Goal: Task Accomplishment & Management: Manage account settings

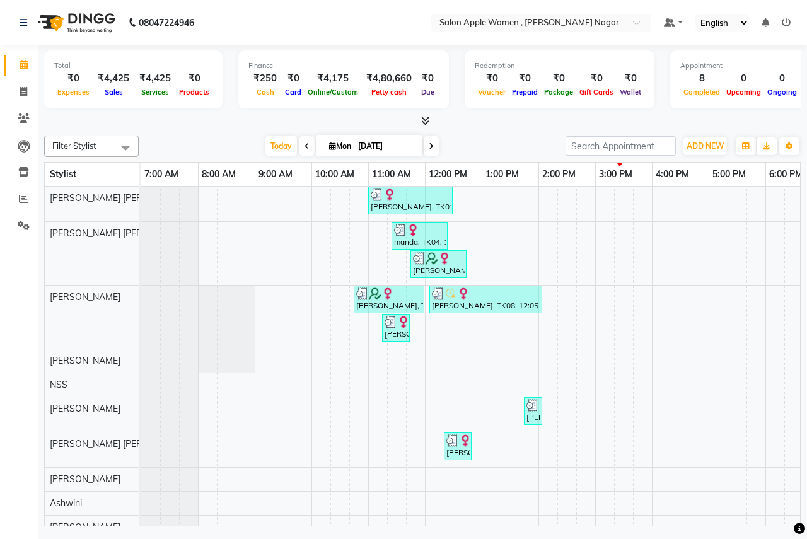
scroll to position [0, 249]
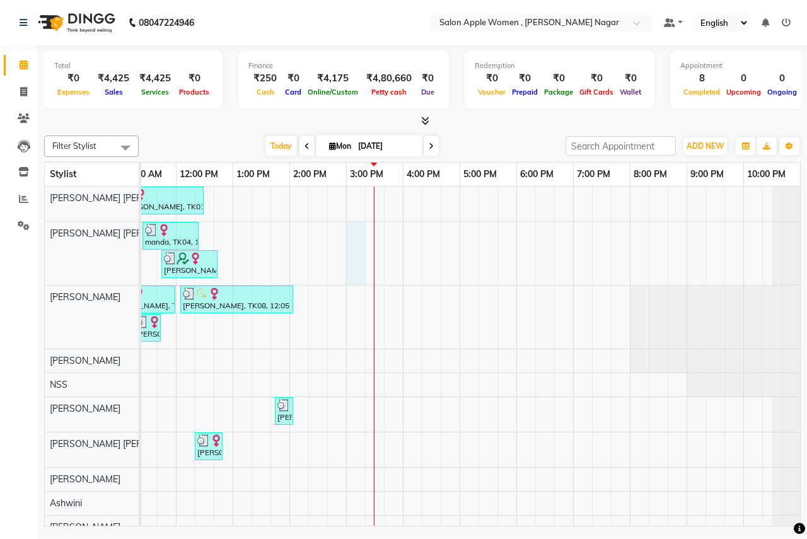
click at [362, 232] on div "Monika, TK01, 11:00 AM-12:30 PM, Root touch up - Wella Colour Touch Ammonia fre…" at bounding box center [345, 399] width 907 height 424
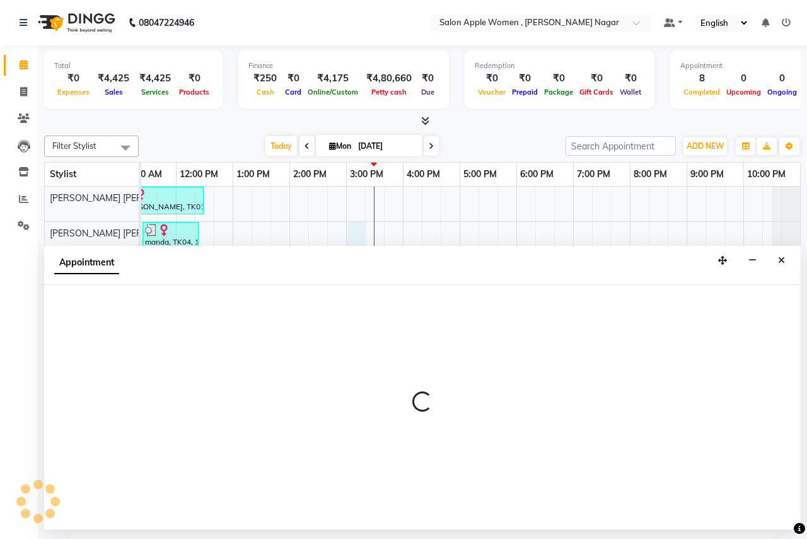
select select "57564"
select select "tentative"
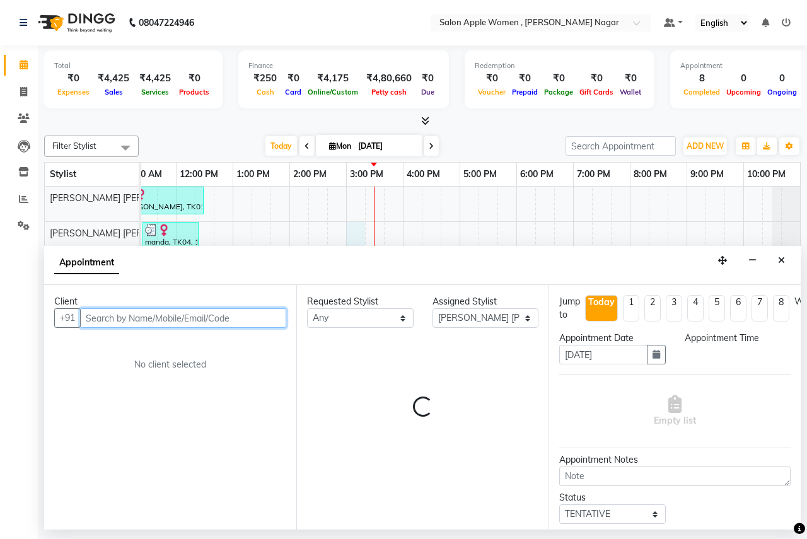
select select "900"
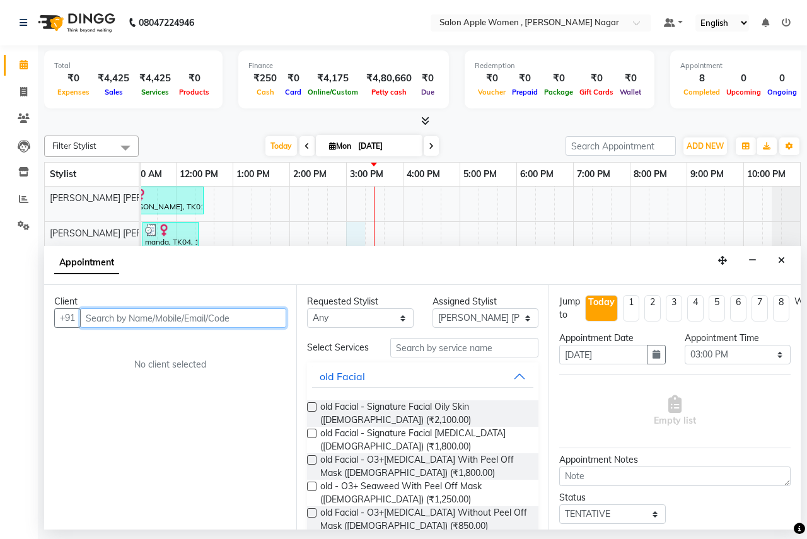
click at [101, 312] on input "text" at bounding box center [183, 318] width 206 height 20
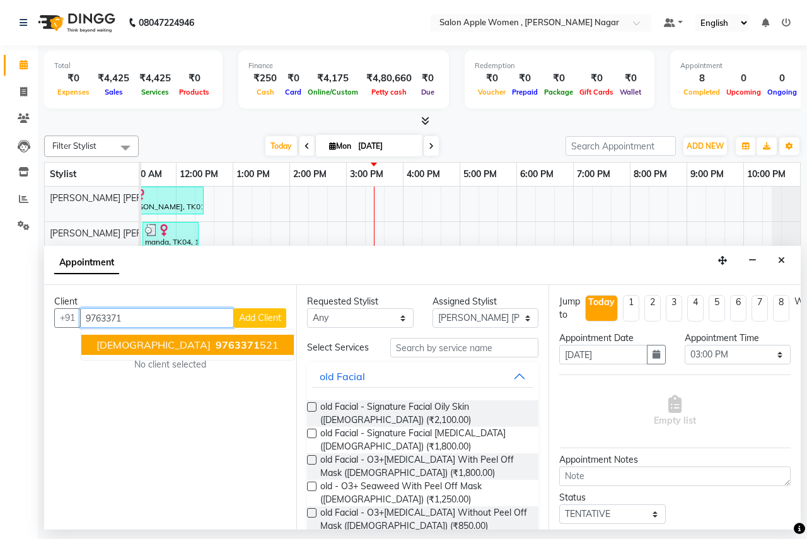
click at [213, 340] on ngb-highlight "9763371 521" at bounding box center [246, 344] width 66 height 13
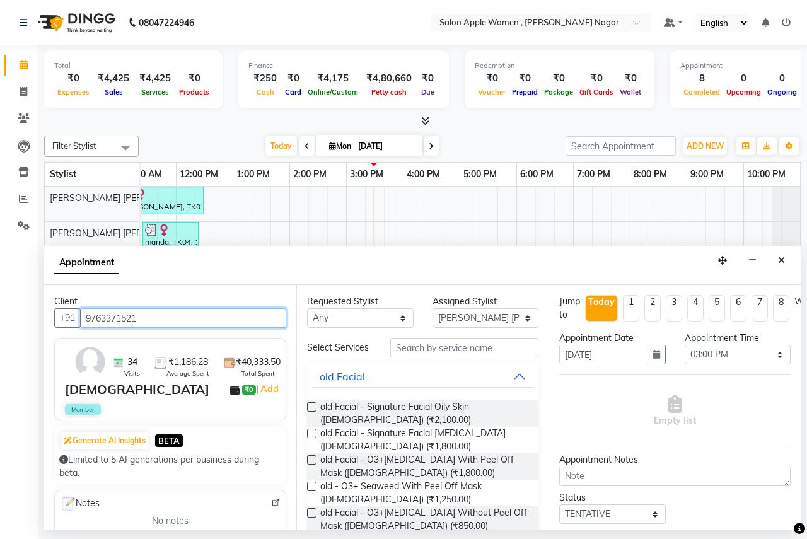
type input "9763371521"
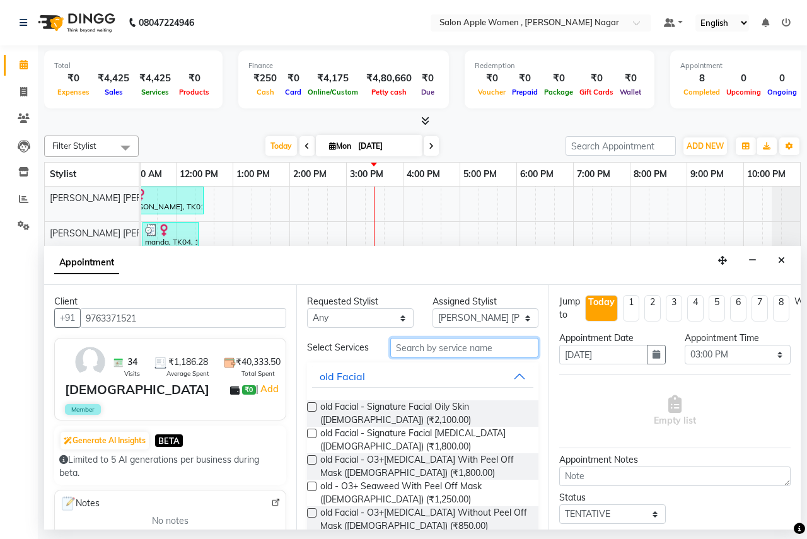
click at [408, 343] on input "text" at bounding box center [464, 348] width 148 height 20
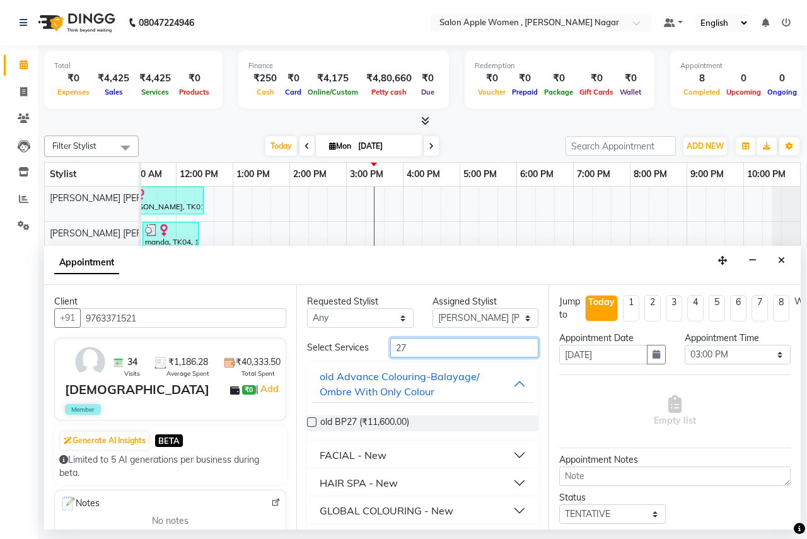
type input "2"
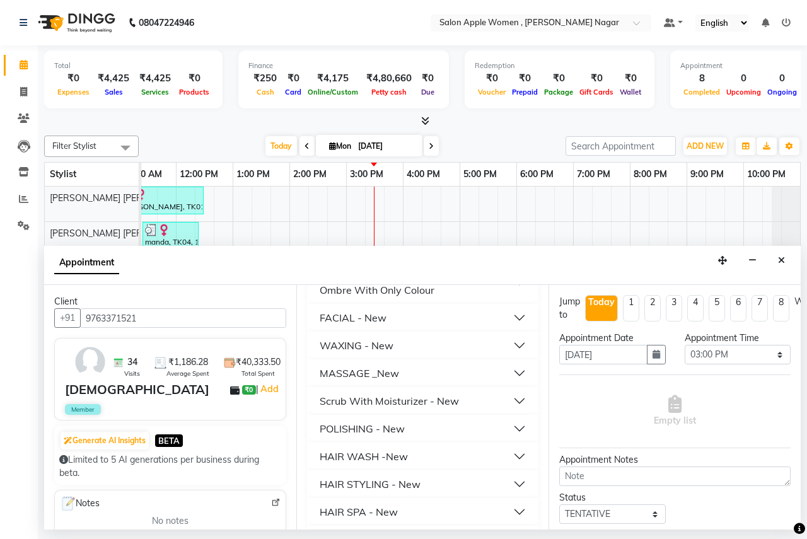
scroll to position [315, 0]
type input "300"
click at [376, 480] on div "HAIR STYLING - New" at bounding box center [369, 483] width 101 height 15
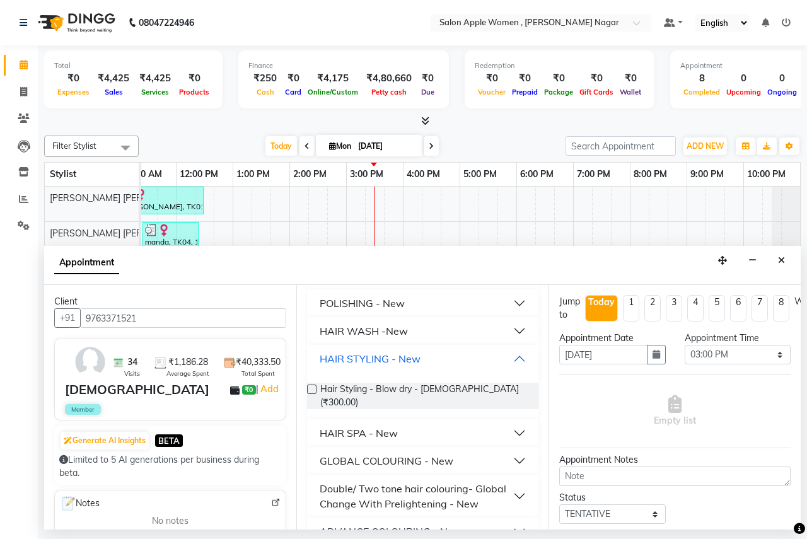
scroll to position [441, 0]
click at [314, 389] on label at bounding box center [311, 387] width 9 height 9
click at [314, 389] on input "checkbox" at bounding box center [311, 389] width 8 height 8
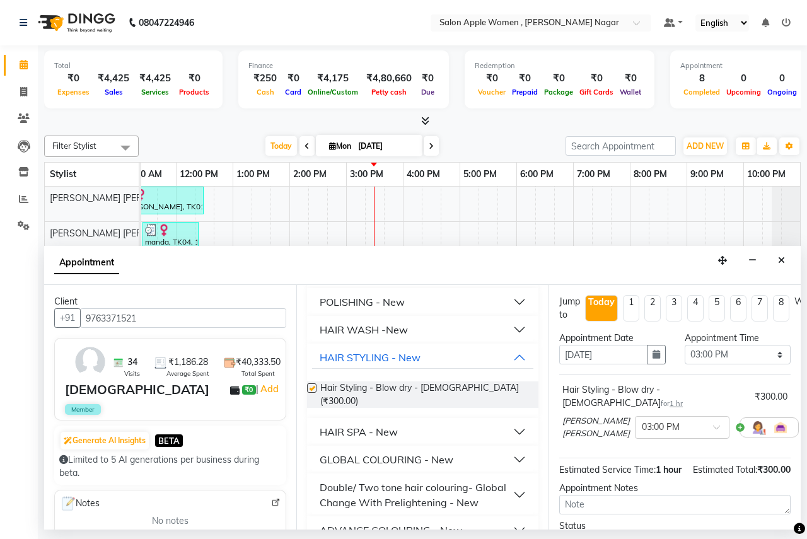
checkbox input "false"
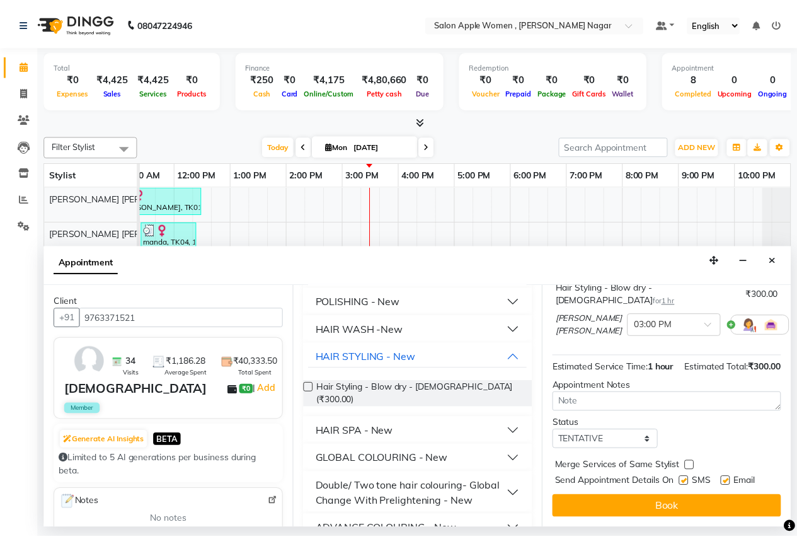
scroll to position [124, 0]
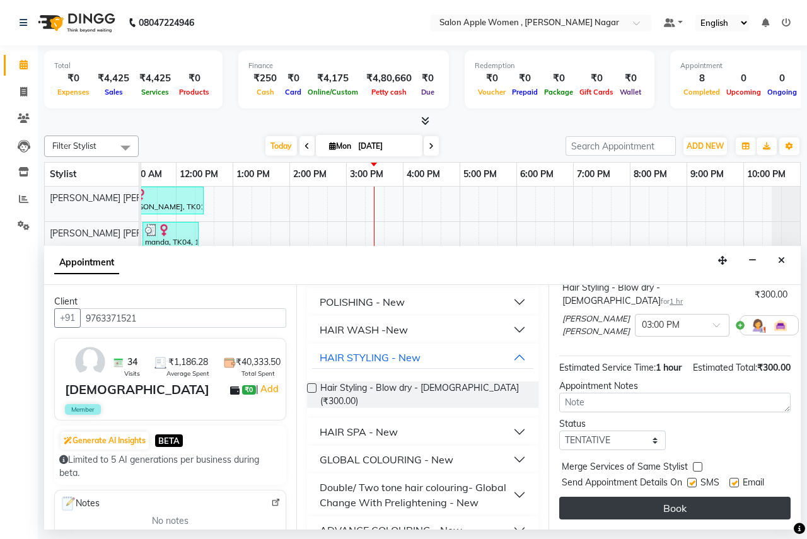
click at [649, 497] on button "Book" at bounding box center [674, 508] width 231 height 23
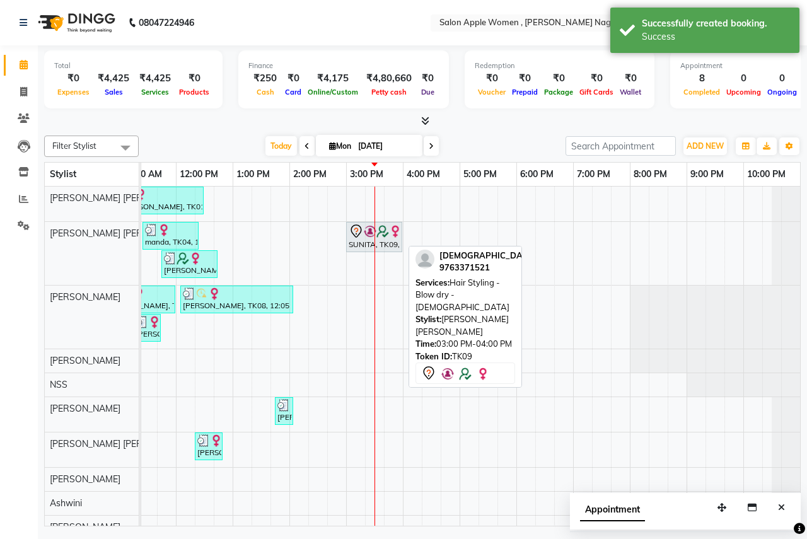
click at [384, 244] on div "SUNITA, TK09, 03:00 PM-04:00 PM, Hair Styling - Blow dry - [DEMOGRAPHIC_DATA]" at bounding box center [374, 237] width 54 height 26
click at [377, 228] on img at bounding box center [382, 231] width 13 height 13
select select "7"
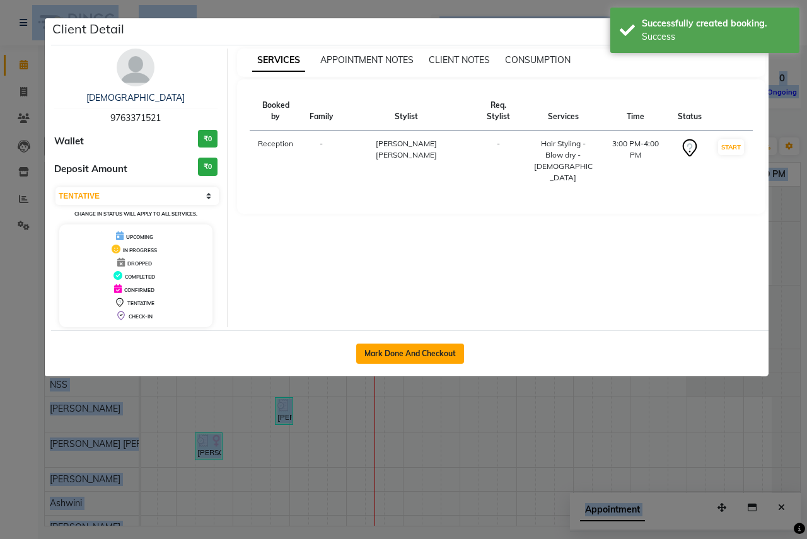
click at [452, 346] on button "Mark Done And Checkout" at bounding box center [410, 353] width 108 height 20
select select "service"
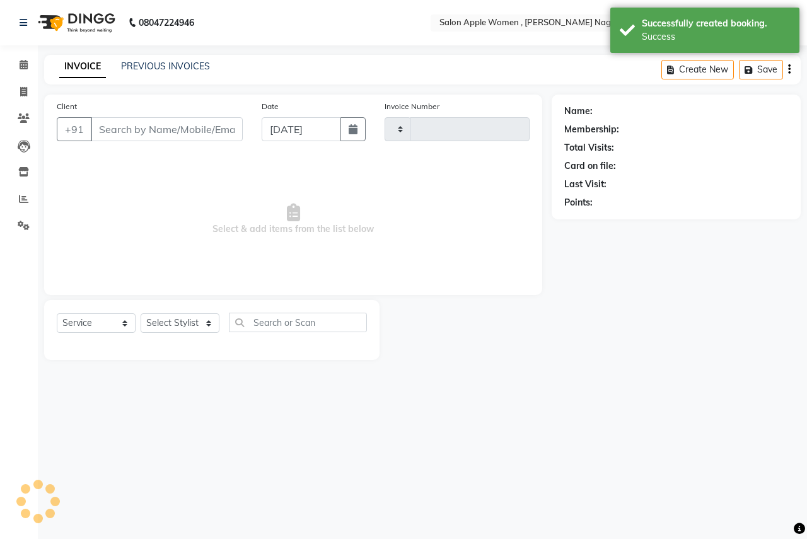
type input "2474"
select select "96"
select select "3"
type input "9763371521"
select select "57564"
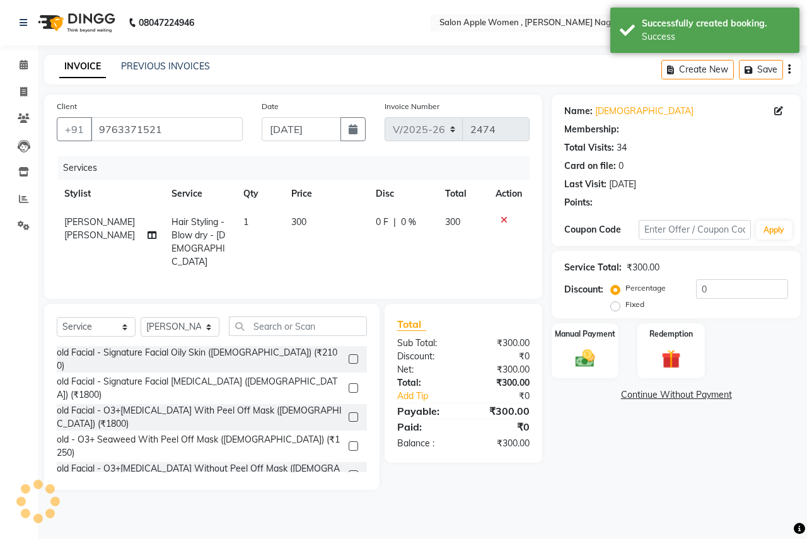
select select "1: Object"
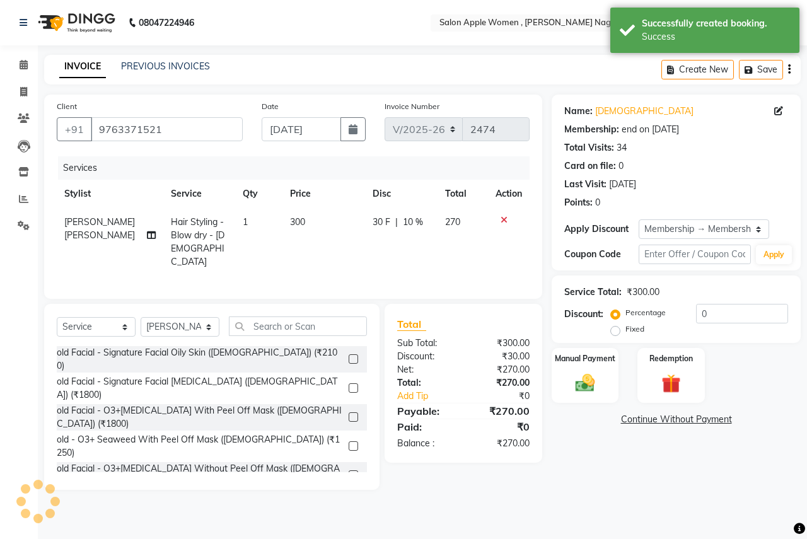
type input "10"
click at [569, 362] on label "Manual Payment" at bounding box center [584, 358] width 63 height 12
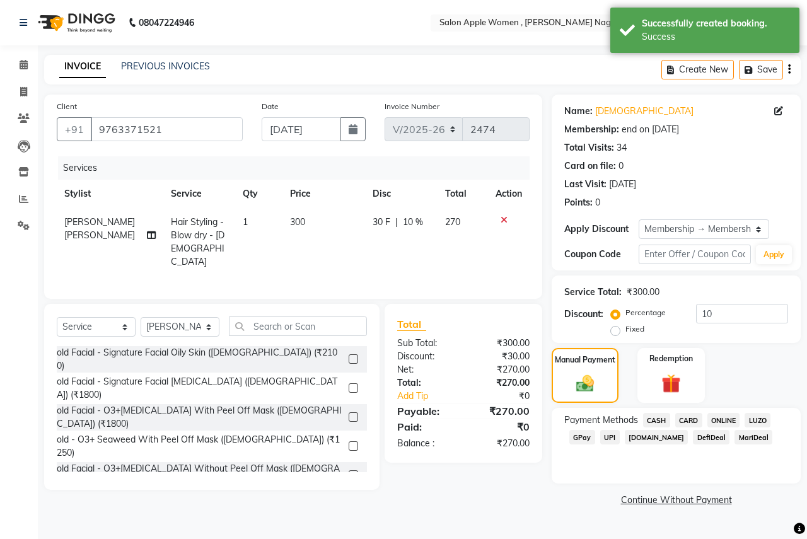
click at [657, 421] on span "CASH" at bounding box center [656, 420] width 27 height 14
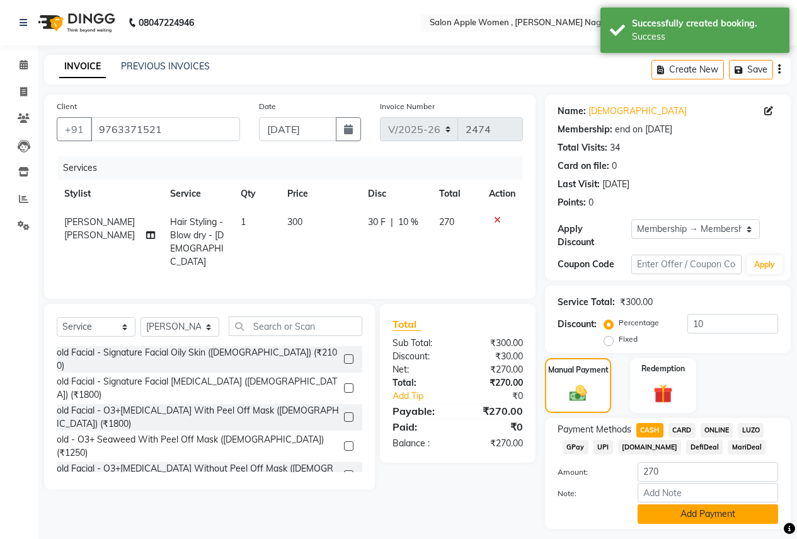
click at [648, 506] on button "Add Payment" at bounding box center [708, 514] width 141 height 20
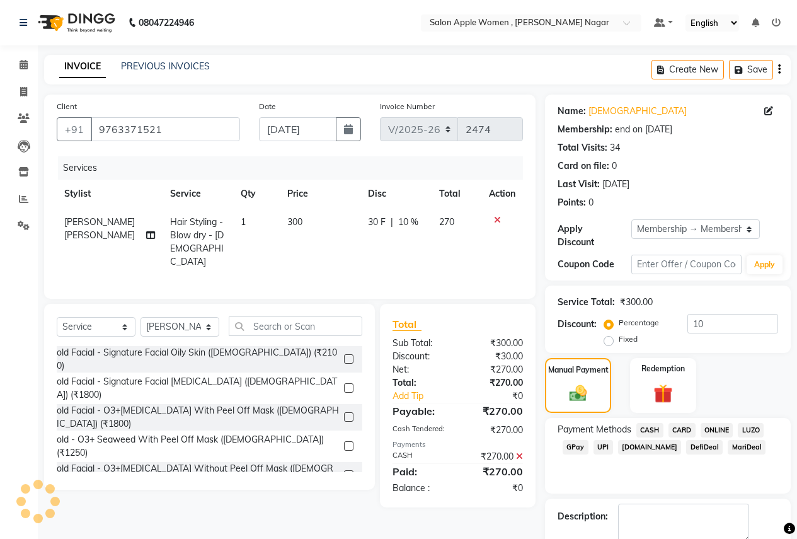
scroll to position [60, 0]
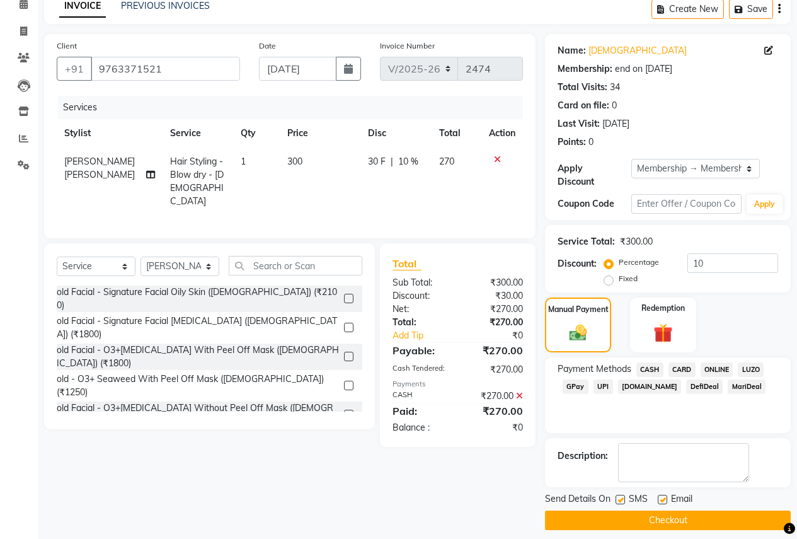
click at [647, 510] on button "Checkout" at bounding box center [668, 520] width 246 height 20
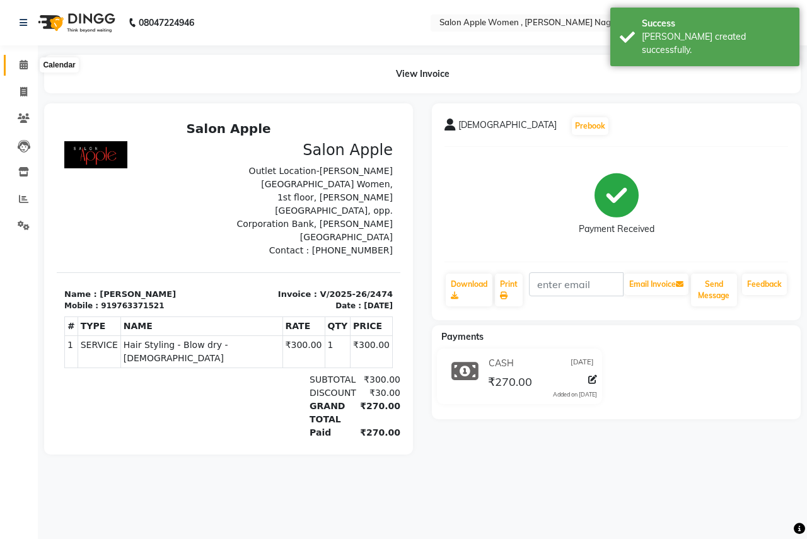
click at [21, 66] on icon at bounding box center [24, 64] width 8 height 9
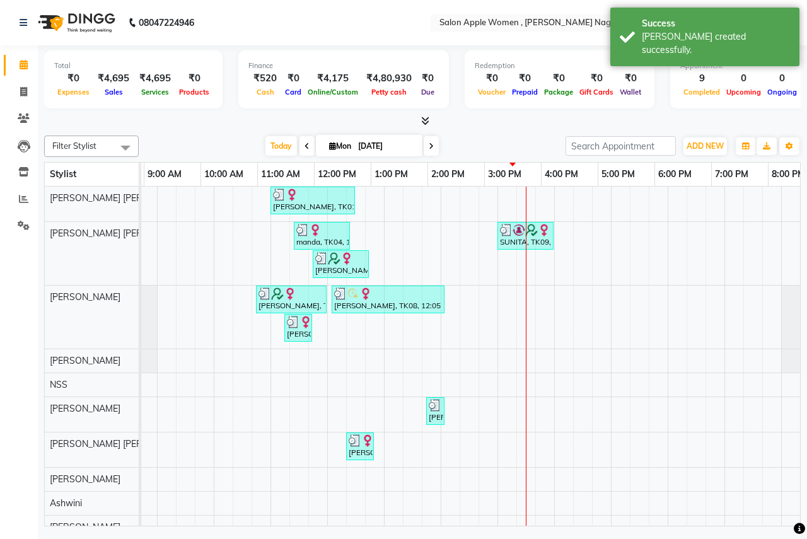
scroll to position [0, 98]
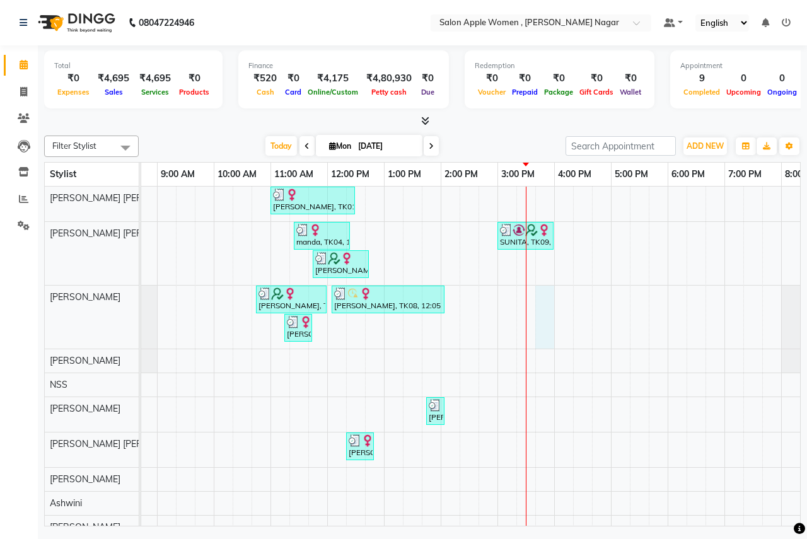
click at [538, 301] on div "Monika, TK01, 11:00 AM-12:30 PM, Root touch up - Wella Colour Touch Ammonia fre…" at bounding box center [496, 399] width 907 height 424
select select "3151"
select select "tentative"
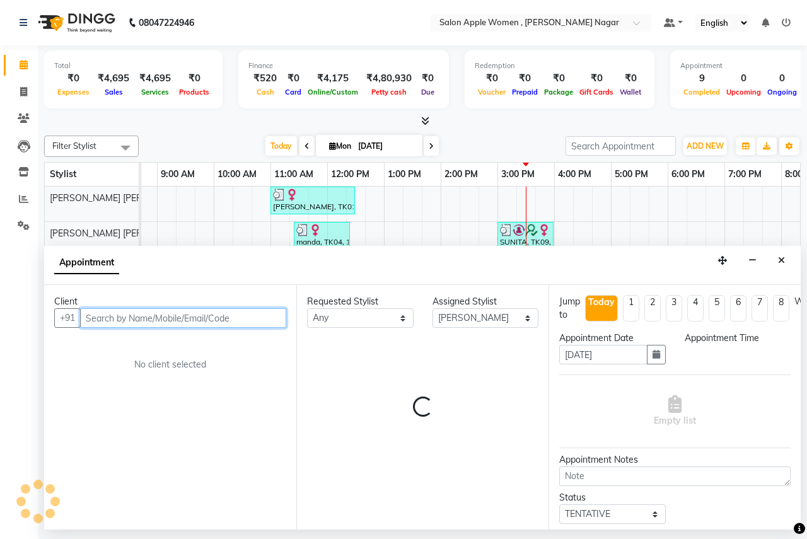
select select "945"
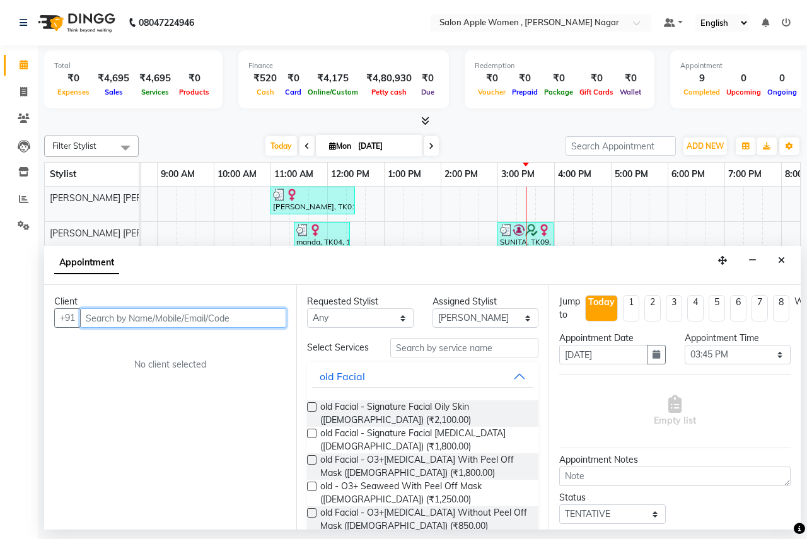
click at [96, 319] on input "text" at bounding box center [183, 318] width 206 height 20
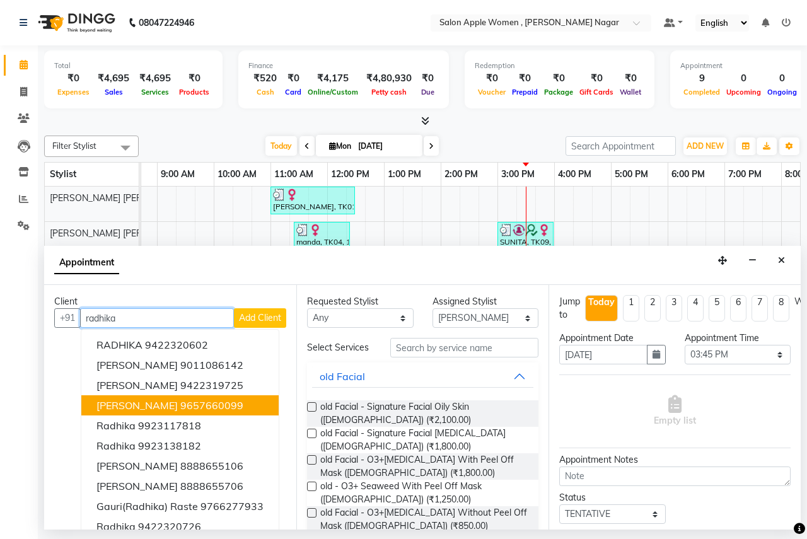
click at [227, 403] on ngb-highlight "9657660099" at bounding box center [211, 405] width 63 height 13
type input "9657660099"
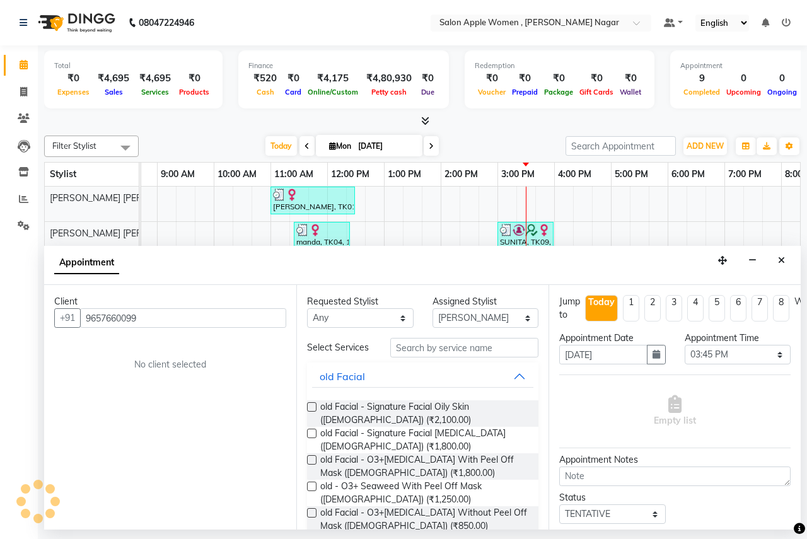
click at [227, 403] on div "Client +91 9657660099 No client selected" at bounding box center [170, 407] width 252 height 244
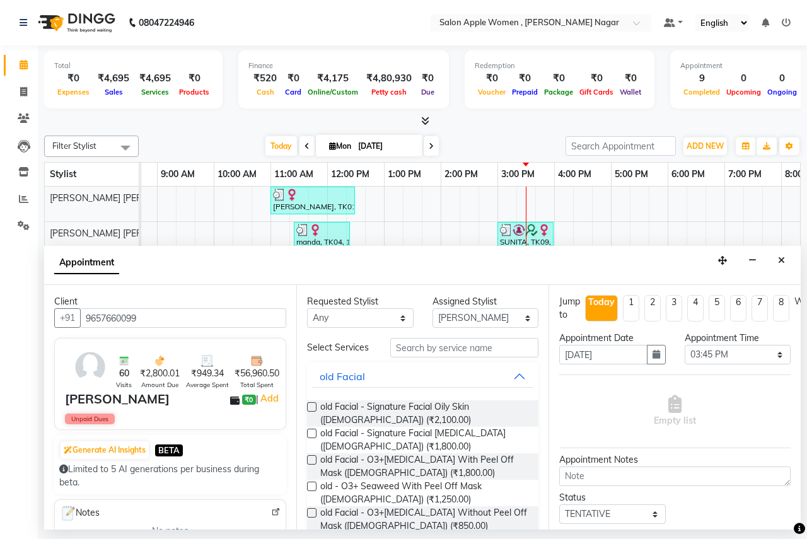
click at [204, 290] on div "Client +91 9657660099 60 Visits ₹2,800.01 Amount Due ₹949.34 Average Spent ₹56,…" at bounding box center [170, 407] width 252 height 244
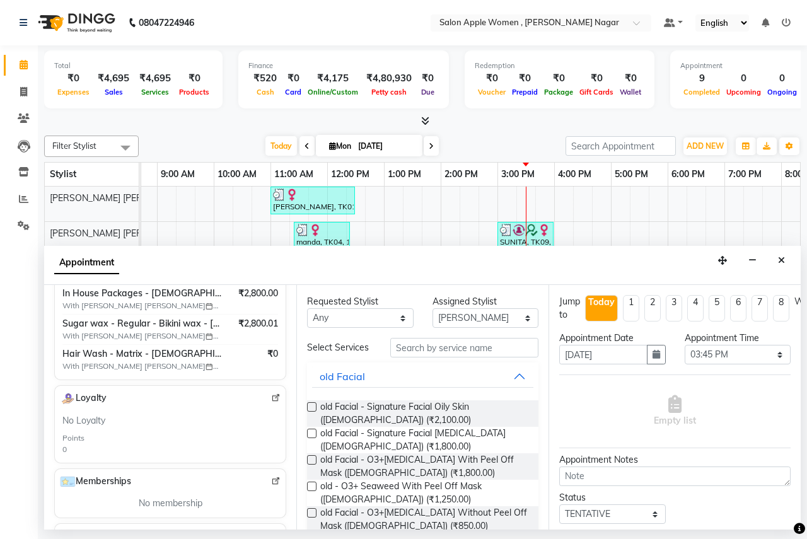
scroll to position [315, 0]
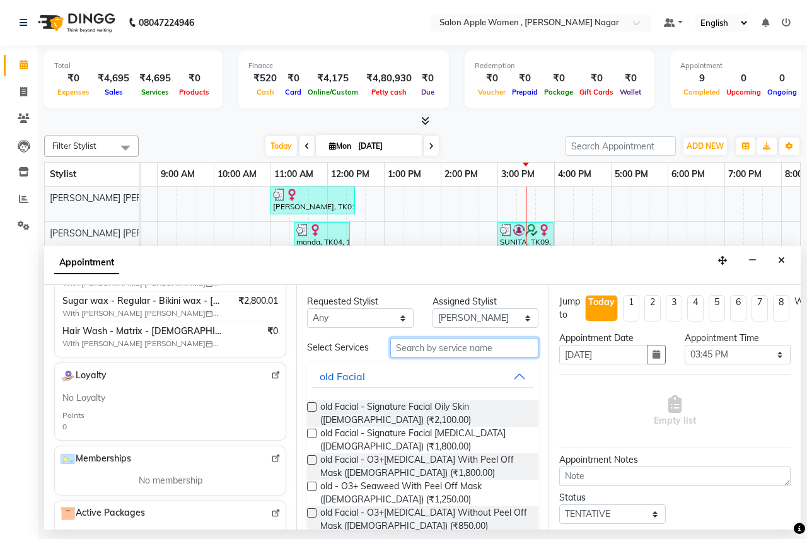
click at [396, 346] on input "text" at bounding box center [464, 348] width 148 height 20
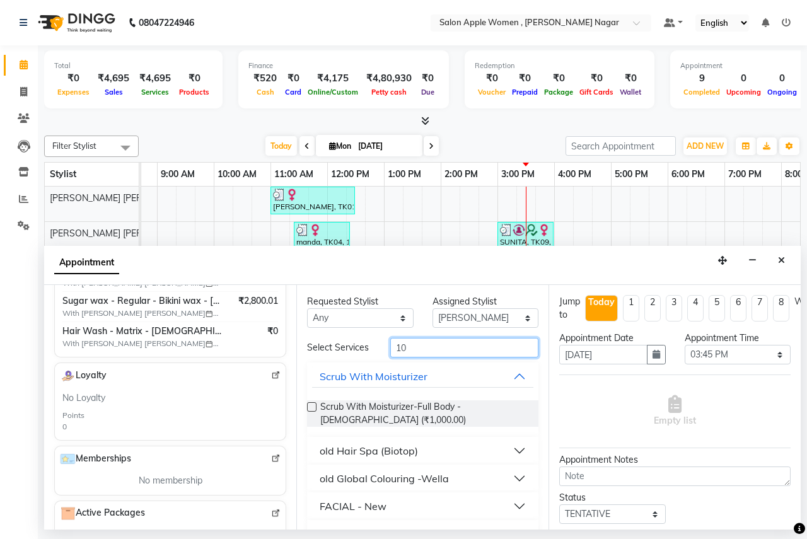
type input "1"
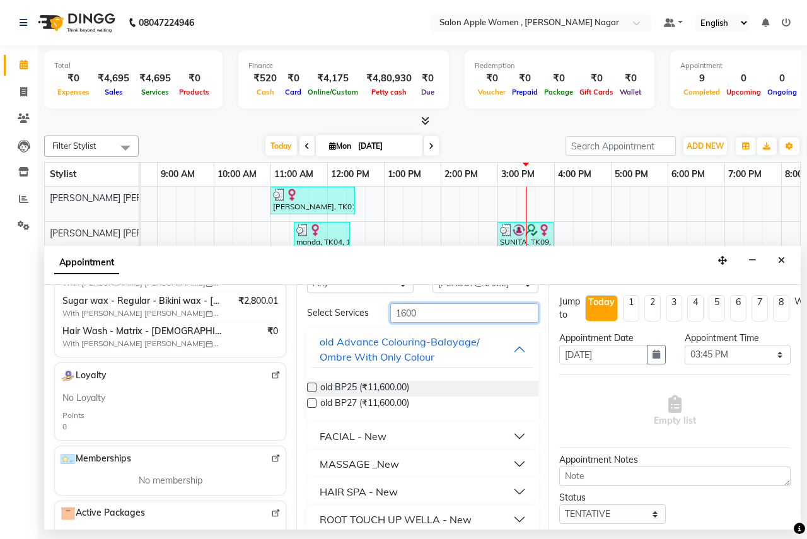
scroll to position [49, 0]
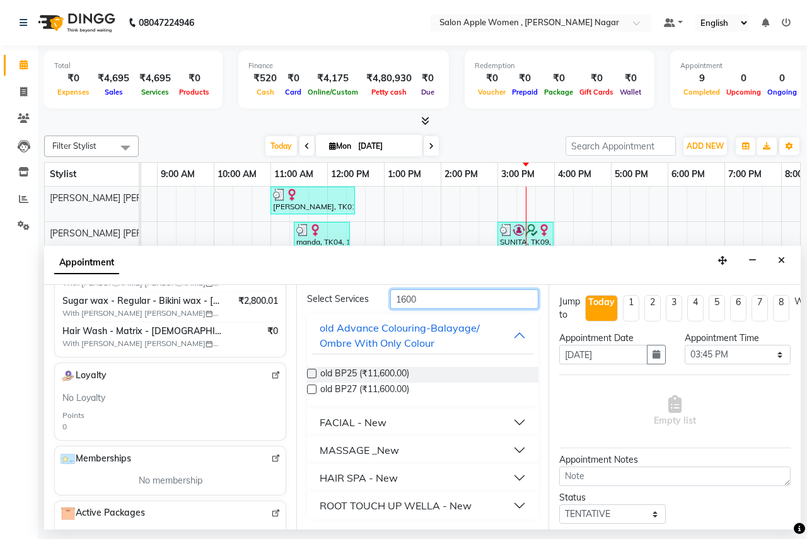
type input "1600"
click at [360, 450] on div "MASSAGE _New" at bounding box center [358, 449] width 79 height 15
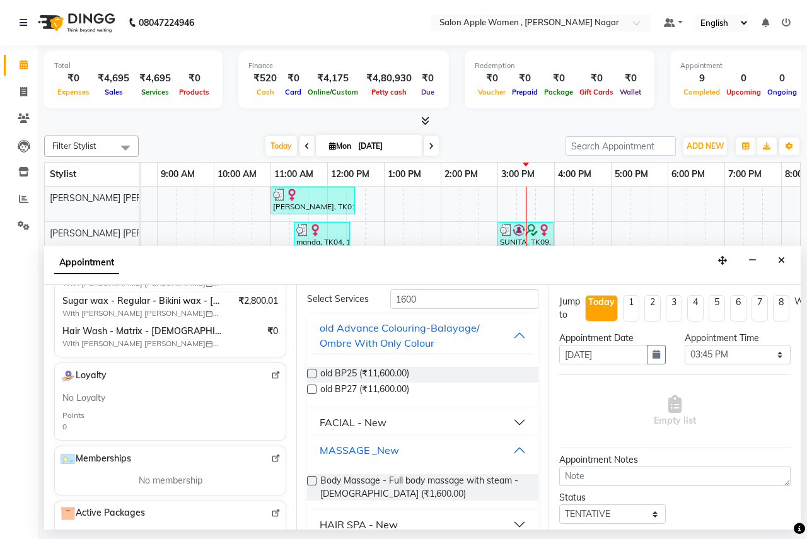
scroll to position [94, 0]
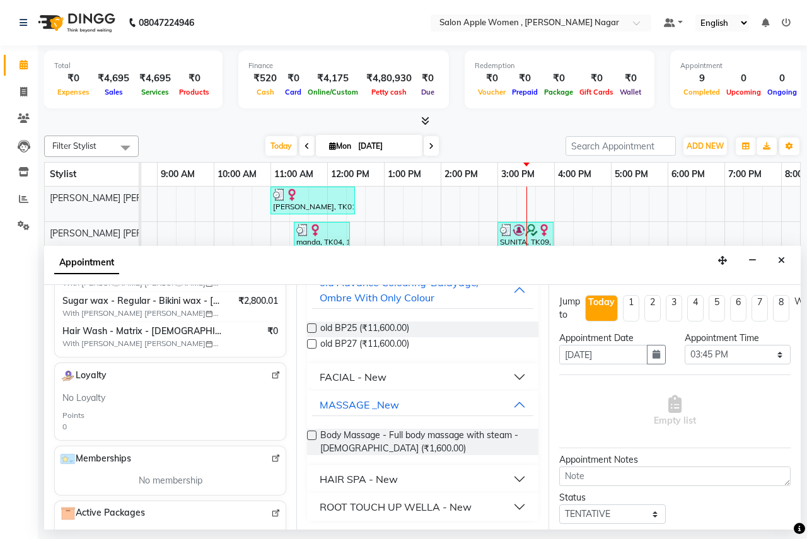
click at [314, 435] on label at bounding box center [311, 434] width 9 height 9
click at [314, 435] on input "checkbox" at bounding box center [311, 436] width 8 height 8
click at [314, 435] on label at bounding box center [311, 434] width 9 height 9
click at [314, 435] on input "checkbox" at bounding box center [311, 436] width 8 height 8
checkbox input "false"
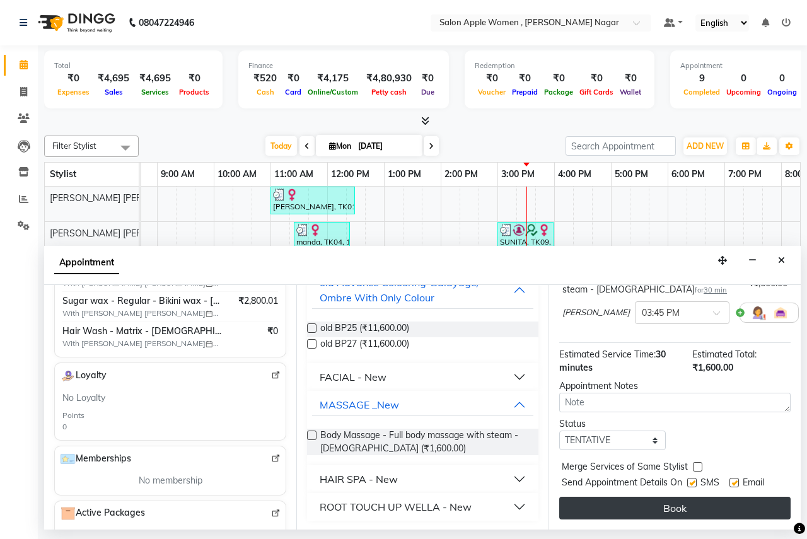
scroll to position [137, 0]
click at [650, 503] on button "Book" at bounding box center [674, 508] width 231 height 23
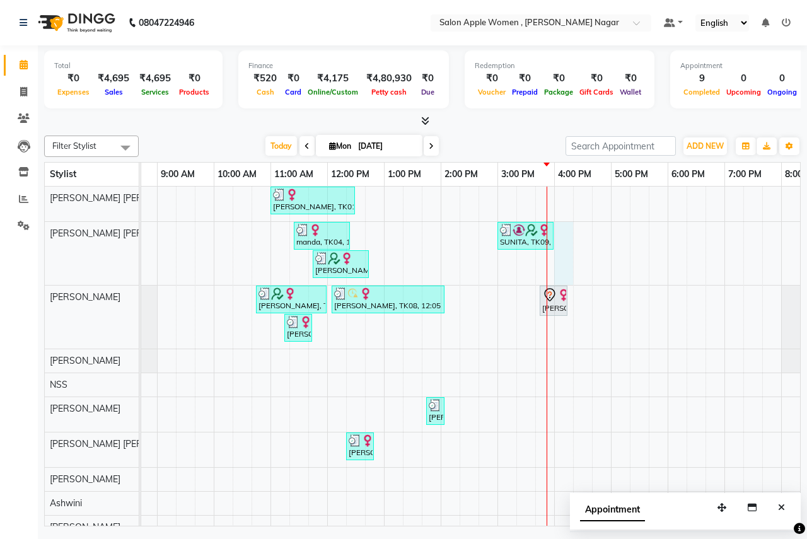
click at [562, 233] on div "Monika, TK01, 11:00 AM-12:30 PM, Root touch up - Wella Colour Touch Ammonia fre…" at bounding box center [496, 399] width 907 height 424
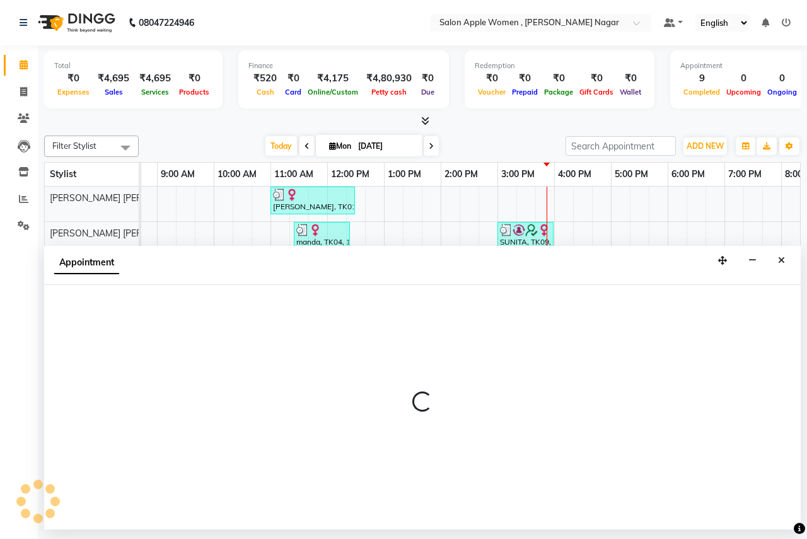
select select "57564"
select select "tentative"
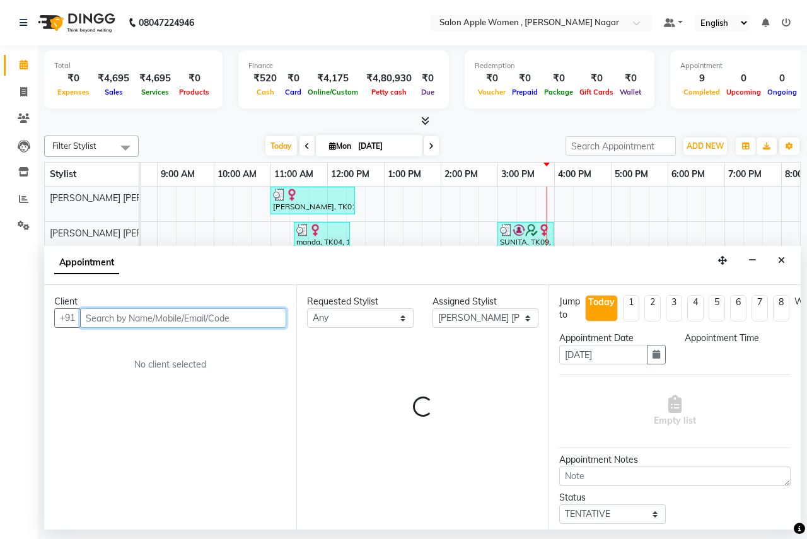
select select "960"
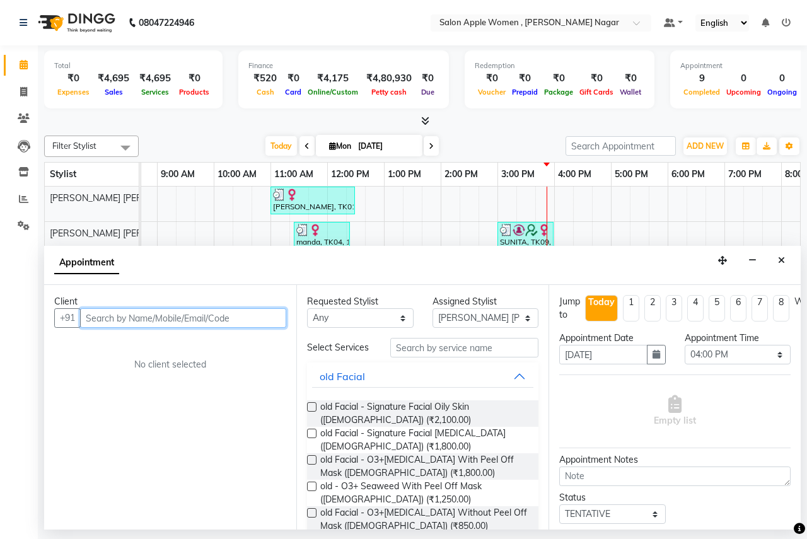
click at [93, 319] on input "text" at bounding box center [183, 318] width 206 height 20
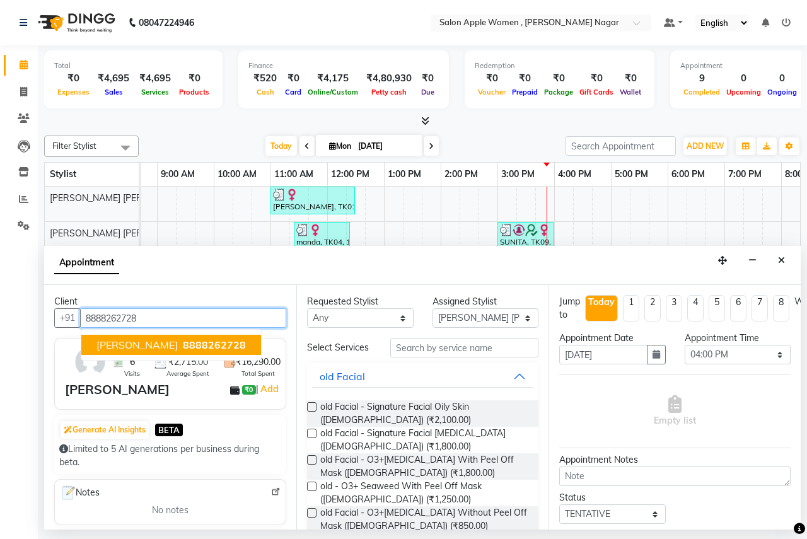
click at [198, 348] on span "8888262728" at bounding box center [214, 344] width 63 height 13
type input "8888262728"
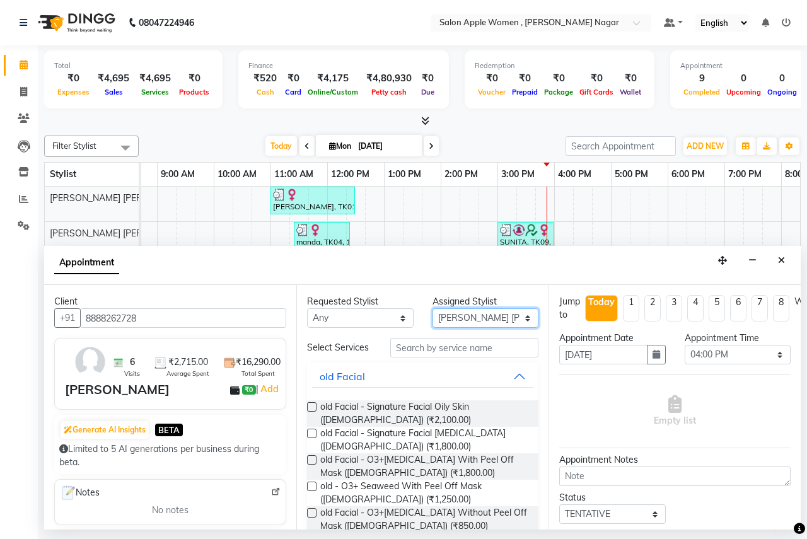
click at [470, 314] on select "Select [PERSON_NAME] [PERSON_NAME] Anjali [PERSON_NAME] Ashwini [PERSON_NAME] […" at bounding box center [485, 318] width 106 height 20
select select "3151"
click at [432, 308] on select "Select [PERSON_NAME] [PERSON_NAME] Anjali [PERSON_NAME] Ashwini [PERSON_NAME] […" at bounding box center [485, 318] width 106 height 20
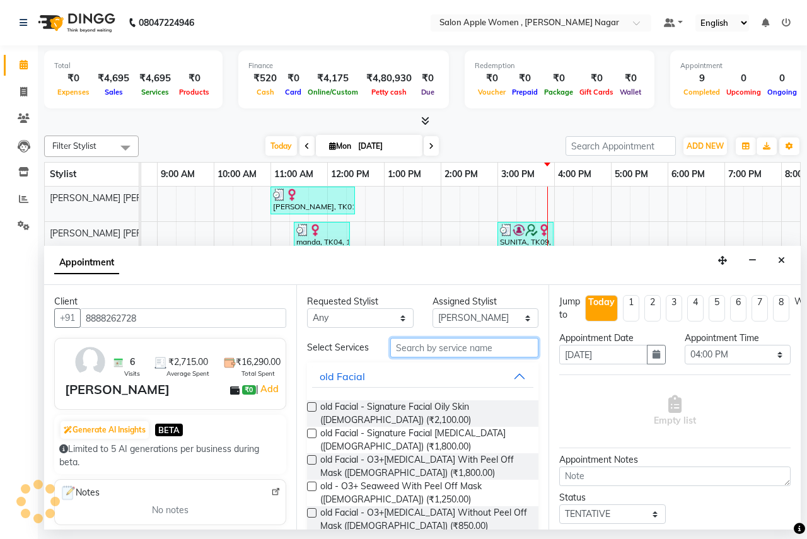
click at [401, 348] on input "text" at bounding box center [464, 348] width 148 height 20
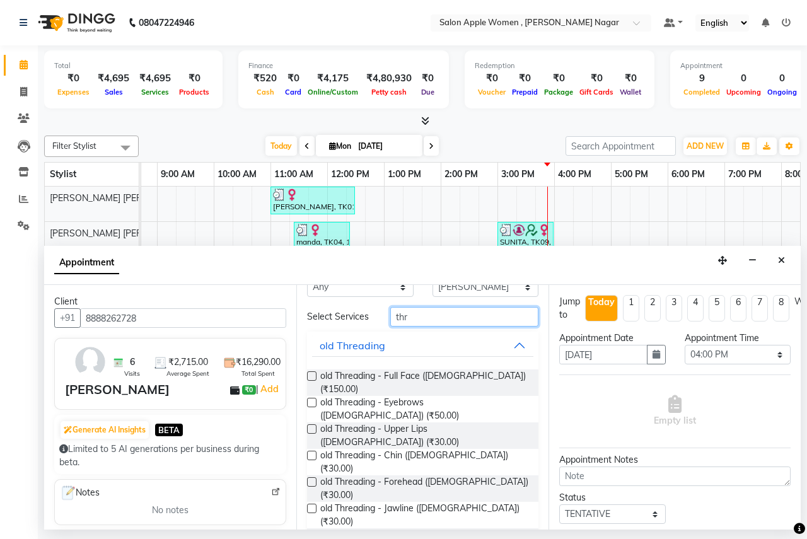
scroll to position [45, 0]
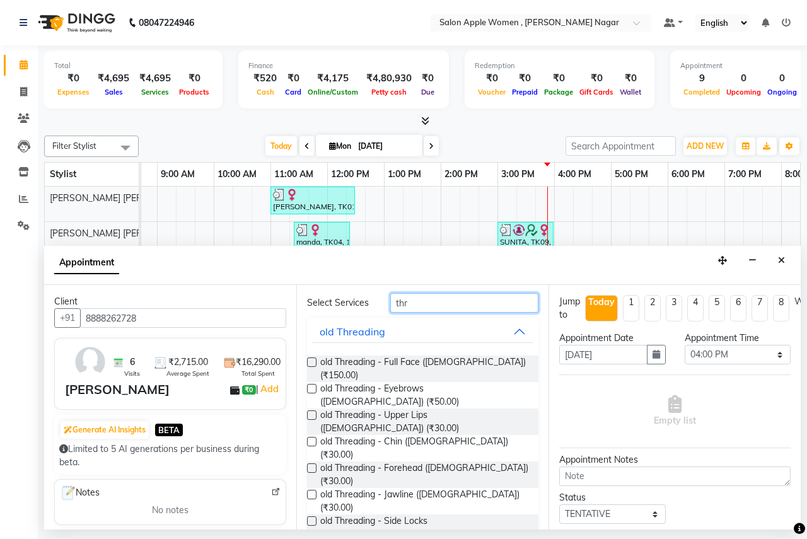
type input "thr"
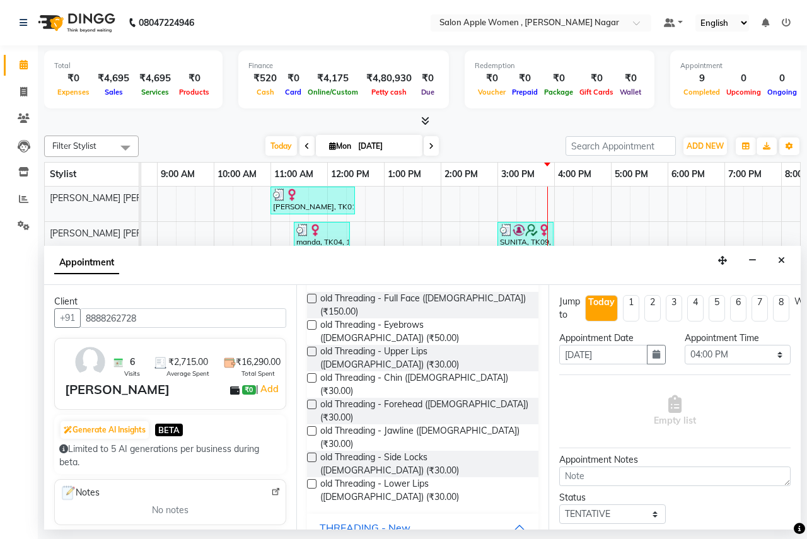
scroll to position [171, 0]
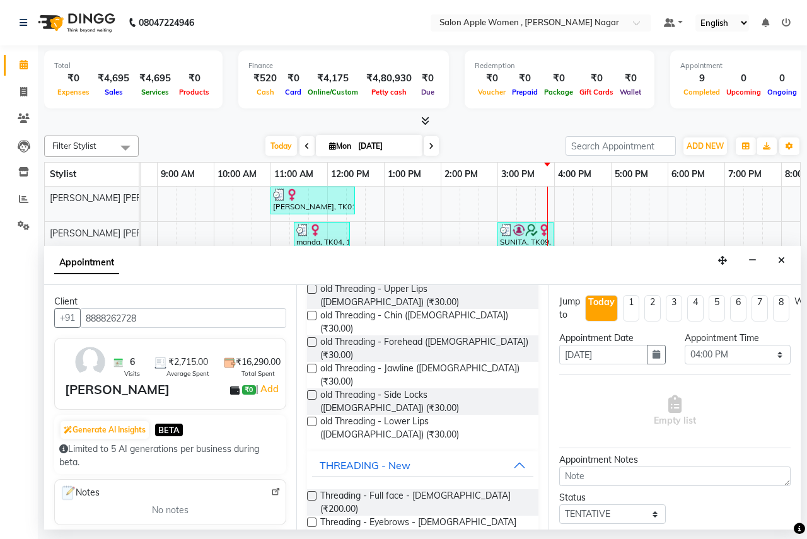
click at [309, 517] on label at bounding box center [311, 521] width 9 height 9
click at [309, 519] on input "checkbox" at bounding box center [311, 523] width 8 height 8
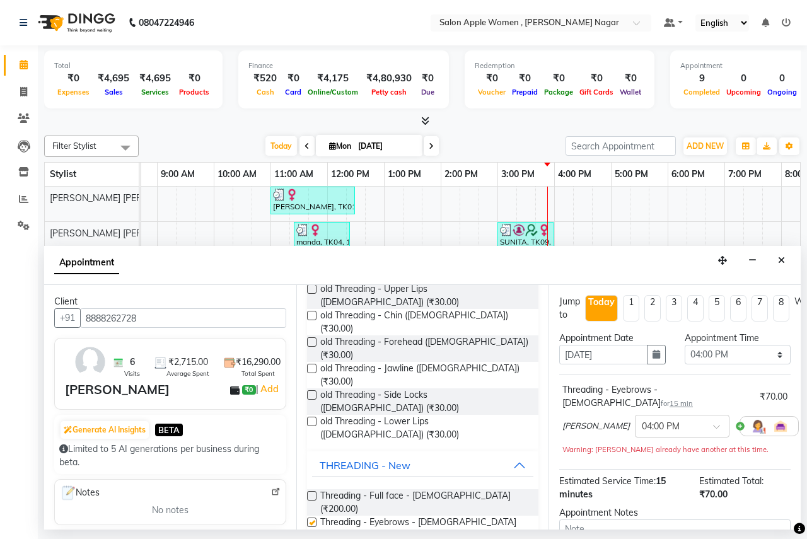
checkbox input "false"
click at [308, 538] on label at bounding box center [311, 548] width 9 height 9
click at [310, 538] on label at bounding box center [311, 548] width 9 height 9
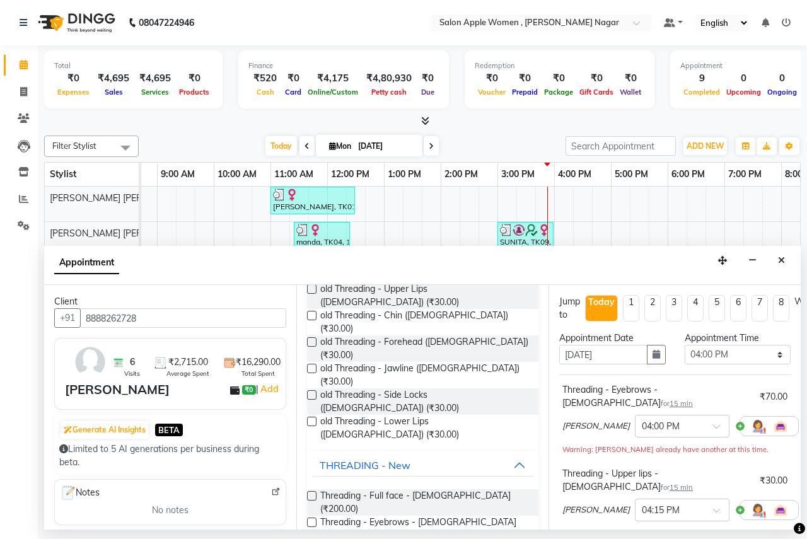
click at [312, 538] on label at bounding box center [311, 548] width 9 height 9
checkbox input "false"
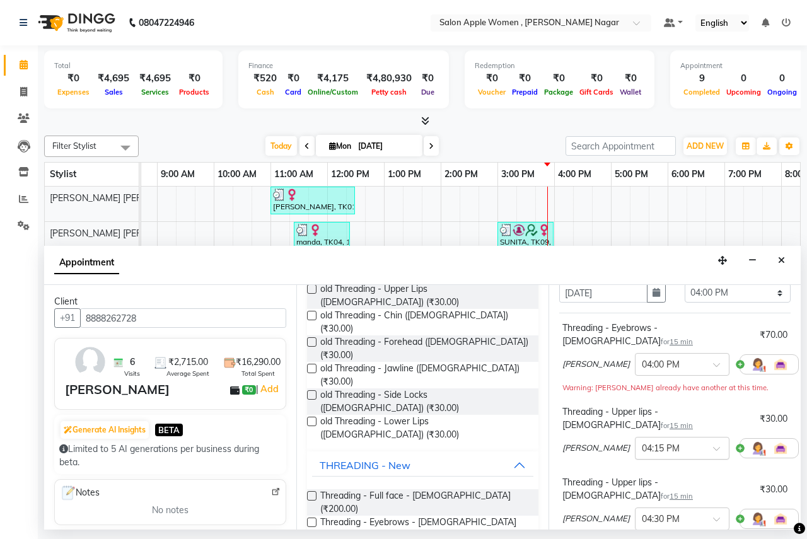
scroll to position [126, 0]
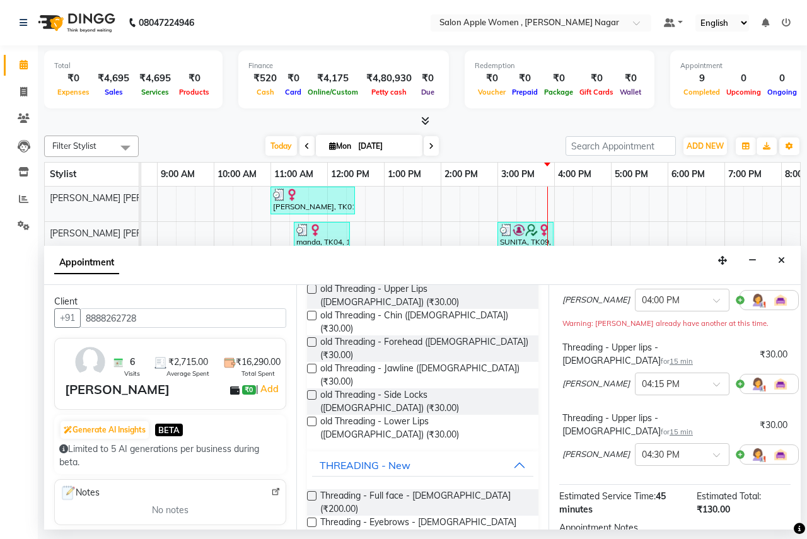
click at [803, 379] on icon at bounding box center [807, 383] width 8 height 9
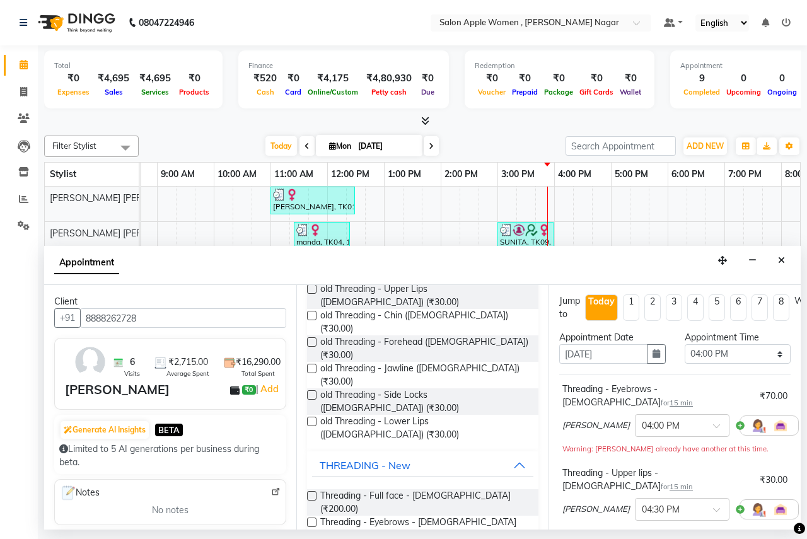
scroll to position [0, 0]
click at [803, 505] on icon at bounding box center [807, 509] width 8 height 9
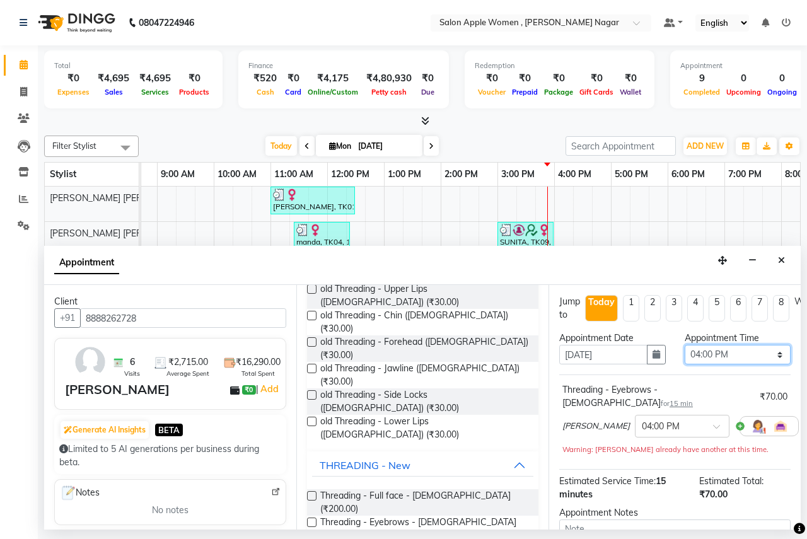
click at [738, 358] on select "Select 08:00 AM 08:15 AM 08:30 AM 08:45 AM 09:00 AM 09:15 AM 09:30 AM 09:45 AM …" at bounding box center [737, 355] width 106 height 20
click at [744, 359] on select "Select 08:00 AM 08:15 AM 08:30 AM 08:45 AM 09:00 AM 09:15 AM 09:30 AM 09:45 AM …" at bounding box center [737, 355] width 106 height 20
click at [727, 356] on select "Select 08:00 AM 08:15 AM 08:30 AM 08:45 AM 09:00 AM 09:15 AM 09:30 AM 09:45 AM …" at bounding box center [737, 355] width 106 height 20
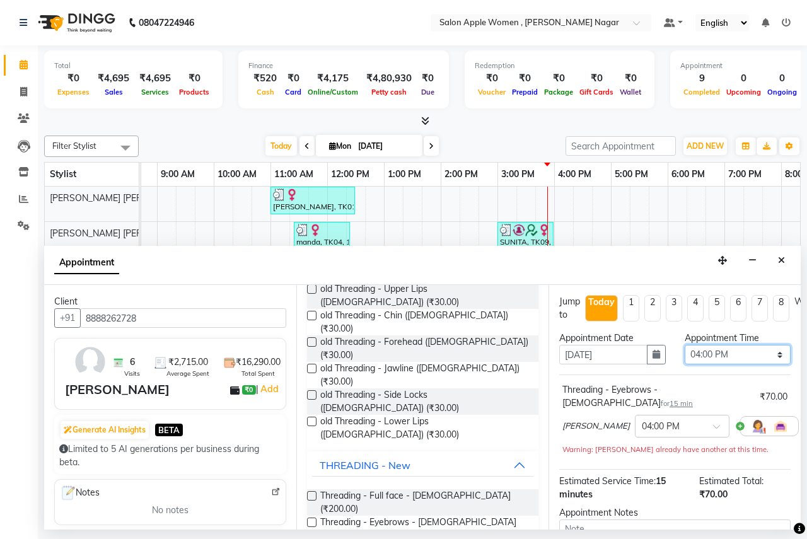
click at [727, 356] on select "Select 08:00 AM 08:15 AM 08:30 AM 08:45 AM 09:00 AM 09:15 AM 09:30 AM 09:45 AM …" at bounding box center [737, 355] width 106 height 20
click at [776, 355] on select "Select 08:00 AM 08:15 AM 08:30 AM 08:45 AM 09:00 AM 09:15 AM 09:30 AM 09:45 AM …" at bounding box center [737, 355] width 106 height 20
click at [684, 345] on select "Select 08:00 AM 08:15 AM 08:30 AM 08:45 AM 09:00 AM 09:15 AM 09:30 AM 09:45 AM …" at bounding box center [737, 355] width 106 height 20
click at [735, 316] on li "6" at bounding box center [738, 308] width 16 height 26
type input "[DATE]"
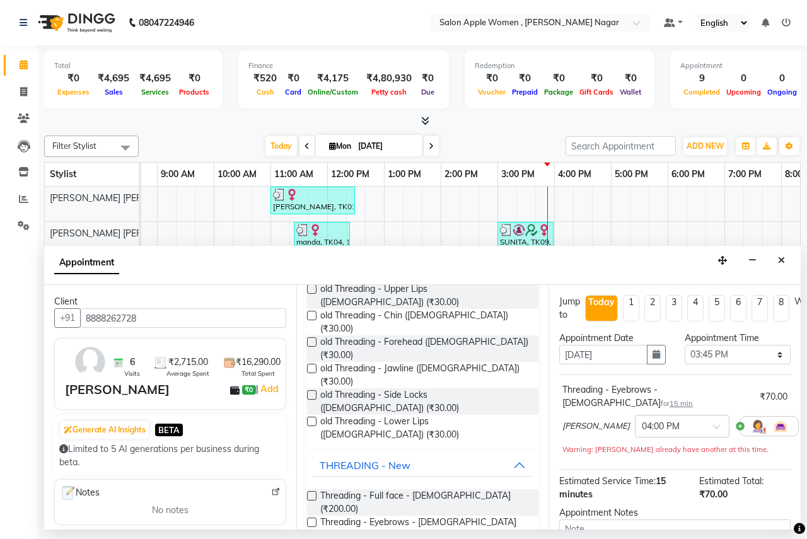
type input "[DATE]"
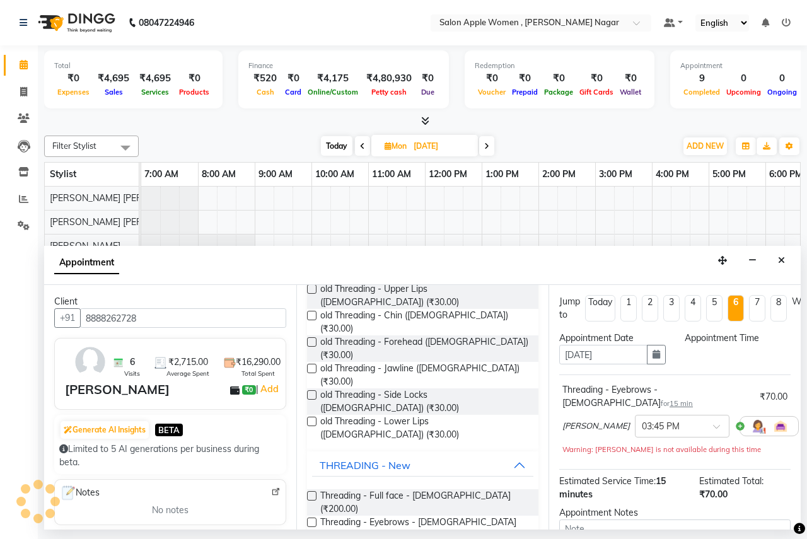
select select "945"
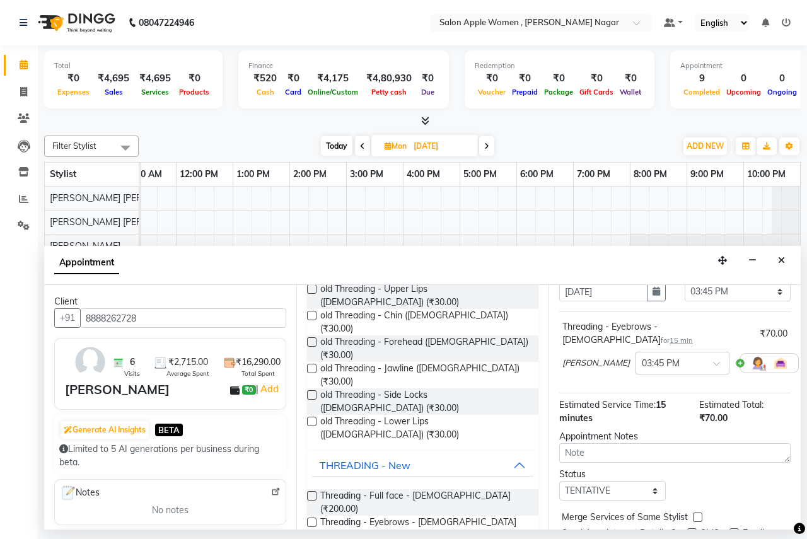
scroll to position [124, 0]
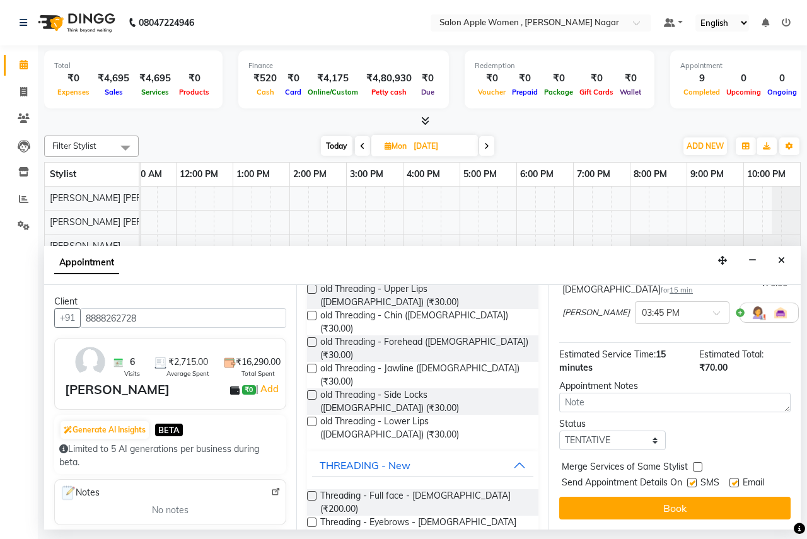
click at [310, 538] on label at bounding box center [311, 548] width 9 height 9
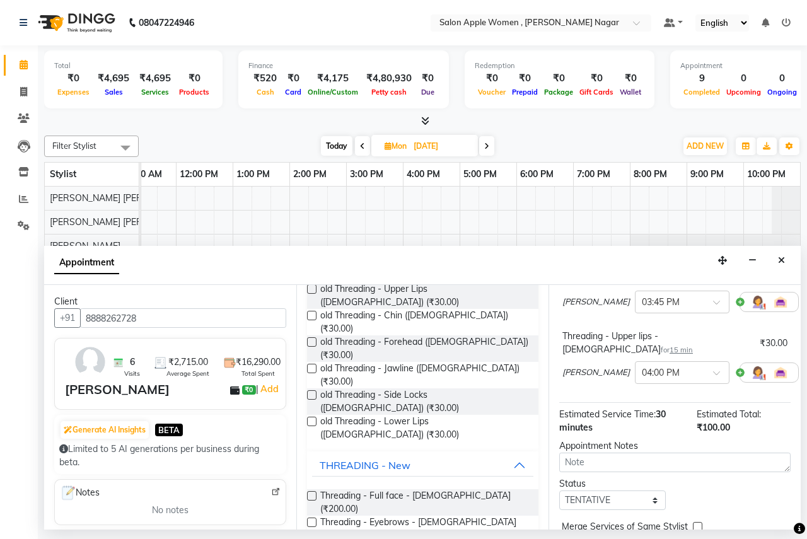
checkbox input "false"
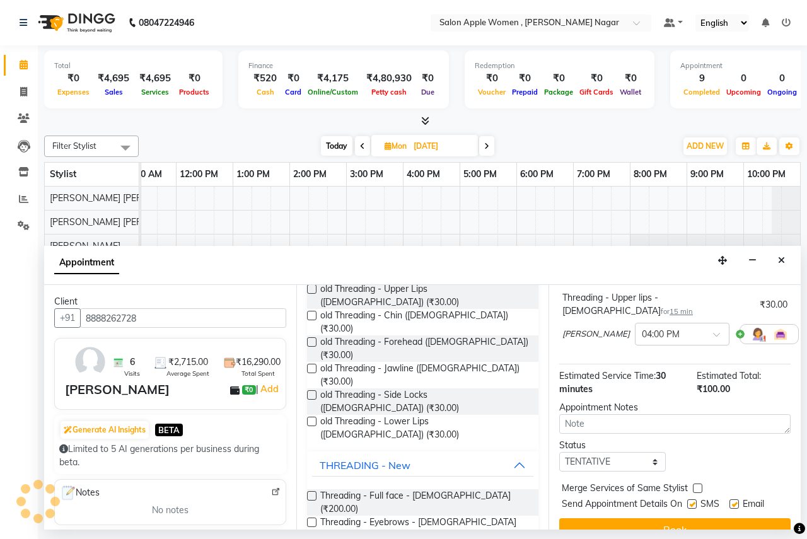
scroll to position [195, 0]
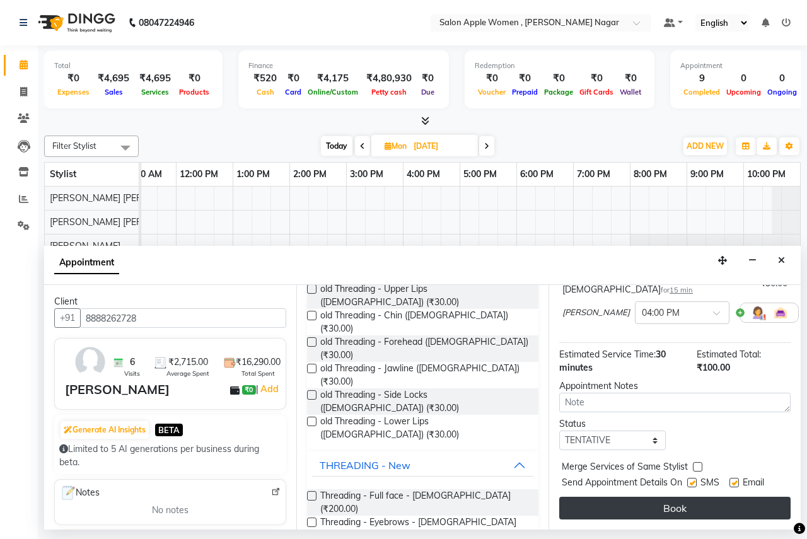
click at [622, 497] on button "Book" at bounding box center [674, 508] width 231 height 23
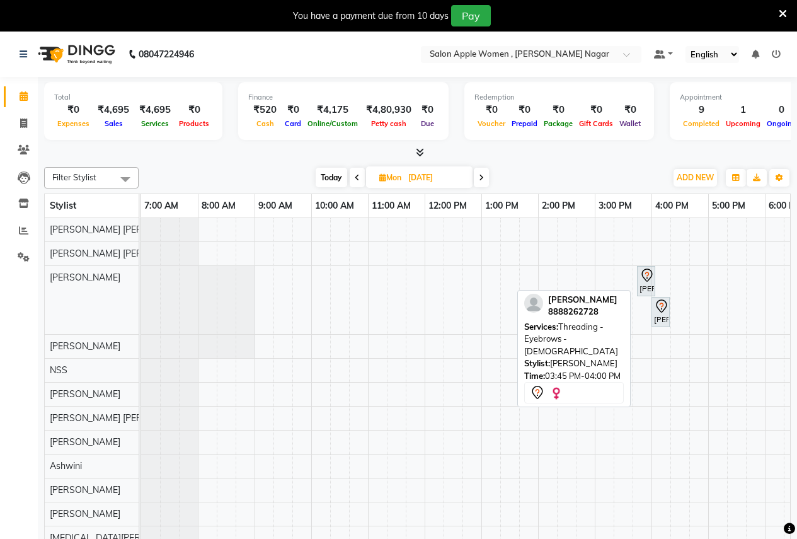
click at [641, 280] on icon at bounding box center [647, 275] width 15 height 15
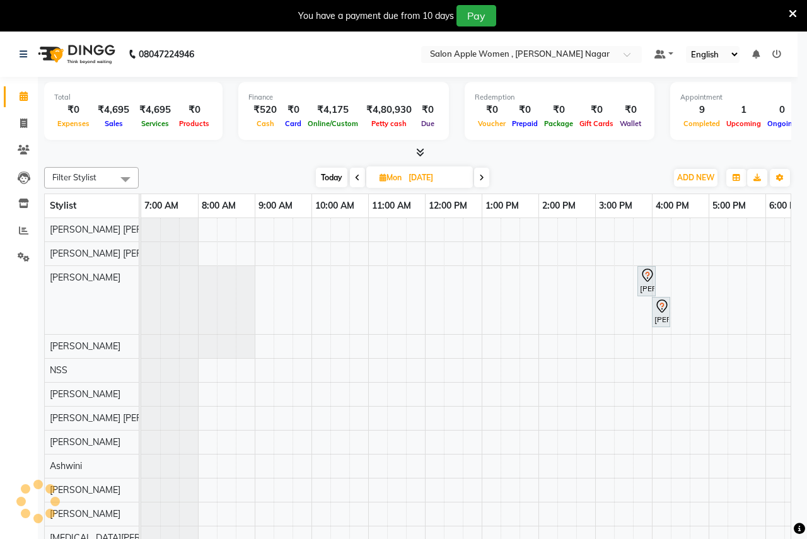
select select "7"
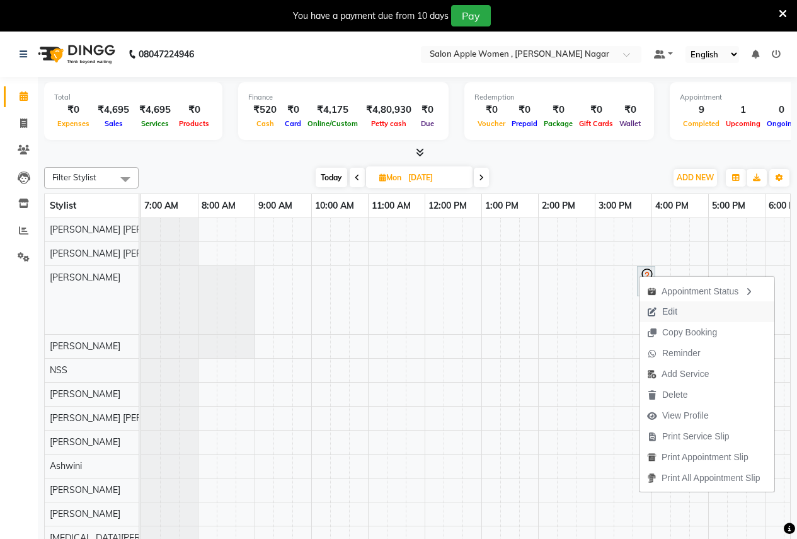
click at [667, 311] on span "Edit" at bounding box center [669, 311] width 15 height 13
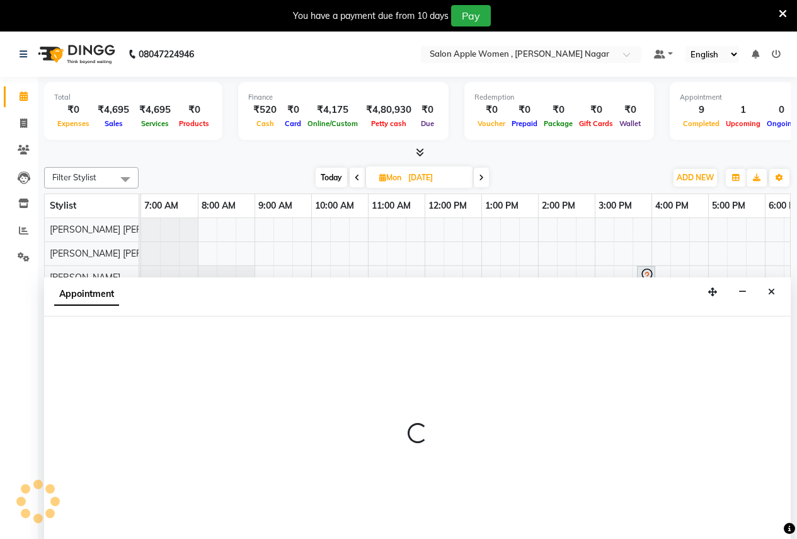
scroll to position [32, 0]
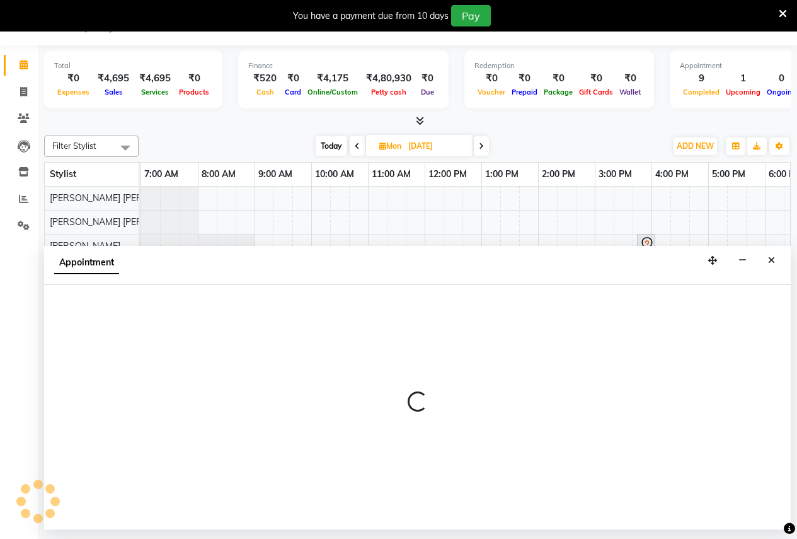
select select "tentative"
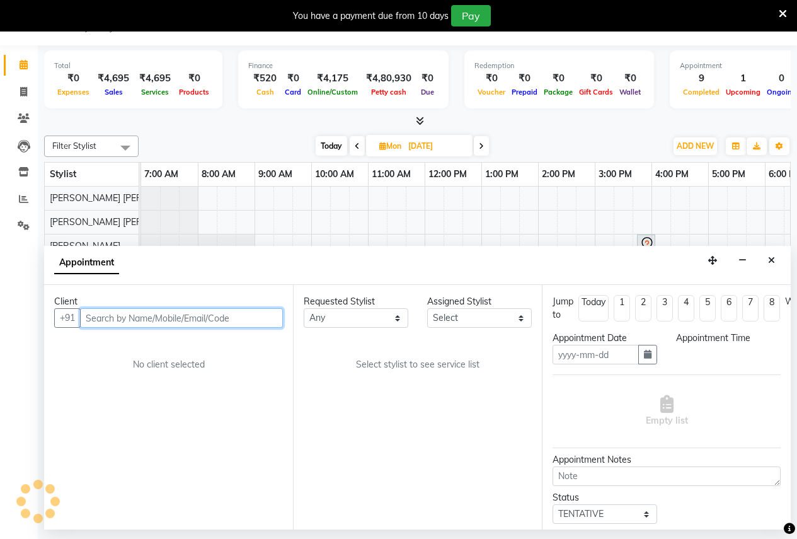
type input "[DATE]"
select select "3151"
select select "945"
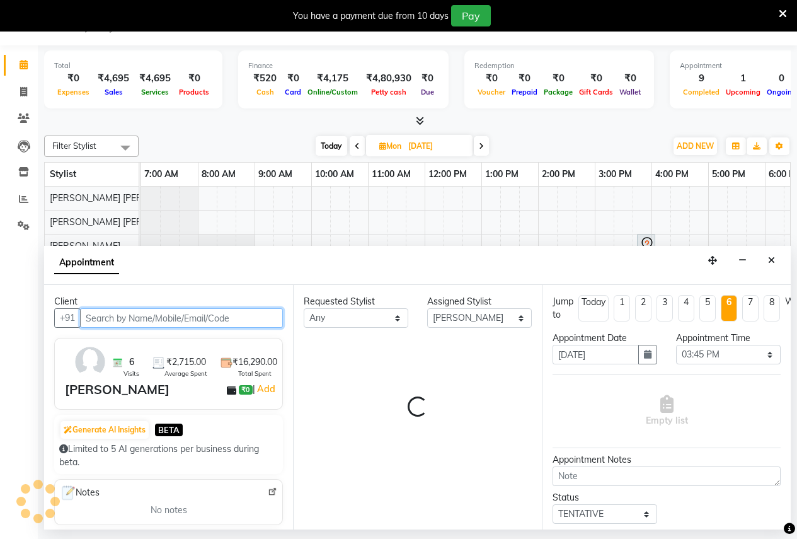
scroll to position [0, 258]
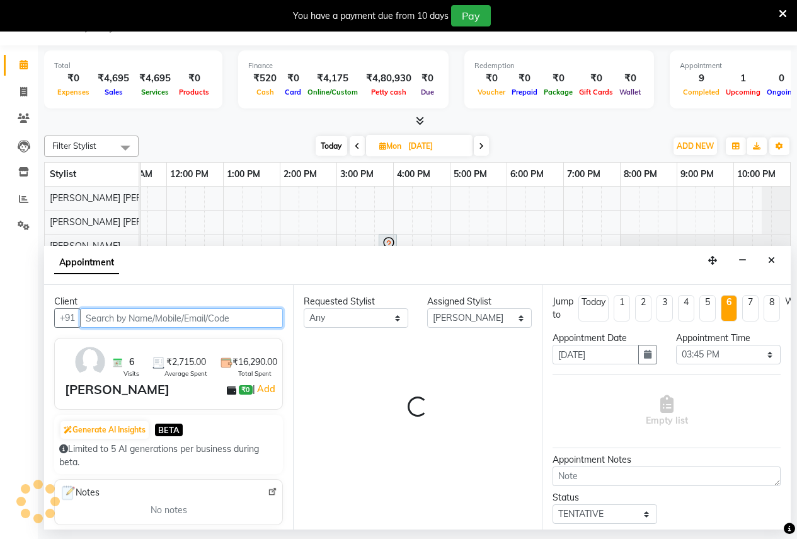
select select "696"
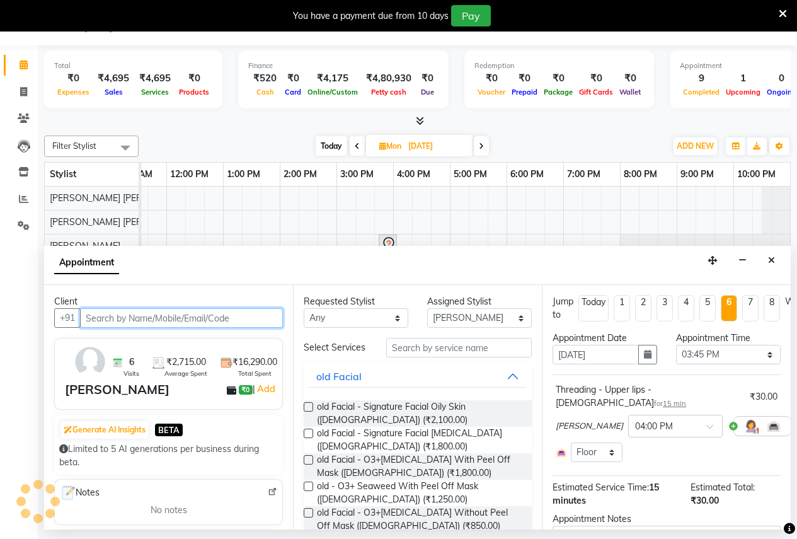
select select "696"
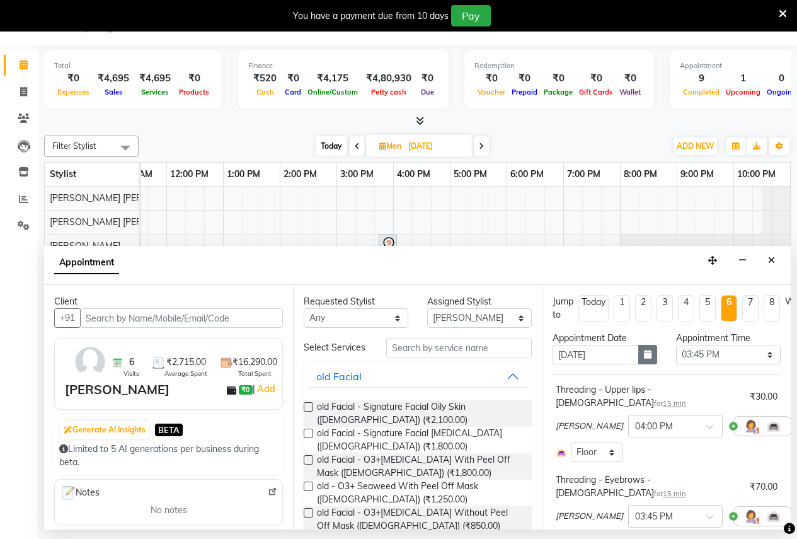
click at [645, 353] on icon "button" at bounding box center [648, 354] width 8 height 9
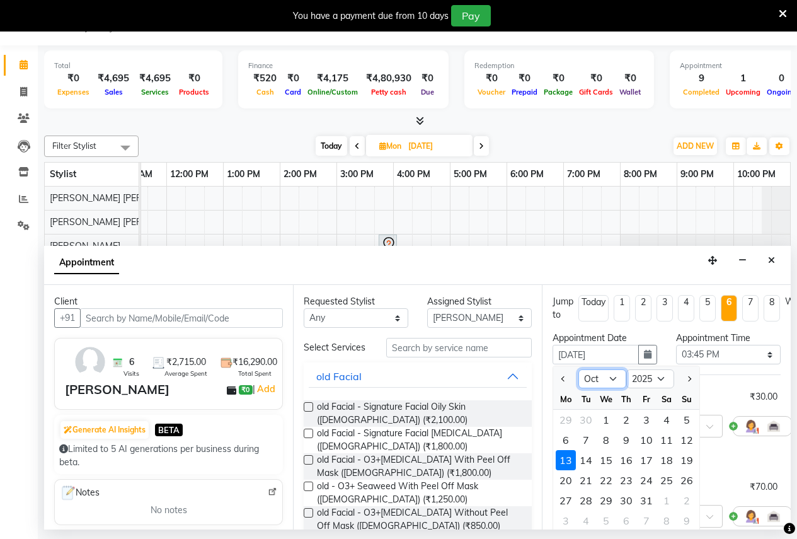
click at [611, 381] on select "Sep Oct Nov Dec" at bounding box center [602, 378] width 48 height 19
click at [560, 381] on button "Previous month" at bounding box center [563, 379] width 11 height 20
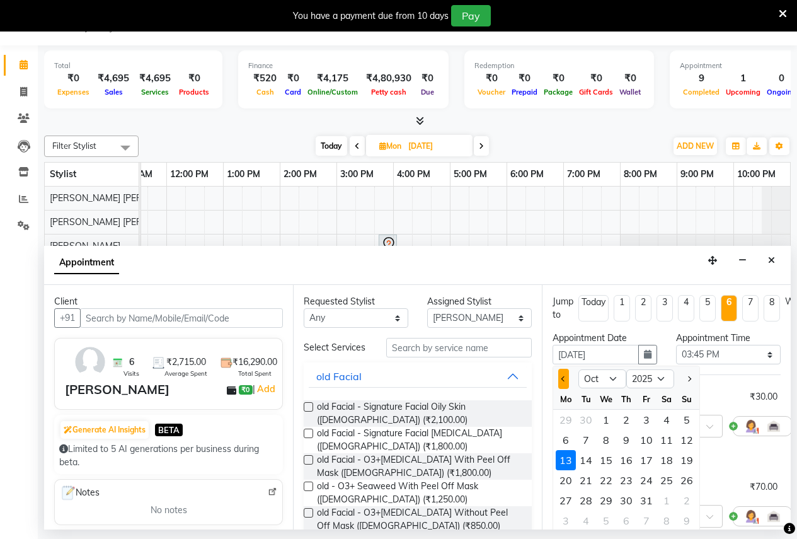
select select "9"
click at [568, 418] on div "1" at bounding box center [566, 420] width 20 height 20
click at [568, 420] on span "[PERSON_NAME]" at bounding box center [589, 426] width 67 height 13
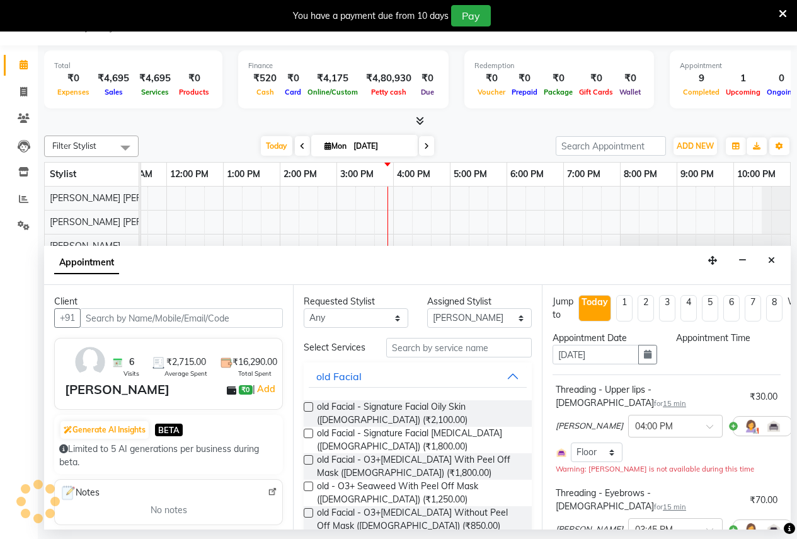
type input "[DATE]"
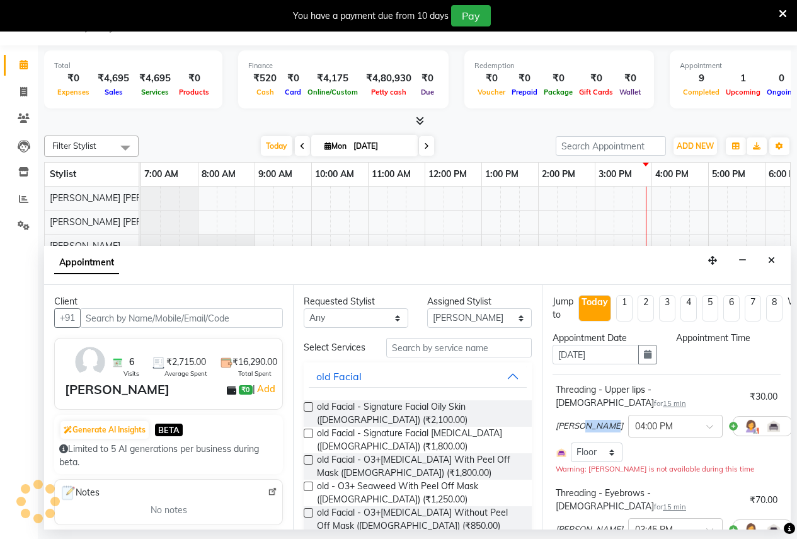
select select "945"
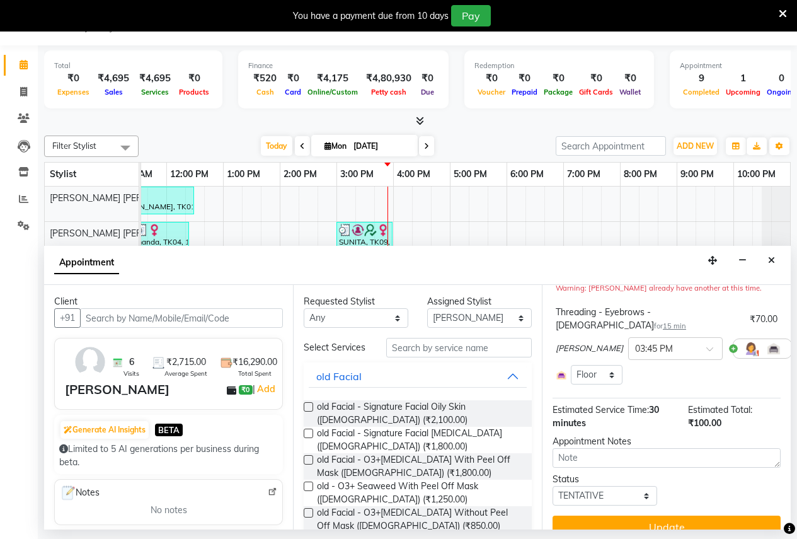
scroll to position [189, 0]
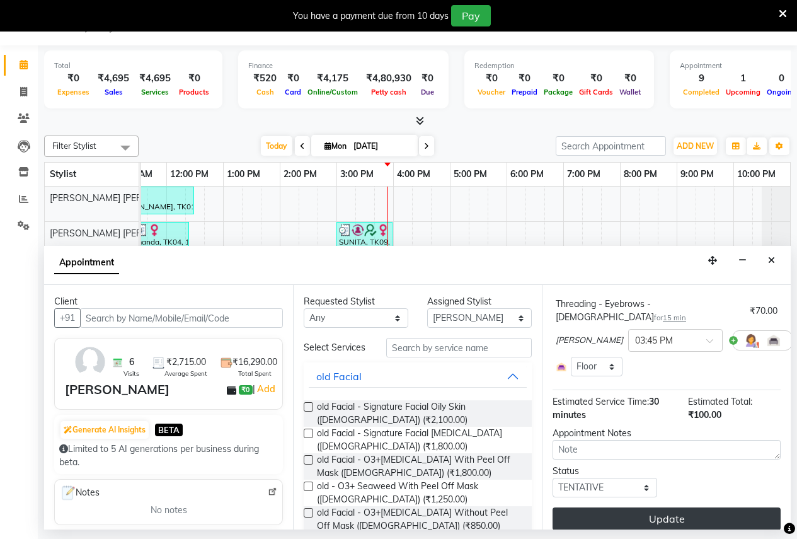
click at [692, 509] on button "Update" at bounding box center [667, 518] width 228 height 23
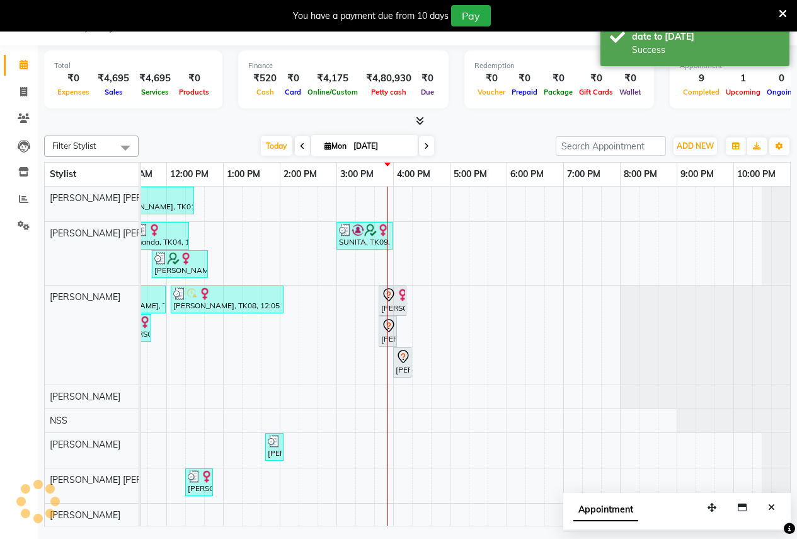
scroll to position [0, 0]
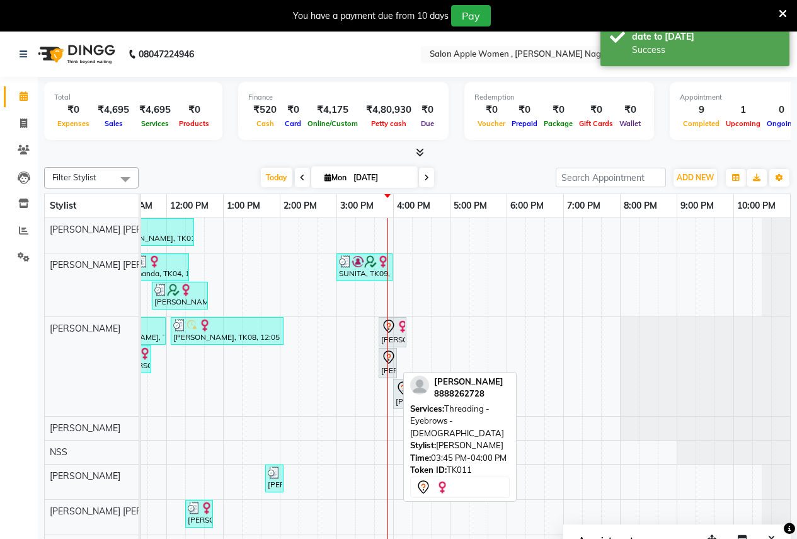
click at [385, 359] on icon at bounding box center [388, 356] width 11 height 13
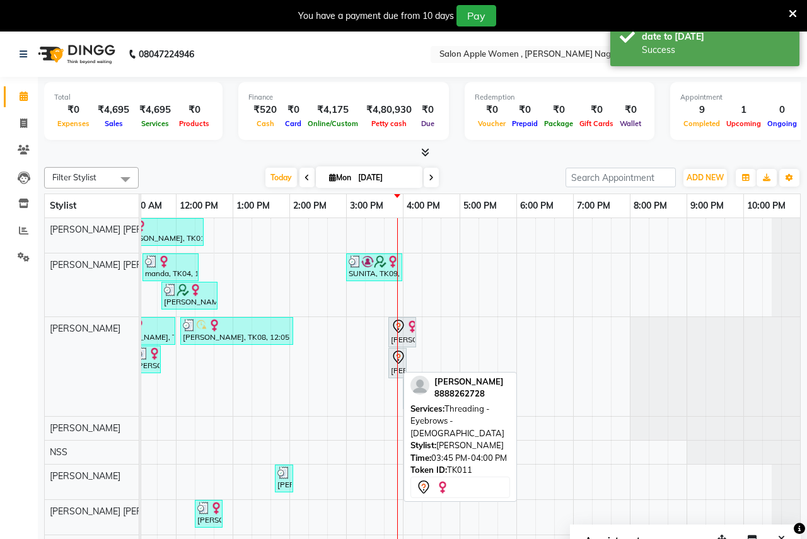
select select "7"
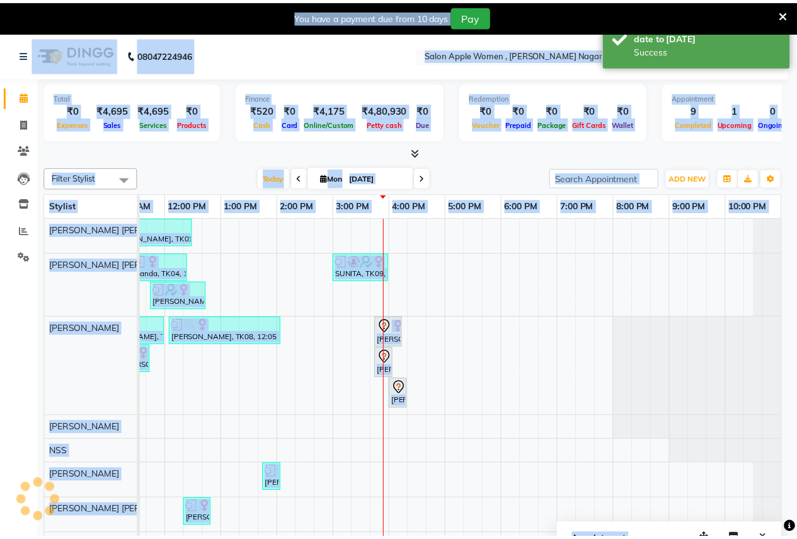
scroll to position [0, 249]
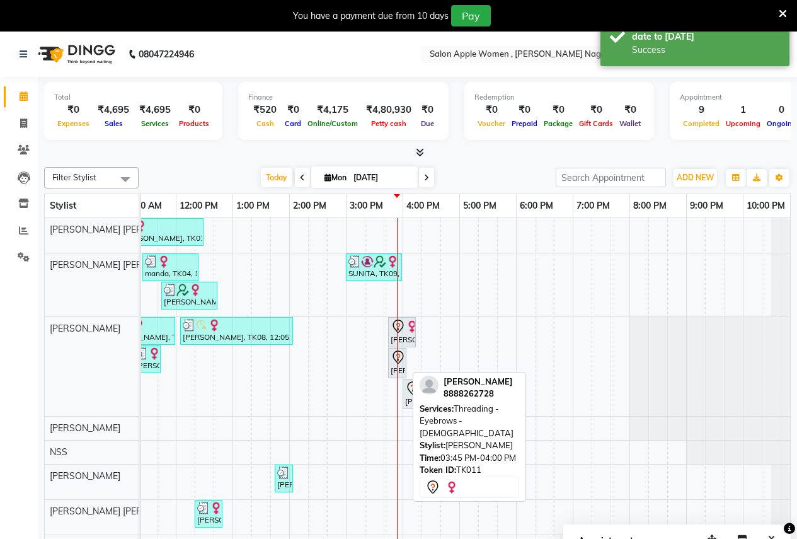
click at [394, 363] on icon at bounding box center [398, 357] width 15 height 15
select select "7"
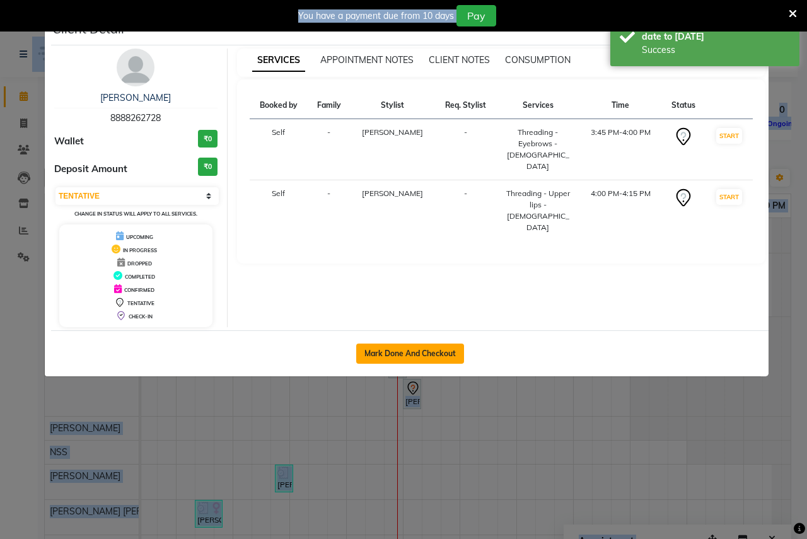
click at [394, 359] on button "Mark Done And Checkout" at bounding box center [410, 353] width 108 height 20
select select "service"
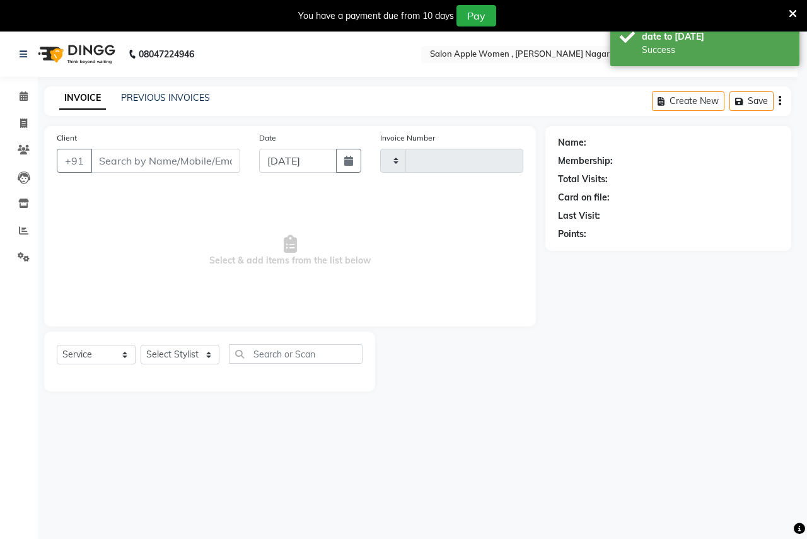
type input "2475"
select select "3"
select select "96"
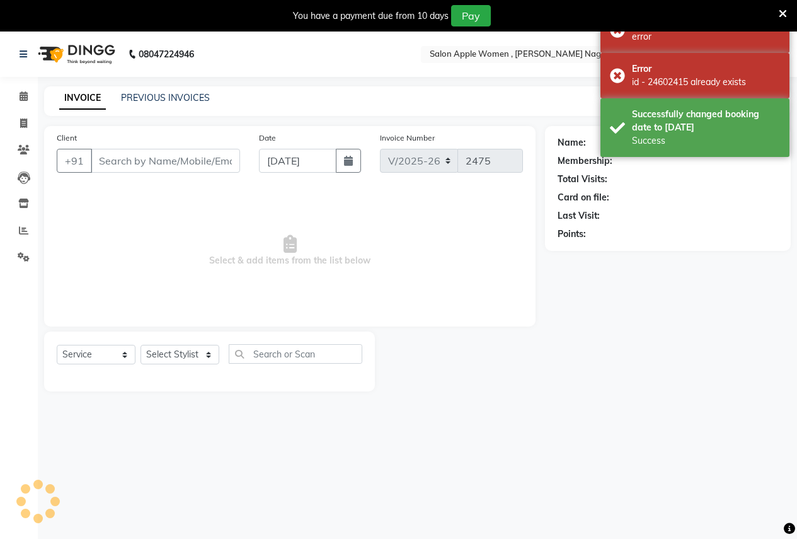
type input "8888262728"
select select "3151"
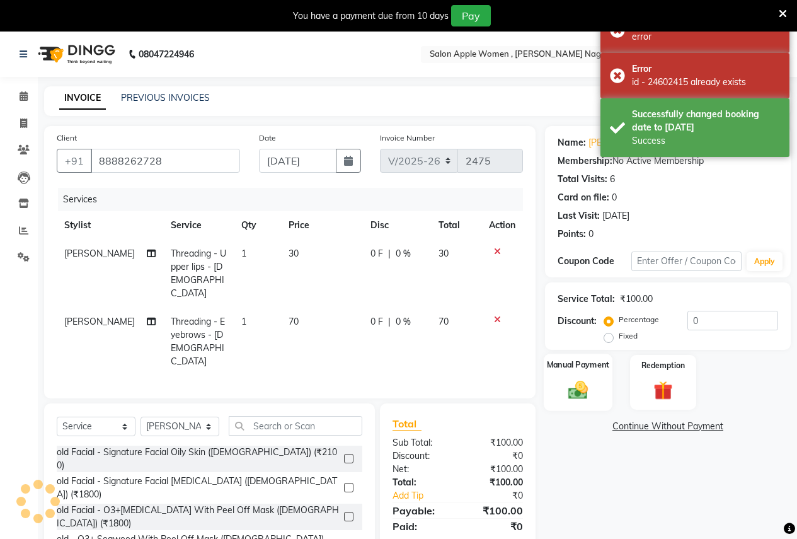
click at [575, 376] on div "Manual Payment" at bounding box center [578, 382] width 69 height 57
drag, startPoint x: 575, startPoint y: 376, endPoint x: 573, endPoint y: 393, distance: 17.2
click at [575, 376] on div "Manual Payment" at bounding box center [578, 382] width 69 height 57
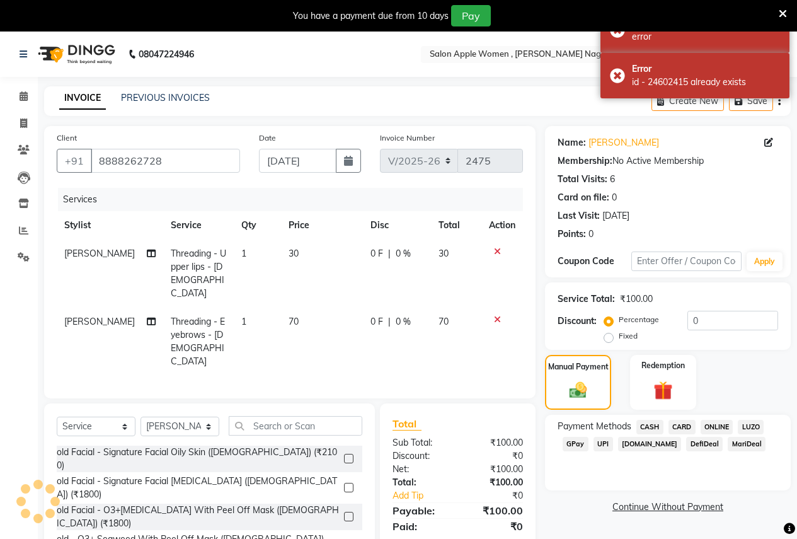
click at [655, 428] on span "CASH" at bounding box center [649, 427] width 27 height 14
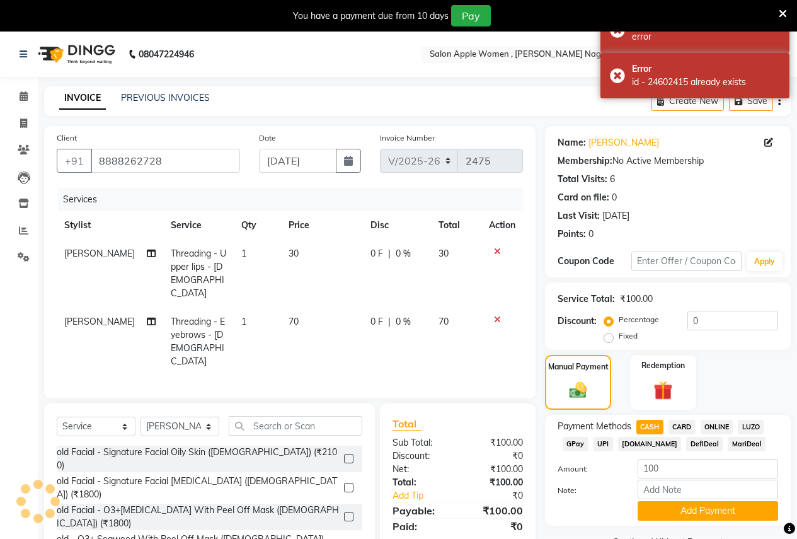
scroll to position [52, 0]
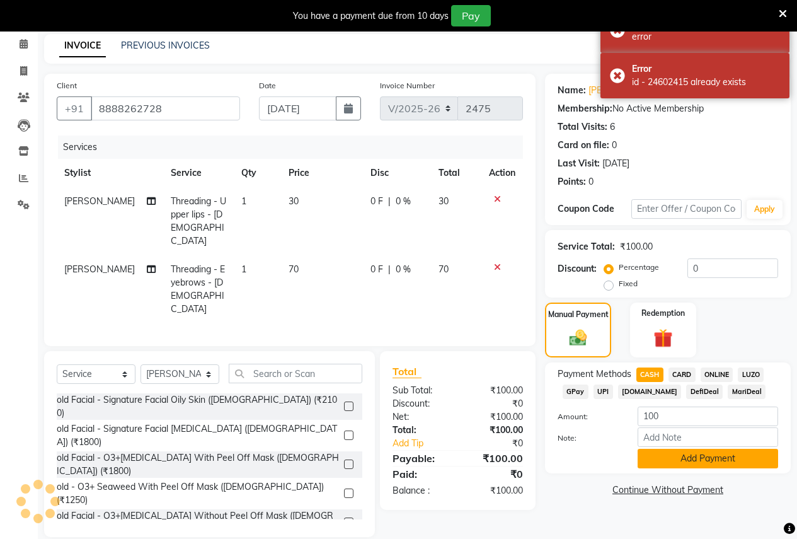
click at [655, 457] on button "Add Payment" at bounding box center [708, 459] width 141 height 20
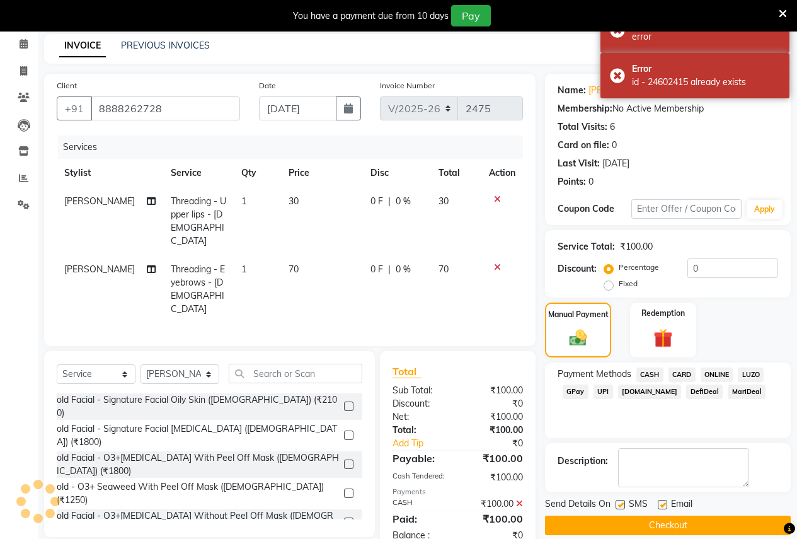
click at [624, 519] on button "Checkout" at bounding box center [668, 525] width 246 height 20
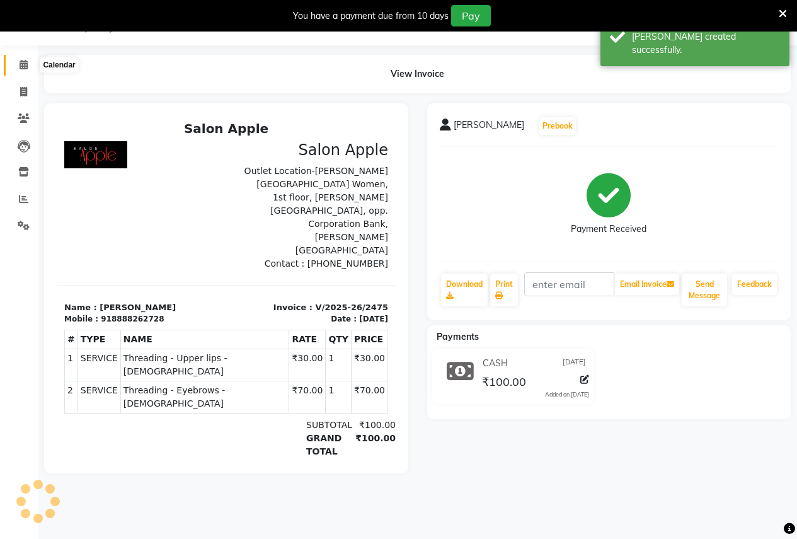
click at [17, 64] on span at bounding box center [24, 65] width 22 height 14
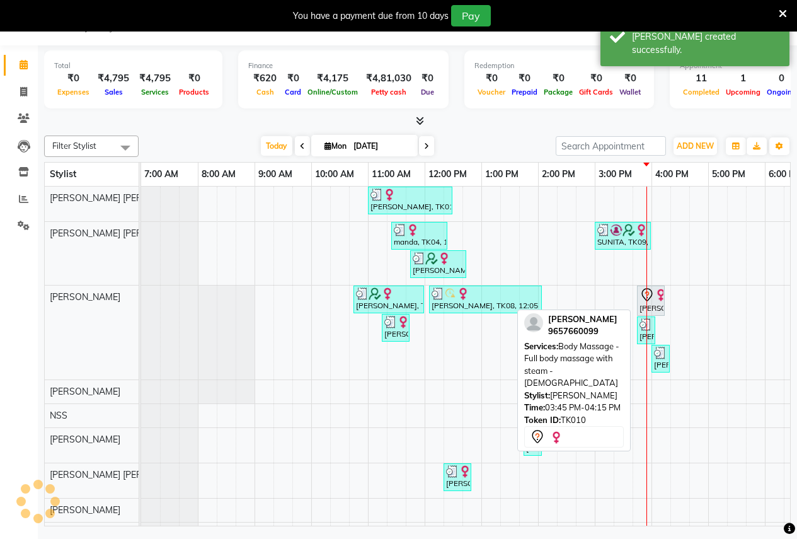
click at [655, 302] on div "[PERSON_NAME], TK10, 03:45 PM-04:15 PM, Body Massage - Full body massage with s…" at bounding box center [650, 300] width 25 height 26
click at [661, 292] on img at bounding box center [661, 295] width 13 height 13
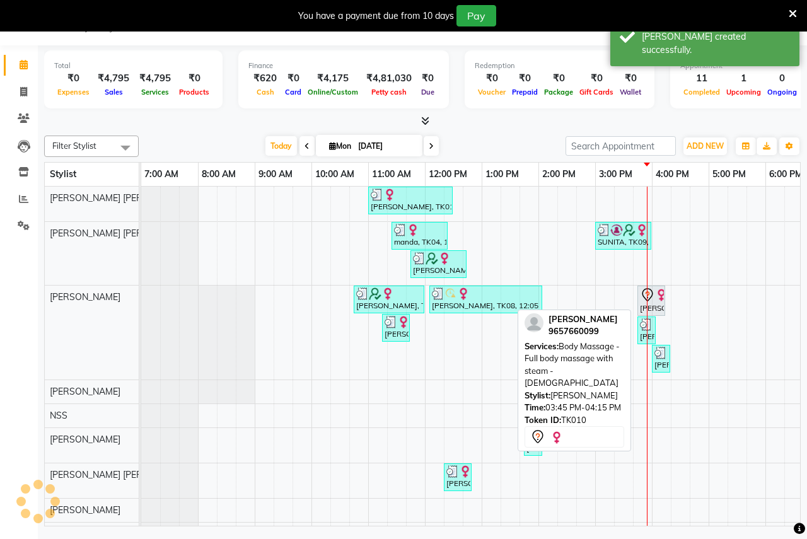
select select "7"
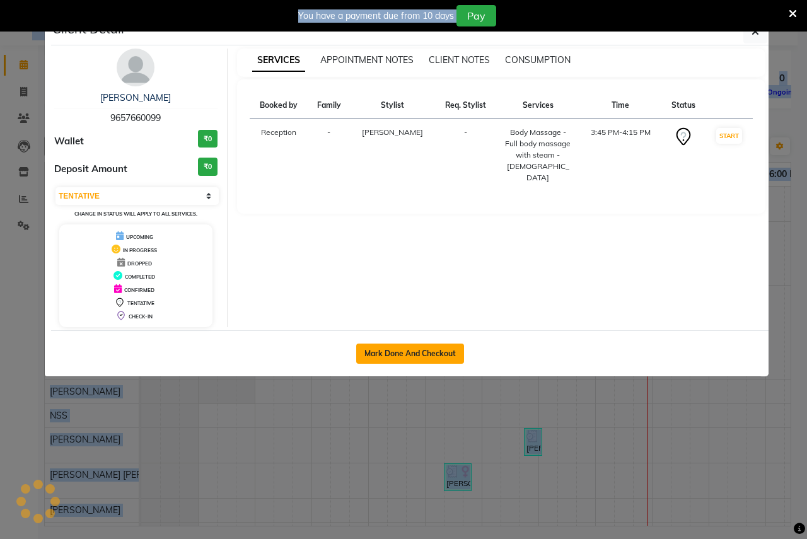
click at [391, 354] on button "Mark Done And Checkout" at bounding box center [410, 353] width 108 height 20
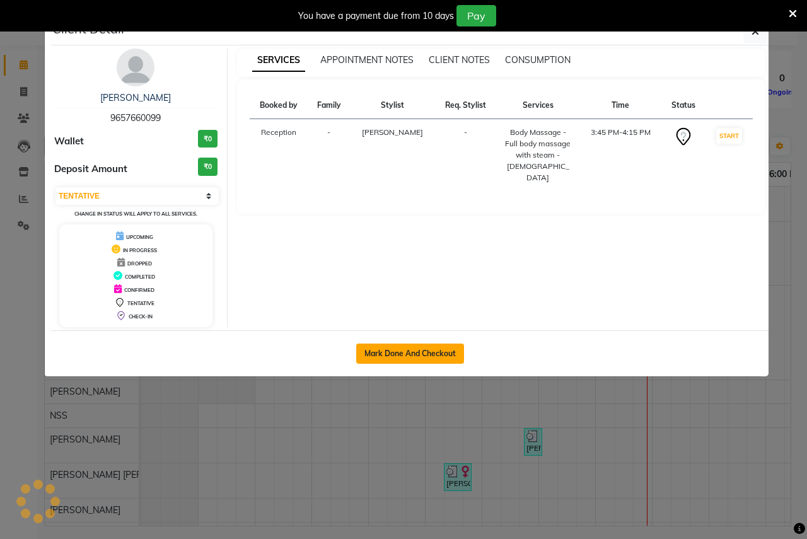
select select "96"
select select "service"
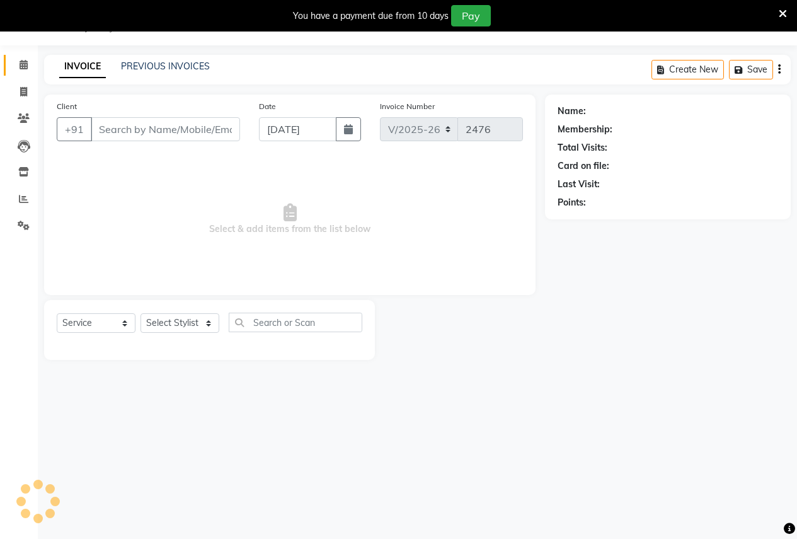
type input "9657660099"
select select "3151"
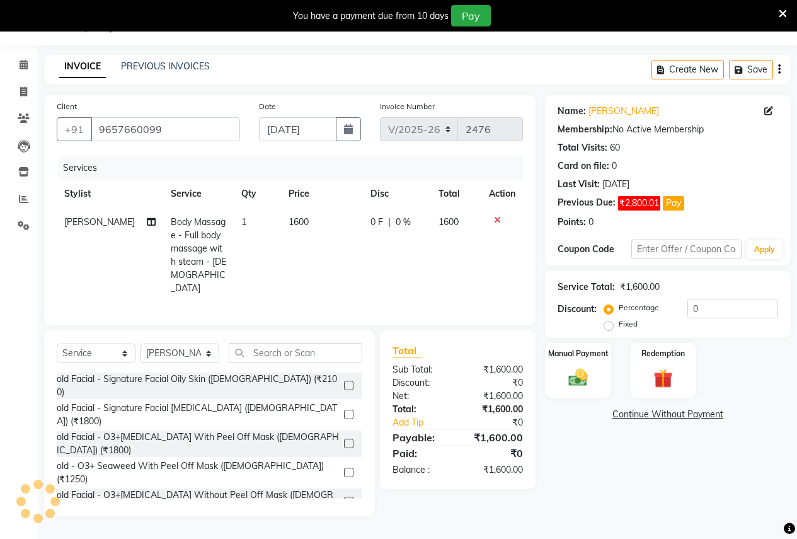
click at [619, 326] on label "Fixed" at bounding box center [628, 323] width 19 height 11
click at [609, 326] on input "Fixed" at bounding box center [611, 323] width 9 height 9
radio input "true"
click at [713, 312] on input "0" at bounding box center [732, 309] width 91 height 20
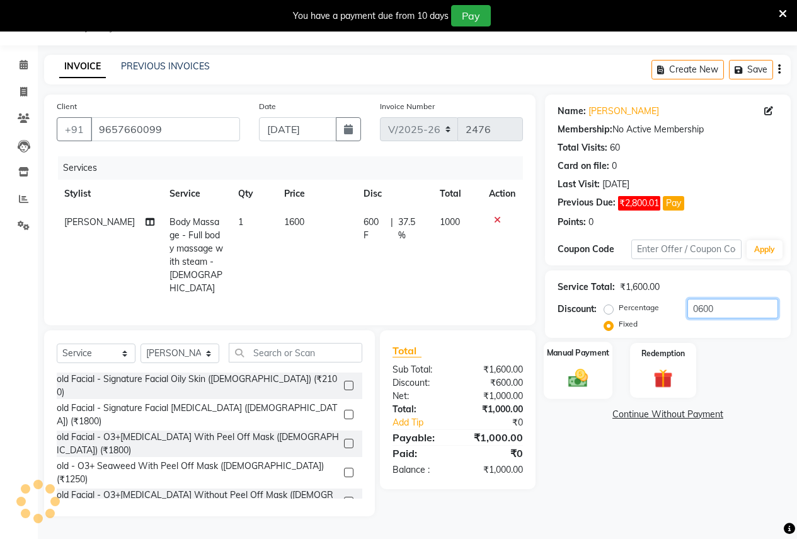
type input "0600"
click at [582, 350] on label "Manual Payment" at bounding box center [578, 353] width 63 height 12
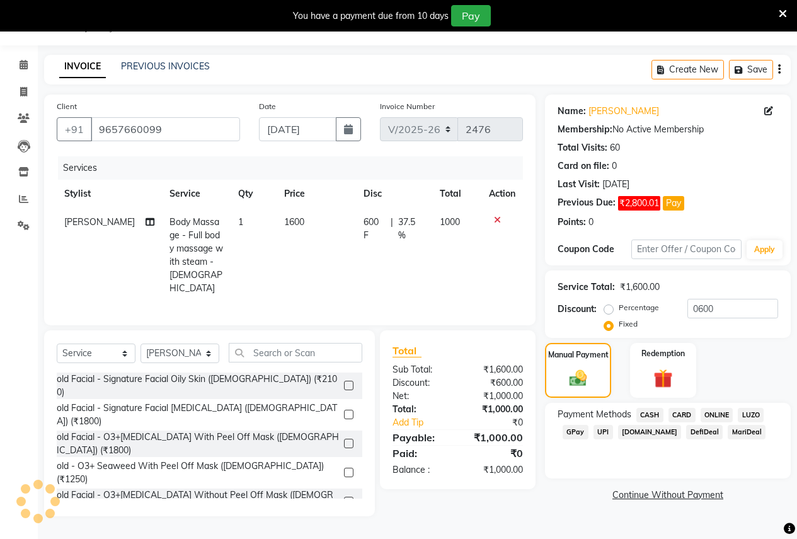
click at [719, 408] on span "ONLINE" at bounding box center [717, 415] width 33 height 14
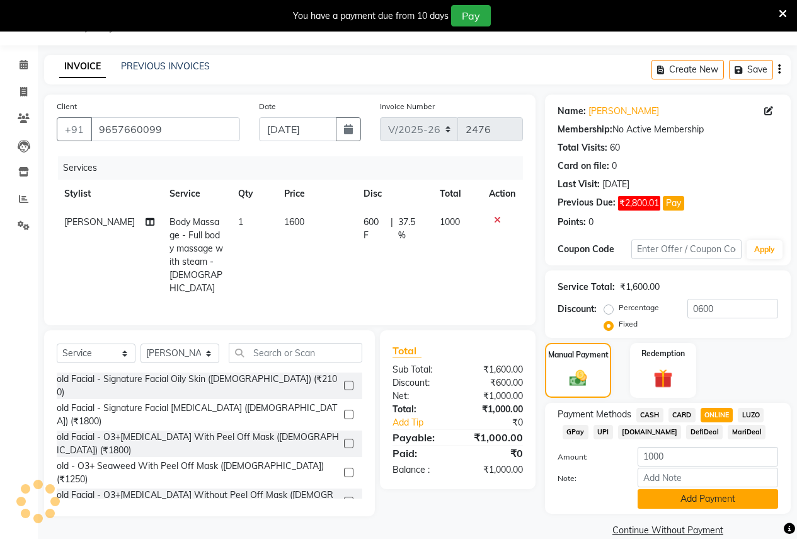
click at [694, 499] on button "Add Payment" at bounding box center [708, 499] width 141 height 20
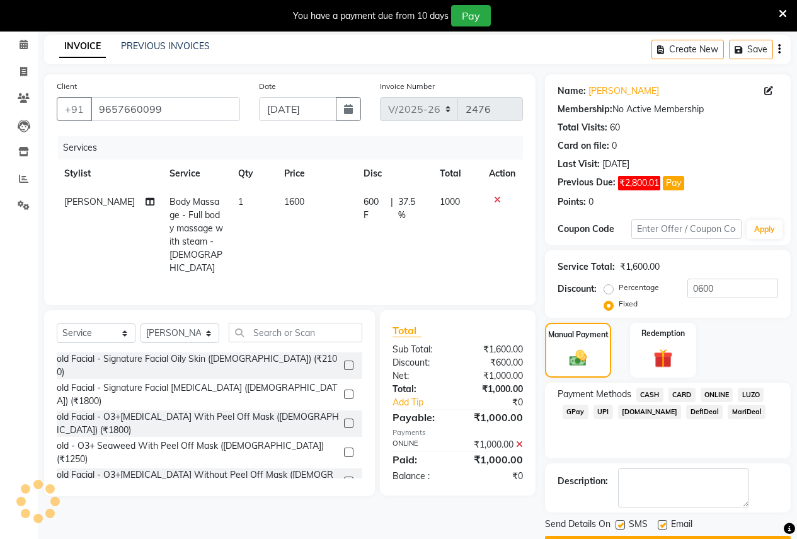
scroll to position [87, 0]
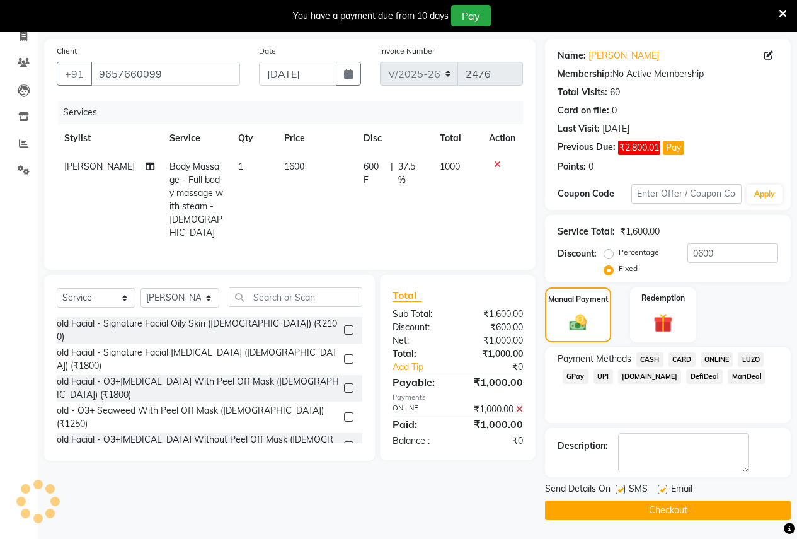
click at [680, 507] on button "Checkout" at bounding box center [668, 510] width 246 height 20
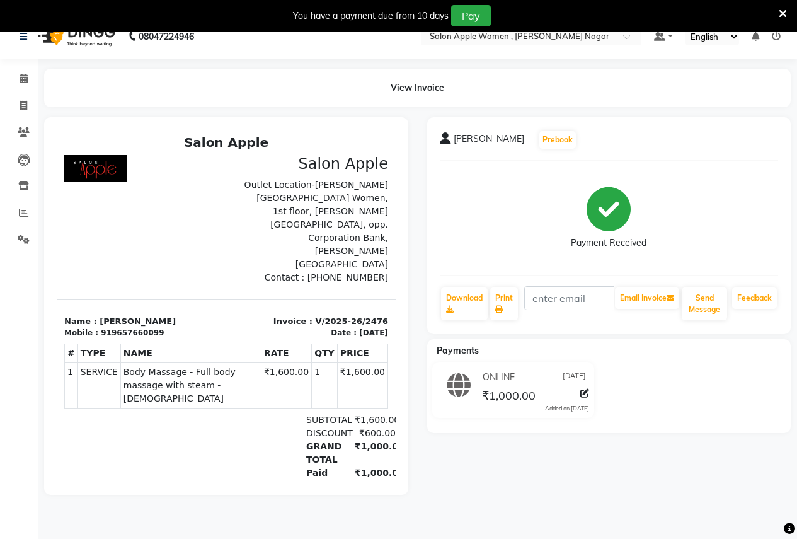
scroll to position [6, 0]
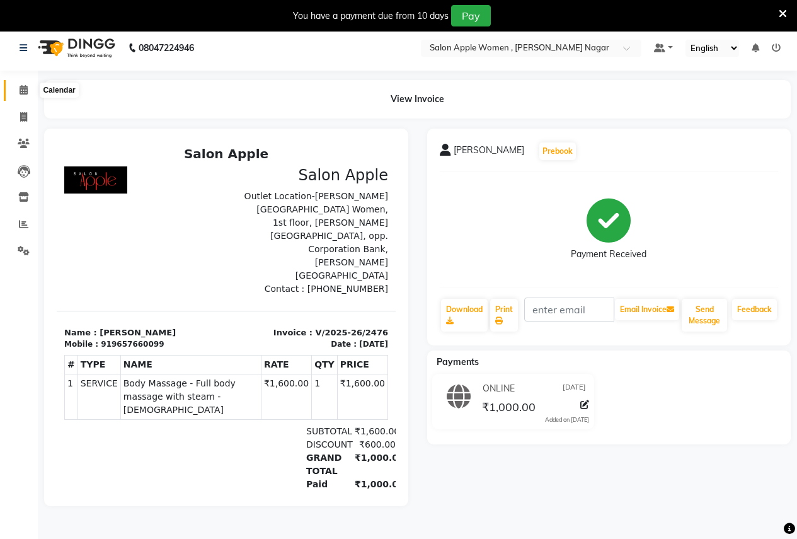
click at [16, 84] on span at bounding box center [24, 90] width 22 height 14
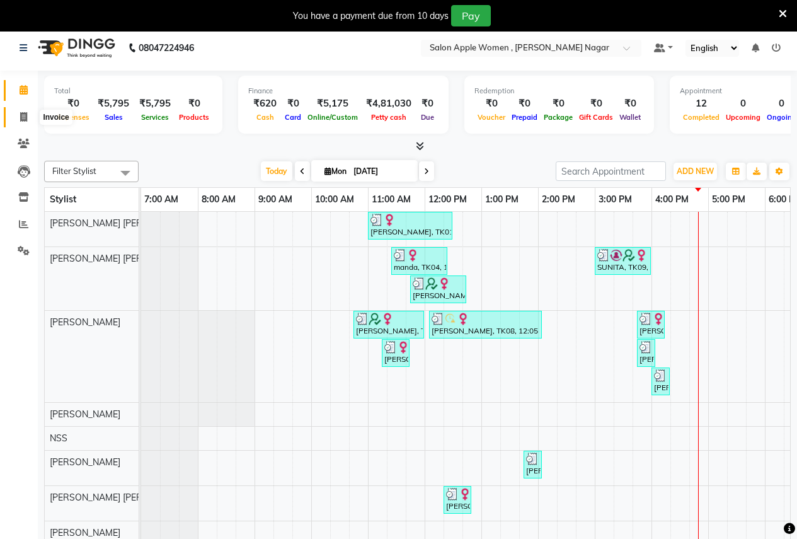
click at [27, 118] on icon at bounding box center [23, 116] width 7 height 9
select select "96"
select select "service"
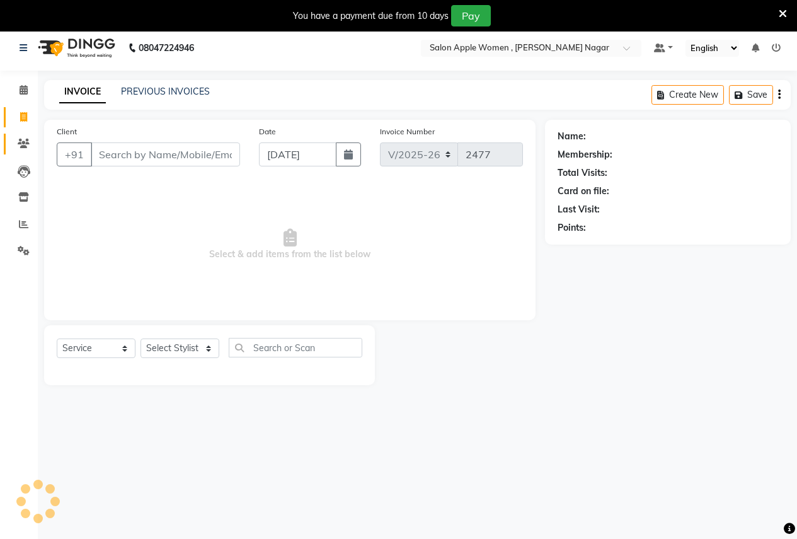
click at [25, 136] on link "Clients" at bounding box center [19, 144] width 30 height 21
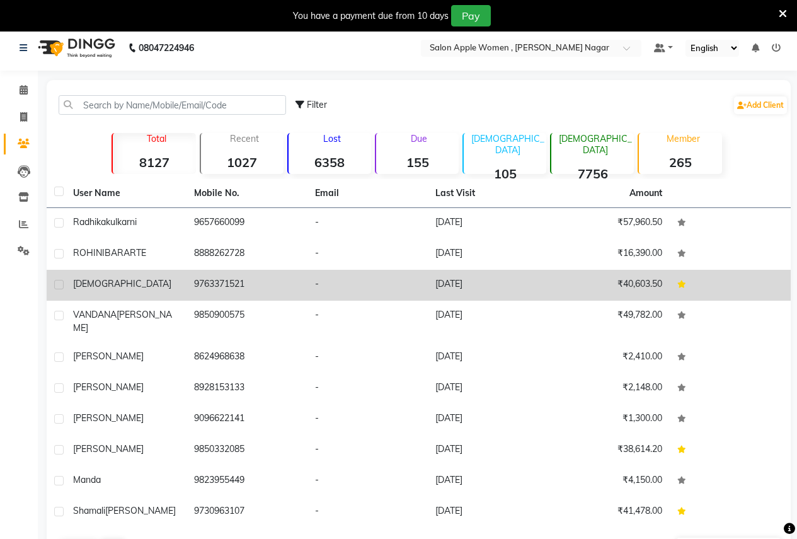
click at [81, 277] on td "[DEMOGRAPHIC_DATA]" at bounding box center [126, 285] width 121 height 31
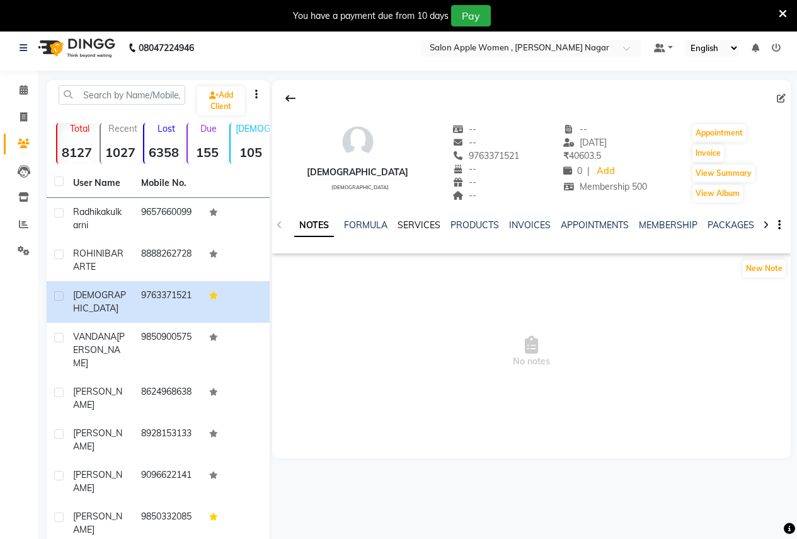
click at [426, 220] on link "SERVICES" at bounding box center [419, 224] width 43 height 11
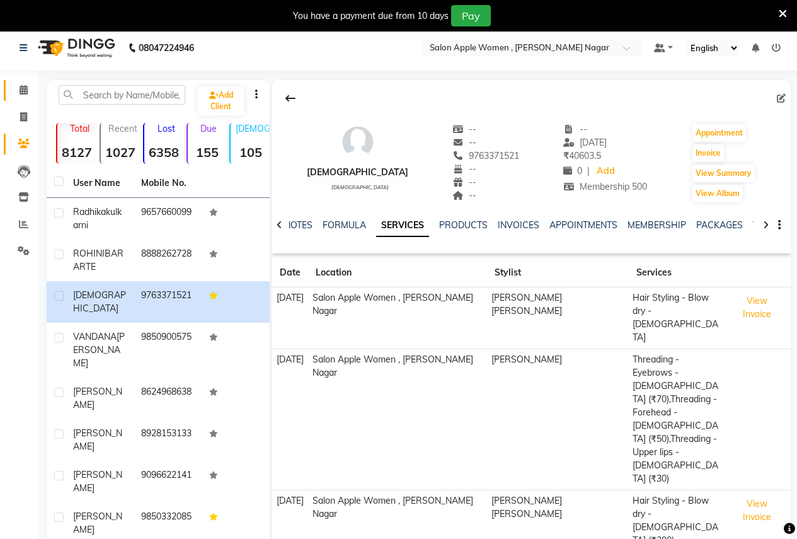
click at [29, 98] on link "Calendar" at bounding box center [19, 90] width 30 height 21
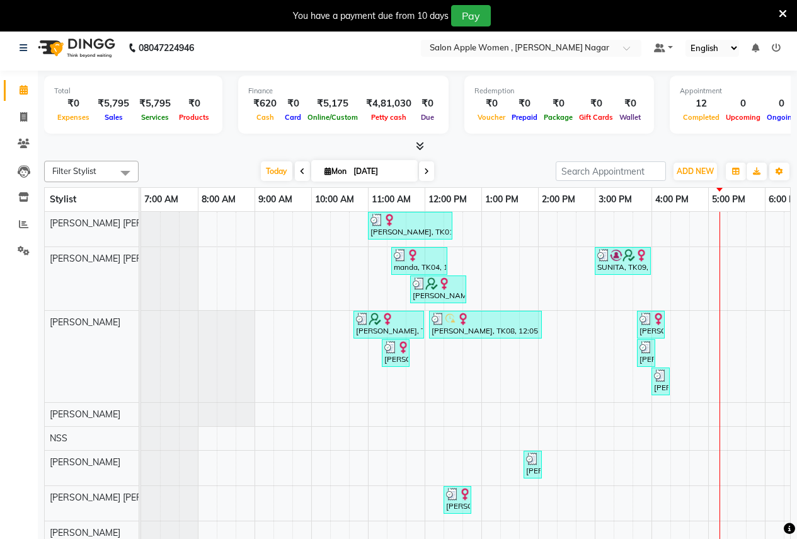
click at [718, 255] on div "[PERSON_NAME], TK01, 11:00 AM-12:30 PM, Root touch up - Wella Colour Touch [MED…" at bounding box center [594, 438] width 907 height 452
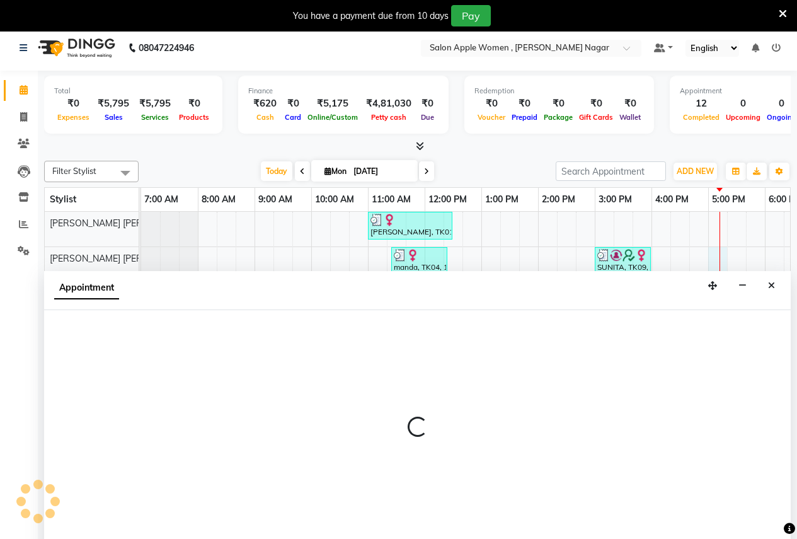
scroll to position [32, 0]
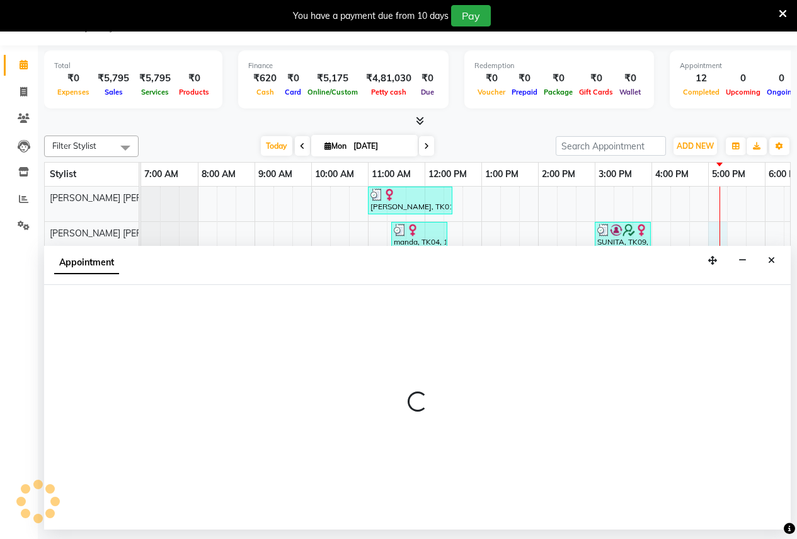
select select "57564"
select select "tentative"
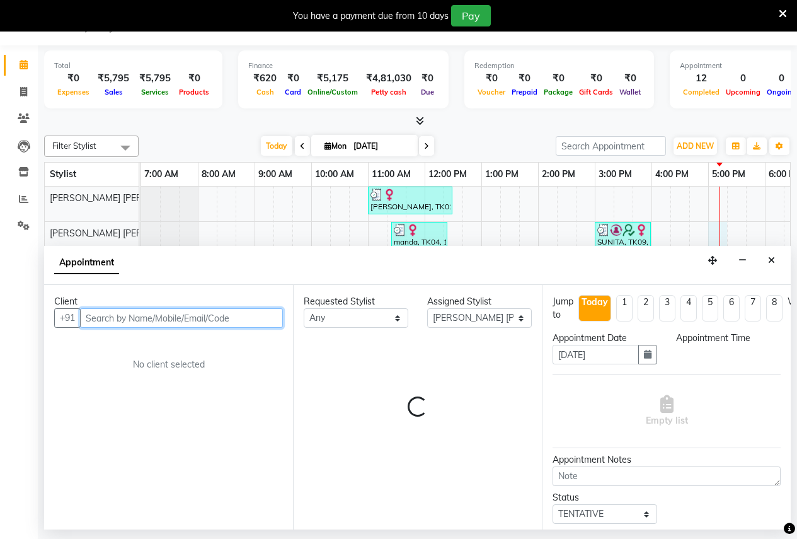
select select "1020"
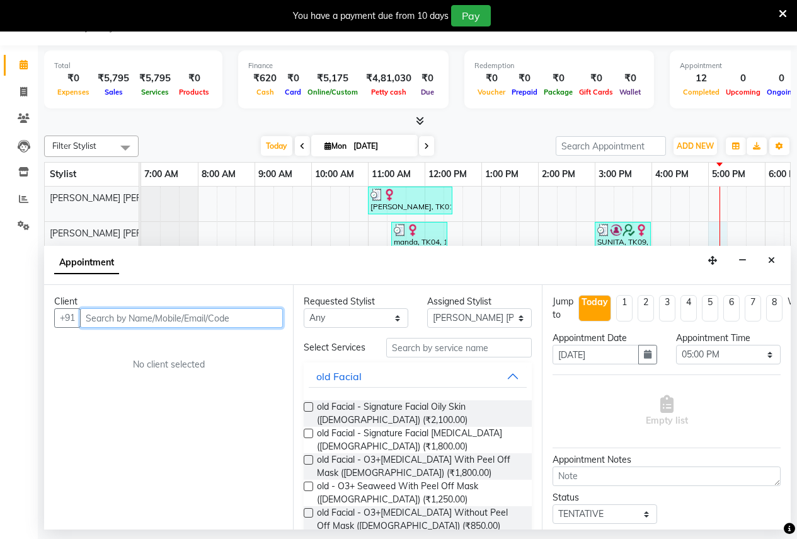
click at [91, 316] on input "text" at bounding box center [181, 318] width 203 height 20
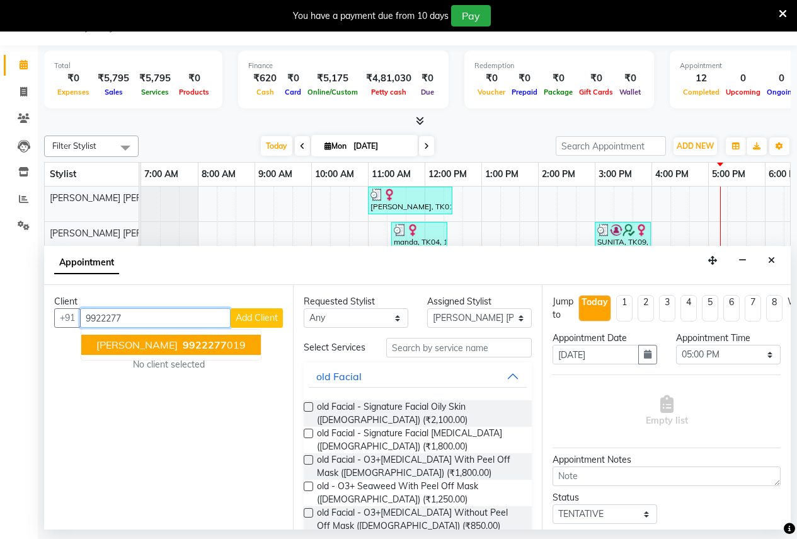
click at [180, 351] on button "[PERSON_NAME] 9922277 019" at bounding box center [171, 345] width 180 height 20
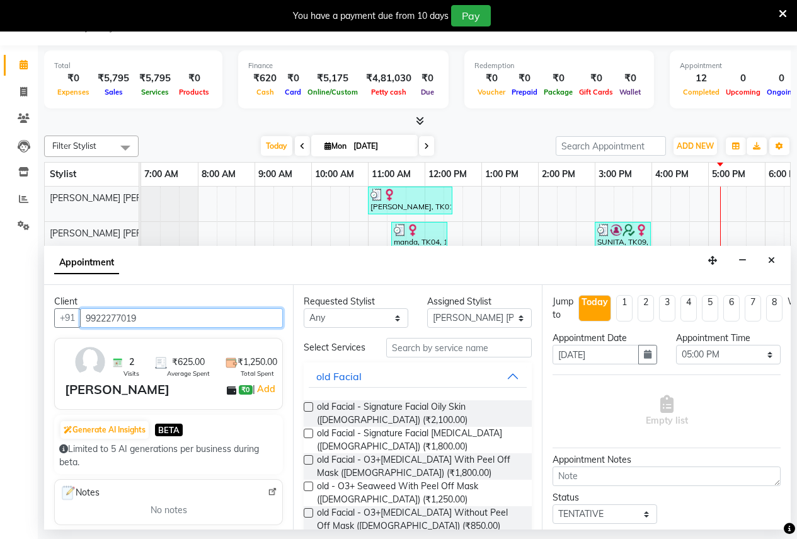
type input "9922277019"
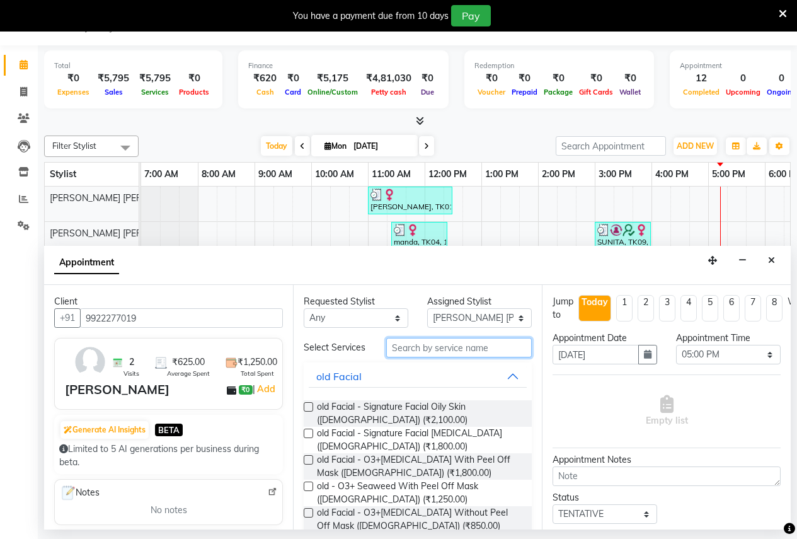
click at [400, 356] on input "text" at bounding box center [459, 348] width 146 height 20
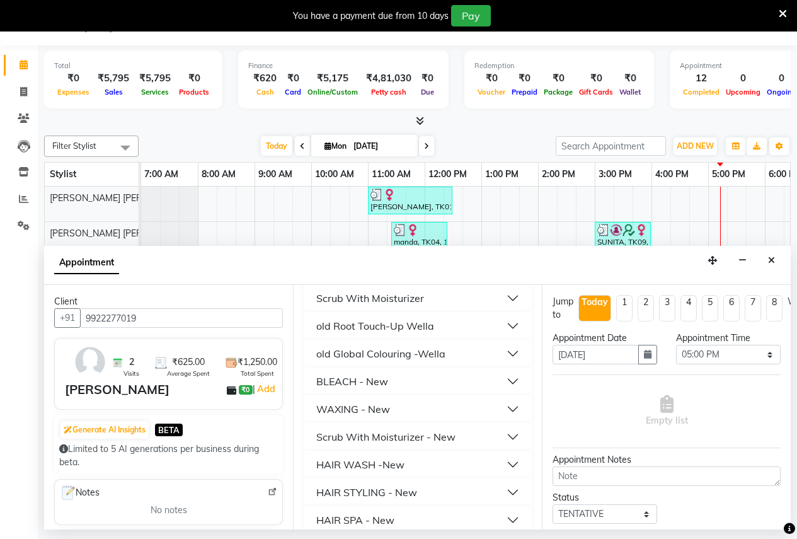
scroll to position [252, 0]
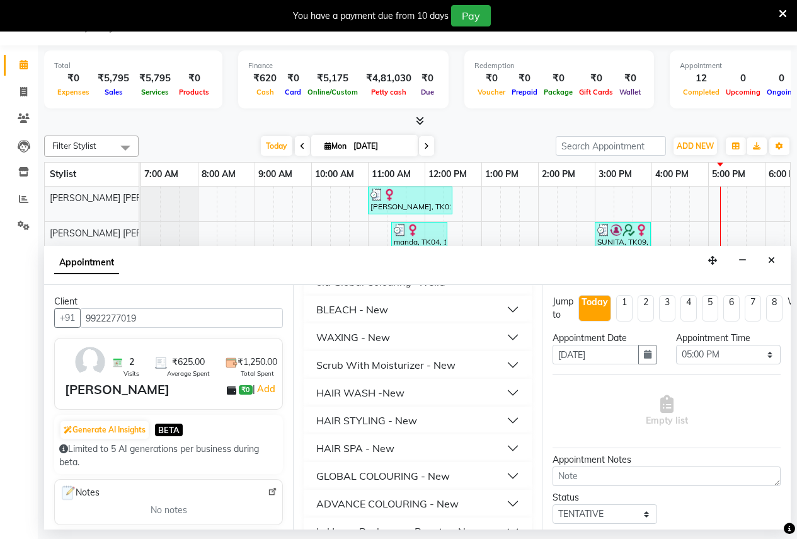
type input "350"
click at [331, 395] on div "HAIR WASH -New" at bounding box center [360, 392] width 88 height 15
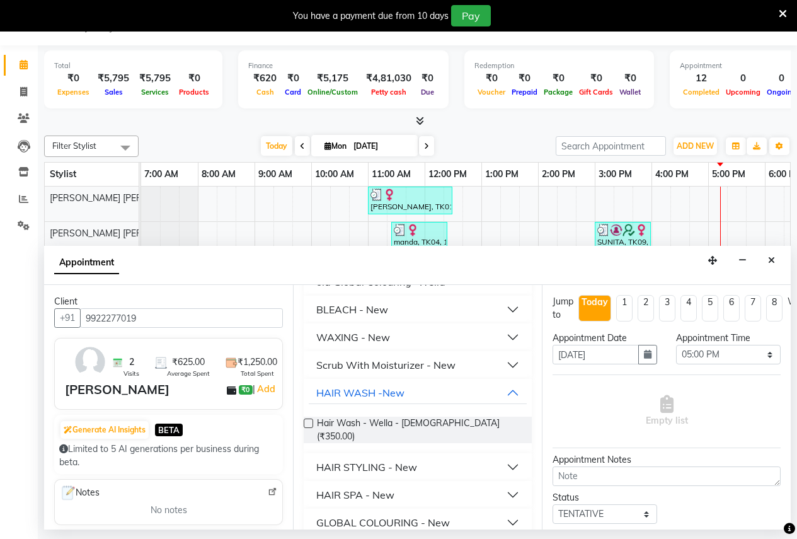
click at [308, 426] on label at bounding box center [308, 422] width 9 height 9
click at [308, 426] on input "checkbox" at bounding box center [308, 424] width 8 height 8
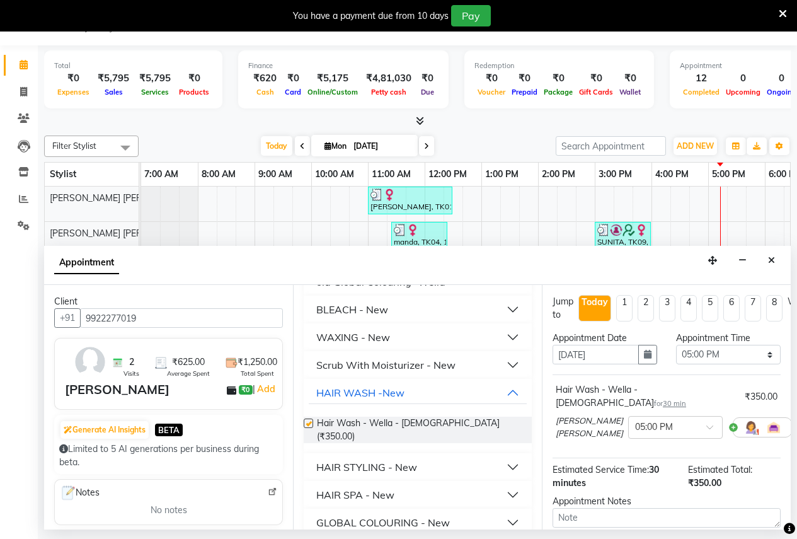
checkbox input "false"
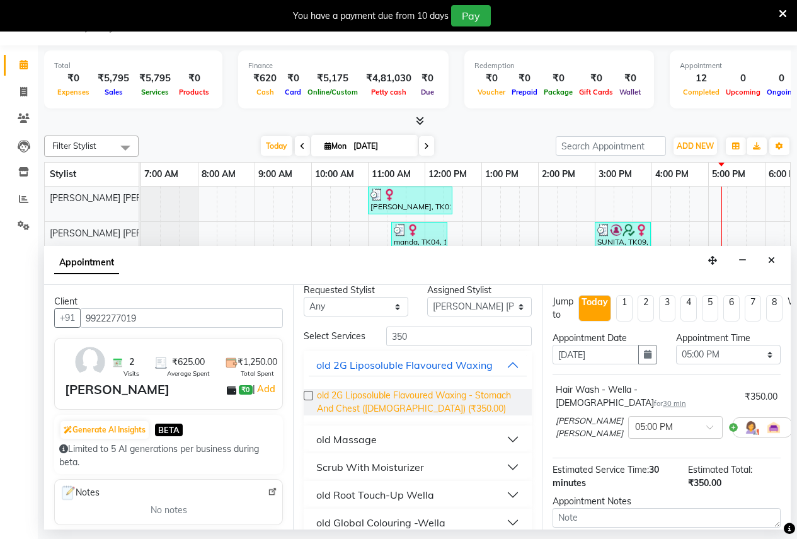
scroll to position [0, 0]
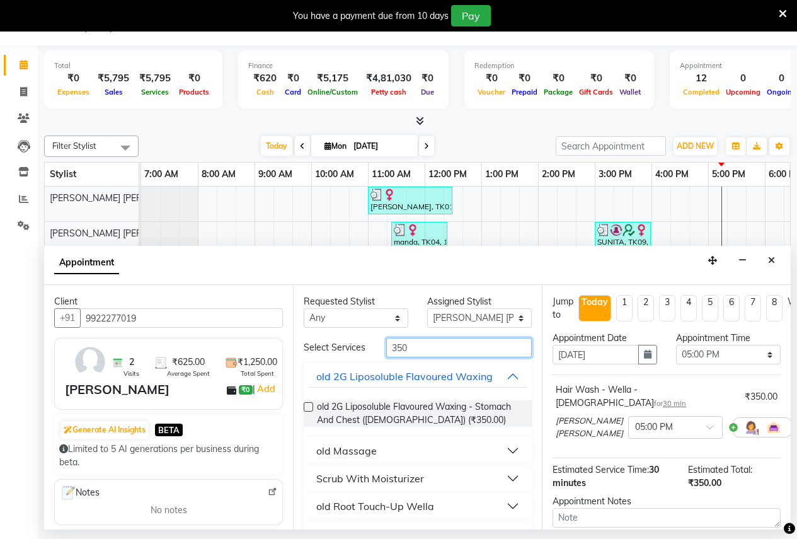
click at [422, 353] on input "350" at bounding box center [459, 348] width 146 height 20
type input "3"
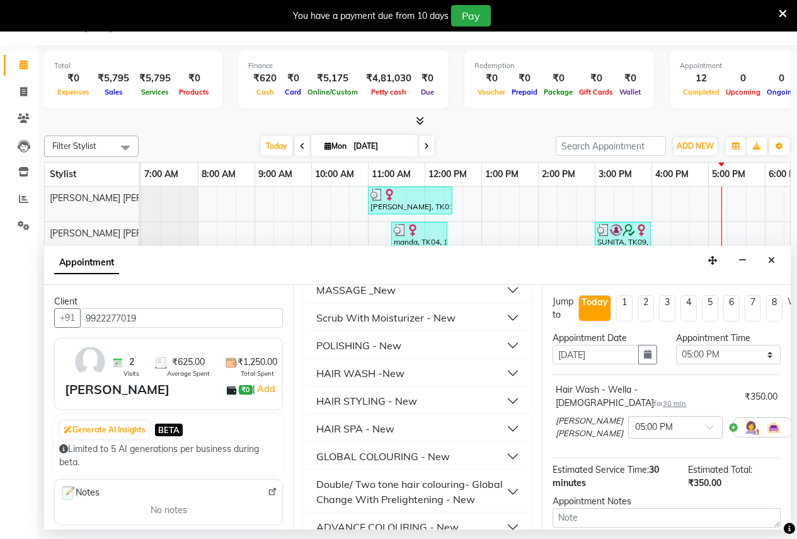
scroll to position [504, 0]
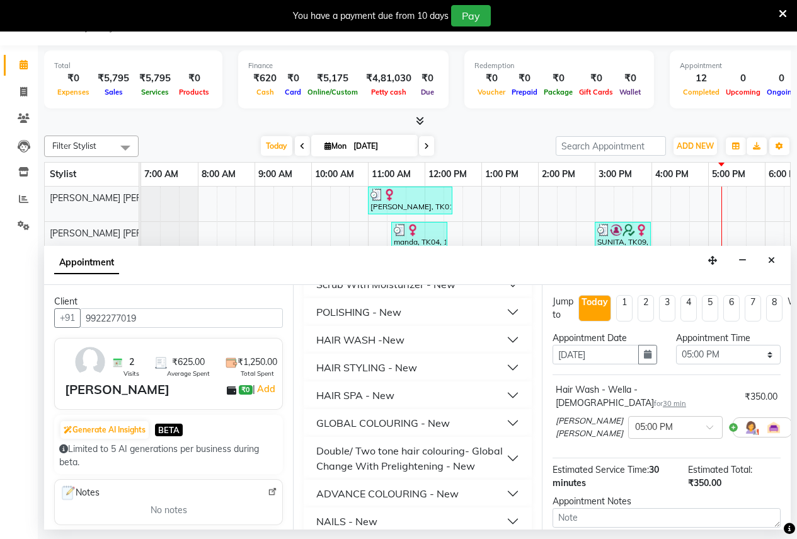
type input "300"
click at [379, 371] on div "HAIR STYLING - New" at bounding box center [366, 367] width 101 height 15
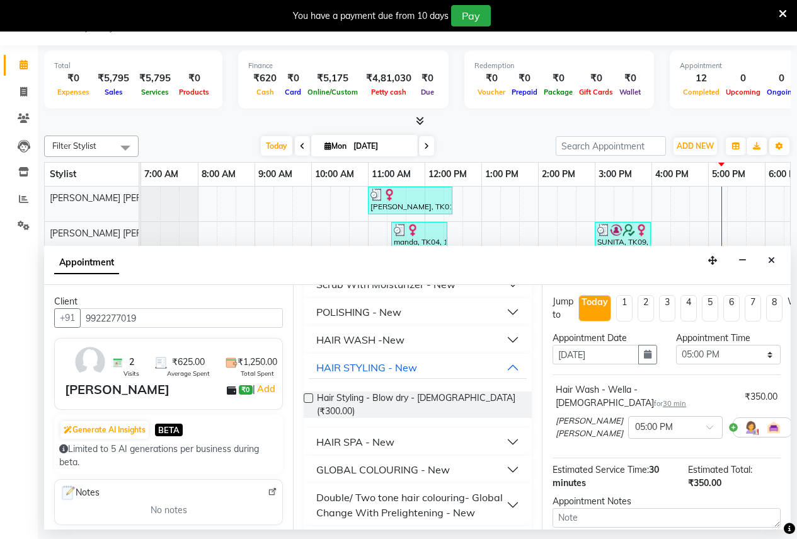
click at [304, 403] on label at bounding box center [308, 397] width 9 height 9
click at [304, 403] on input "checkbox" at bounding box center [308, 399] width 8 height 8
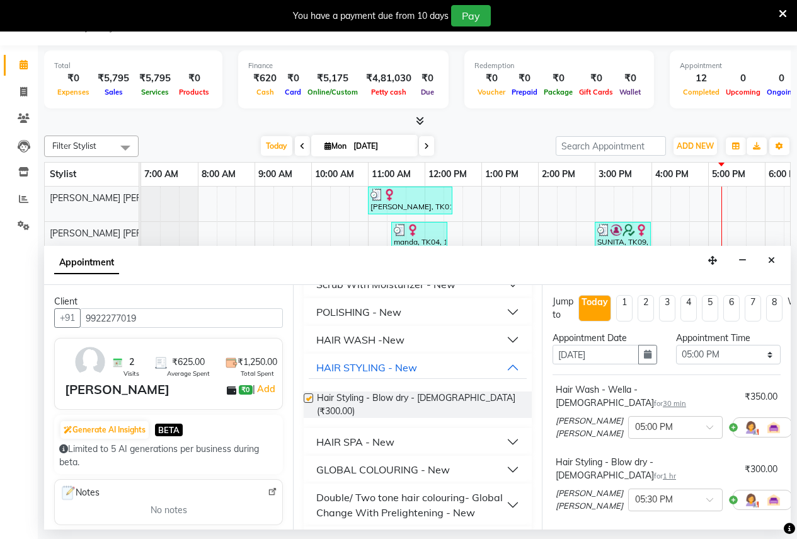
checkbox input "false"
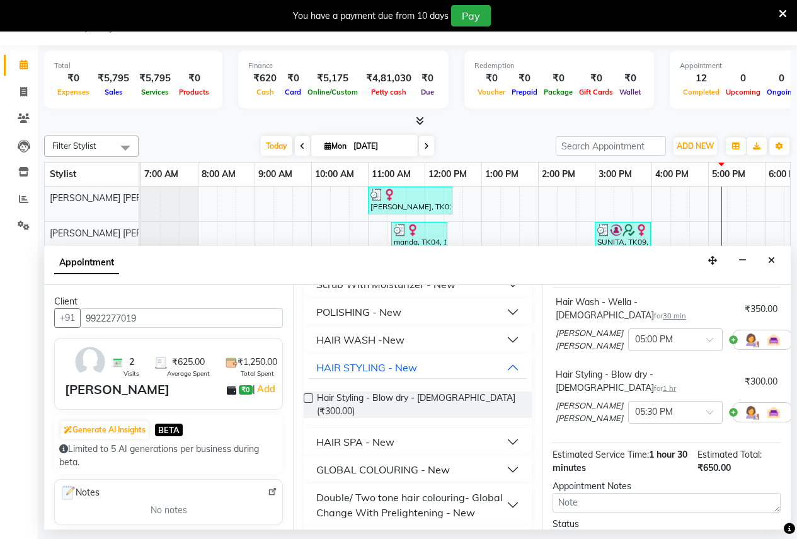
scroll to position [195, 0]
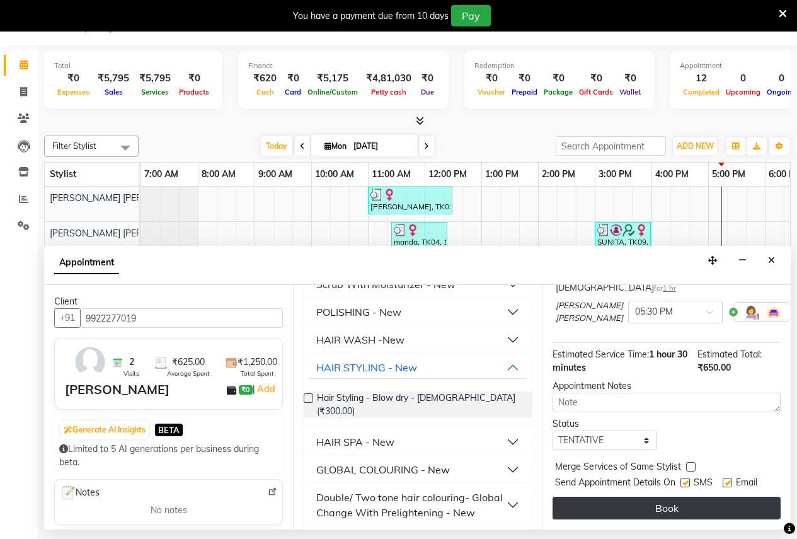
click at [669, 497] on button "Book" at bounding box center [667, 508] width 228 height 23
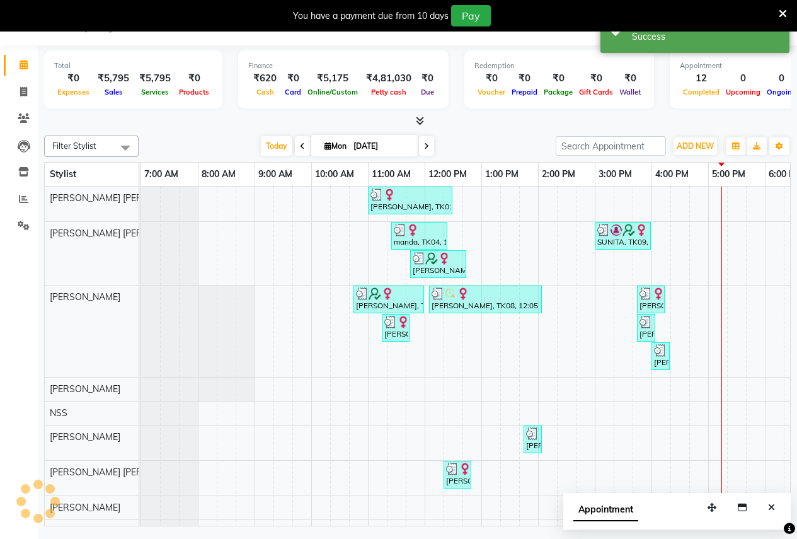
scroll to position [0, 0]
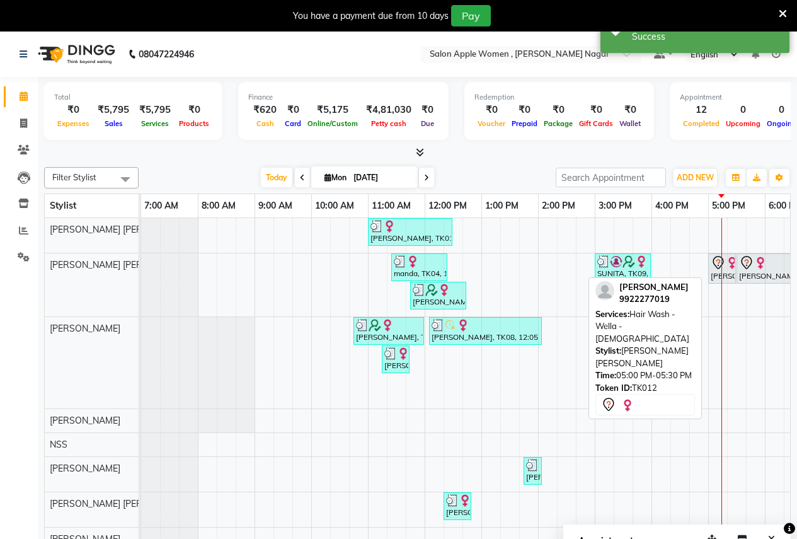
click at [718, 275] on div "[PERSON_NAME], TK12, 05:00 PM-05:30 PM, Hair Wash - Wella - [DEMOGRAPHIC_DATA]" at bounding box center [722, 268] width 25 height 26
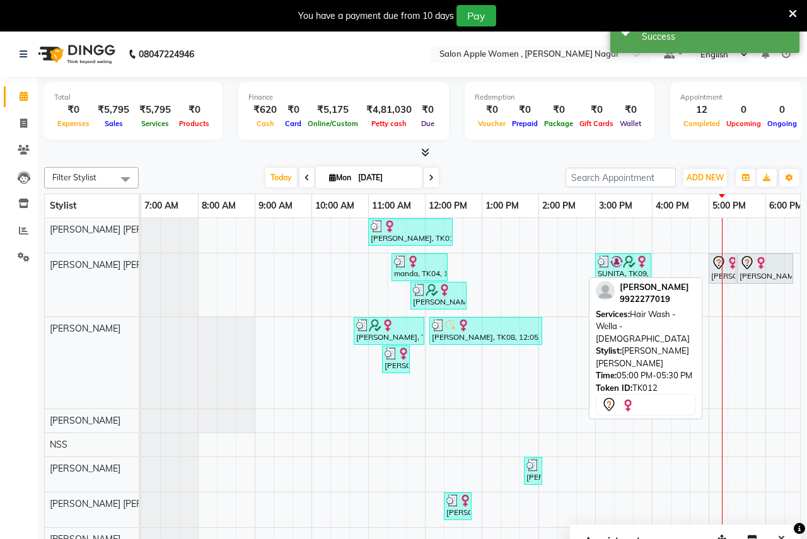
select select "7"
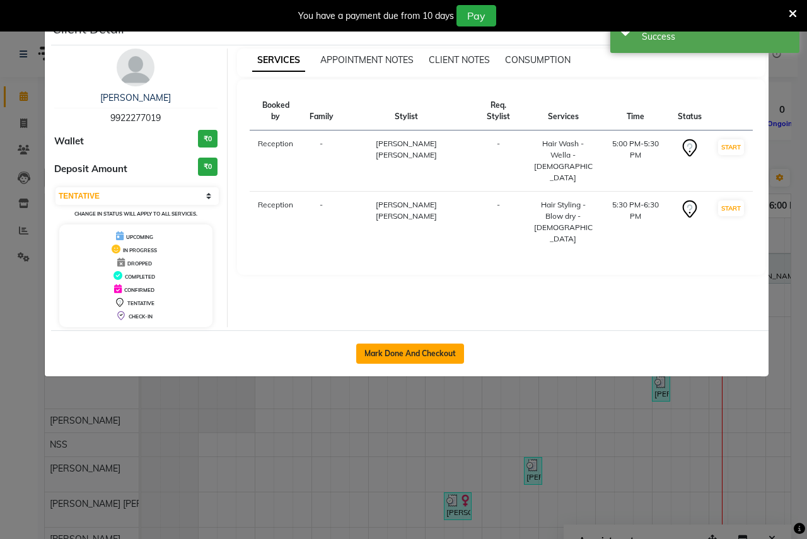
click at [461, 354] on button "Mark Done And Checkout" at bounding box center [410, 353] width 108 height 20
select select "service"
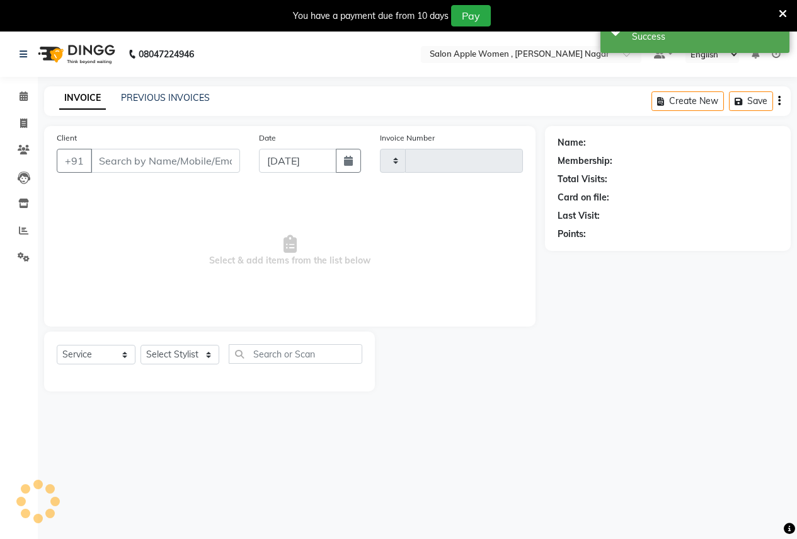
type input "2477"
select select "96"
type input "9922277019"
select select "57564"
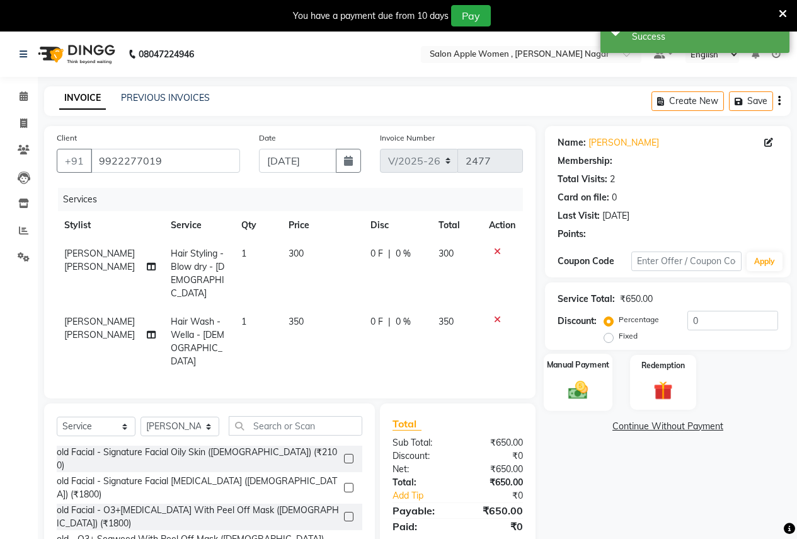
click at [590, 378] on img at bounding box center [578, 389] width 32 height 23
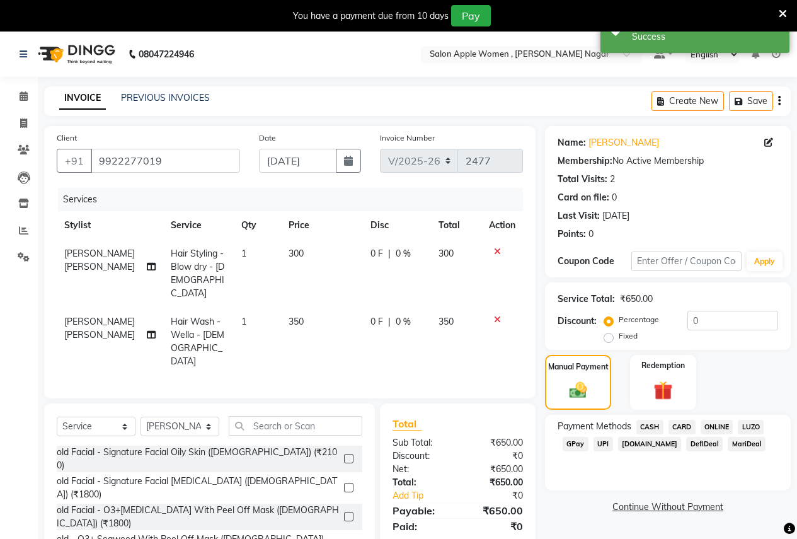
click at [713, 423] on span "ONLINE" at bounding box center [717, 427] width 33 height 14
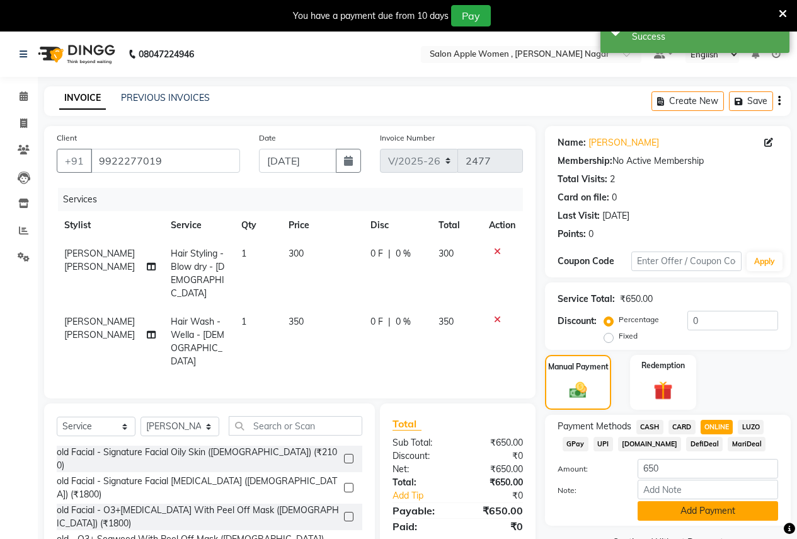
click at [693, 510] on button "Add Payment" at bounding box center [708, 511] width 141 height 20
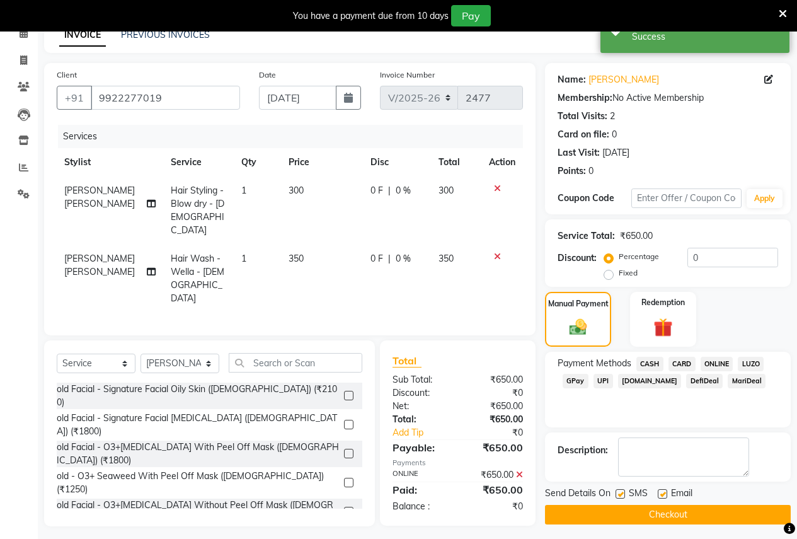
scroll to position [67, 0]
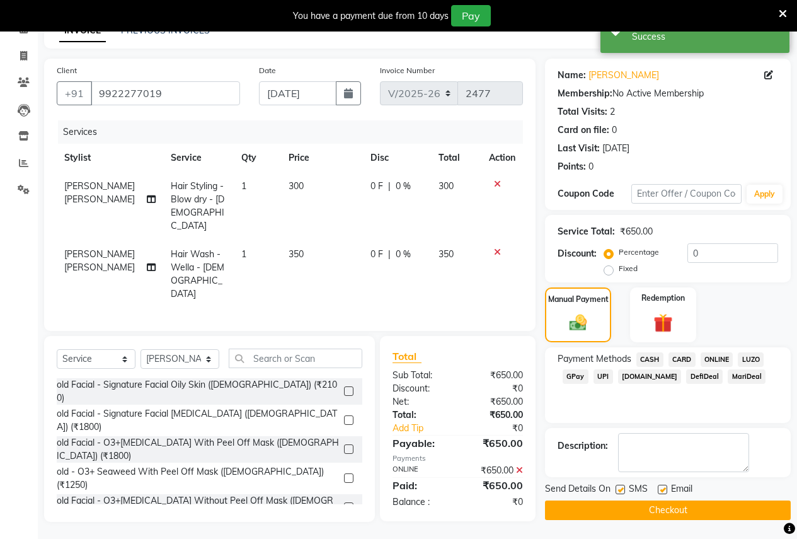
click at [686, 510] on button "Checkout" at bounding box center [668, 510] width 246 height 20
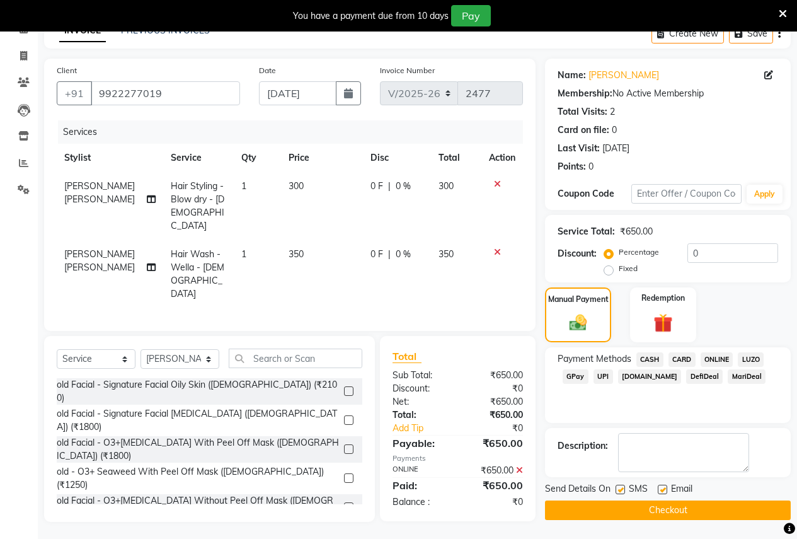
drag, startPoint x: 684, startPoint y: 510, endPoint x: 693, endPoint y: 567, distance: 58.0
click at [693, 471] on html "08047224946 Select Location × Salon Apple Women , [PERSON_NAME] Nagar Default P…" at bounding box center [398, 202] width 797 height 539
click at [669, 514] on button "Checkout" at bounding box center [668, 510] width 246 height 20
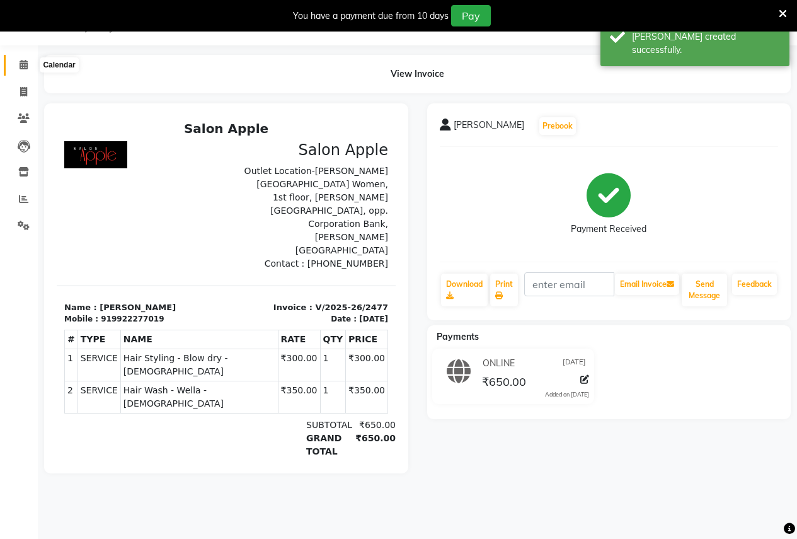
click at [24, 64] on icon at bounding box center [24, 64] width 8 height 9
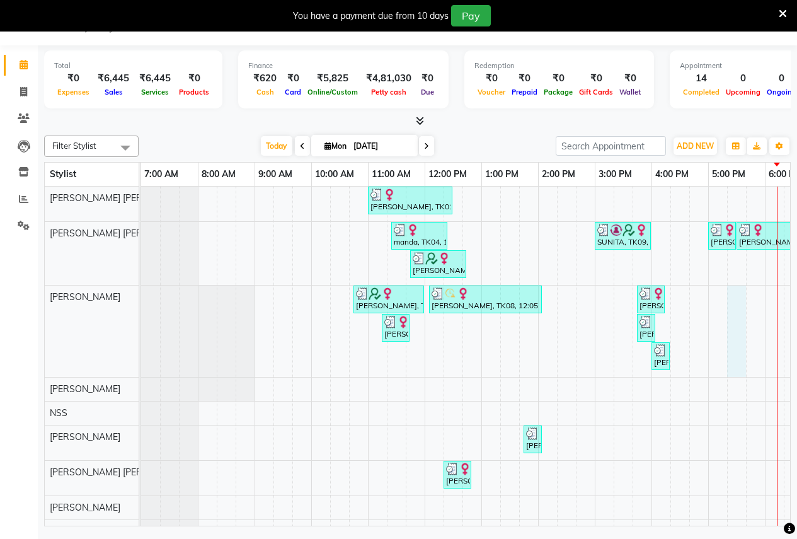
click at [742, 304] on div "[PERSON_NAME], TK01, 11:00 AM-12:30 PM, Root touch up - Wella Colour Touch [MED…" at bounding box center [594, 413] width 907 height 452
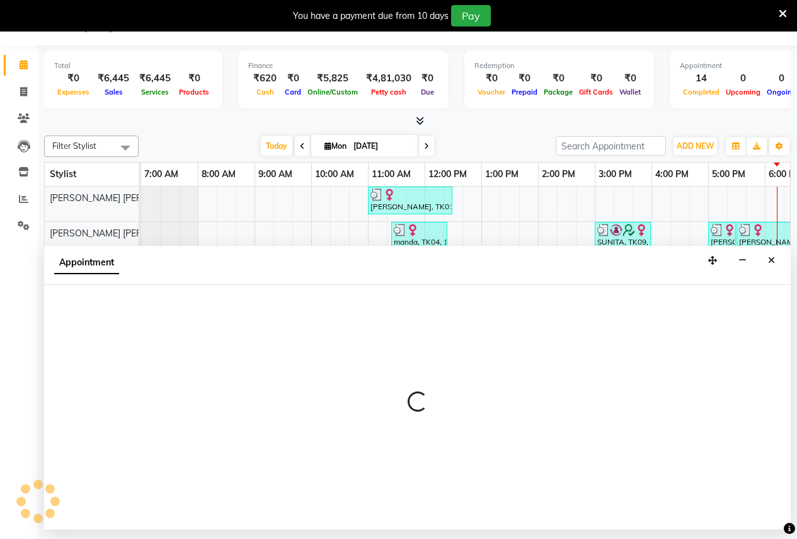
select select "3151"
select select "1035"
select select "tentative"
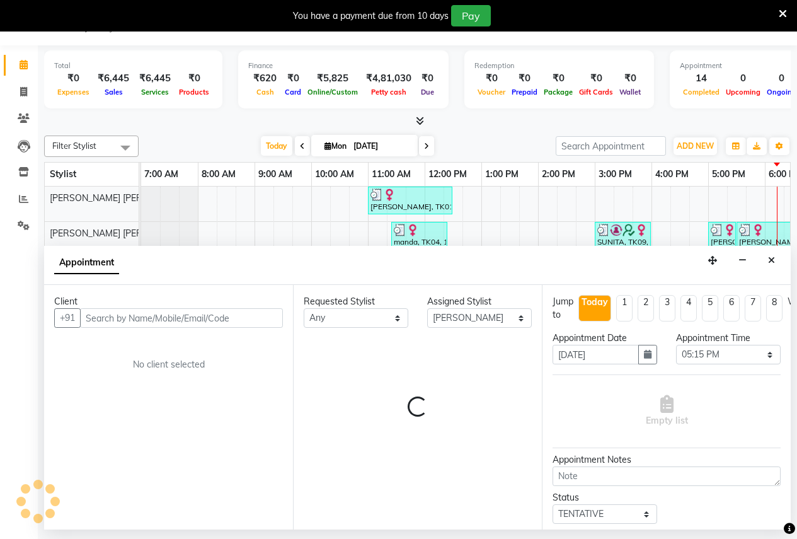
click at [95, 318] on input "text" at bounding box center [181, 318] width 203 height 20
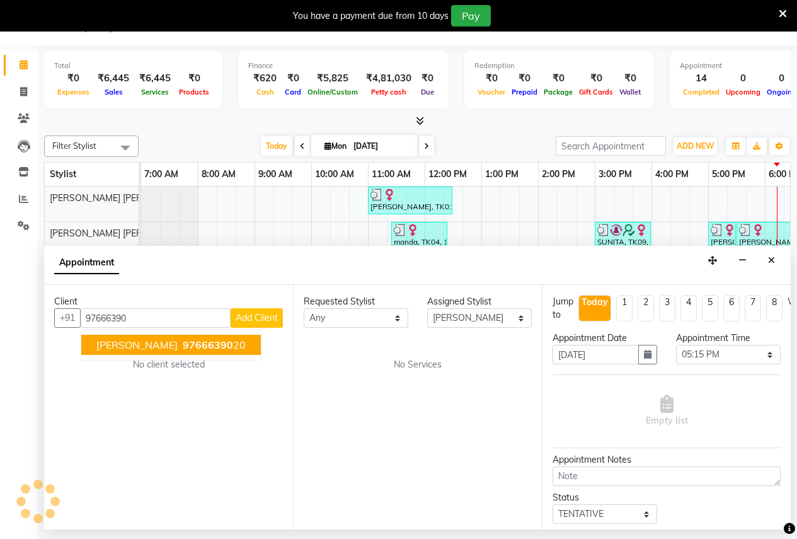
click at [187, 350] on span "97666390" at bounding box center [208, 344] width 50 height 13
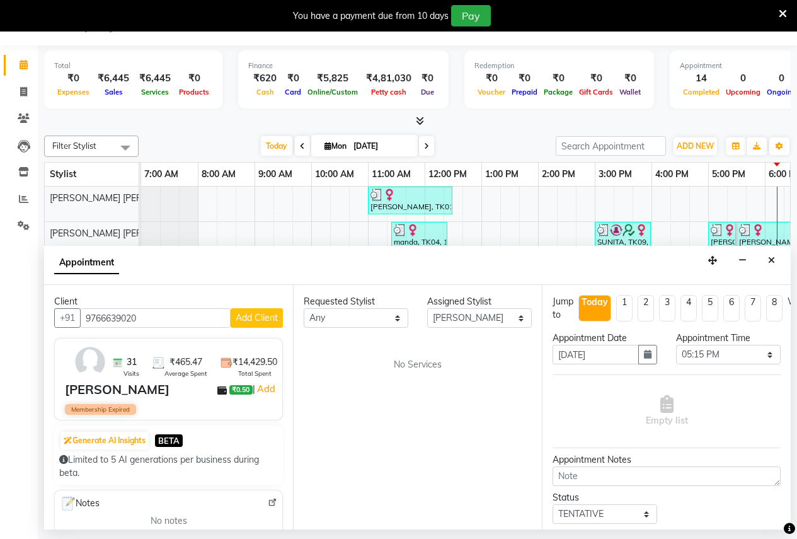
type input "9766639020"
click at [417, 372] on div "Requested Stylist Any [PERSON_NAME] [PERSON_NAME] [PERSON_NAME] Ashwini [PERSON…" at bounding box center [417, 407] width 249 height 244
click at [411, 361] on span "No Services" at bounding box center [418, 364] width 48 height 13
click at [726, 353] on select "Select 08:00 AM 08:15 AM 08:30 AM 08:45 AM 09:00 AM 09:15 AM 09:30 AM 09:45 AM …" at bounding box center [728, 355] width 105 height 20
select select "1110"
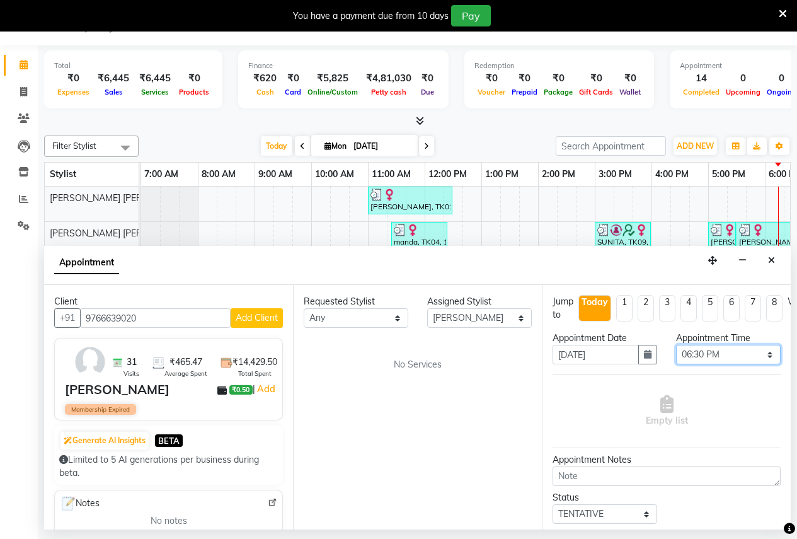
click at [676, 345] on select "Select 08:00 AM 08:15 AM 08:30 AM 08:45 AM 09:00 AM 09:15 AM 09:30 AM 09:45 AM …" at bounding box center [728, 355] width 105 height 20
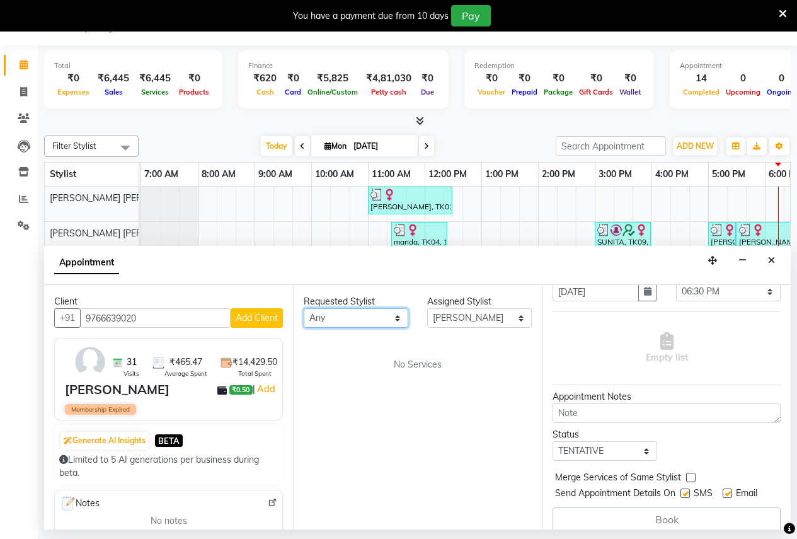
click at [372, 316] on select "Any [PERSON_NAME] [PERSON_NAME] [PERSON_NAME] [PERSON_NAME] [PERSON_NAME][MEDIC…" at bounding box center [356, 318] width 105 height 20
click at [471, 323] on select "Select [PERSON_NAME] [PERSON_NAME] Anjali [PERSON_NAME] Ashwini [PERSON_NAME] […" at bounding box center [479, 318] width 105 height 20
click at [427, 308] on select "Select [PERSON_NAME] [PERSON_NAME] Anjali [PERSON_NAME] Ashwini [PERSON_NAME] […" at bounding box center [479, 318] width 105 height 20
click at [402, 364] on span "No Services" at bounding box center [418, 364] width 48 height 13
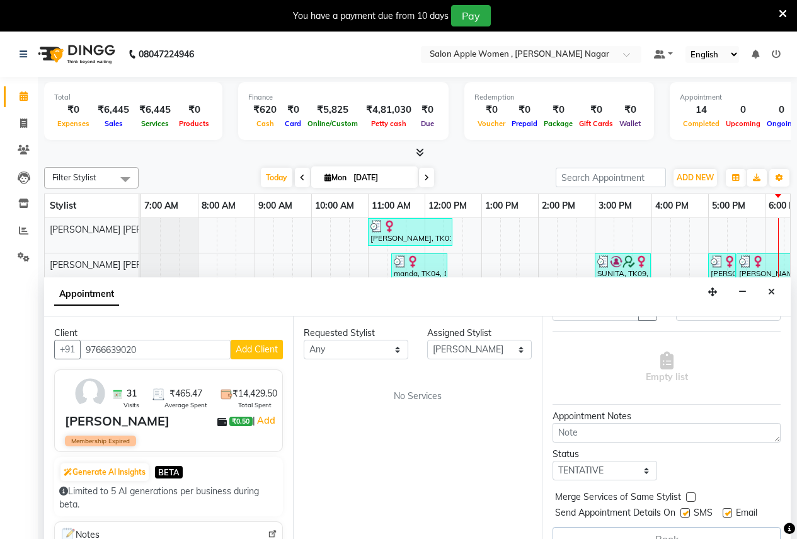
scroll to position [84, 0]
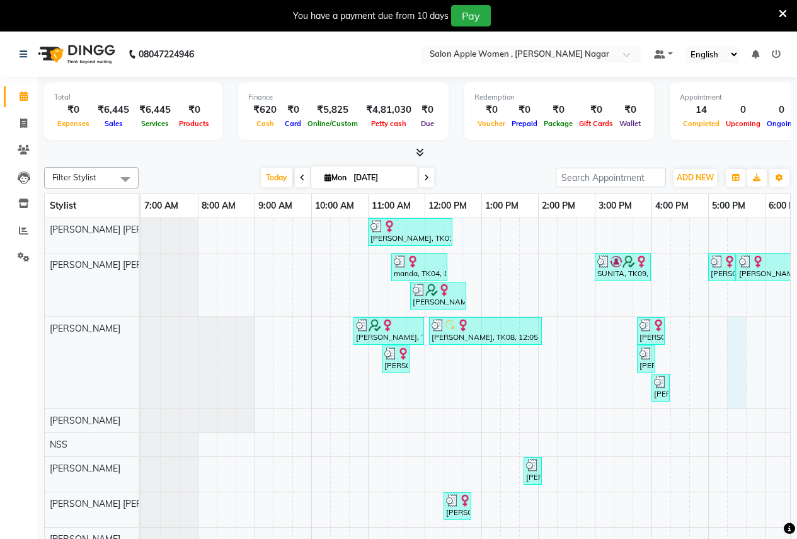
click at [728, 341] on div "[PERSON_NAME], TK01, 11:00 AM-12:30 PM, Root touch up - Wella Colour Touch [MED…" at bounding box center [594, 444] width 907 height 452
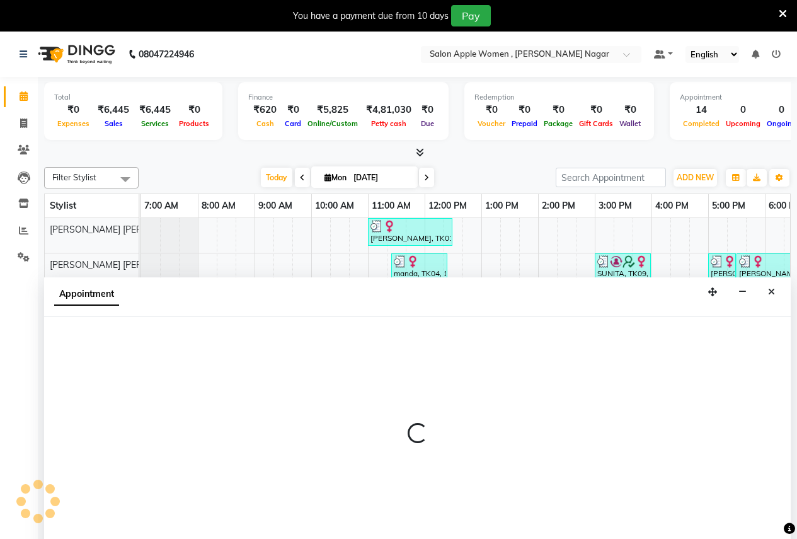
scroll to position [32, 0]
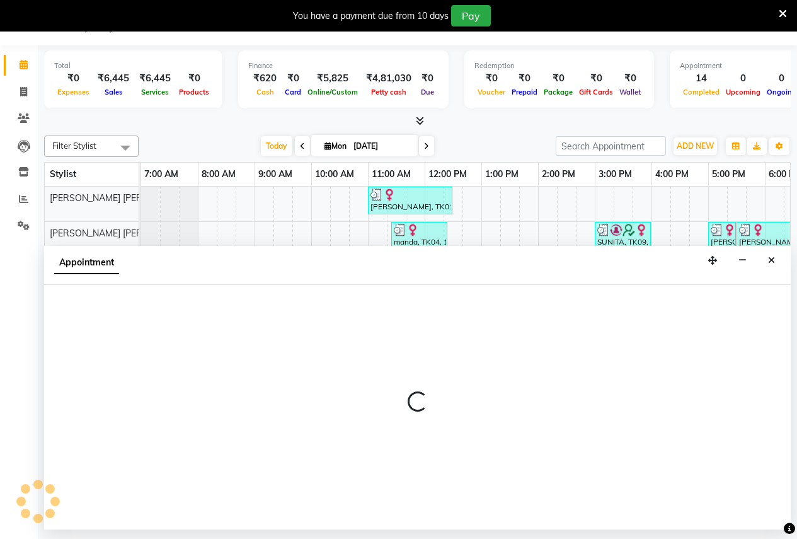
select select "3151"
select select "tentative"
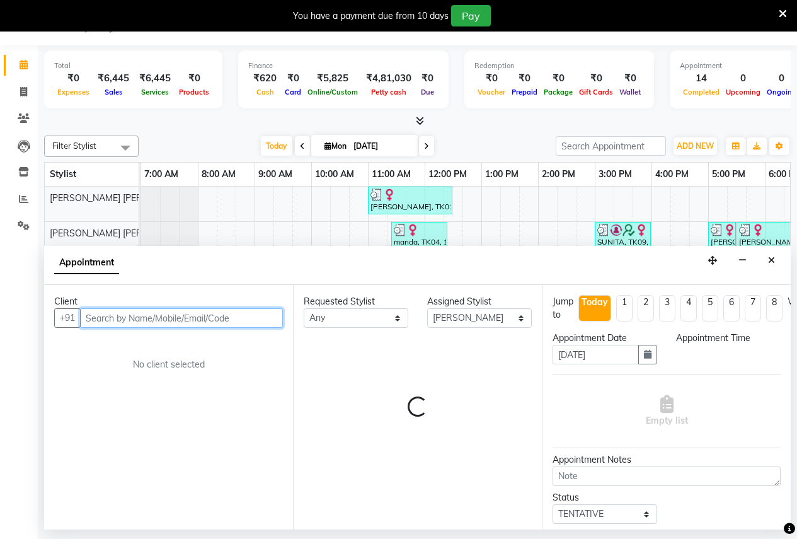
select select "1035"
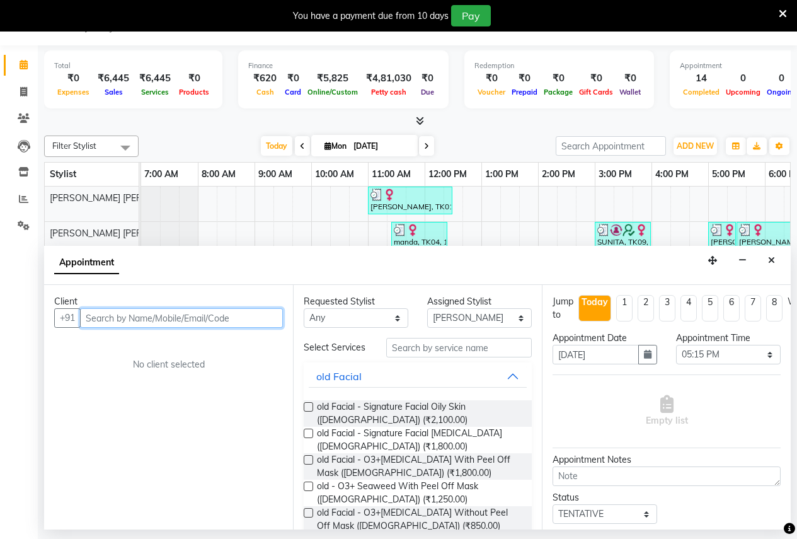
click at [84, 319] on input "text" at bounding box center [181, 318] width 203 height 20
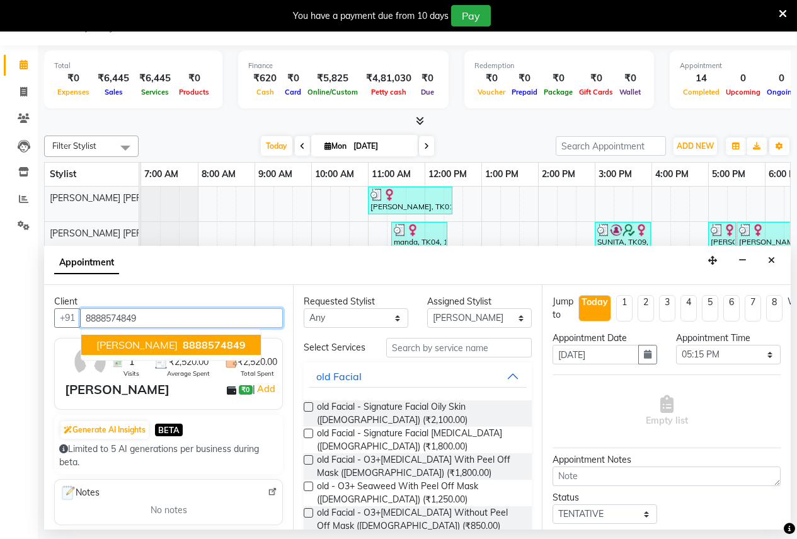
click at [180, 348] on ngb-highlight "8888574849" at bounding box center [213, 344] width 66 height 13
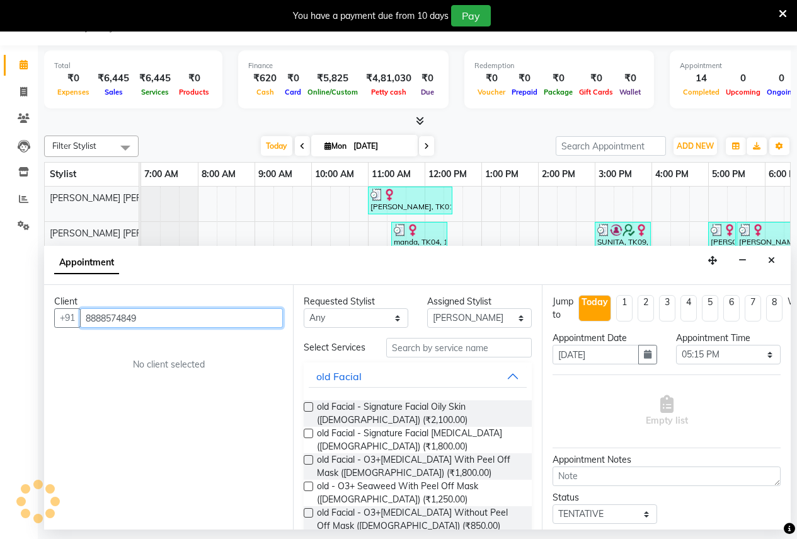
type input "8888574849"
click at [180, 348] on div "Client +91 8888574849 No client selected" at bounding box center [168, 407] width 249 height 244
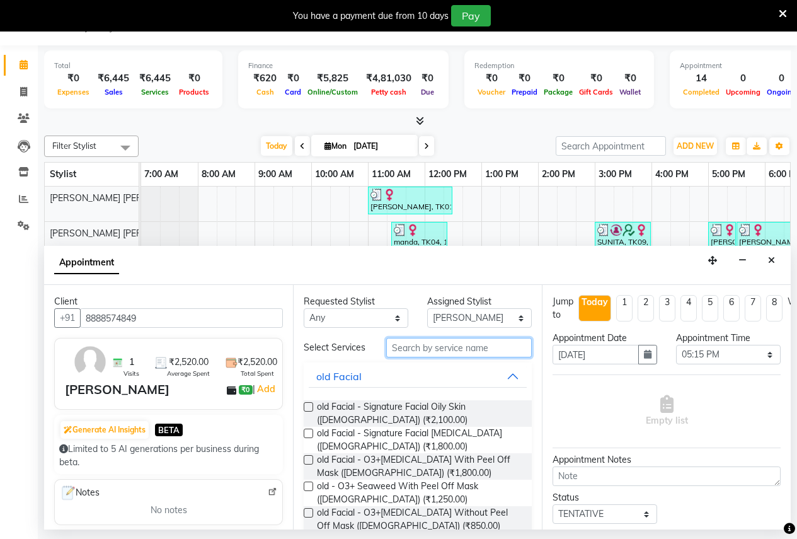
click at [398, 357] on input "text" at bounding box center [459, 348] width 146 height 20
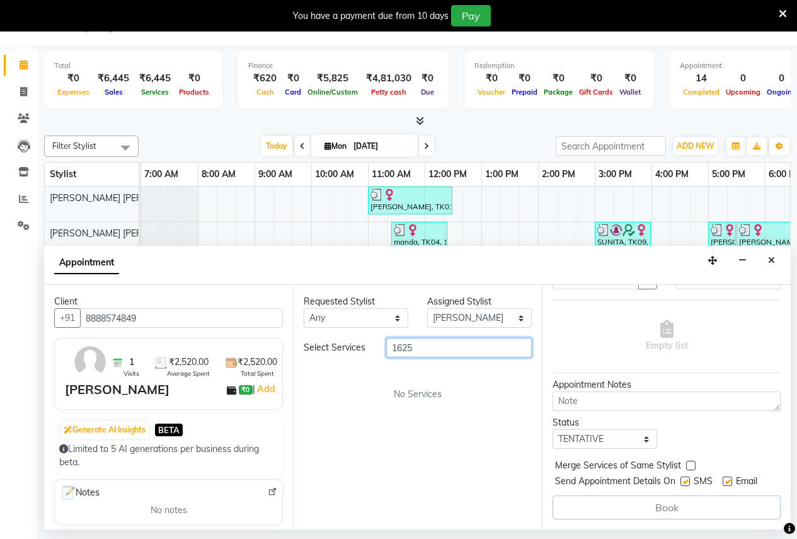
scroll to position [84, 0]
type input "1"
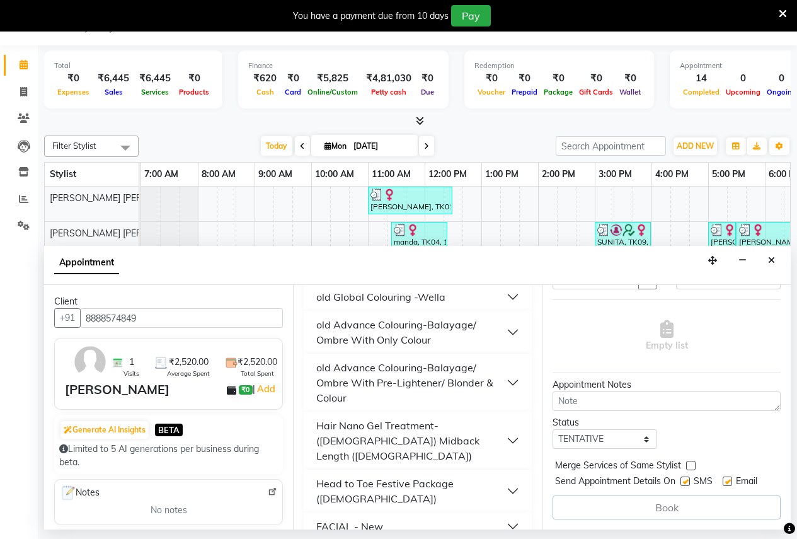
scroll to position [630, 0]
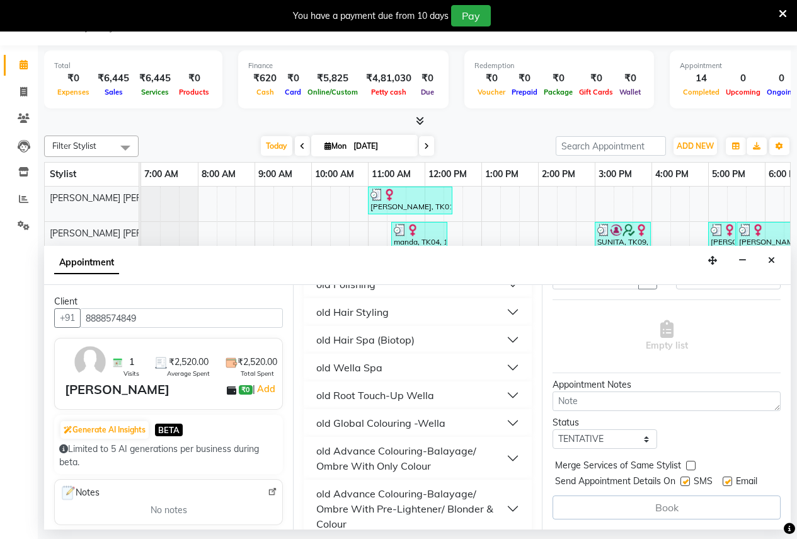
click at [355, 375] on div "old Wella Spa" at bounding box center [349, 367] width 66 height 15
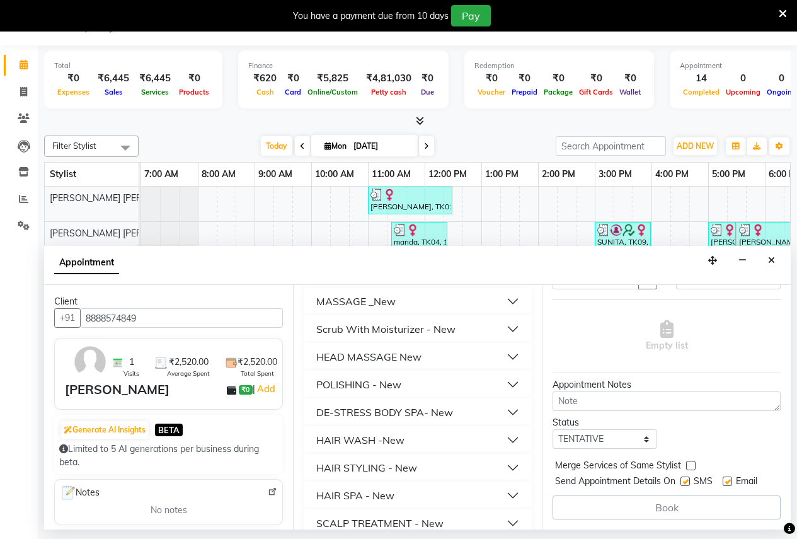
scroll to position [1197, 0]
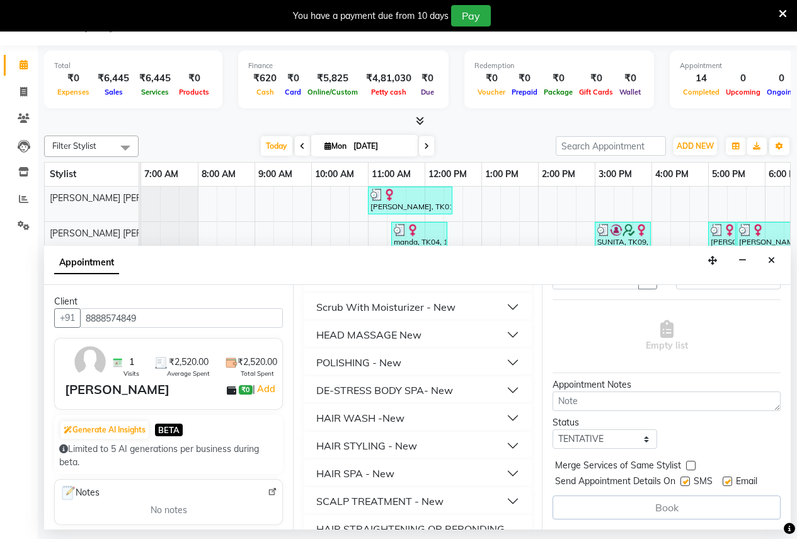
click at [334, 466] on div "HAIR SPA - New" at bounding box center [355, 473] width 78 height 15
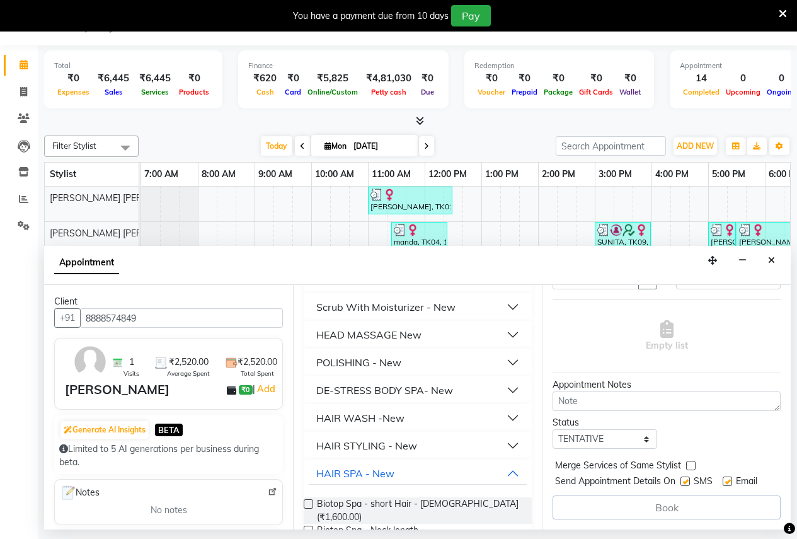
click at [309, 499] on label at bounding box center [308, 503] width 9 height 9
click at [309, 501] on input "checkbox" at bounding box center [308, 505] width 8 height 8
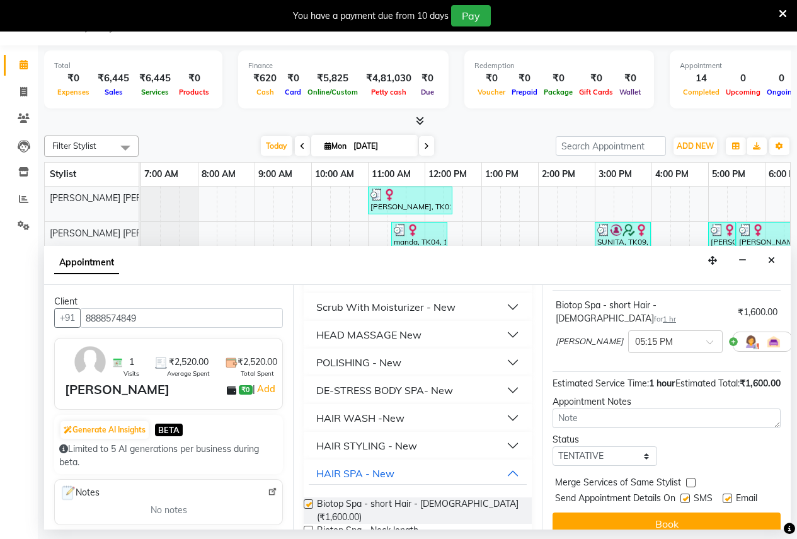
checkbox input "false"
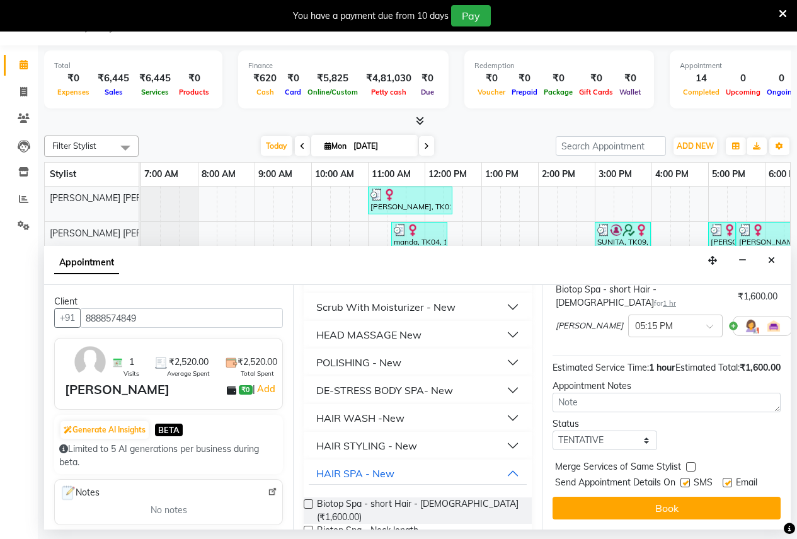
scroll to position [124, 0]
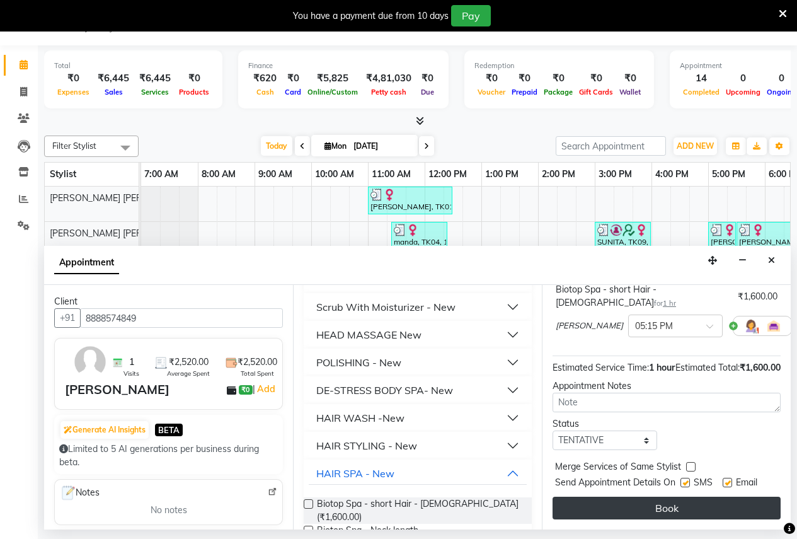
click at [613, 497] on button "Book" at bounding box center [667, 508] width 228 height 23
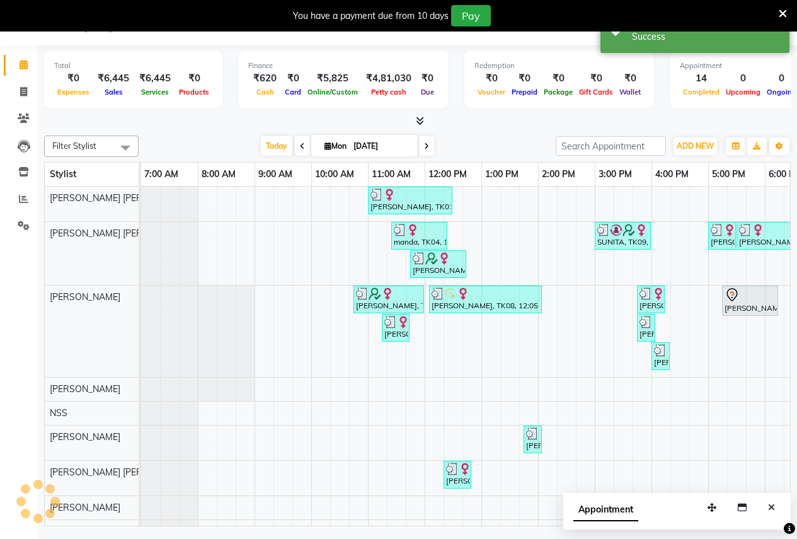
scroll to position [0, 0]
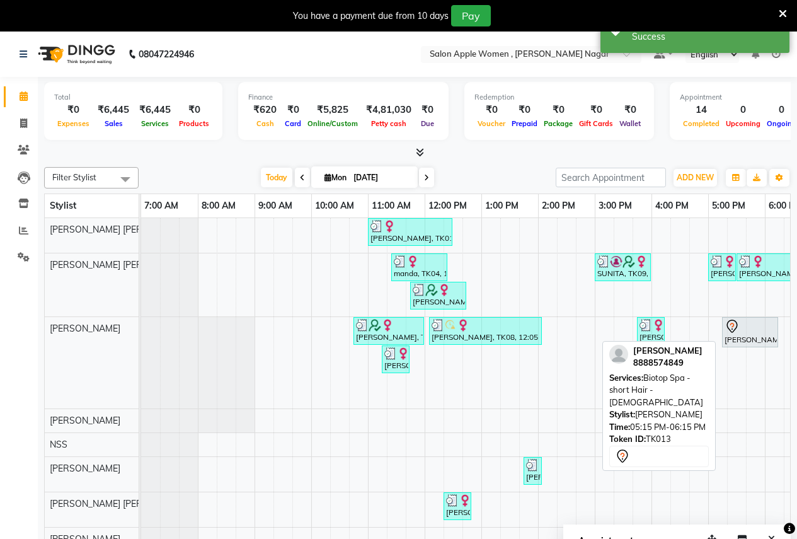
click at [752, 338] on div "SWAPNIL SABLE, TK13, 05:15 PM-06:15 PM, Biotop Spa - short Hair - Female" at bounding box center [750, 332] width 54 height 26
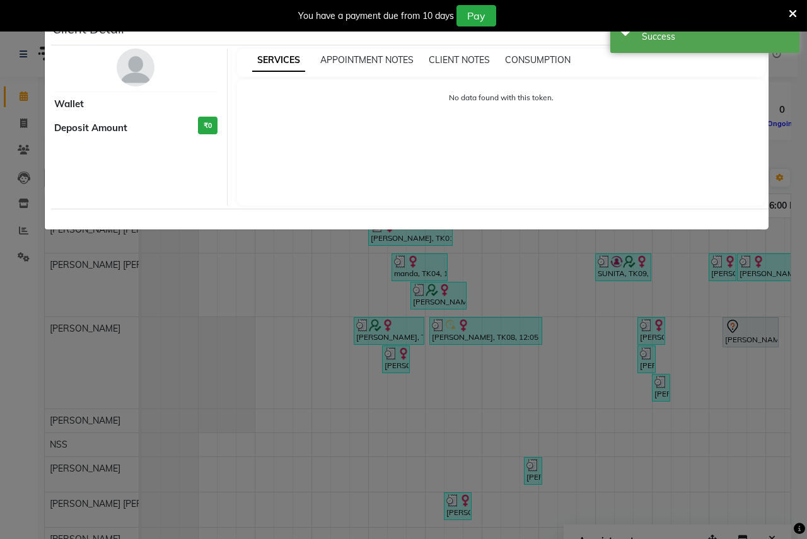
select select "7"
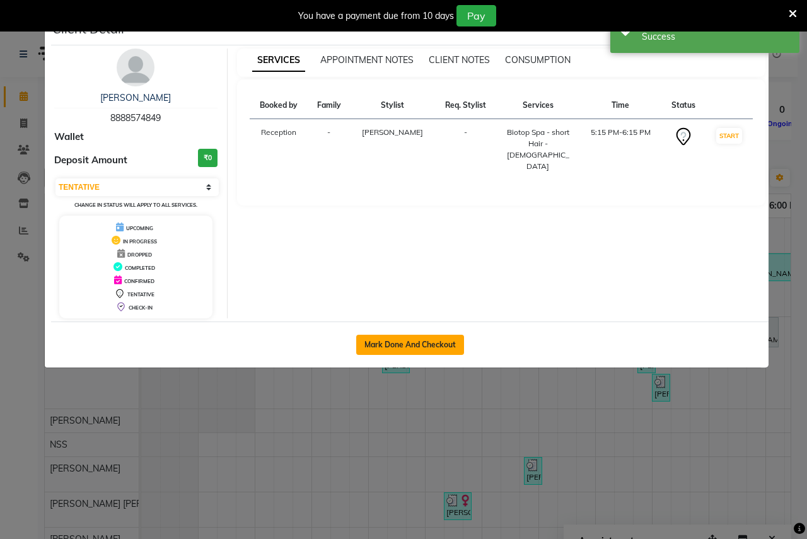
click at [414, 350] on button "Mark Done And Checkout" at bounding box center [410, 345] width 108 height 20
select select "service"
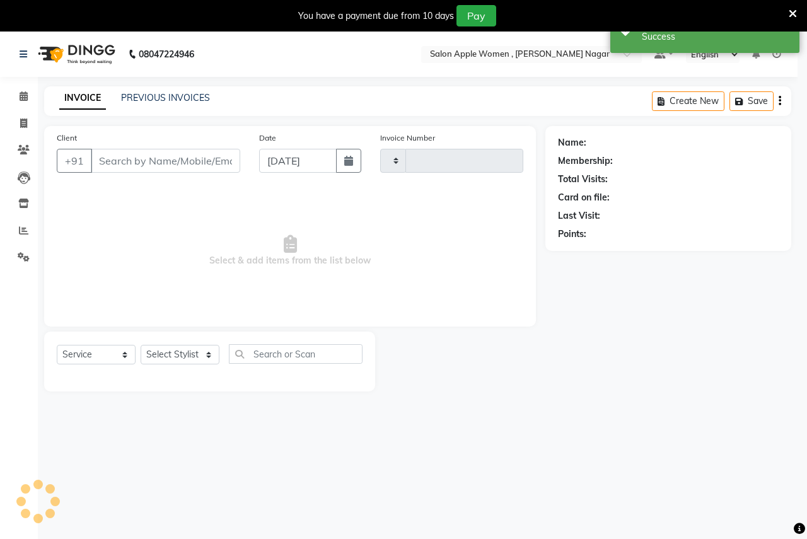
type input "2478"
select select "96"
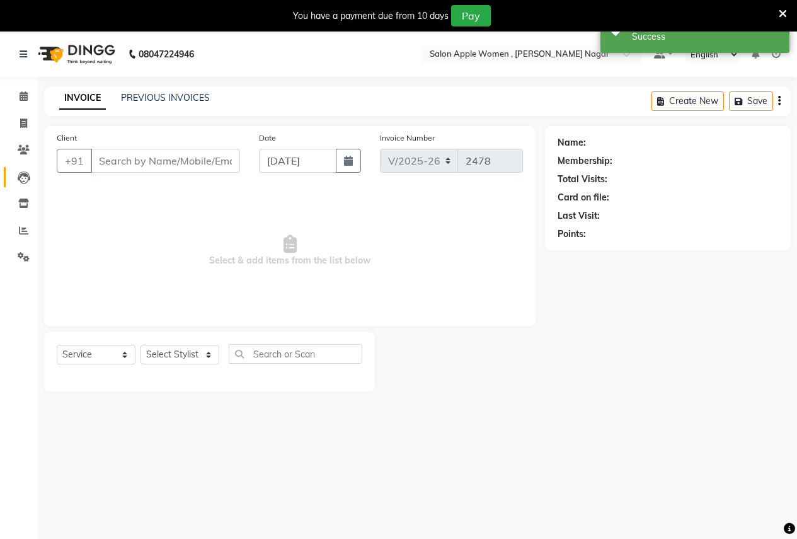
type input "8888574849"
select select "3151"
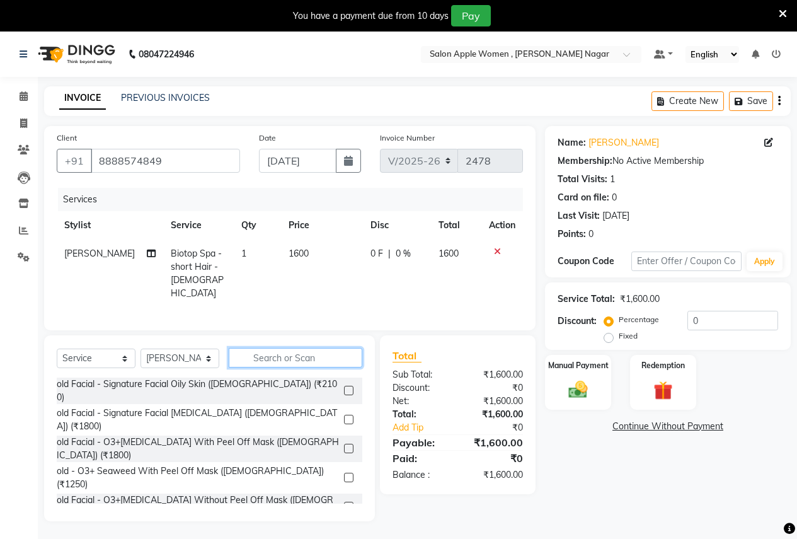
click at [272, 355] on input "text" at bounding box center [296, 358] width 134 height 20
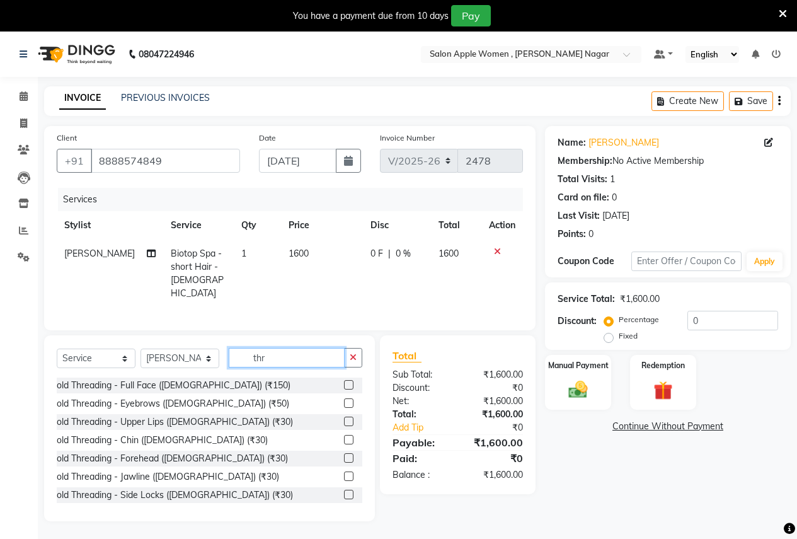
type input "thr"
click at [344, 400] on label at bounding box center [348, 402] width 9 height 9
click at [344, 400] on input "checkbox" at bounding box center [348, 404] width 8 height 8
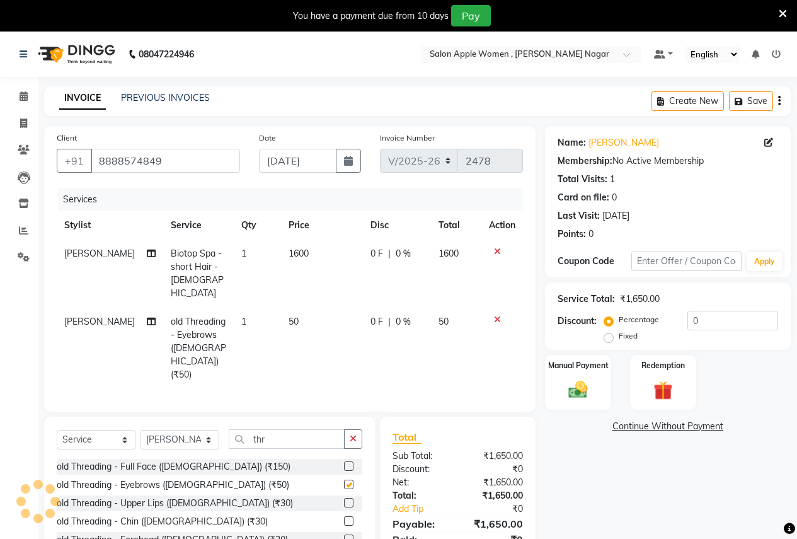
checkbox input "false"
click at [619, 336] on label "Fixed" at bounding box center [628, 335] width 19 height 11
click at [612, 336] on input "Fixed" at bounding box center [611, 335] width 9 height 9
radio input "true"
click at [715, 322] on input "0" at bounding box center [732, 321] width 91 height 20
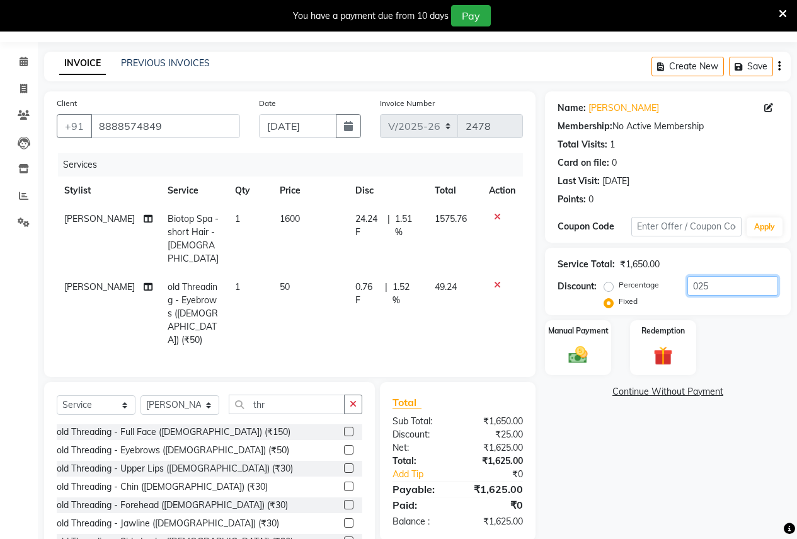
scroll to position [63, 0]
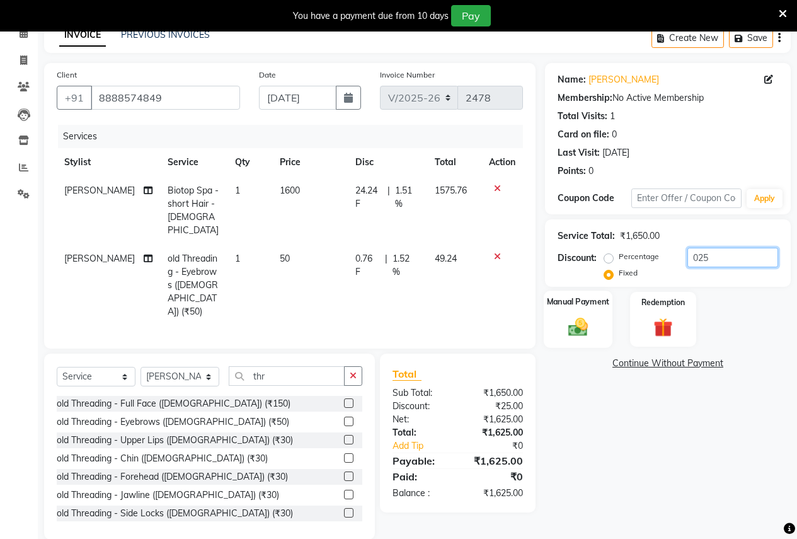
type input "025"
click at [579, 311] on div "Manual Payment" at bounding box center [578, 318] width 69 height 57
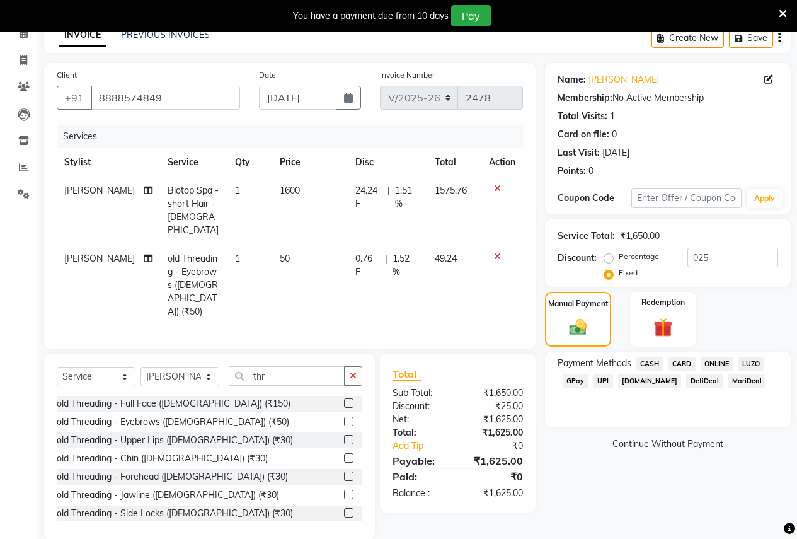
click at [713, 359] on span "ONLINE" at bounding box center [717, 364] width 33 height 14
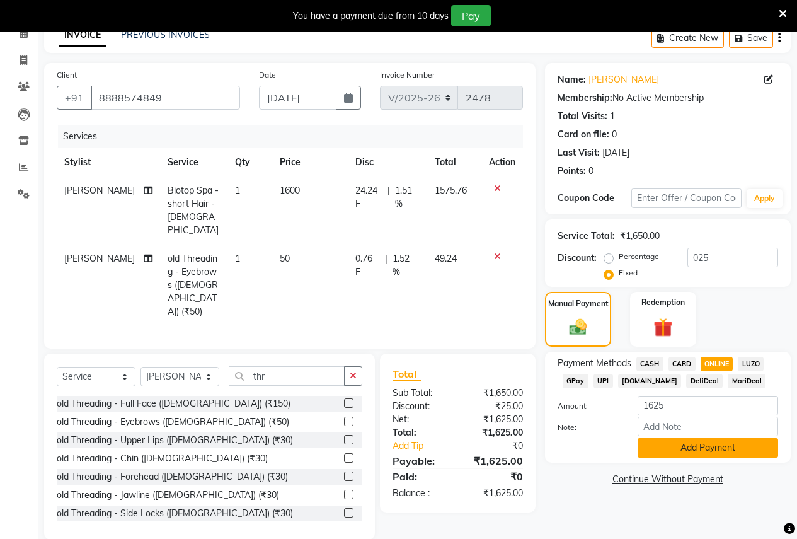
click at [662, 451] on button "Add Payment" at bounding box center [708, 448] width 141 height 20
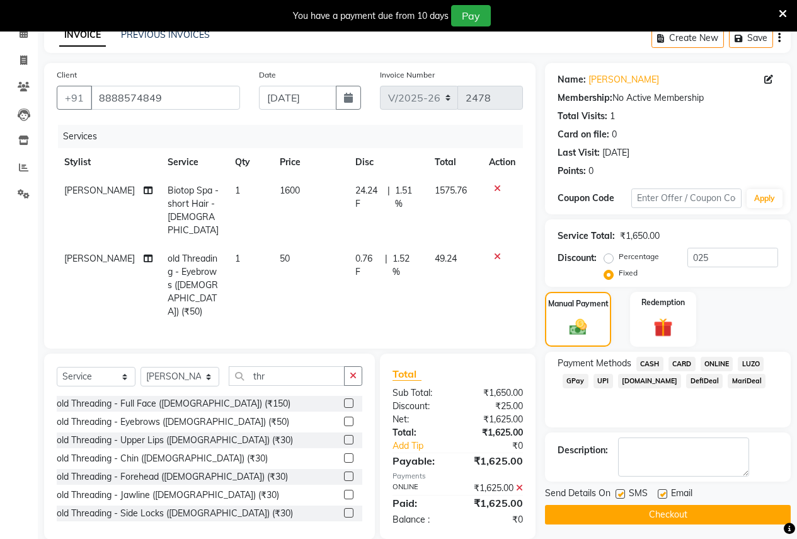
click at [614, 515] on button "Checkout" at bounding box center [668, 515] width 246 height 20
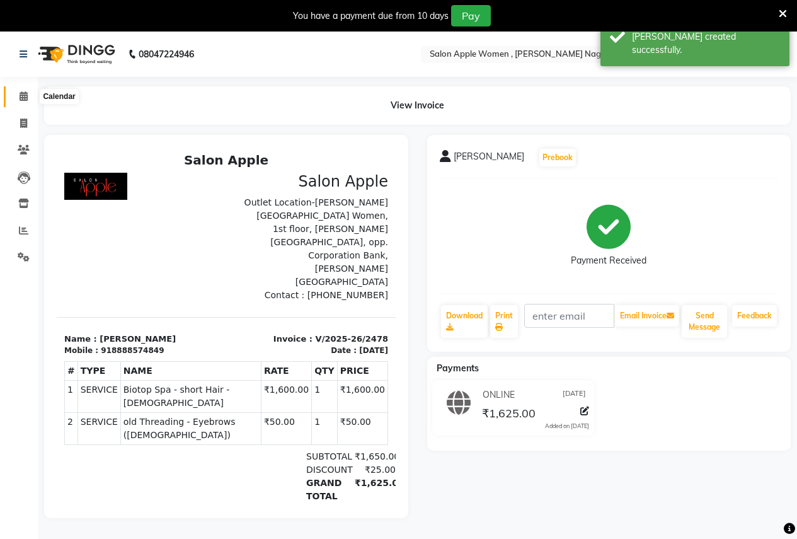
click at [26, 95] on icon at bounding box center [24, 95] width 8 height 9
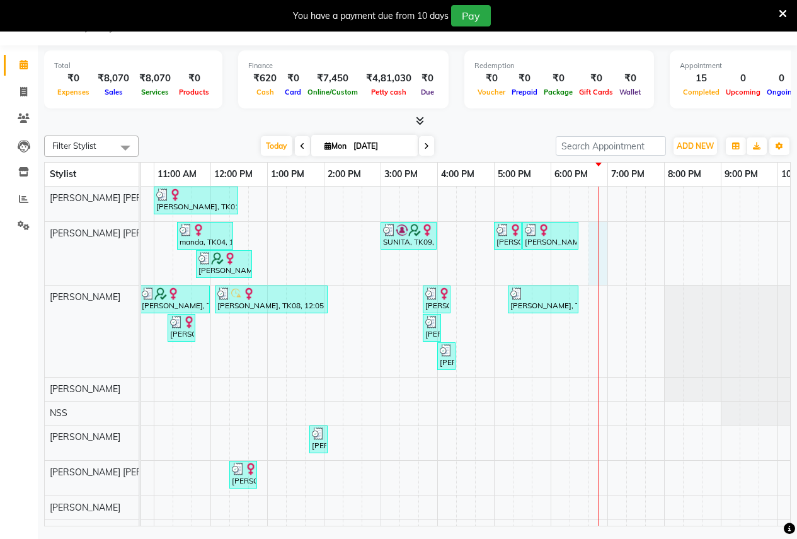
click at [595, 231] on div "[PERSON_NAME], TK01, 11:00 AM-12:30 PM, Root touch up - Wella Colour Touch [MED…" at bounding box center [380, 413] width 907 height 452
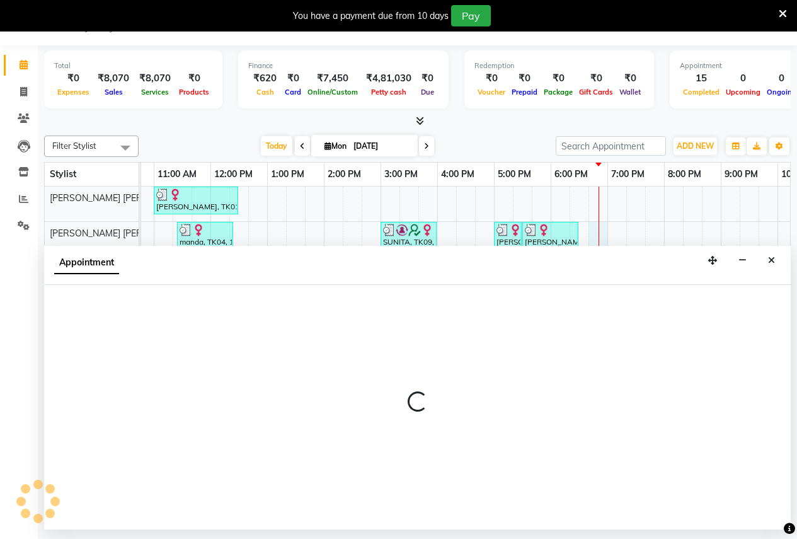
select select "57564"
select select "1125"
select select "tentative"
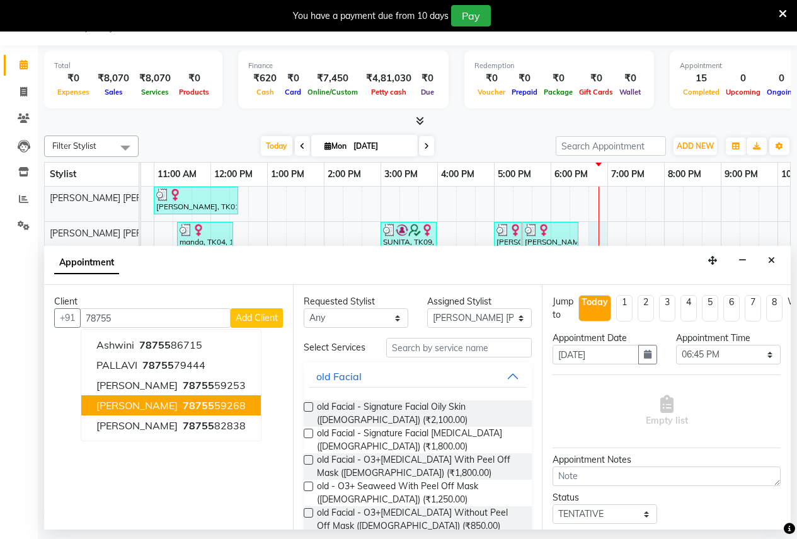
click at [197, 406] on button "mansi 78755 59268" at bounding box center [171, 405] width 180 height 20
type input "7875559268"
click at [197, 406] on div "Client +91 7875559268 ashwini 78755 86715 PALLAVI 78755 79444 SHEHNAZ 78755 592…" at bounding box center [168, 407] width 249 height 244
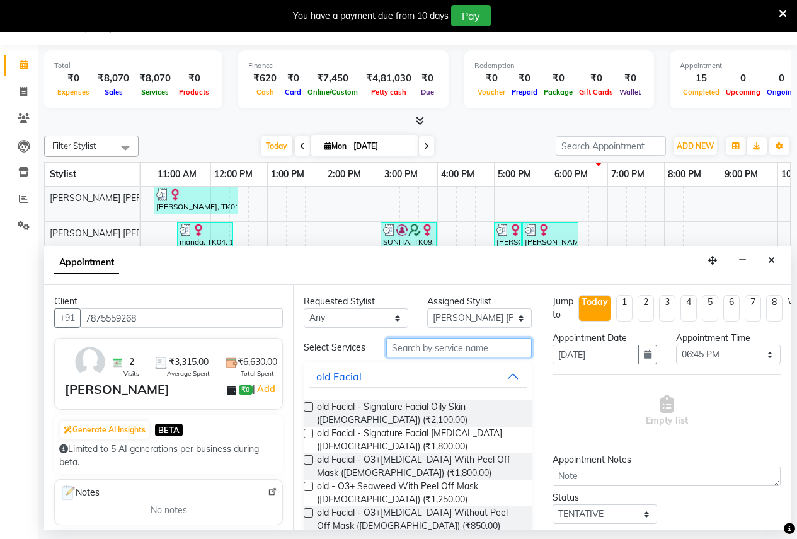
click at [410, 357] on input "text" at bounding box center [459, 348] width 146 height 20
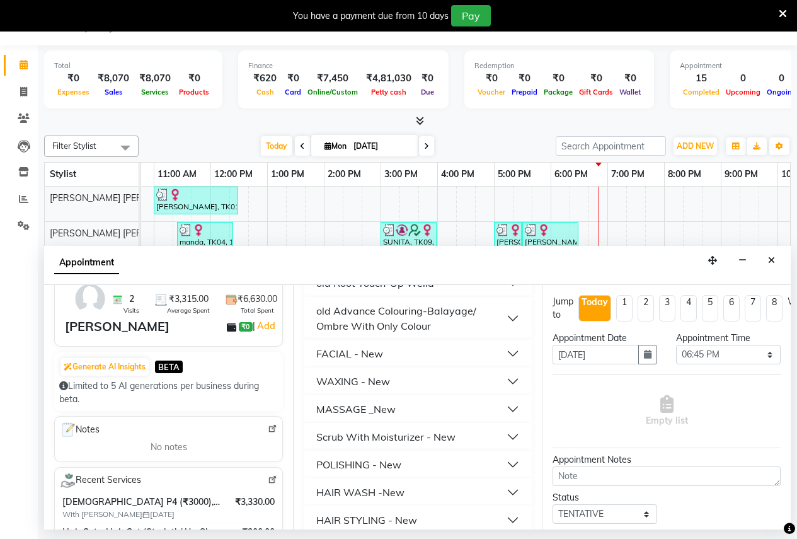
scroll to position [315, 0]
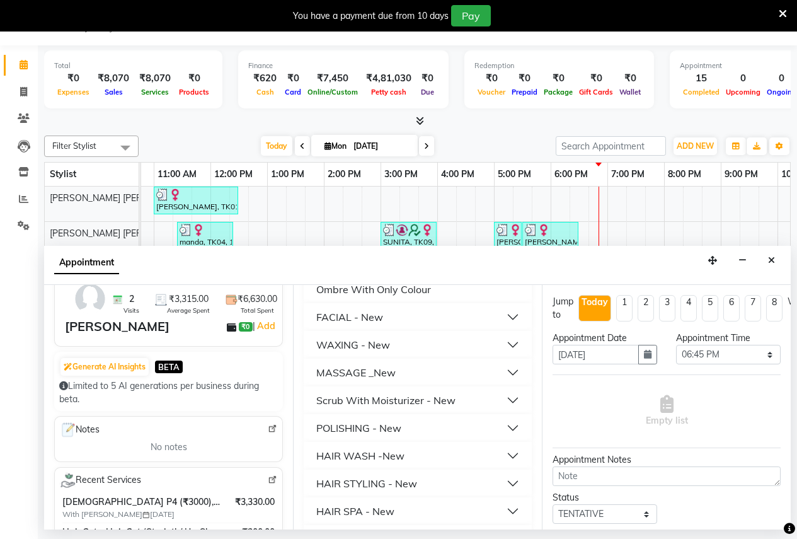
type input "300"
click at [347, 487] on div "HAIR STYLING - New" at bounding box center [366, 483] width 101 height 15
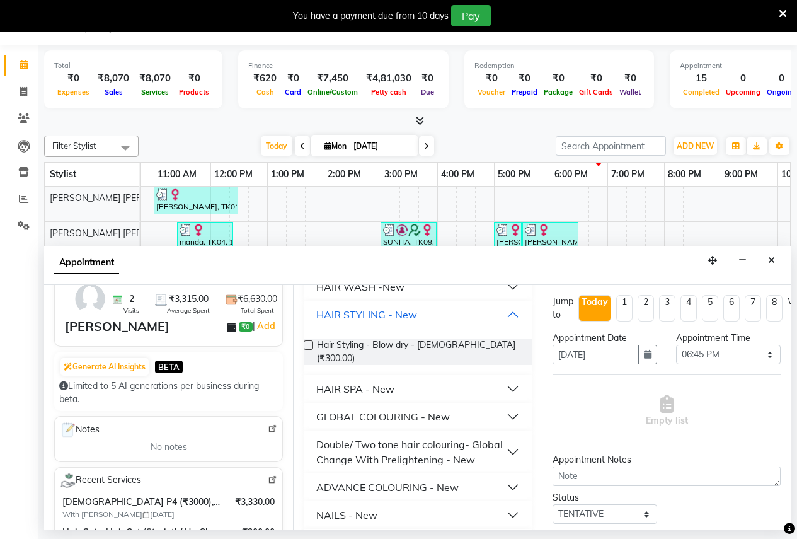
scroll to position [532, 0]
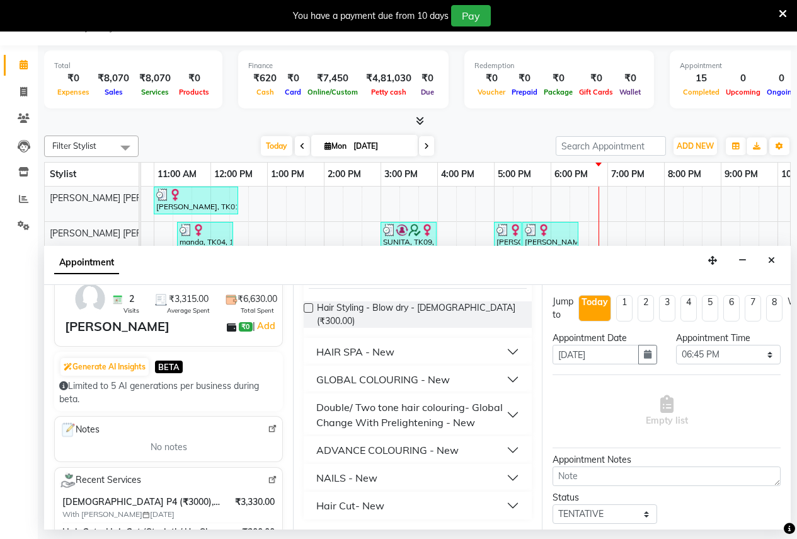
click at [342, 501] on div "Hair Cut- New" at bounding box center [350, 505] width 68 height 15
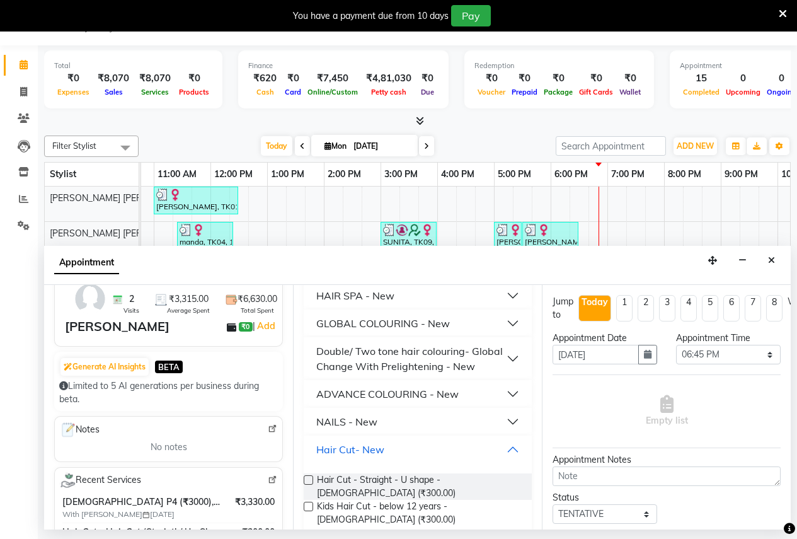
scroll to position [606, 0]
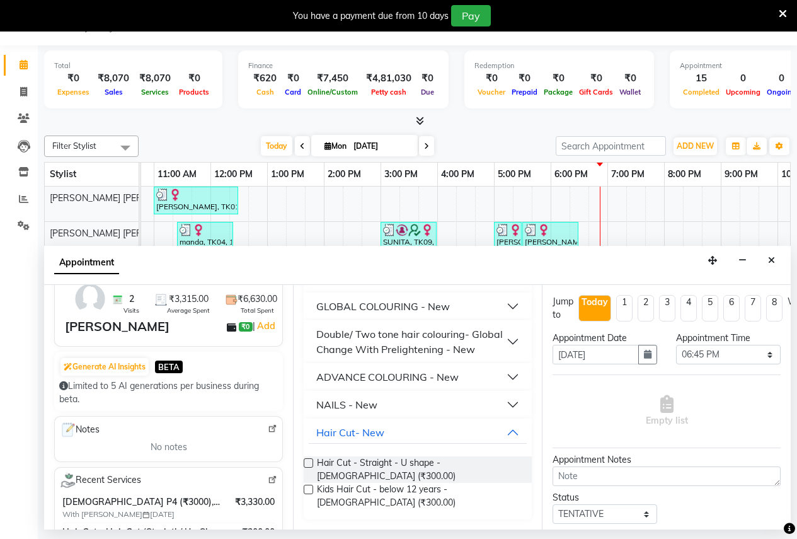
click at [307, 488] on label at bounding box center [308, 489] width 9 height 9
click at [307, 488] on input "checkbox" at bounding box center [308, 490] width 8 height 8
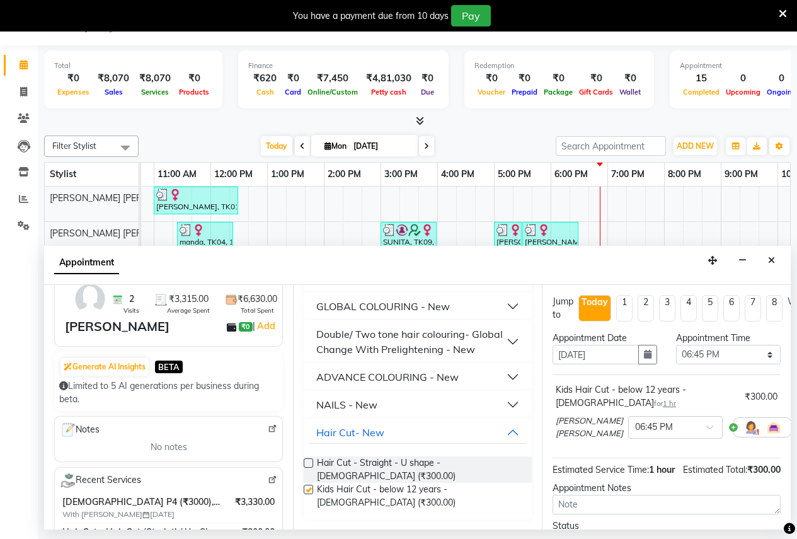
checkbox input "false"
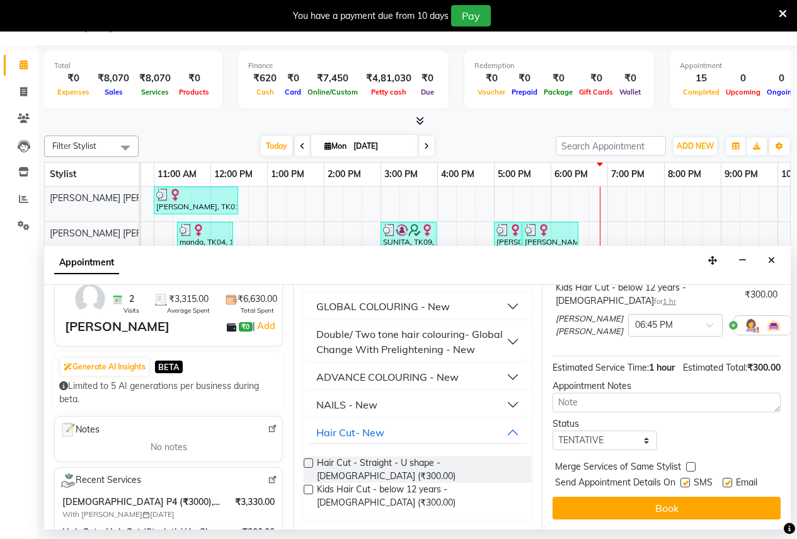
scroll to position [126, 0]
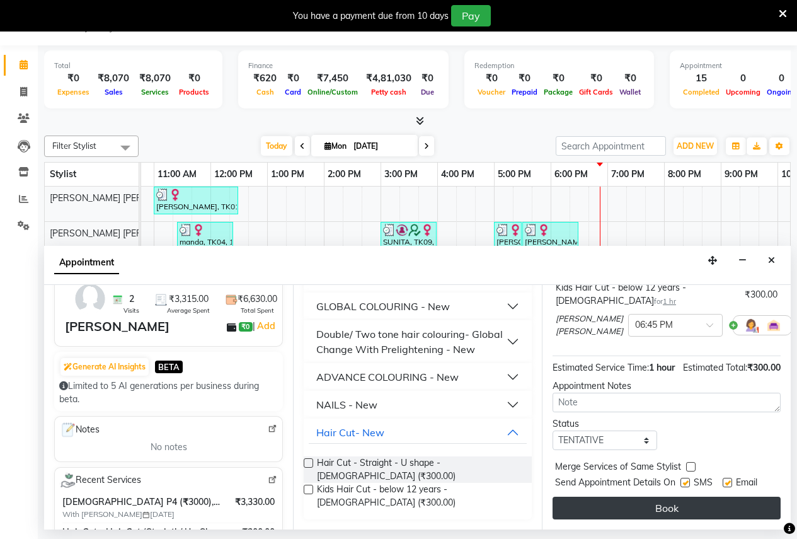
click at [629, 510] on button "Book" at bounding box center [667, 508] width 228 height 23
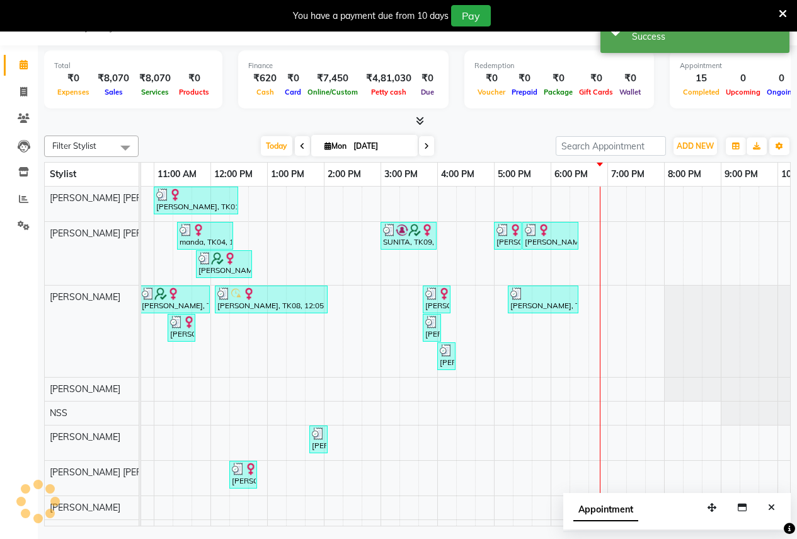
scroll to position [0, 0]
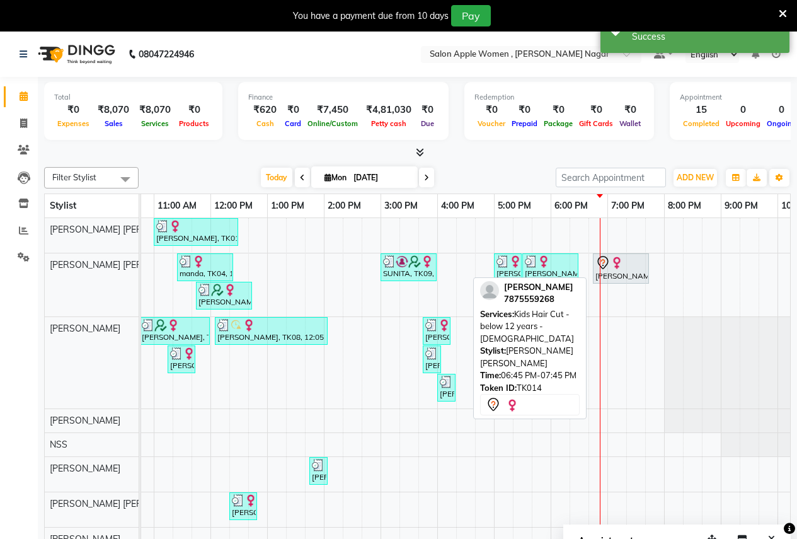
click at [614, 277] on div "mansi, TK14, 06:45 PM-07:45 PM, Kids Hair Cut - below 12 years - Female" at bounding box center [621, 268] width 54 height 26
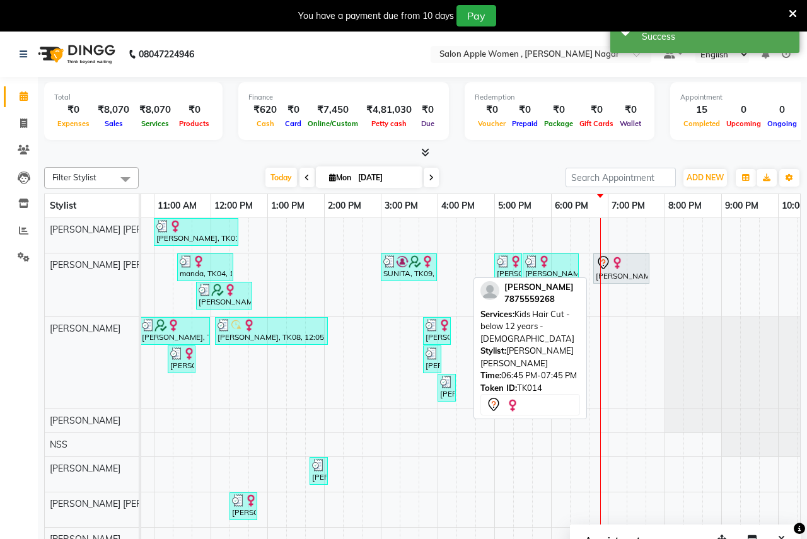
select select "7"
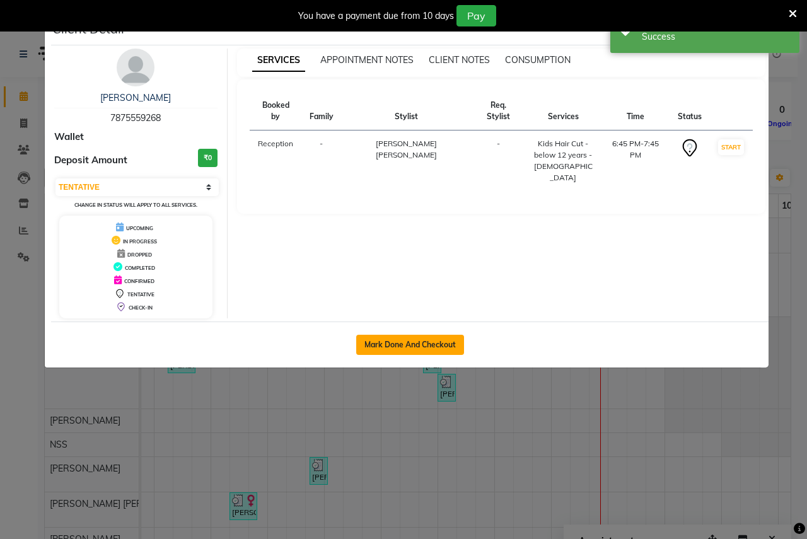
click at [459, 343] on button "Mark Done And Checkout" at bounding box center [410, 345] width 108 height 20
select select "service"
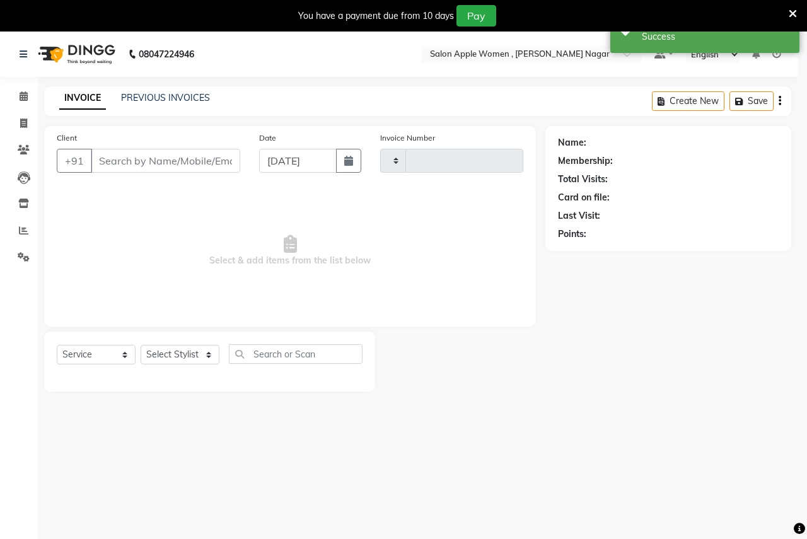
type input "2479"
select select "96"
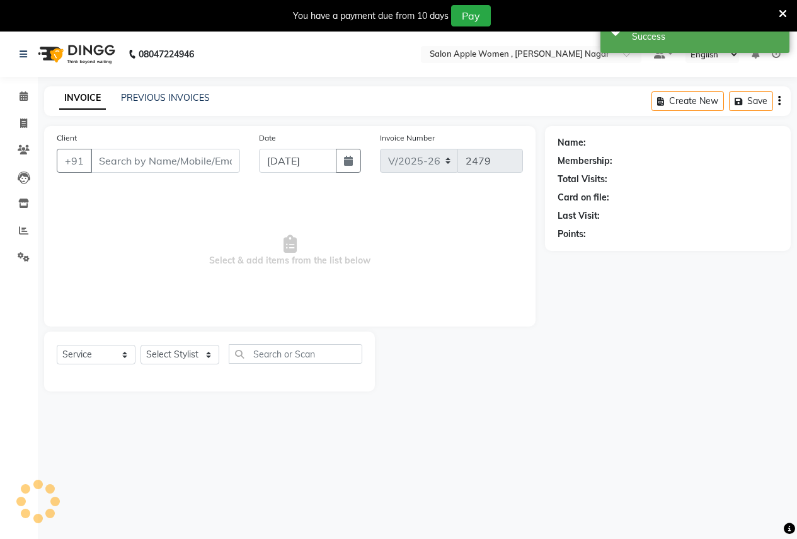
type input "7875559268"
select select "57564"
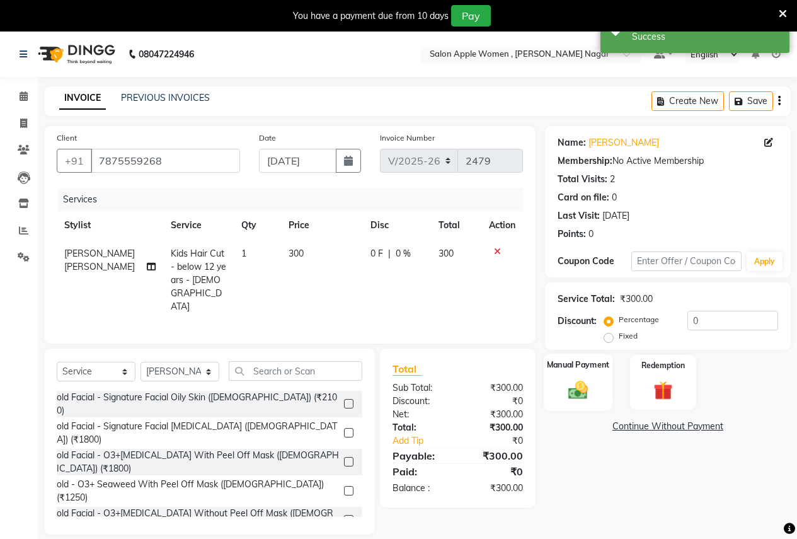
click at [574, 381] on img at bounding box center [578, 389] width 32 height 23
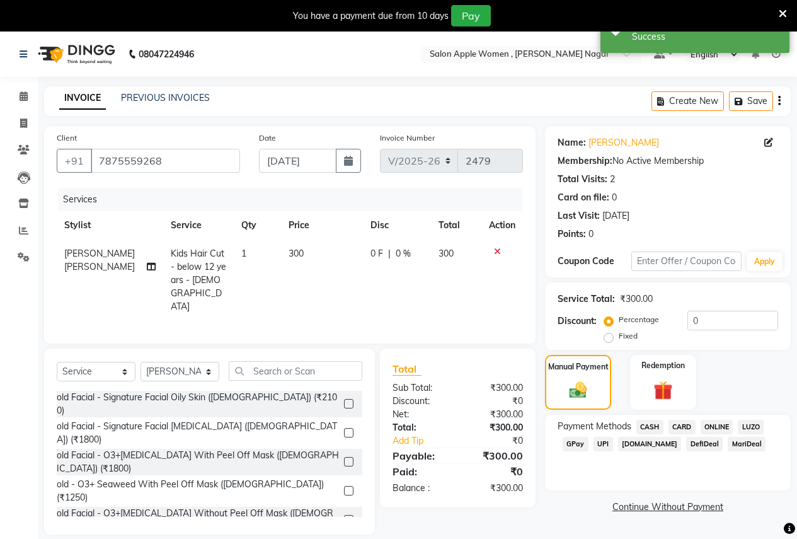
click at [718, 427] on span "ONLINE" at bounding box center [717, 427] width 33 height 14
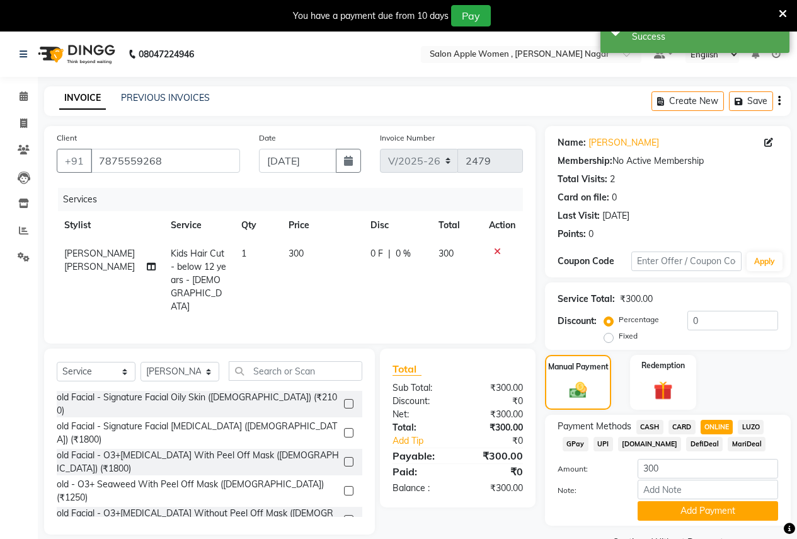
scroll to position [32, 0]
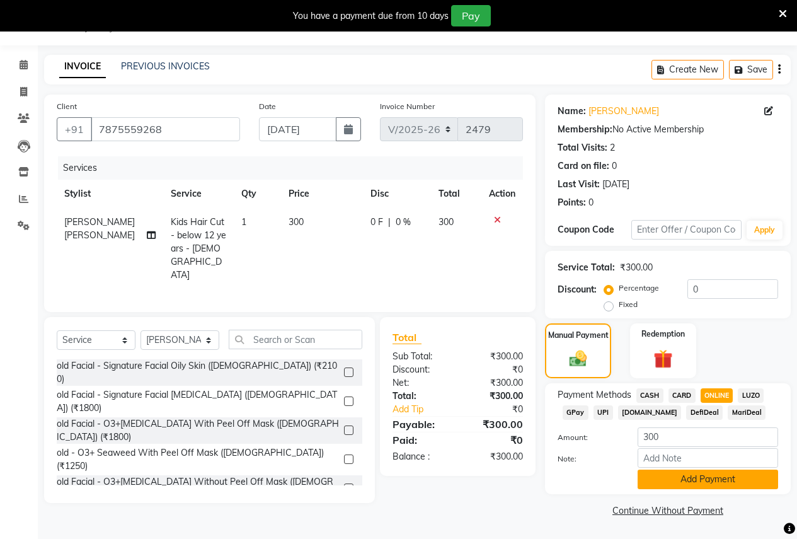
click at [697, 478] on button "Add Payment" at bounding box center [708, 479] width 141 height 20
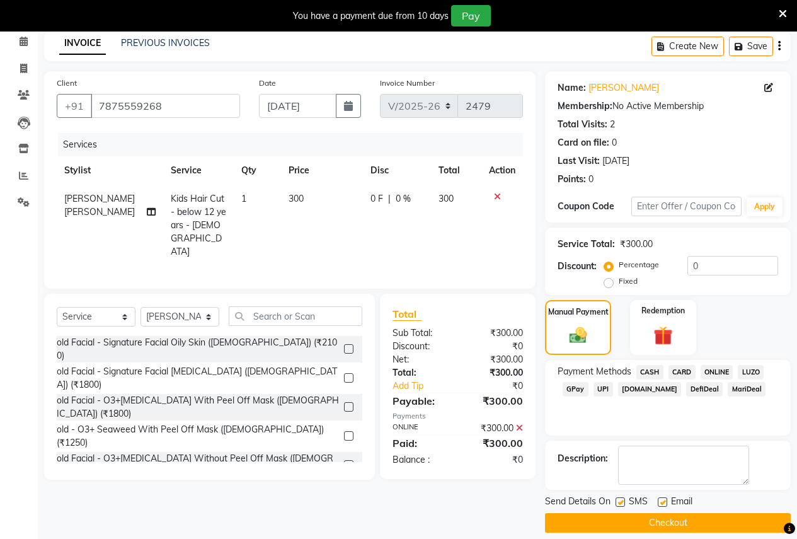
scroll to position [67, 0]
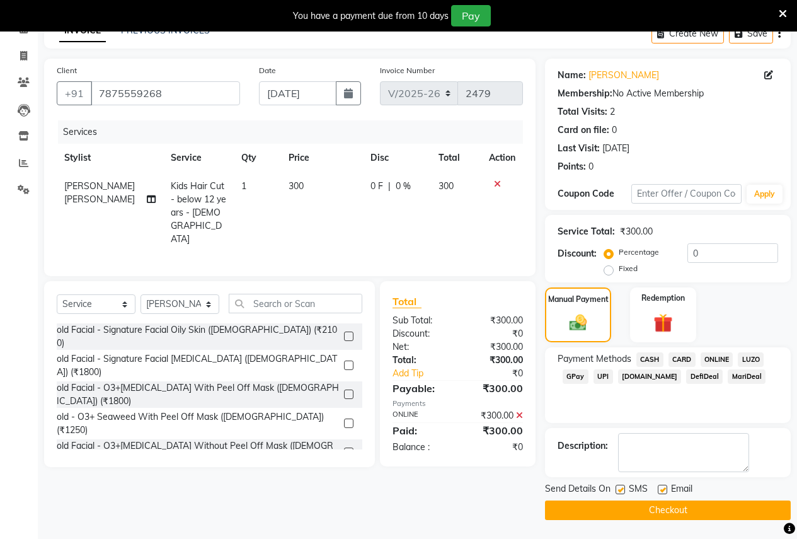
click at [653, 507] on button "Checkout" at bounding box center [668, 510] width 246 height 20
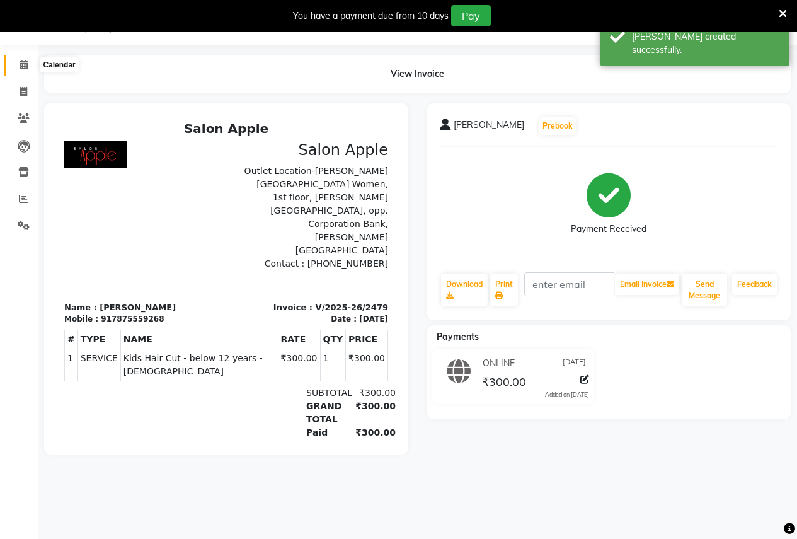
click at [20, 62] on icon at bounding box center [24, 64] width 8 height 9
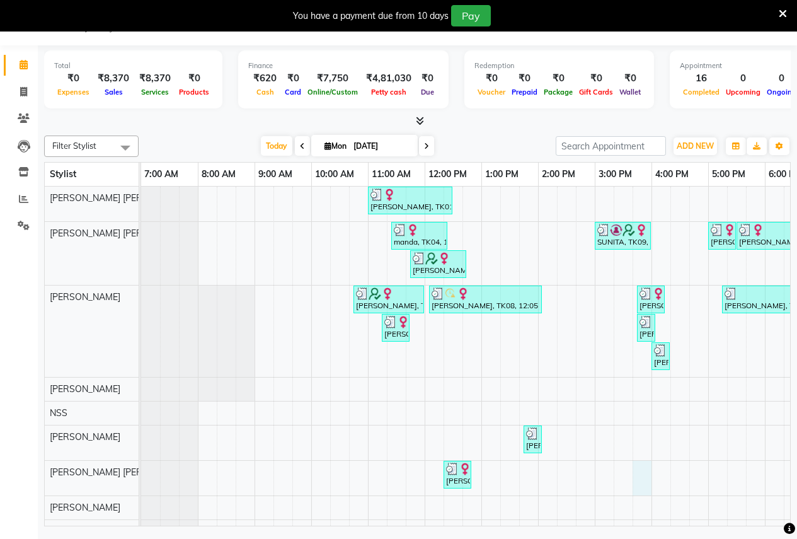
click at [641, 476] on div "Monika, TK01, 11:00 AM-12:30 PM, Root touch up - Wella Colour Touch Ammonia fre…" at bounding box center [594, 413] width 907 height 452
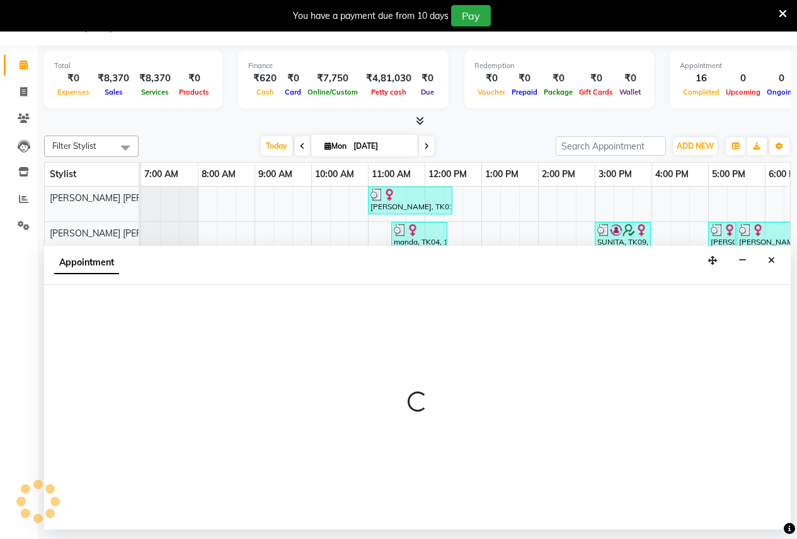
select select "21394"
select select "945"
select select "tentative"
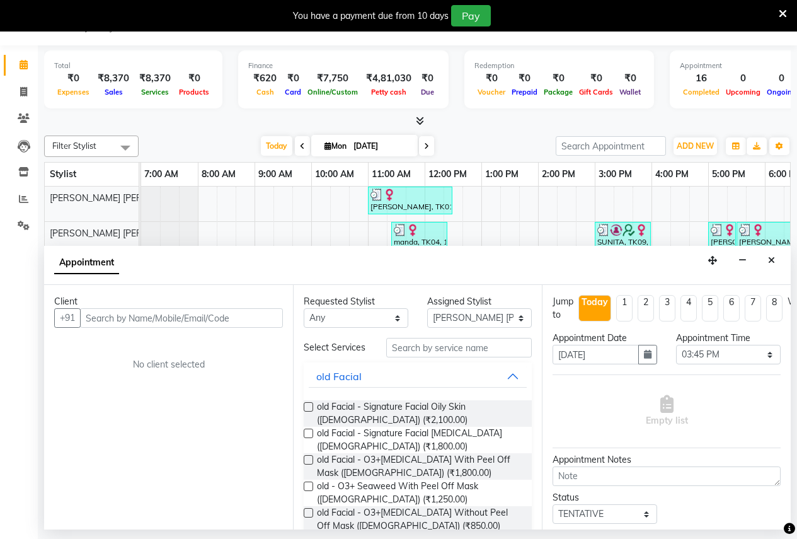
click at [95, 324] on input "text" at bounding box center [181, 318] width 203 height 20
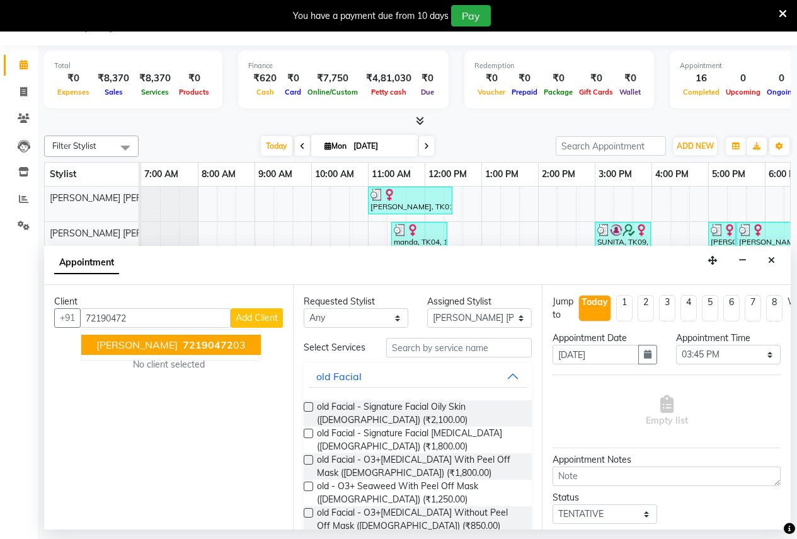
click at [183, 350] on span "72190472" at bounding box center [208, 344] width 50 height 13
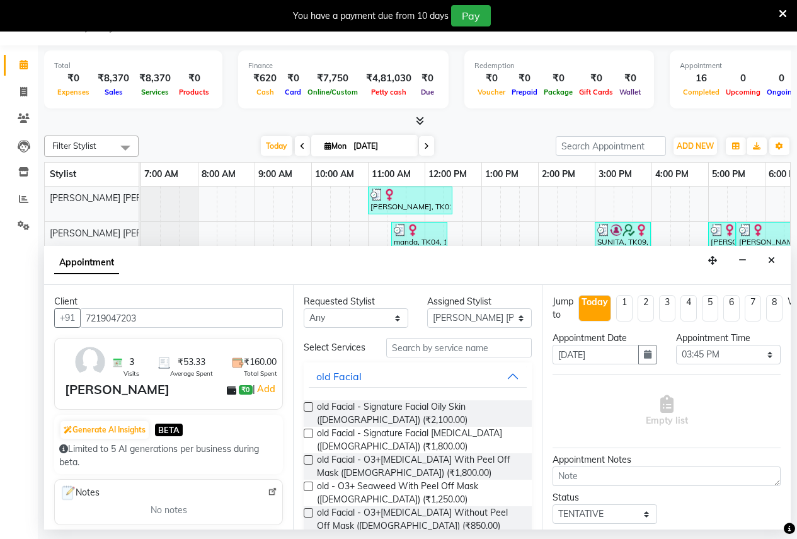
type input "7219047203"
click at [408, 352] on input "text" at bounding box center [459, 348] width 146 height 20
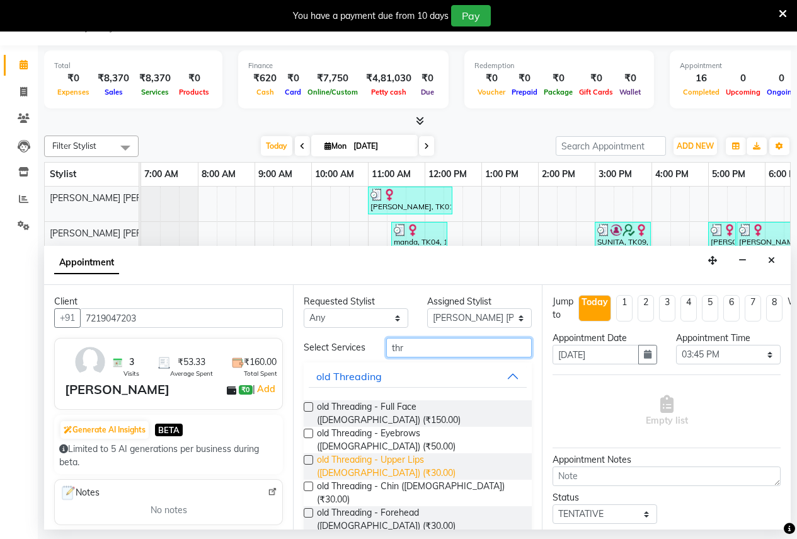
scroll to position [52, 0]
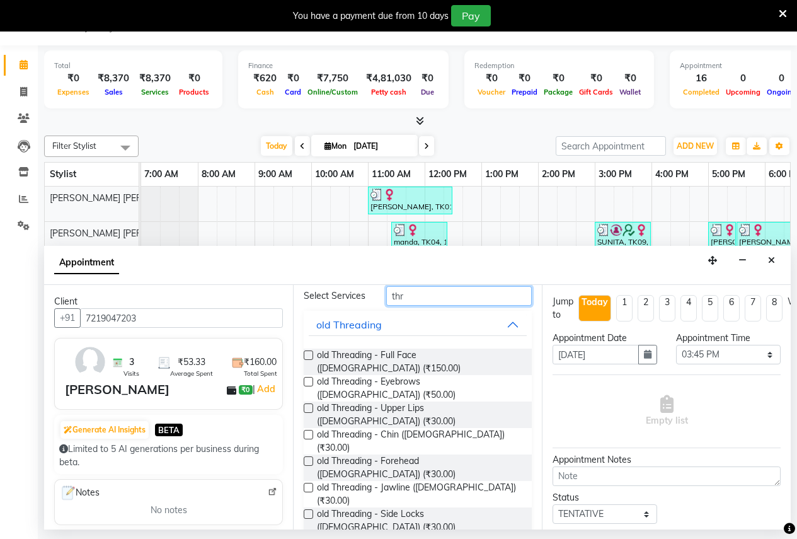
type input "thr"
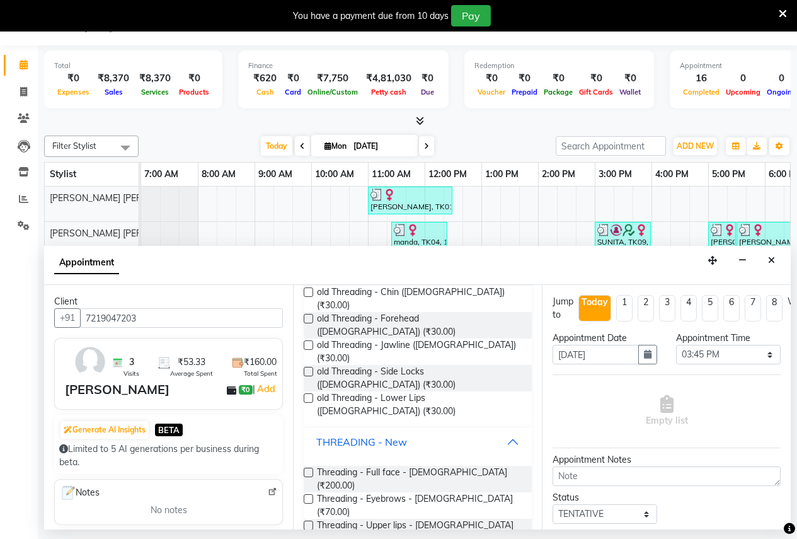
scroll to position [197, 0]
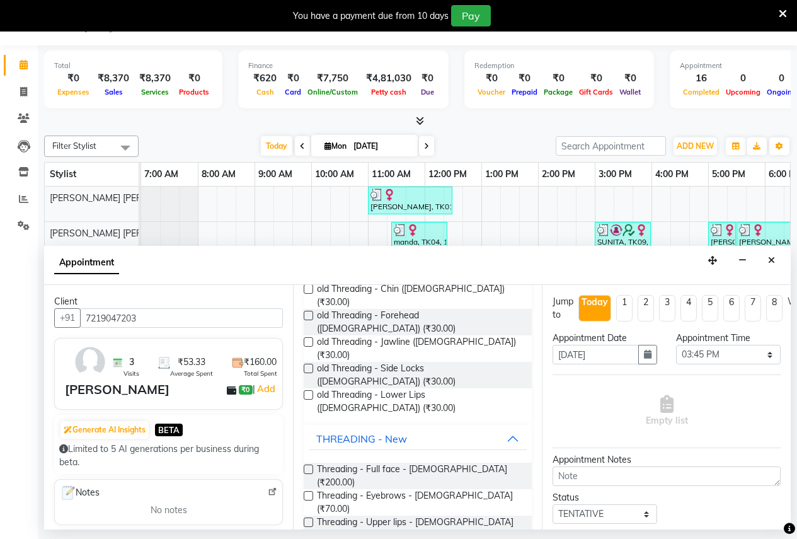
click at [308, 491] on label at bounding box center [308, 495] width 9 height 9
click at [308, 493] on input "checkbox" at bounding box center [308, 497] width 8 height 8
click at [308, 491] on label at bounding box center [308, 495] width 9 height 9
click at [308, 493] on input "checkbox" at bounding box center [308, 497] width 8 height 8
checkbox input "false"
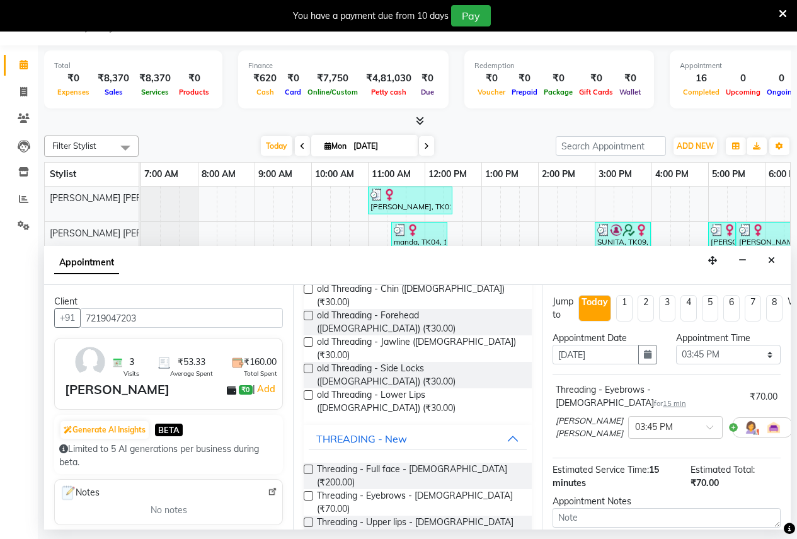
click at [308, 517] on label at bounding box center [308, 521] width 9 height 9
click at [308, 519] on input "checkbox" at bounding box center [308, 523] width 8 height 8
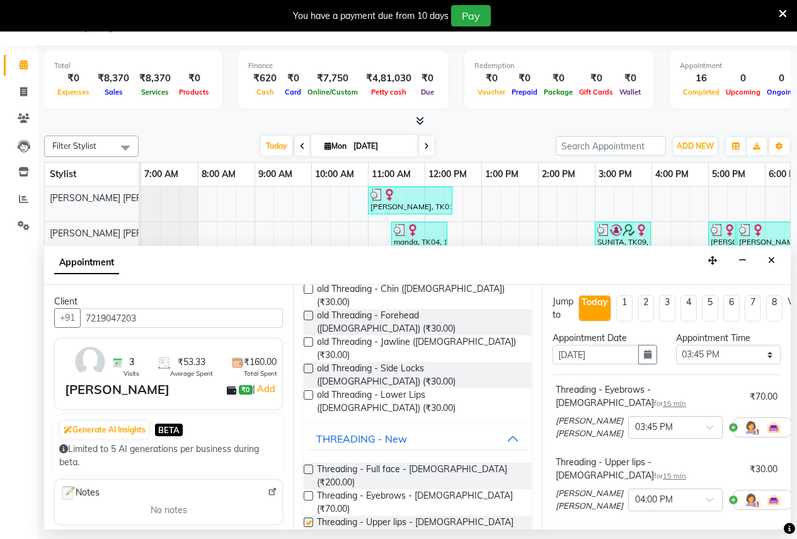
checkbox input "false"
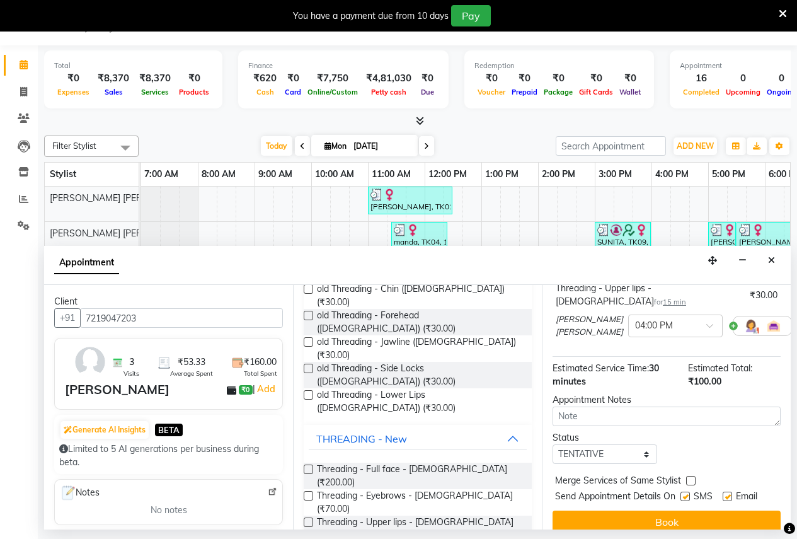
scroll to position [195, 0]
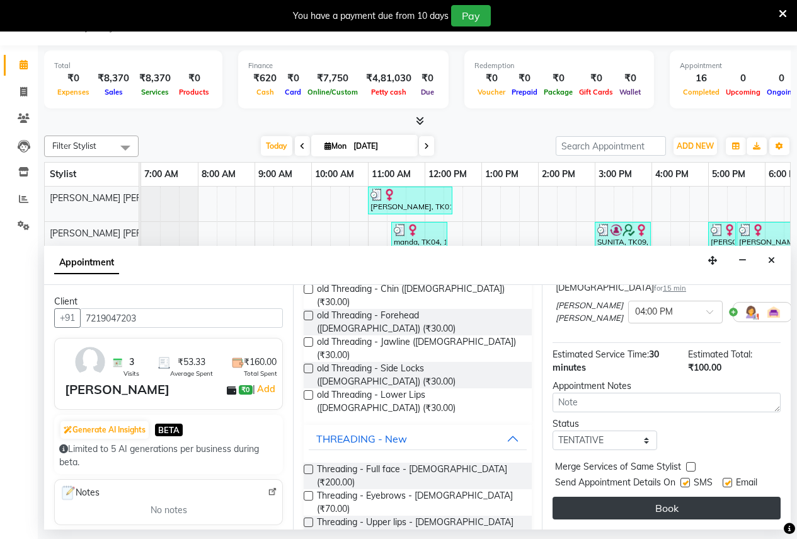
click at [629, 501] on button "Book" at bounding box center [667, 508] width 228 height 23
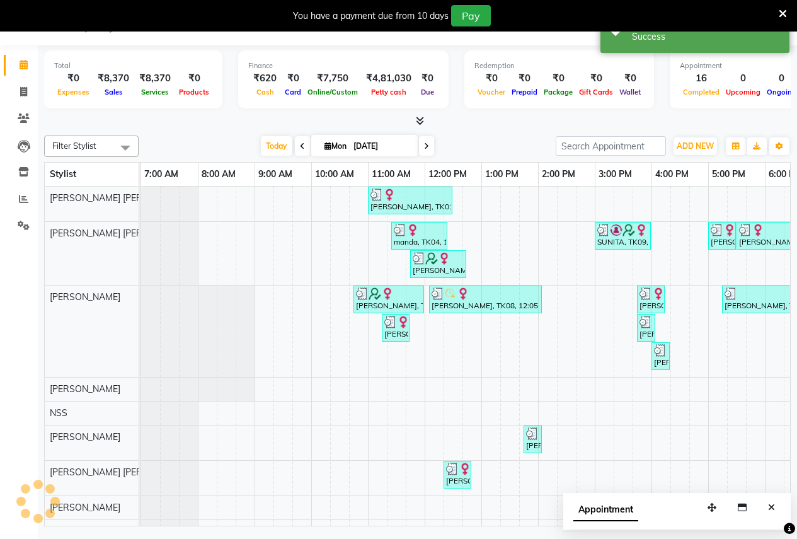
scroll to position [0, 0]
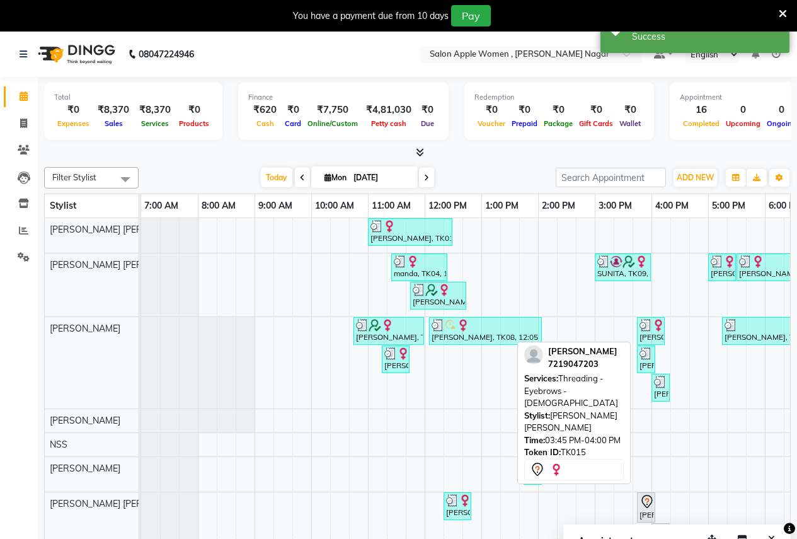
click at [653, 503] on div at bounding box center [654, 507] width 5 height 29
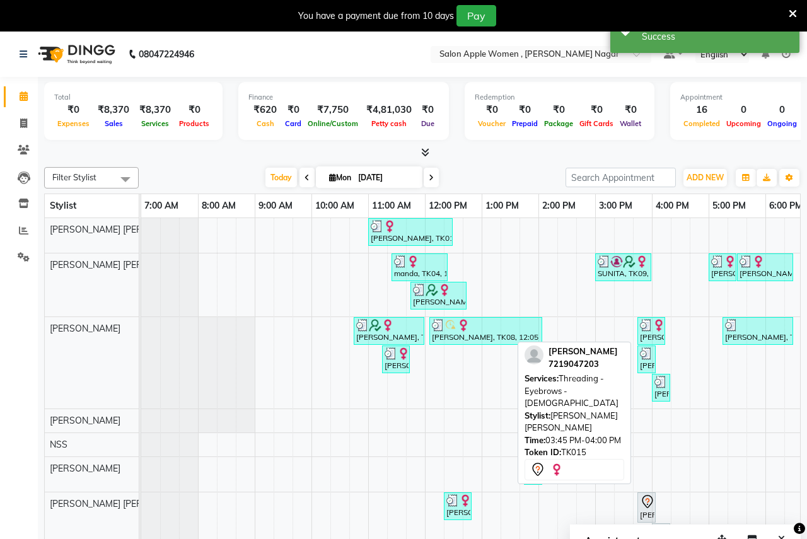
select select "7"
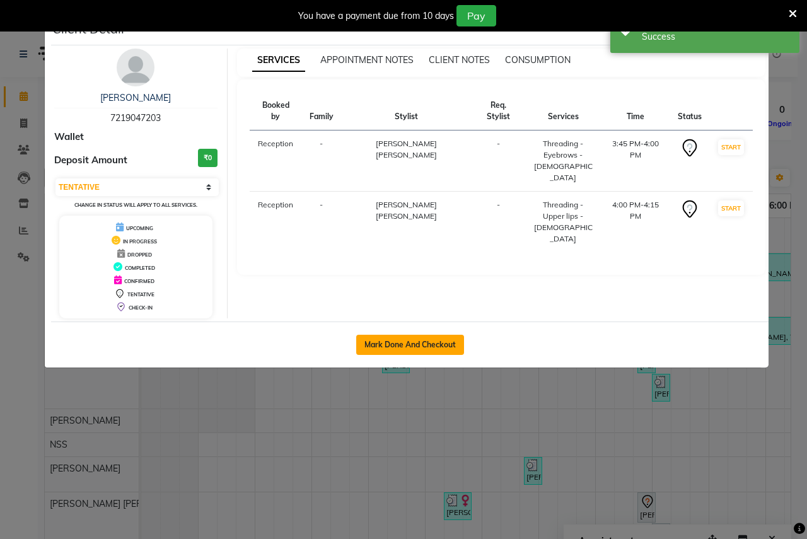
click at [424, 344] on button "Mark Done And Checkout" at bounding box center [410, 345] width 108 height 20
select select "service"
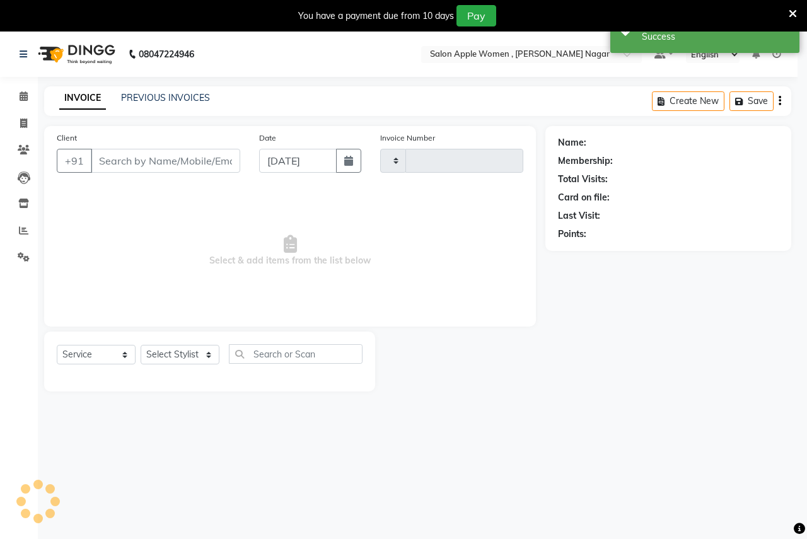
type input "2480"
select select "96"
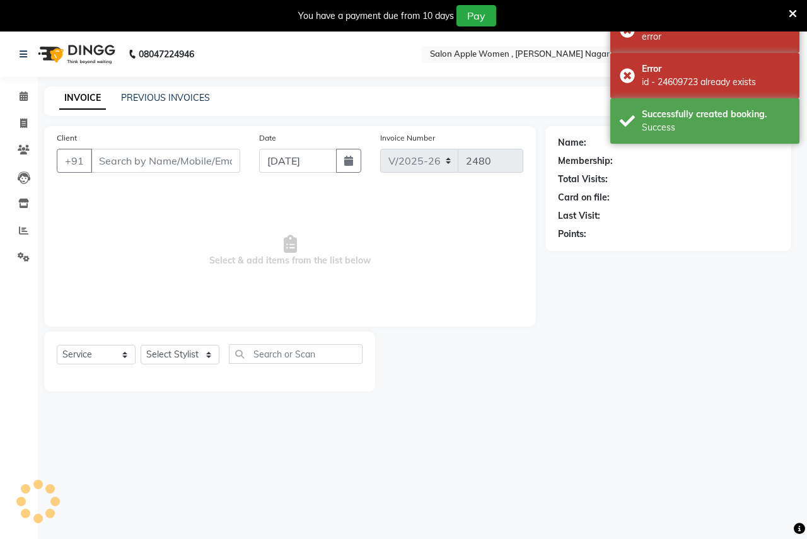
select select "3"
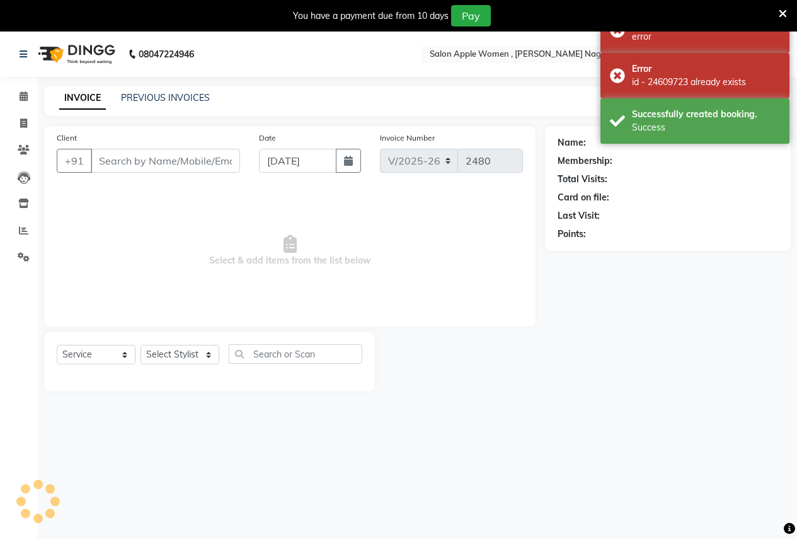
type input "7219047203"
select select "21394"
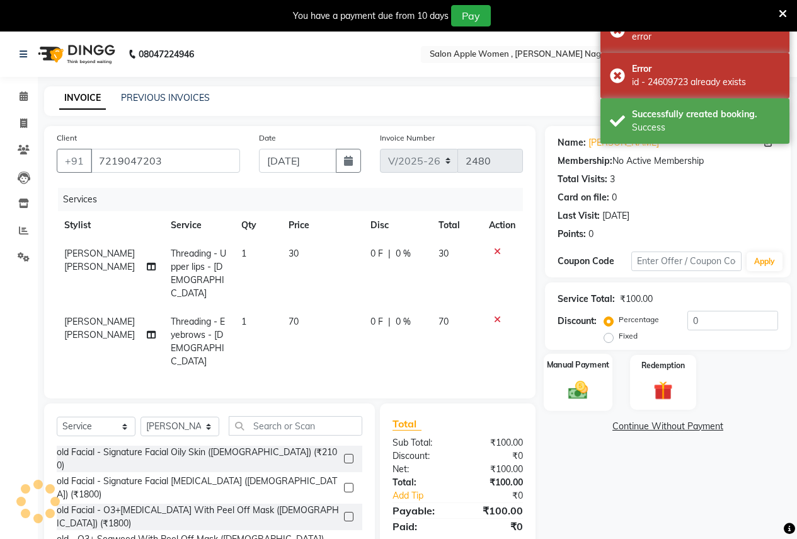
click at [578, 376] on div "Manual Payment" at bounding box center [578, 382] width 69 height 57
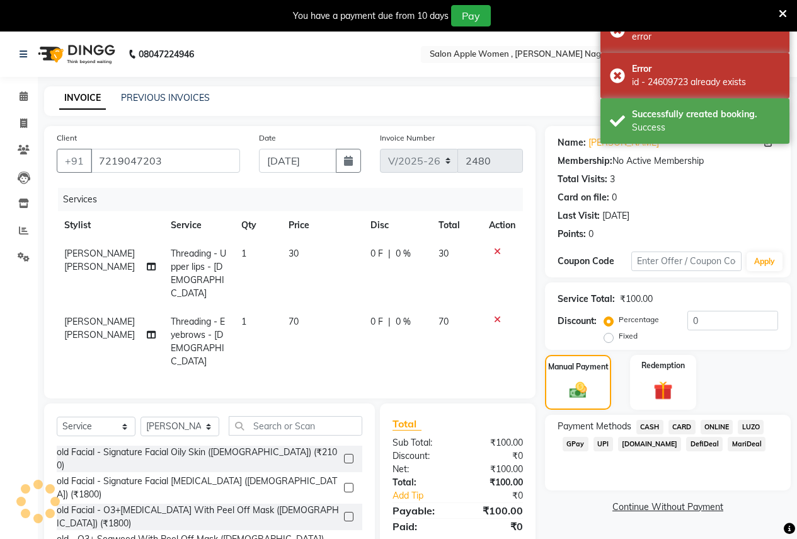
click at [710, 420] on span "ONLINE" at bounding box center [717, 427] width 33 height 14
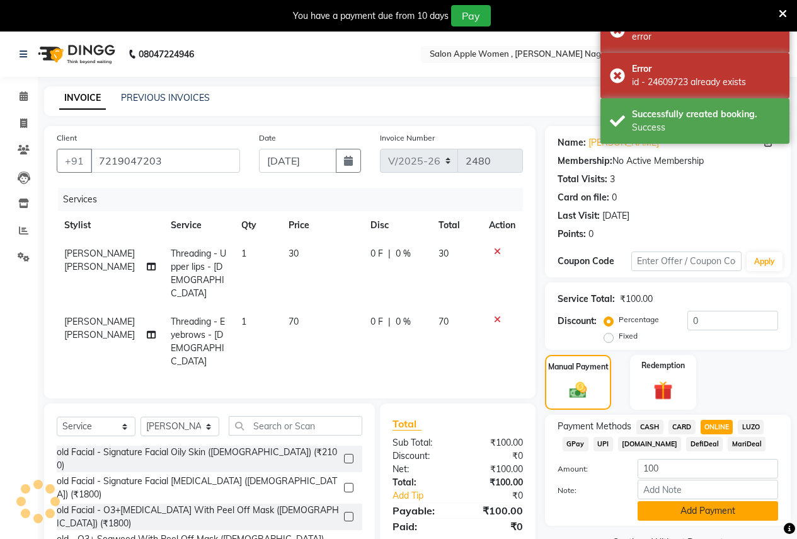
click at [689, 518] on button "Add Payment" at bounding box center [708, 511] width 141 height 20
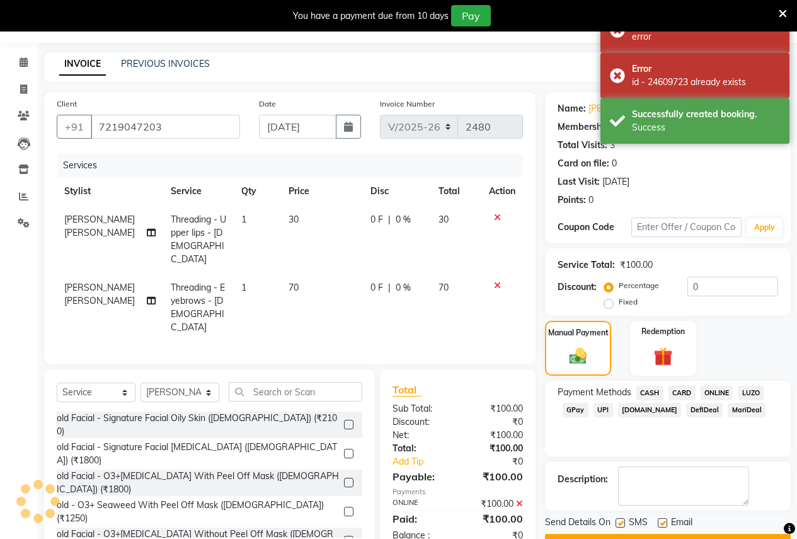
scroll to position [67, 0]
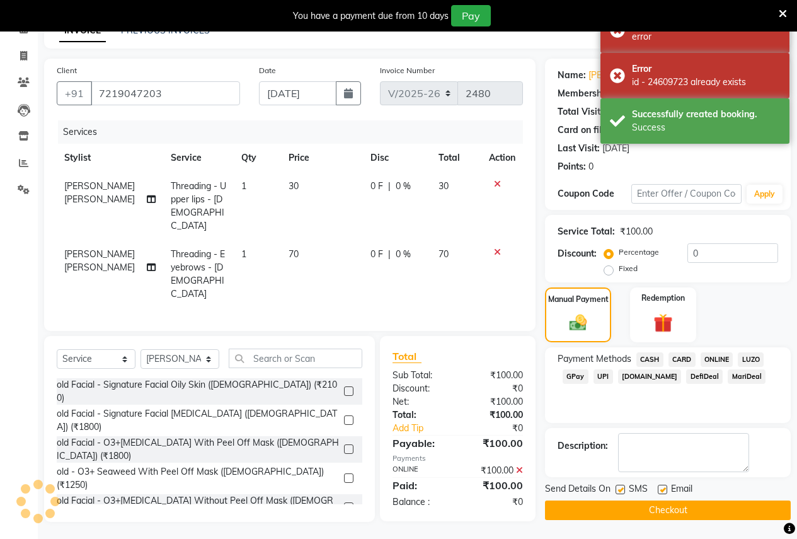
click at [689, 518] on button "Checkout" at bounding box center [668, 510] width 246 height 20
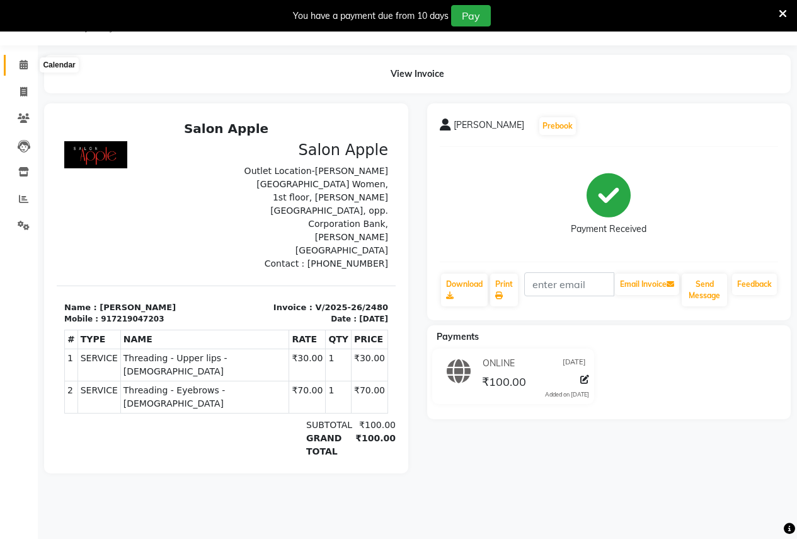
click at [20, 66] on icon at bounding box center [24, 64] width 8 height 9
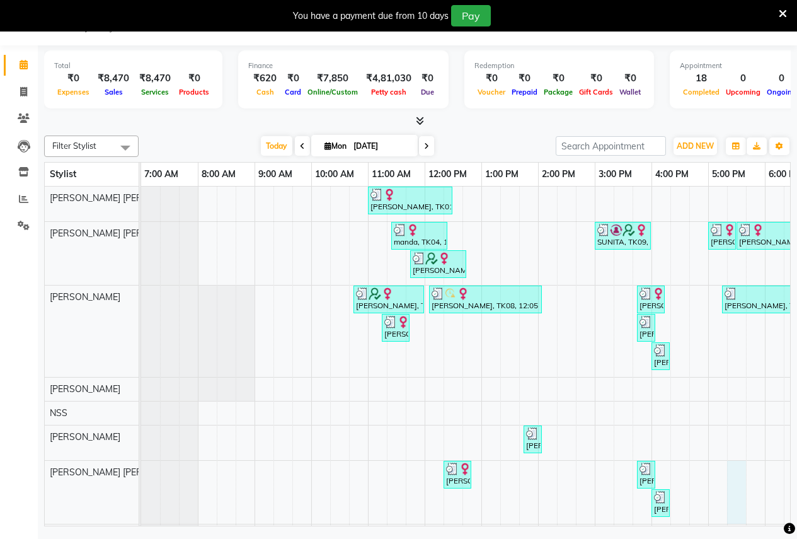
click at [728, 471] on div "Monika, TK01, 11:00 AM-12:30 PM, Root touch up - Wella Colour Touch Ammonia fre…" at bounding box center [594, 427] width 907 height 481
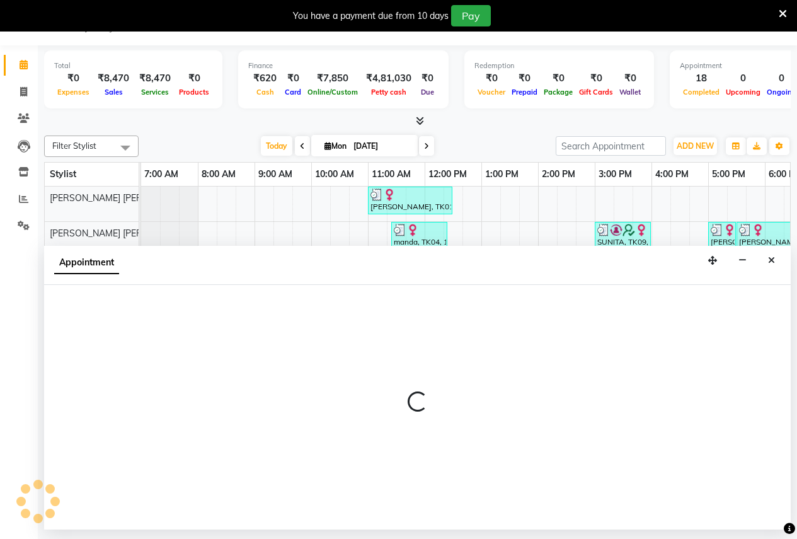
select select "21394"
select select "1035"
select select "tentative"
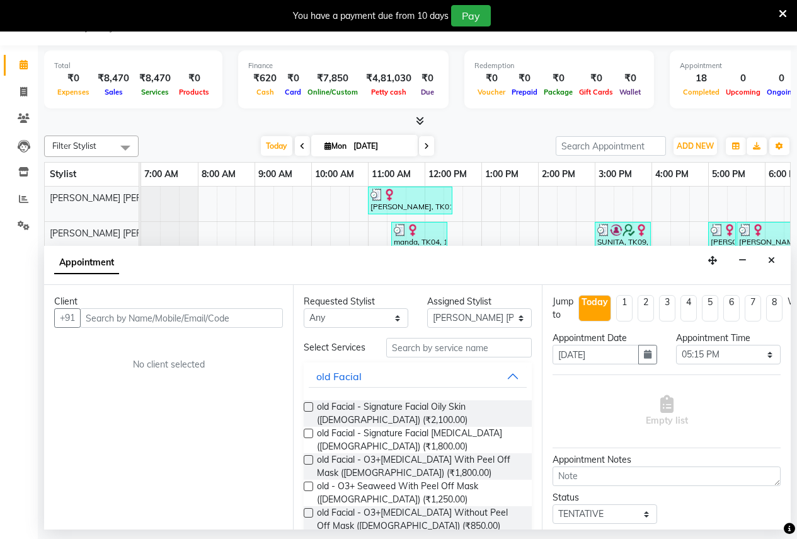
click at [92, 319] on input "text" at bounding box center [181, 318] width 203 height 20
click at [101, 316] on input "9225966" at bounding box center [155, 318] width 151 height 20
click at [124, 316] on input "9665966" at bounding box center [155, 318] width 151 height 20
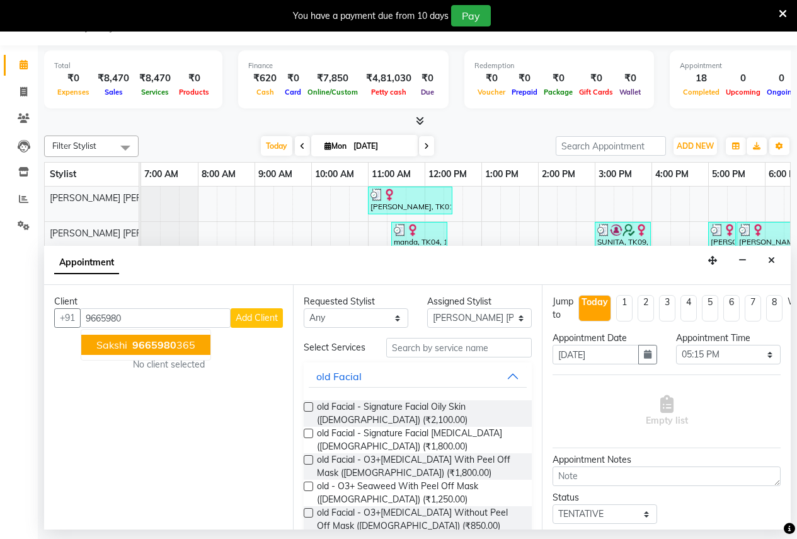
click at [141, 341] on span "9665980" at bounding box center [154, 344] width 44 height 13
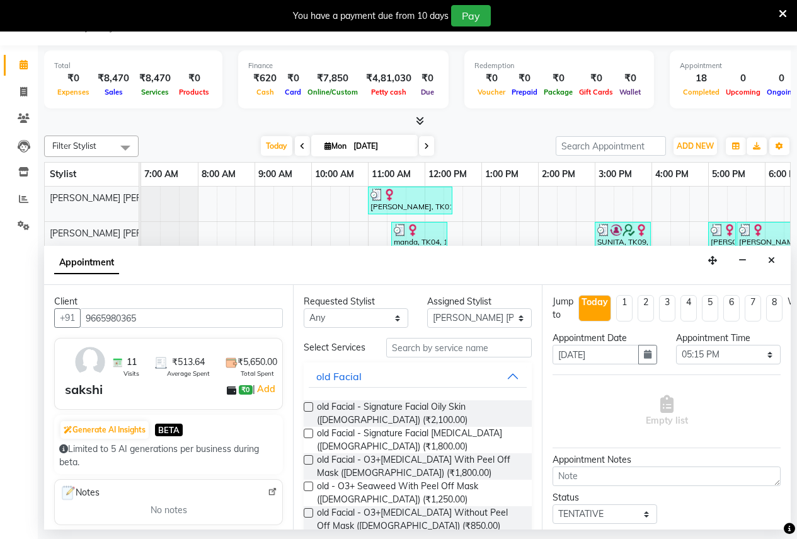
type input "9665980365"
click at [417, 348] on input "text" at bounding box center [459, 348] width 146 height 20
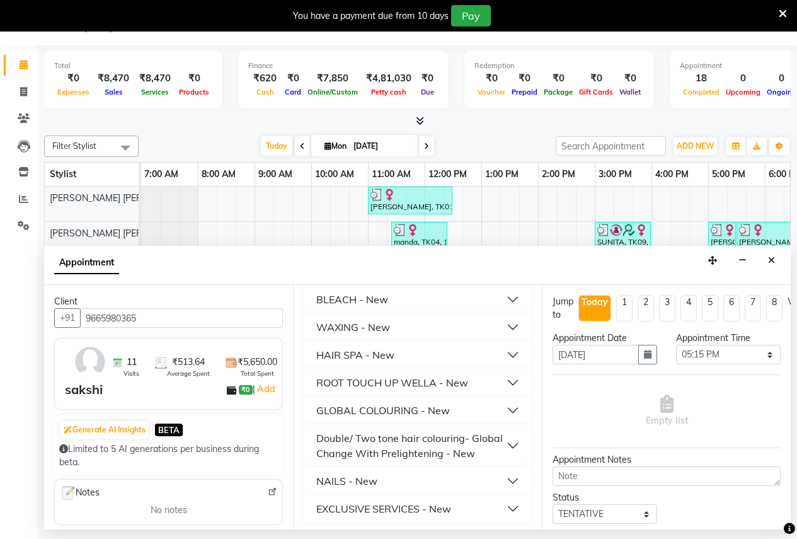
scroll to position [386, 0]
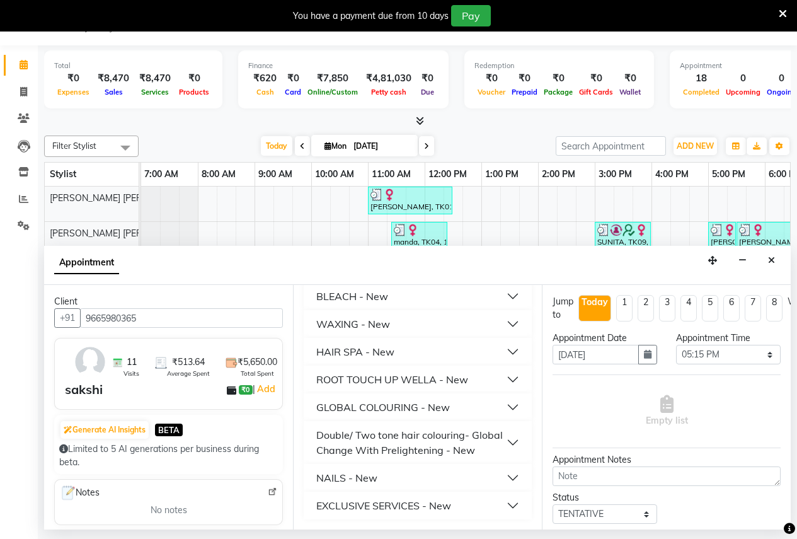
type input "250"
click at [363, 316] on div "WAXING - New" at bounding box center [353, 323] width 74 height 15
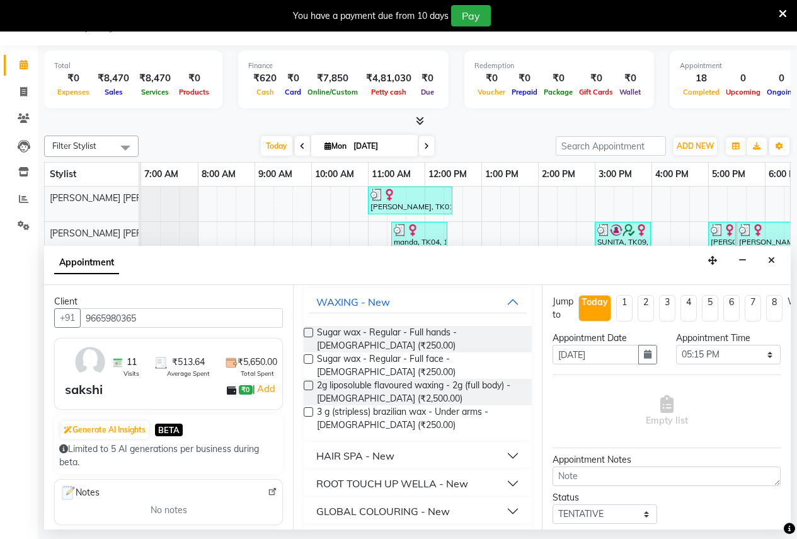
click at [309, 417] on label at bounding box center [308, 411] width 9 height 9
click at [309, 417] on input "checkbox" at bounding box center [308, 413] width 8 height 8
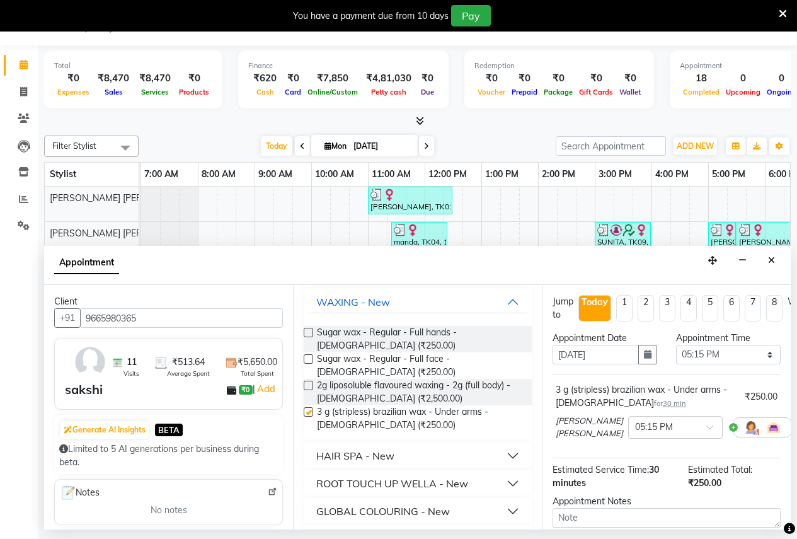
checkbox input "false"
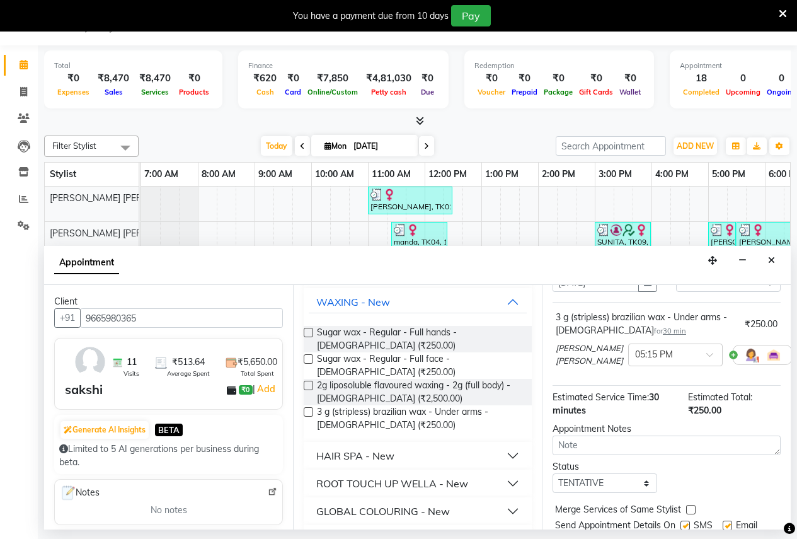
scroll to position [137, 0]
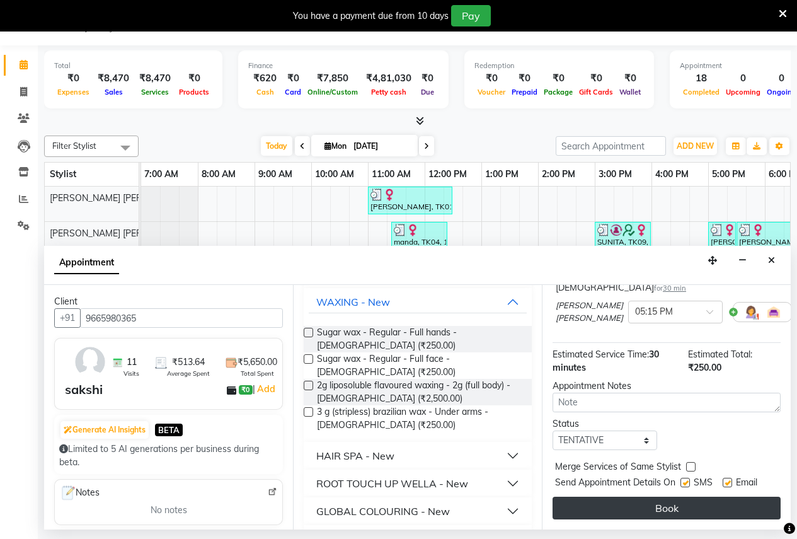
click at [722, 497] on button "Book" at bounding box center [667, 508] width 228 height 23
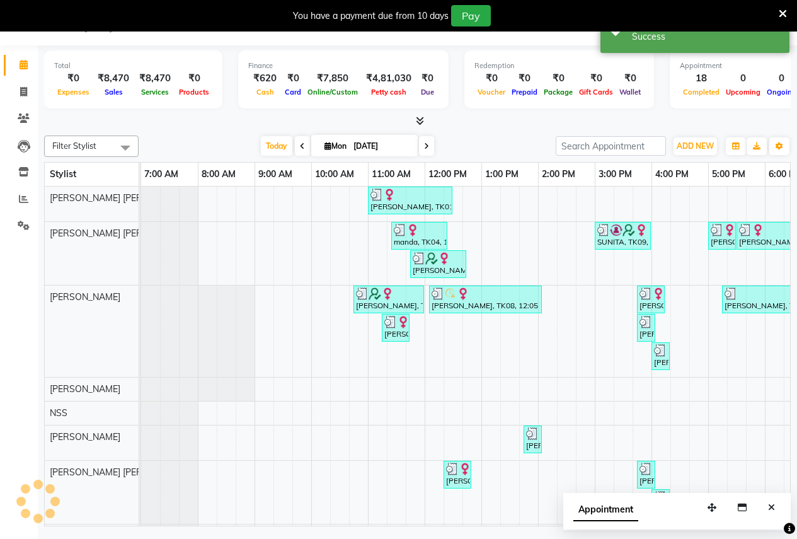
scroll to position [0, 0]
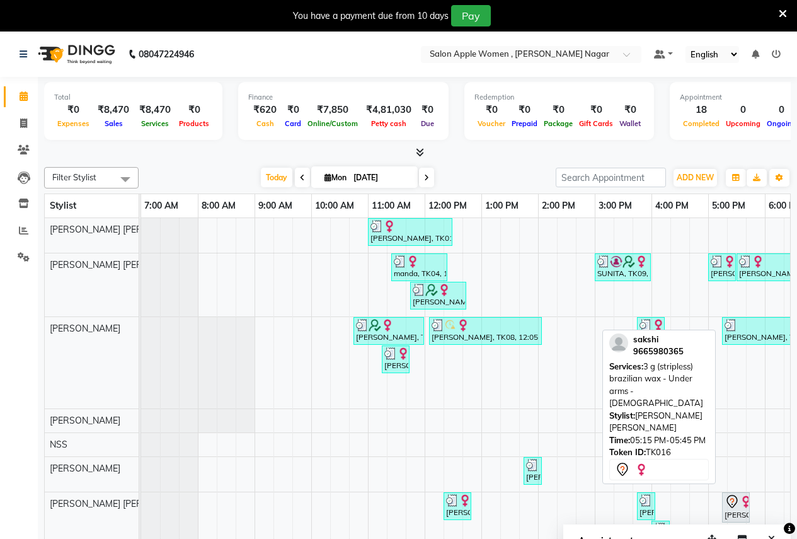
click at [736, 498] on icon at bounding box center [732, 501] width 15 height 15
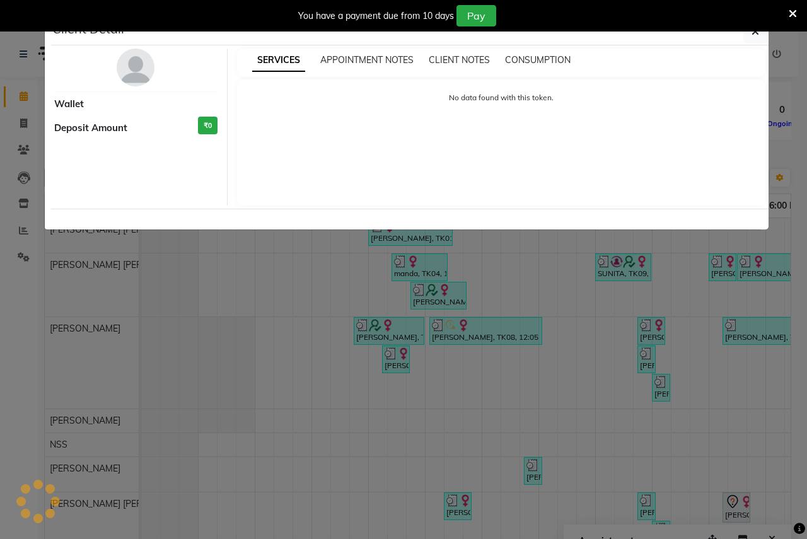
select select "7"
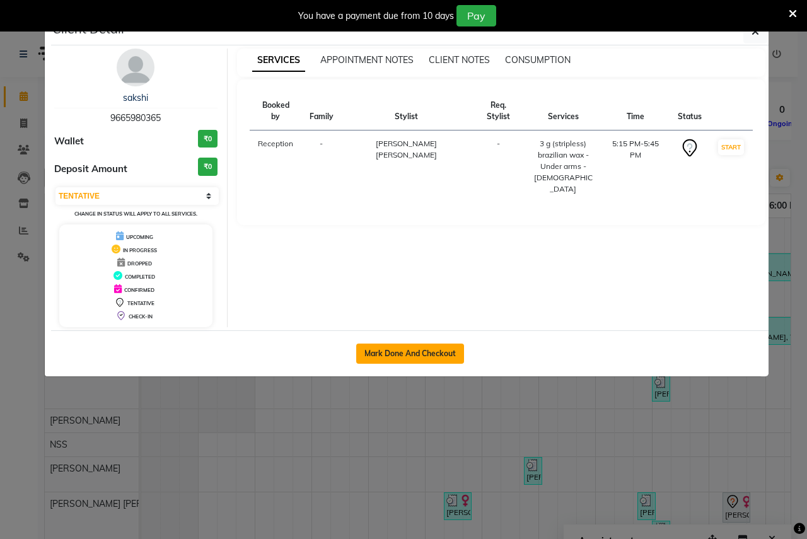
click at [391, 347] on button "Mark Done And Checkout" at bounding box center [410, 353] width 108 height 20
select select "96"
select select "service"
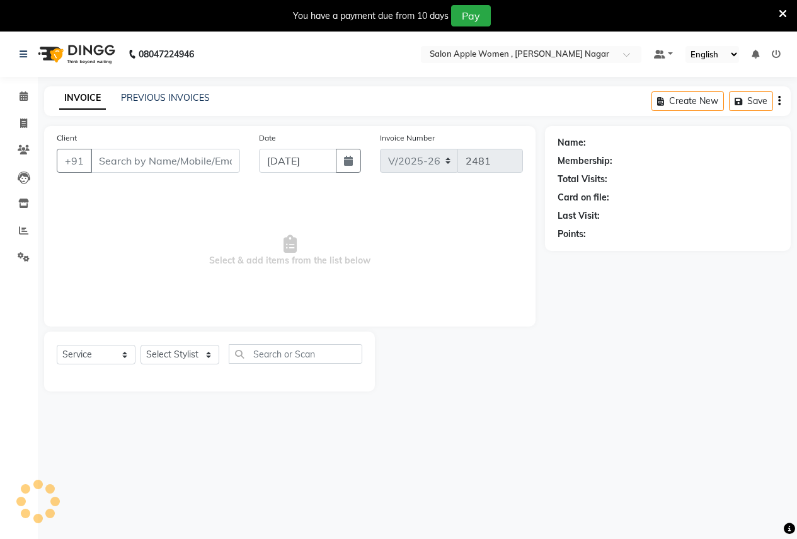
type input "9665980365"
select select "21394"
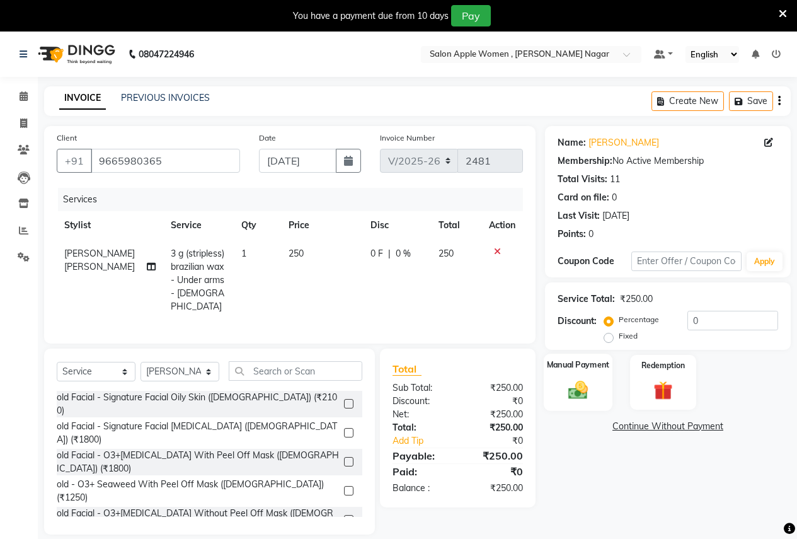
click at [585, 388] on img at bounding box center [578, 389] width 32 height 23
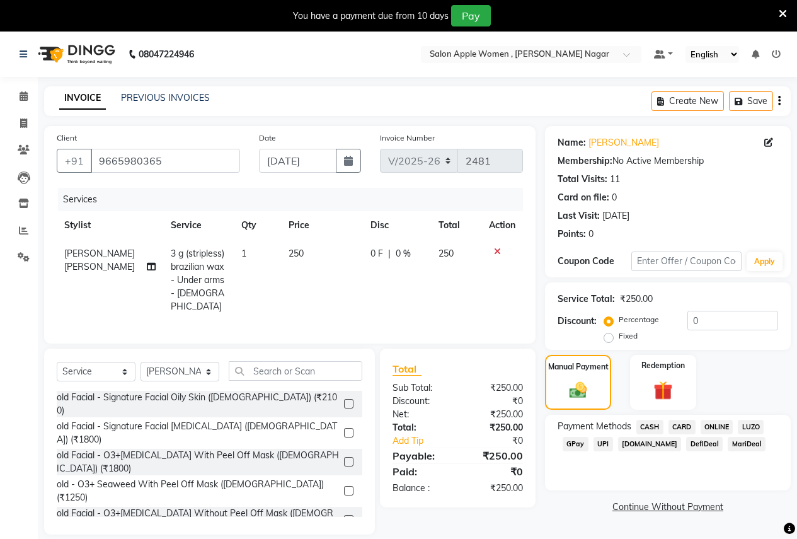
click at [723, 427] on span "ONLINE" at bounding box center [717, 427] width 33 height 14
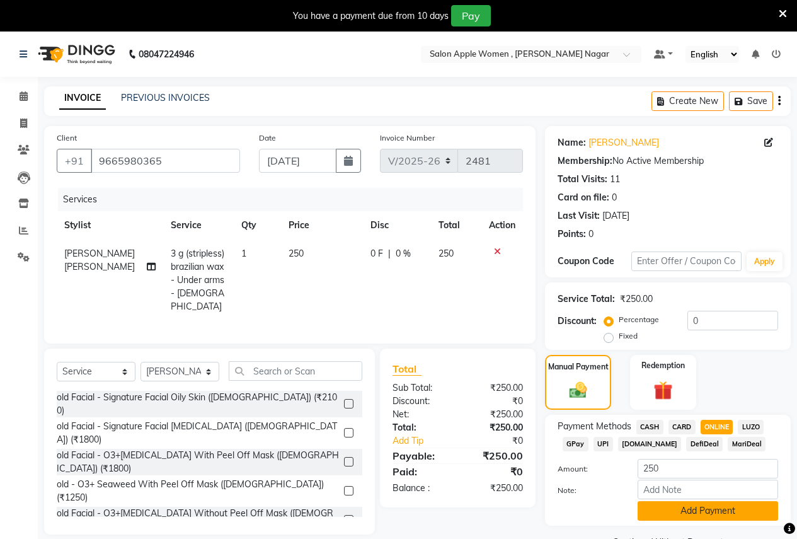
click at [702, 510] on button "Add Payment" at bounding box center [708, 511] width 141 height 20
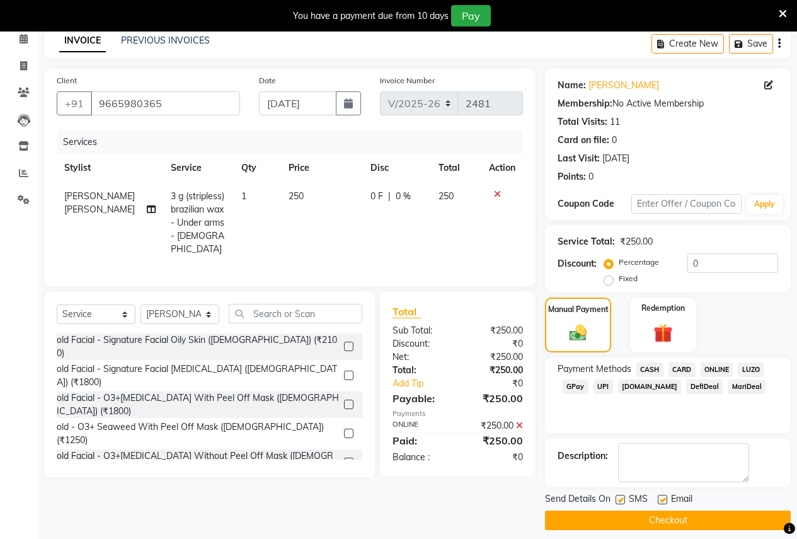
scroll to position [67, 0]
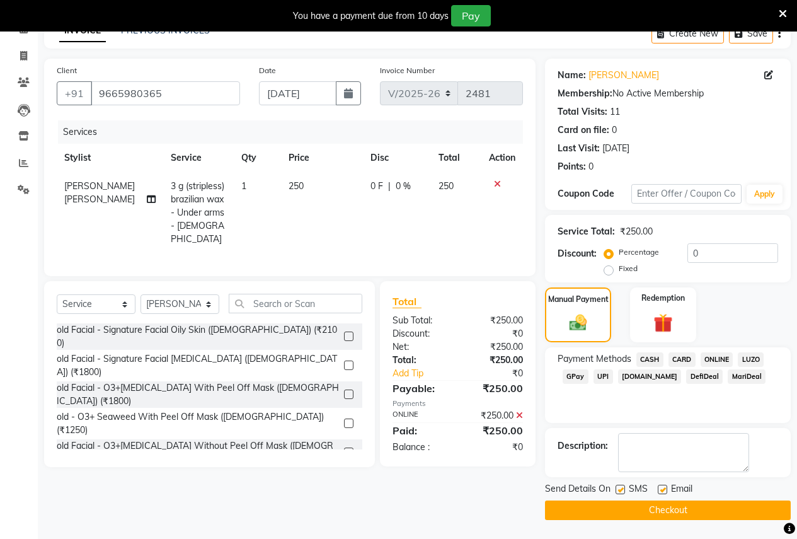
click at [697, 515] on button "Checkout" at bounding box center [668, 510] width 246 height 20
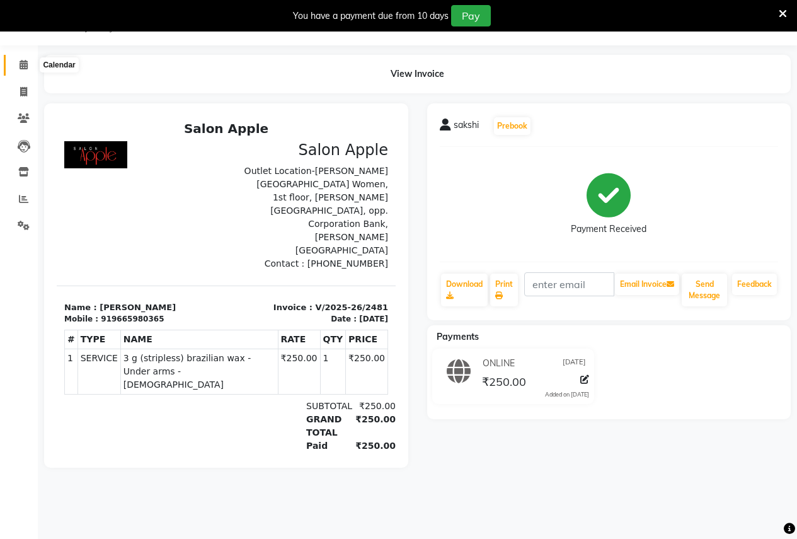
click at [20, 66] on icon at bounding box center [24, 64] width 8 height 9
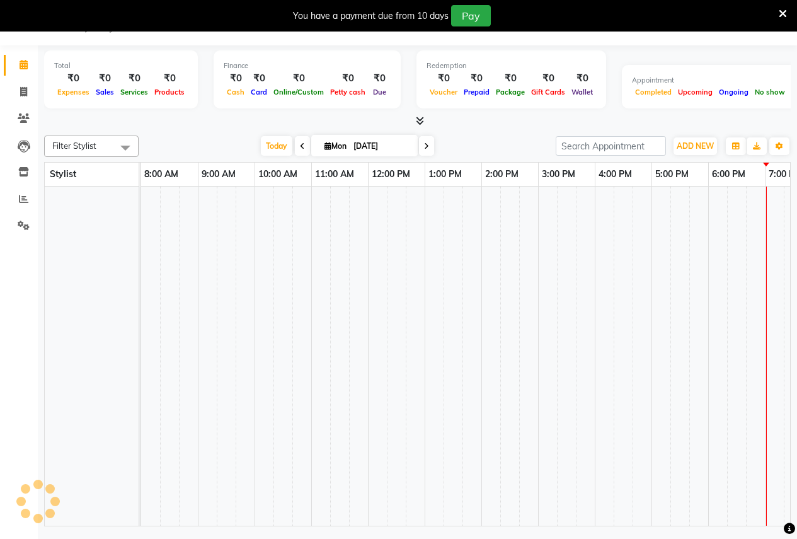
scroll to position [0, 258]
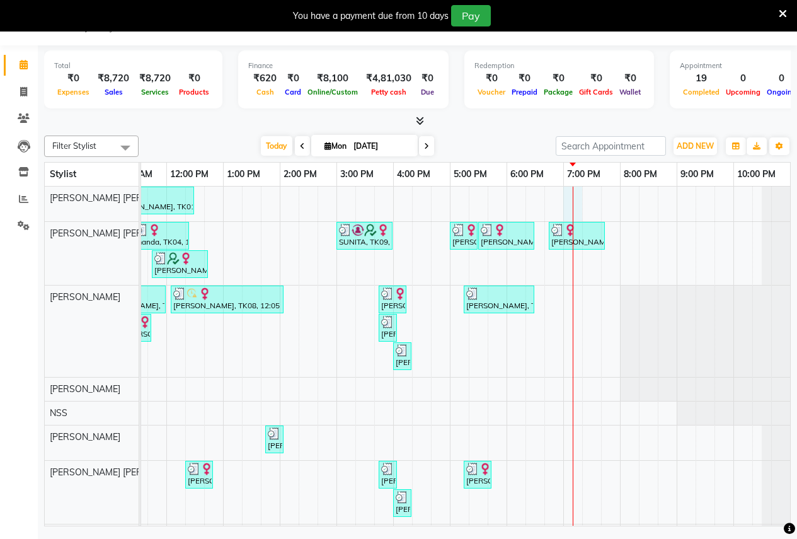
click at [568, 202] on div "Monika, TK01, 11:00 AM-12:30 PM, Root touch up - Wella Colour Touch Ammonia fre…" at bounding box center [336, 427] width 907 height 481
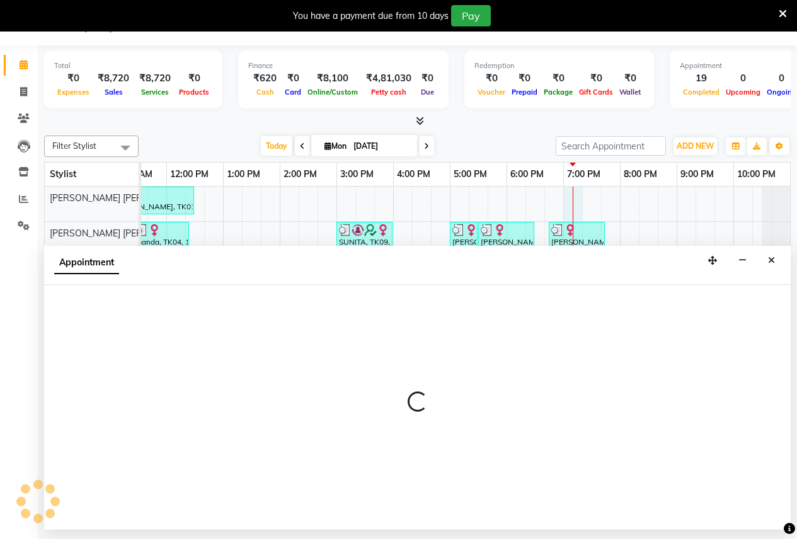
select select "70309"
select select "1140"
select select "tentative"
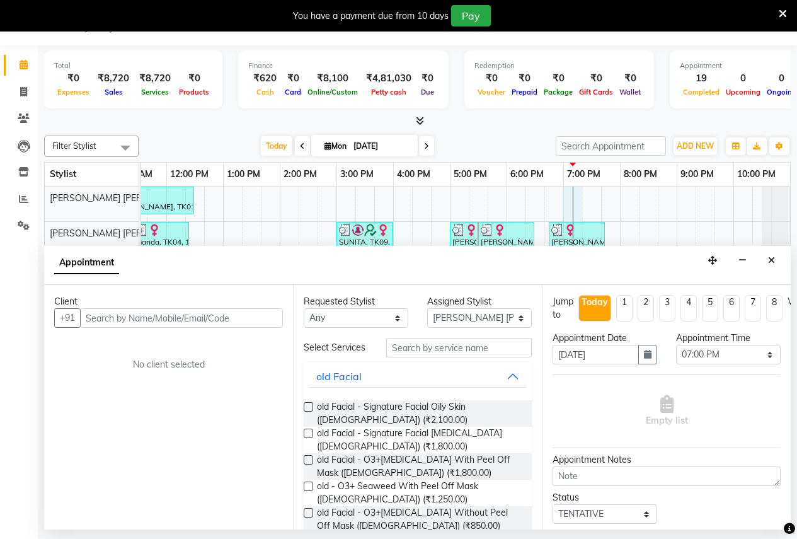
click at [93, 316] on input "text" at bounding box center [181, 318] width 203 height 20
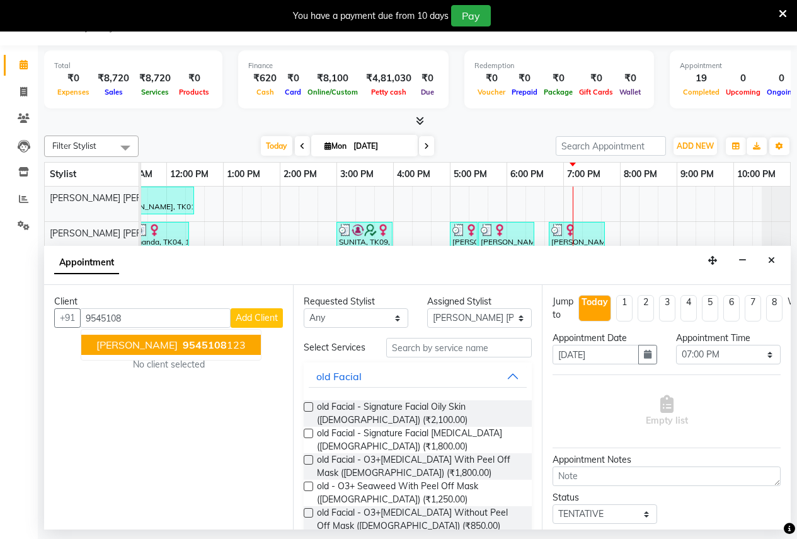
click at [183, 350] on span "9545108" at bounding box center [205, 344] width 44 height 13
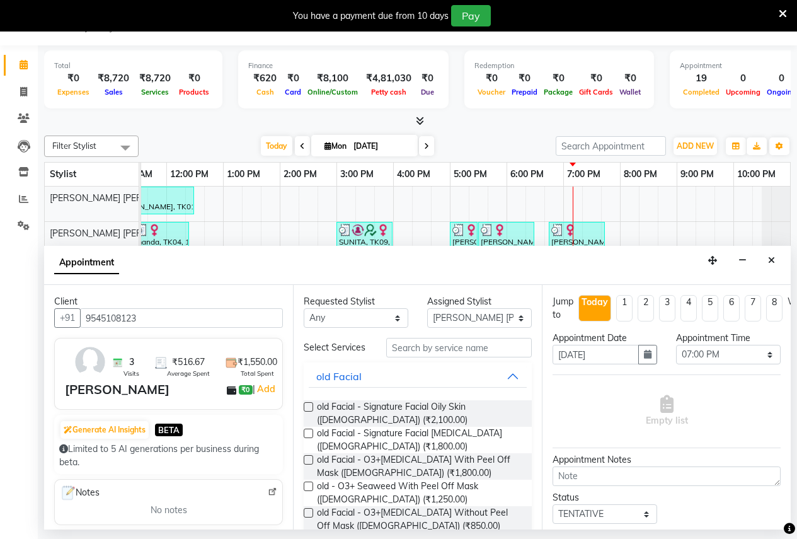
type input "9545108123"
click at [403, 357] on input "text" at bounding box center [459, 348] width 146 height 20
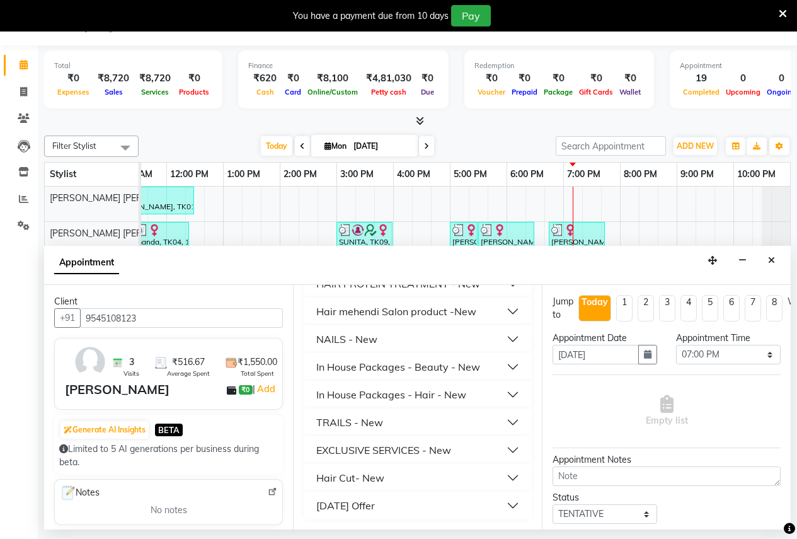
scroll to position [832, 0]
type input "500"
click at [357, 477] on div "Hair Cut- New" at bounding box center [350, 477] width 68 height 15
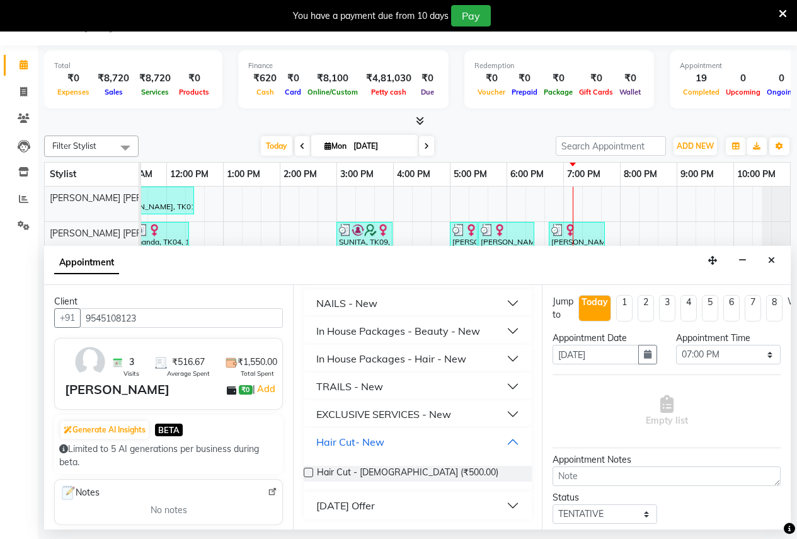
scroll to position [868, 0]
click at [308, 469] on label at bounding box center [308, 472] width 9 height 9
click at [308, 469] on input "checkbox" at bounding box center [308, 473] width 8 height 8
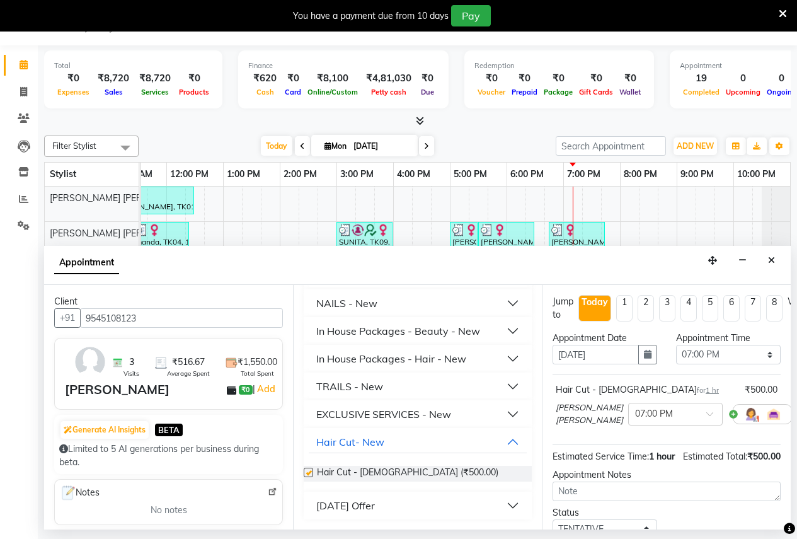
checkbox input "false"
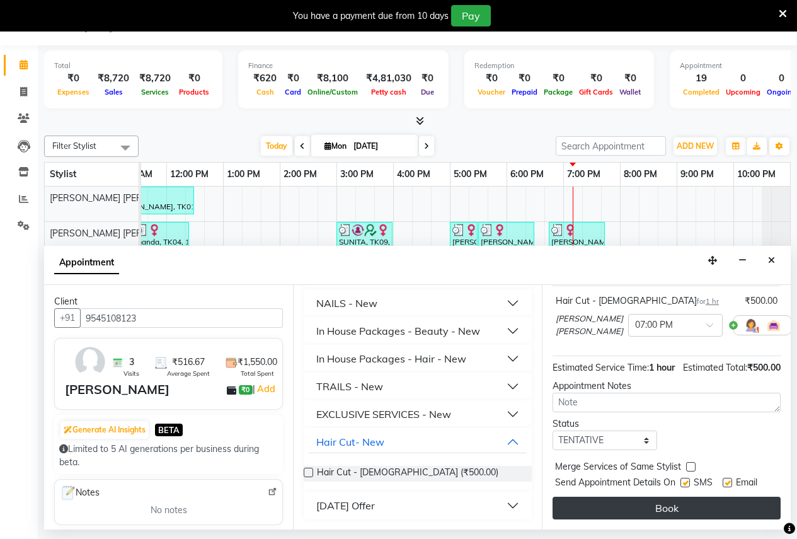
click at [645, 497] on button "Book" at bounding box center [667, 508] width 228 height 23
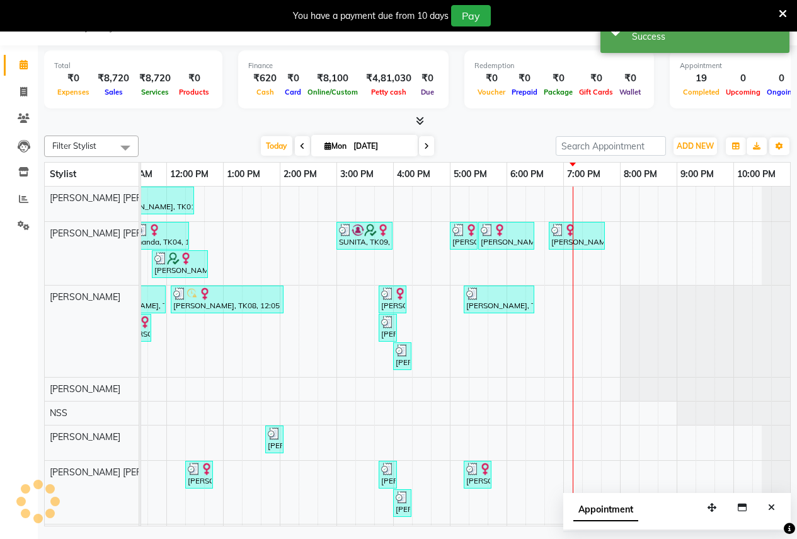
scroll to position [0, 0]
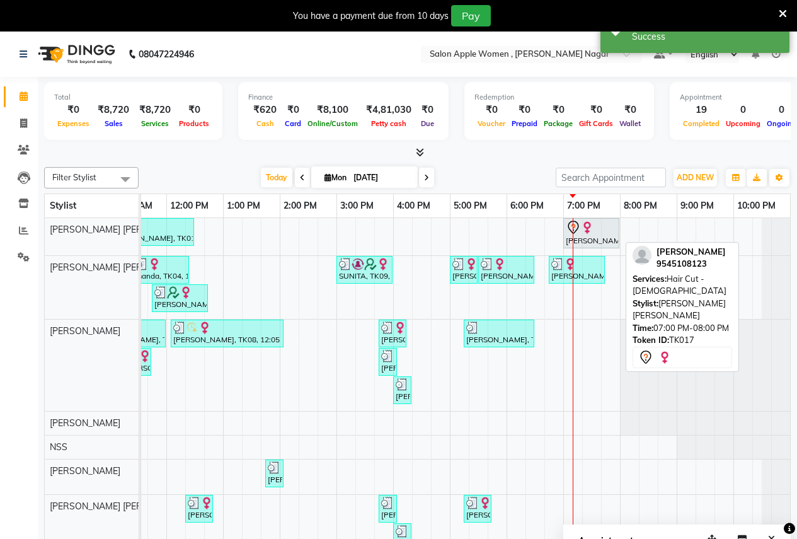
click at [597, 236] on div "ARPITA, TK17, 07:00 PM-08:00 PM, Hair Cut - Female" at bounding box center [592, 233] width 54 height 26
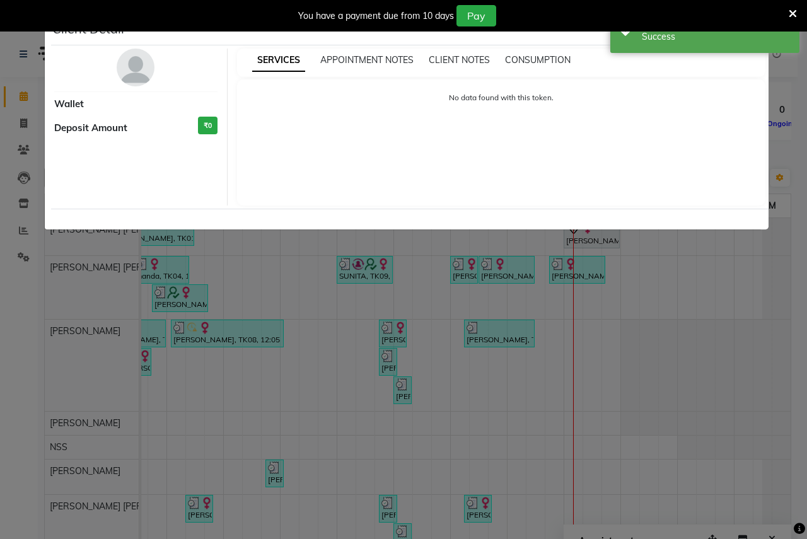
select select "7"
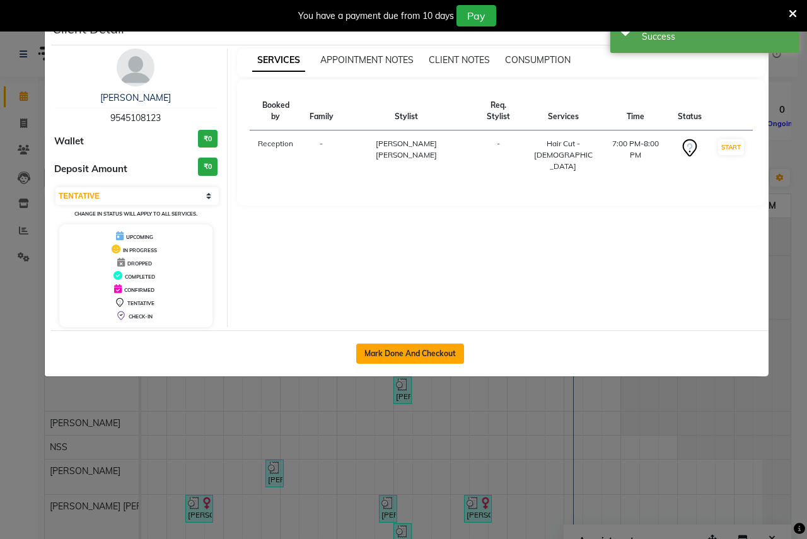
click at [413, 347] on button "Mark Done And Checkout" at bounding box center [410, 353] width 108 height 20
select select "96"
select select "service"
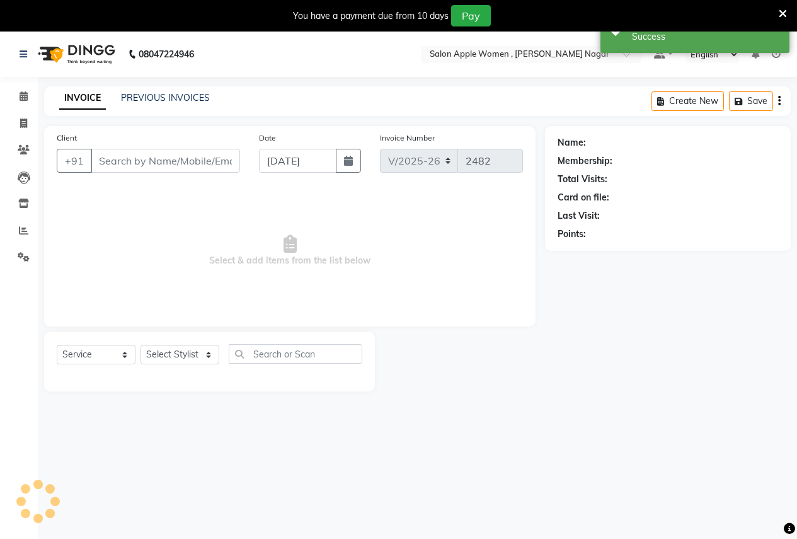
type input "9545108123"
select select "70309"
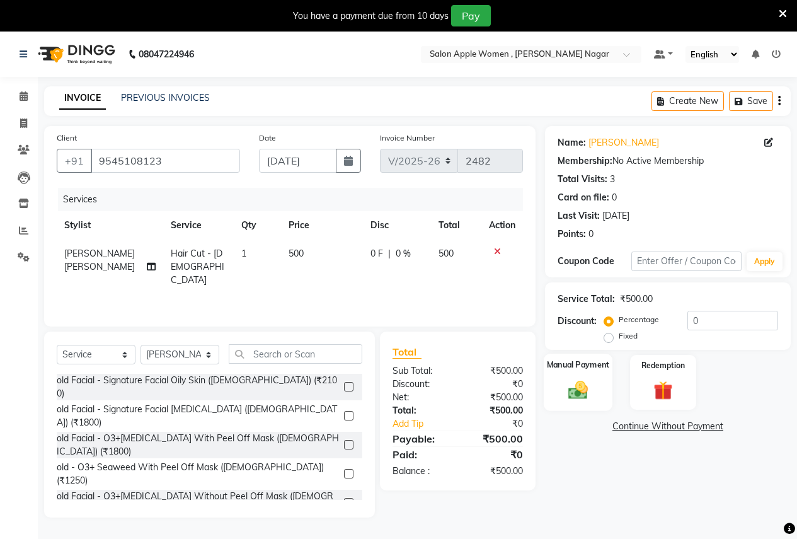
click at [589, 372] on div "Manual Payment" at bounding box center [578, 382] width 69 height 57
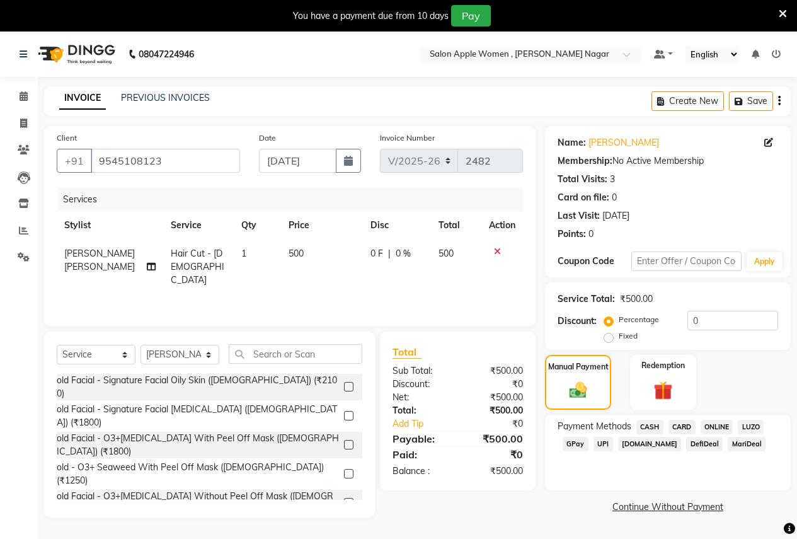
click at [705, 425] on span "ONLINE" at bounding box center [717, 427] width 33 height 14
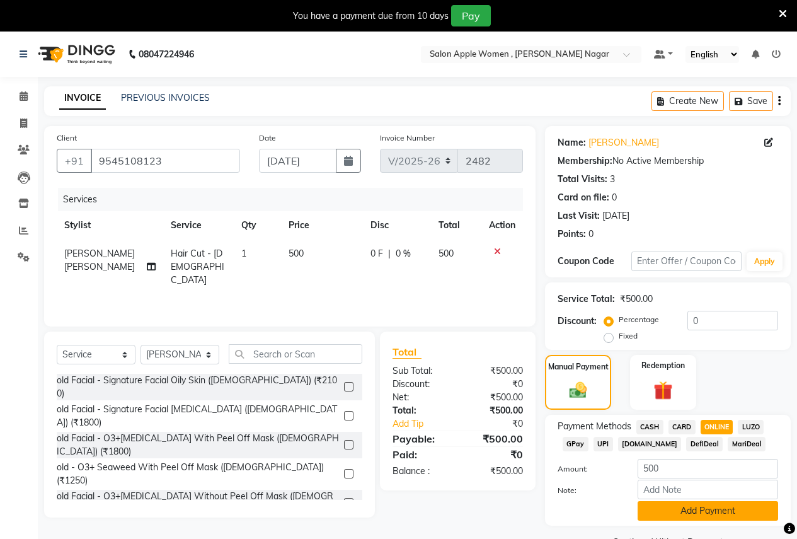
click at [665, 509] on button "Add Payment" at bounding box center [708, 511] width 141 height 20
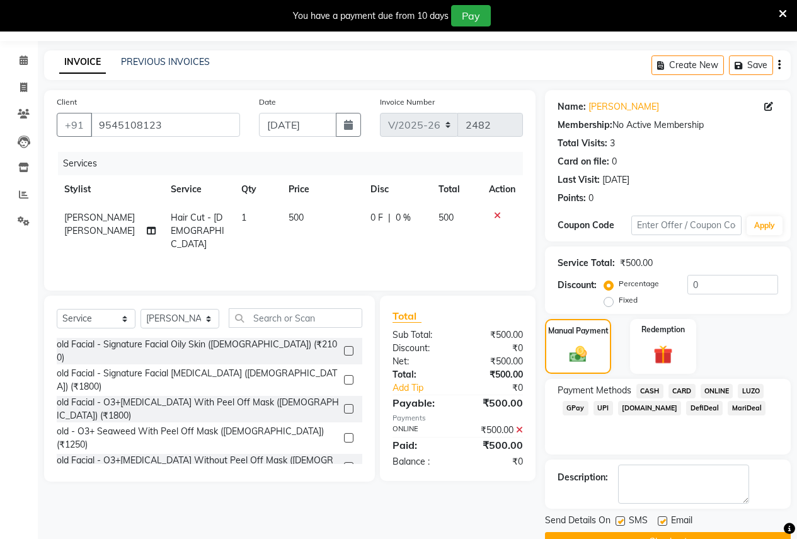
scroll to position [67, 0]
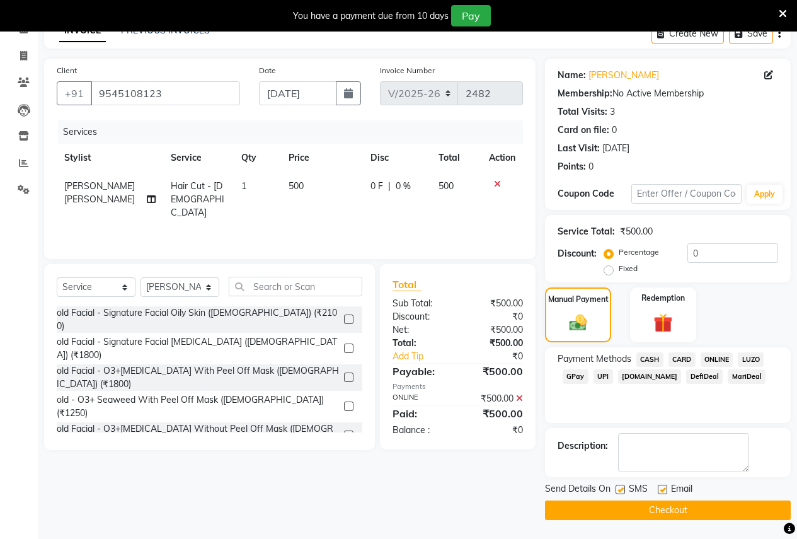
click at [662, 513] on button "Checkout" at bounding box center [668, 510] width 246 height 20
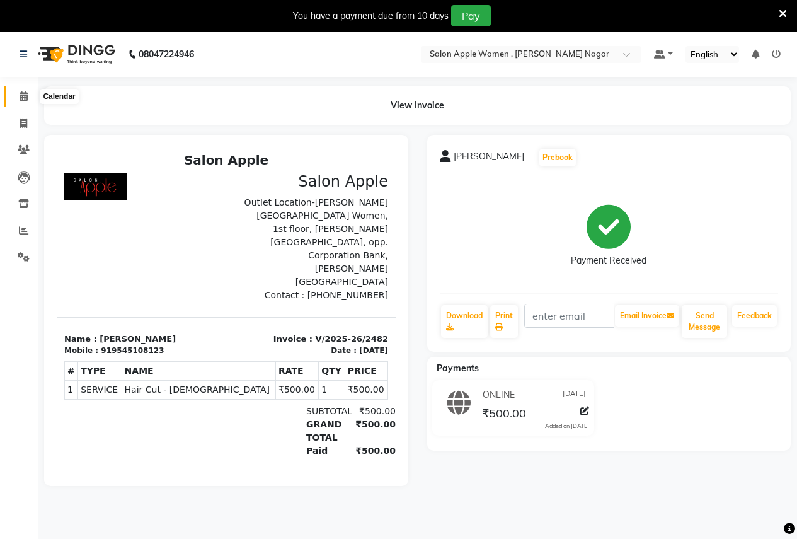
click at [23, 95] on icon at bounding box center [24, 95] width 8 height 9
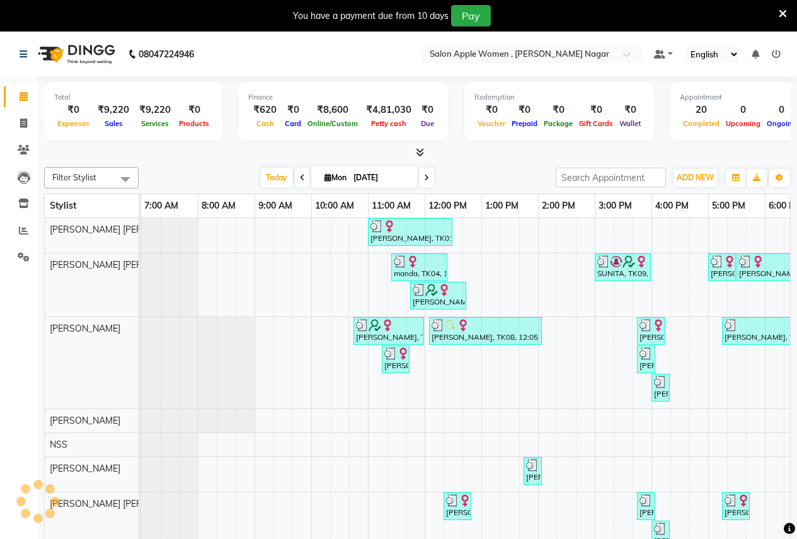
scroll to position [0, 258]
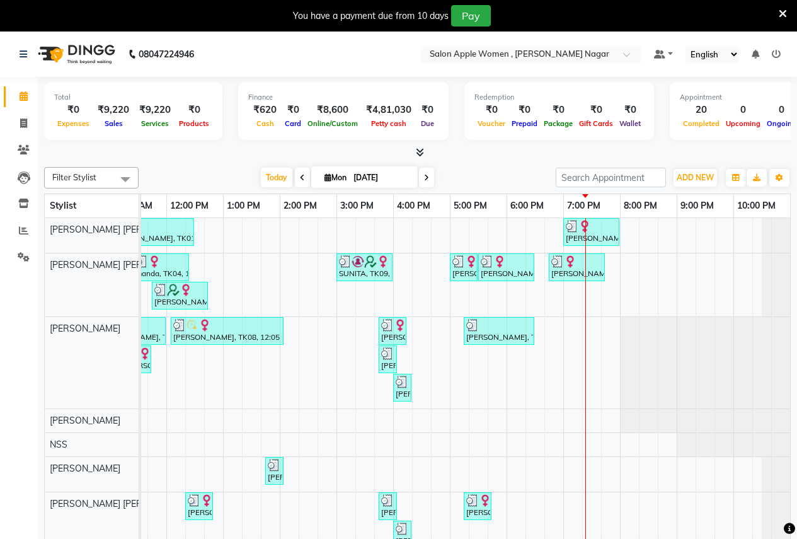
click at [640, 232] on div "Monika, TK01, 11:00 AM-12:30 PM, Root touch up - Wella Colour Touch Ammonia fre…" at bounding box center [336, 458] width 907 height 481
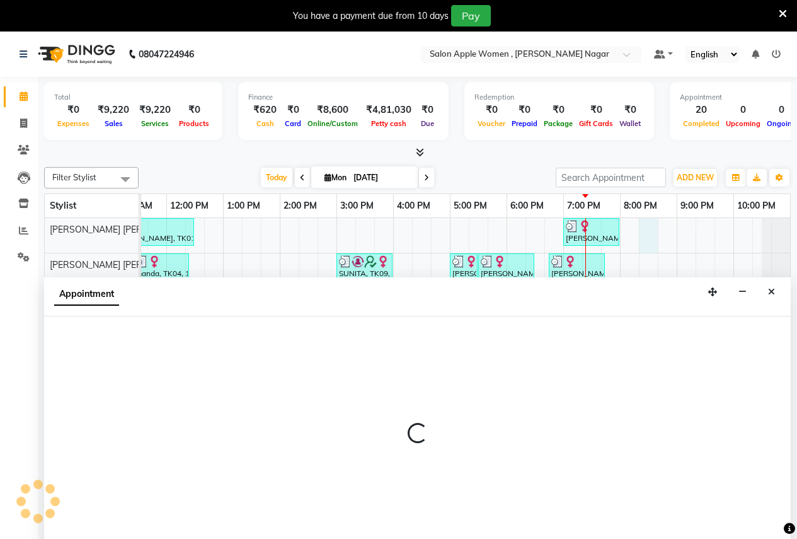
scroll to position [32, 0]
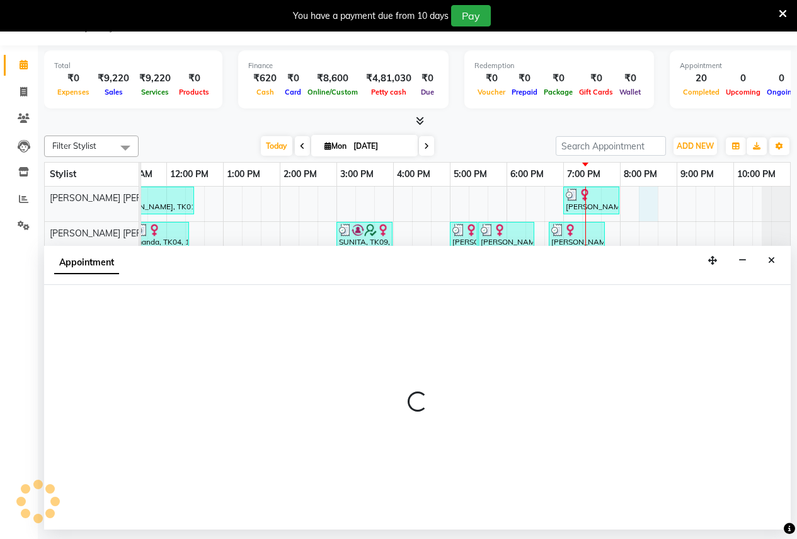
select select "70309"
select select "tentative"
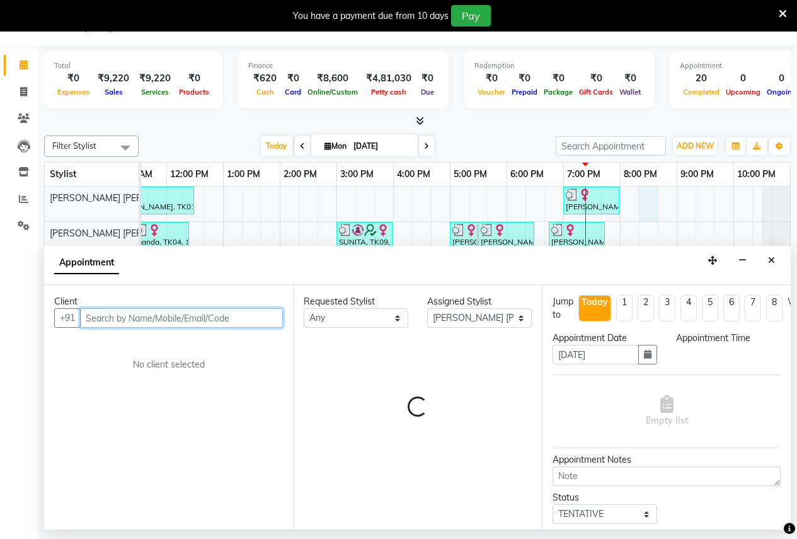
select select "1215"
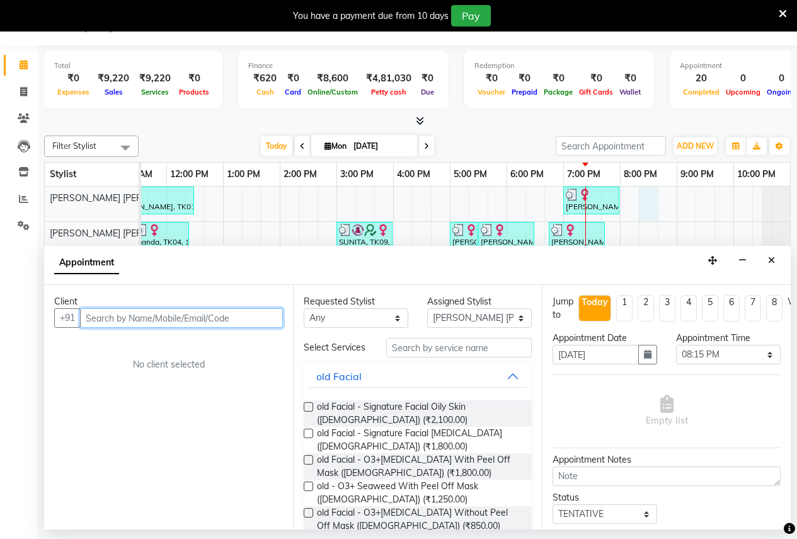
click at [93, 321] on input "text" at bounding box center [181, 318] width 203 height 20
type input "d"
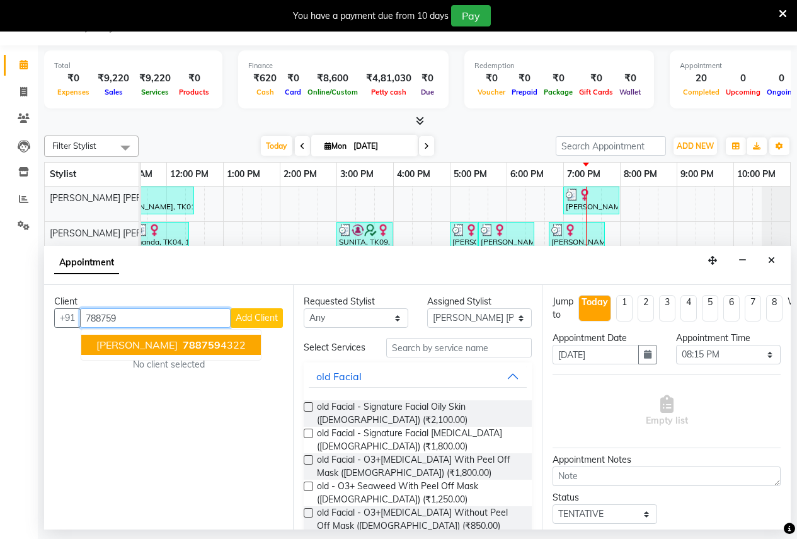
click at [183, 346] on span "788759" at bounding box center [202, 344] width 38 height 13
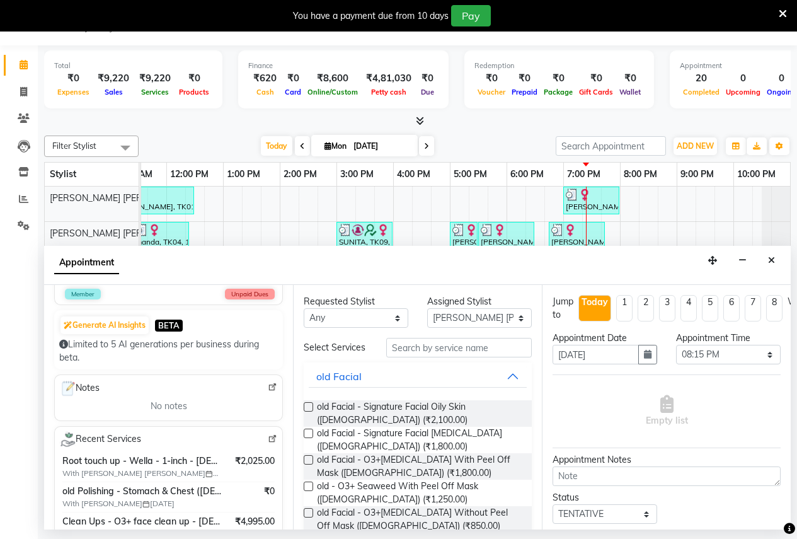
scroll to position [126, 0]
type input "7887594322"
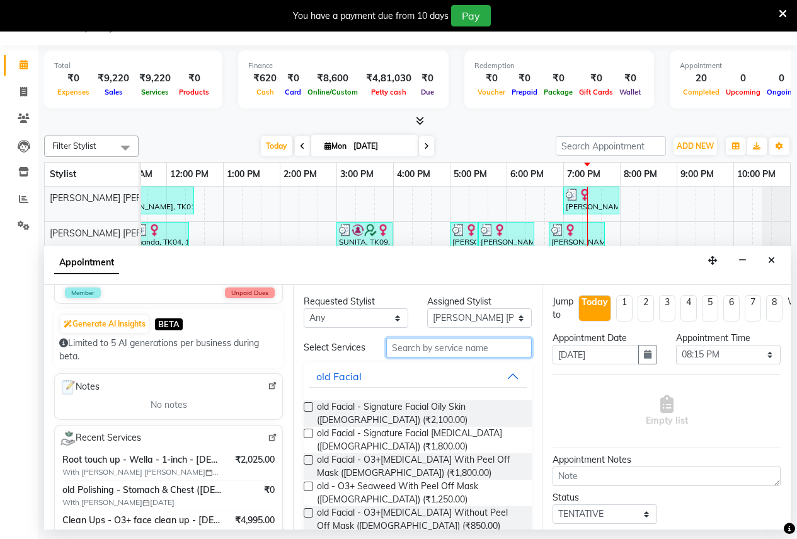
click at [401, 354] on input "text" at bounding box center [459, 348] width 146 height 20
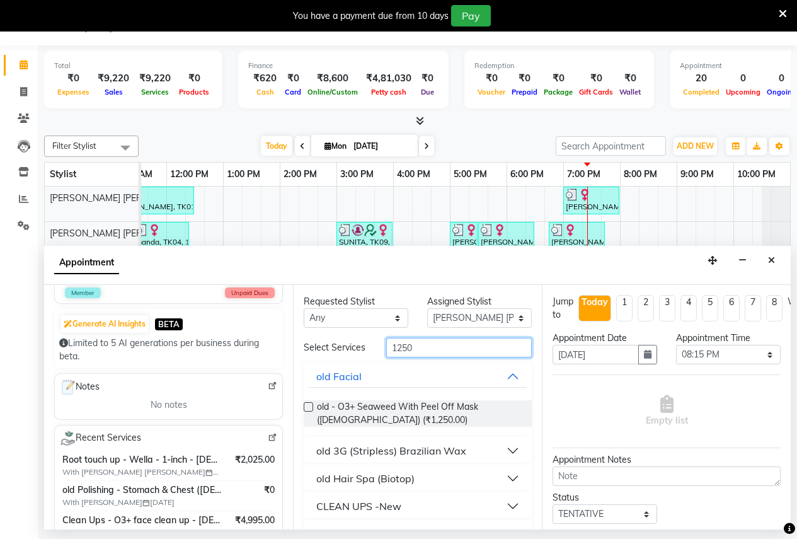
scroll to position [35, 0]
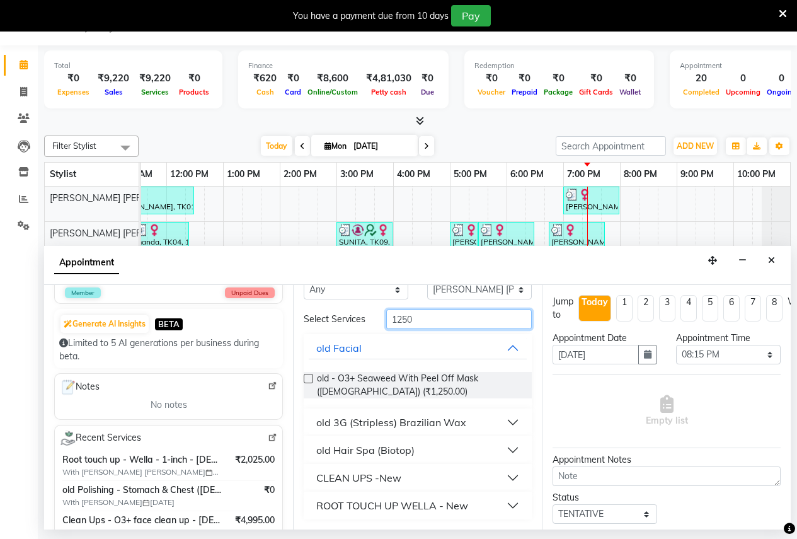
type input "1250"
click at [365, 508] on div "ROOT TOUCH UP WELLA - New" at bounding box center [392, 505] width 152 height 15
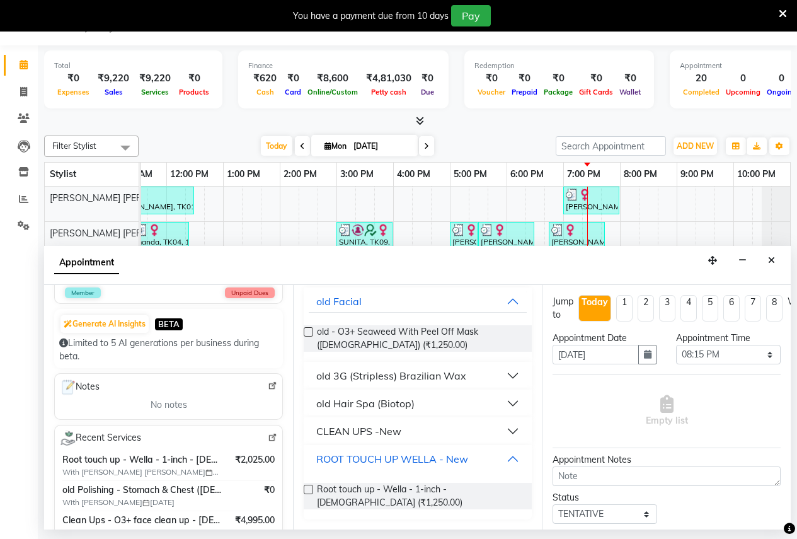
scroll to position [81, 0]
click at [308, 492] on label at bounding box center [308, 489] width 9 height 9
click at [308, 492] on input "checkbox" at bounding box center [308, 490] width 8 height 8
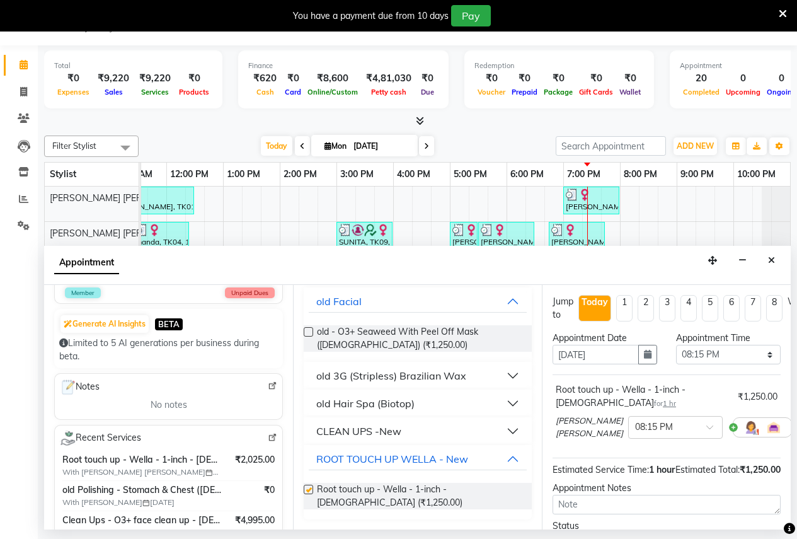
checkbox input "false"
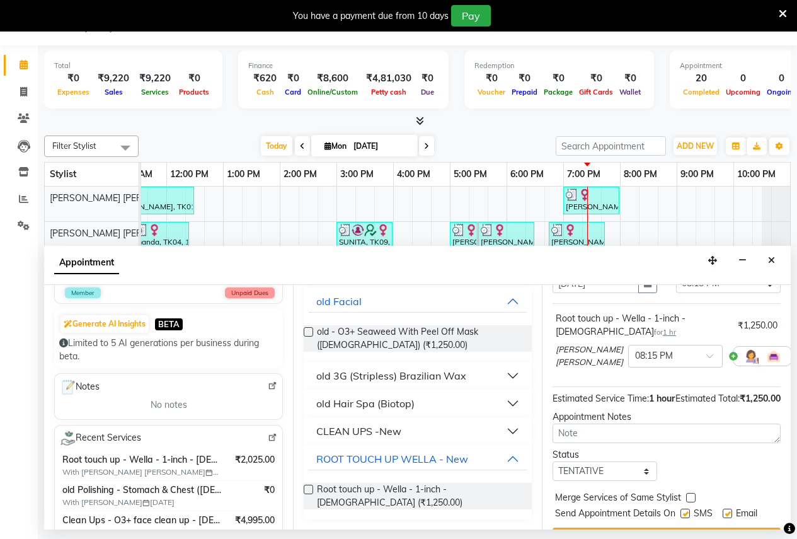
scroll to position [137, 0]
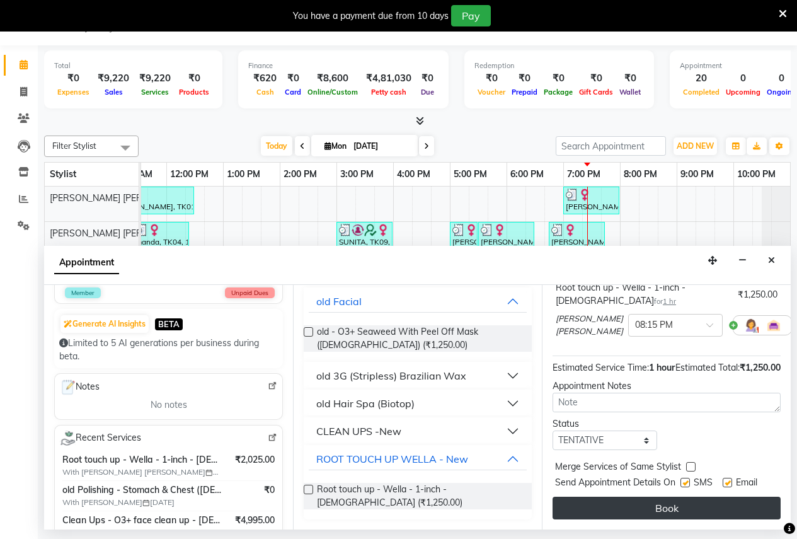
click at [666, 497] on button "Book" at bounding box center [667, 508] width 228 height 23
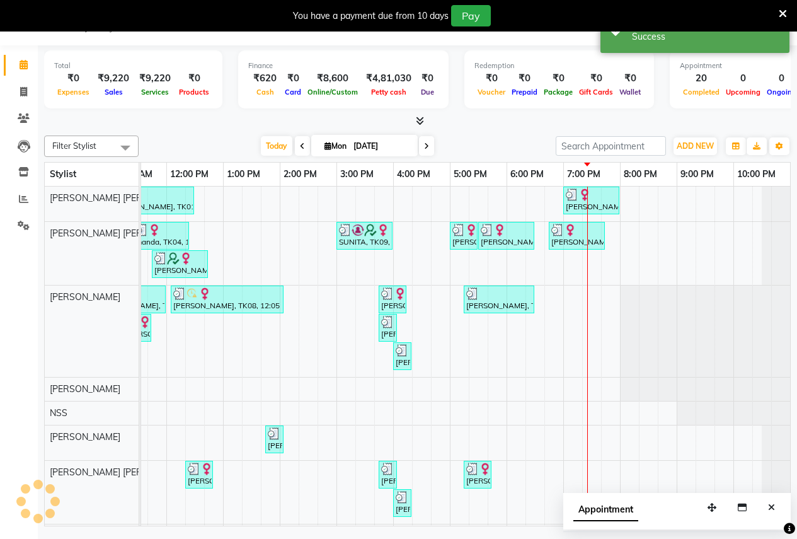
scroll to position [0, 0]
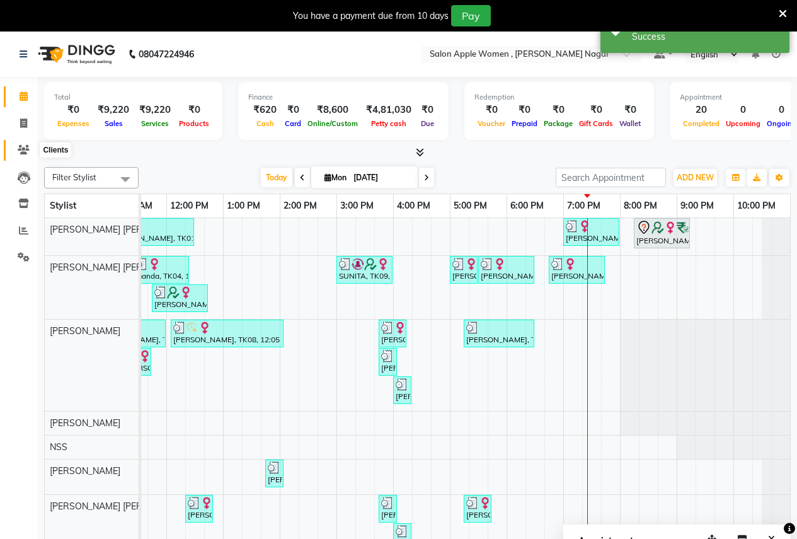
click at [23, 149] on icon at bounding box center [24, 149] width 12 height 9
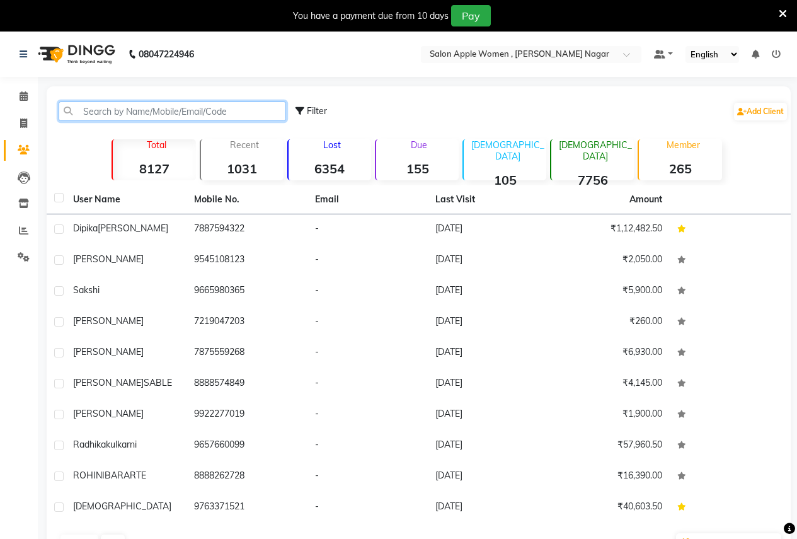
click at [96, 110] on input "text" at bounding box center [172, 111] width 227 height 20
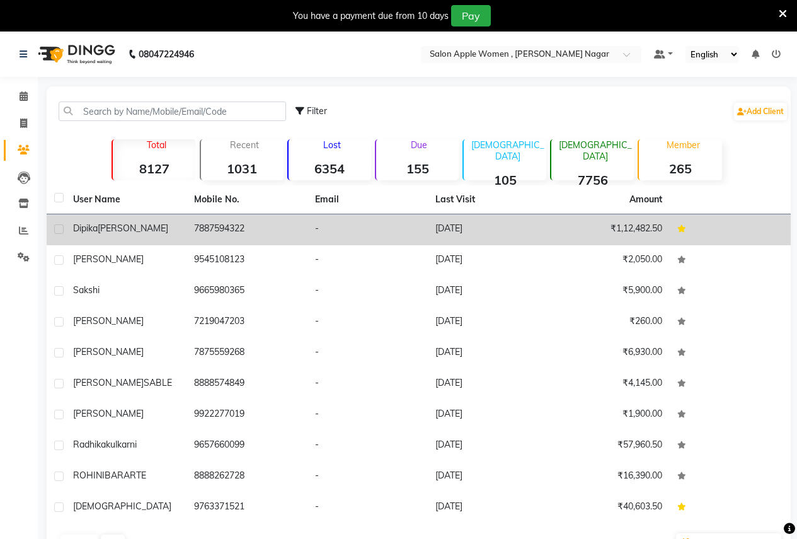
drag, startPoint x: 195, startPoint y: 228, endPoint x: 277, endPoint y: 229, distance: 81.3
click at [277, 229] on td "7887594322" at bounding box center [247, 229] width 121 height 31
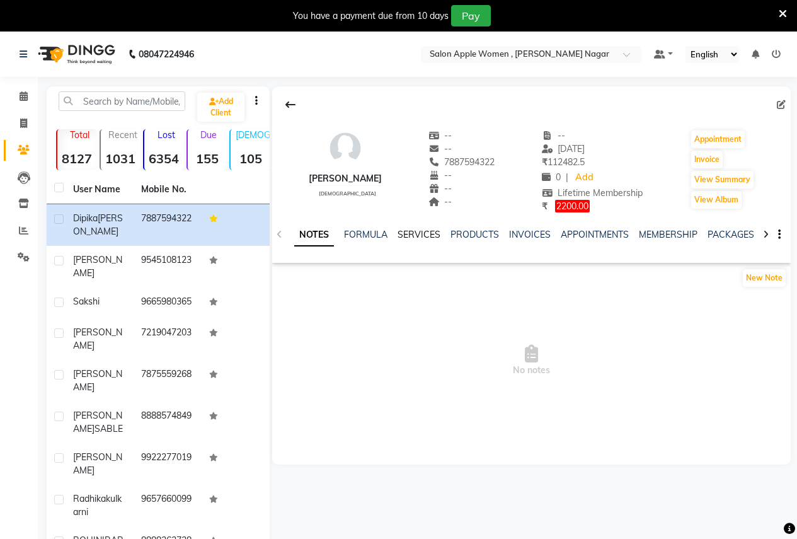
click at [413, 233] on link "SERVICES" at bounding box center [419, 234] width 43 height 11
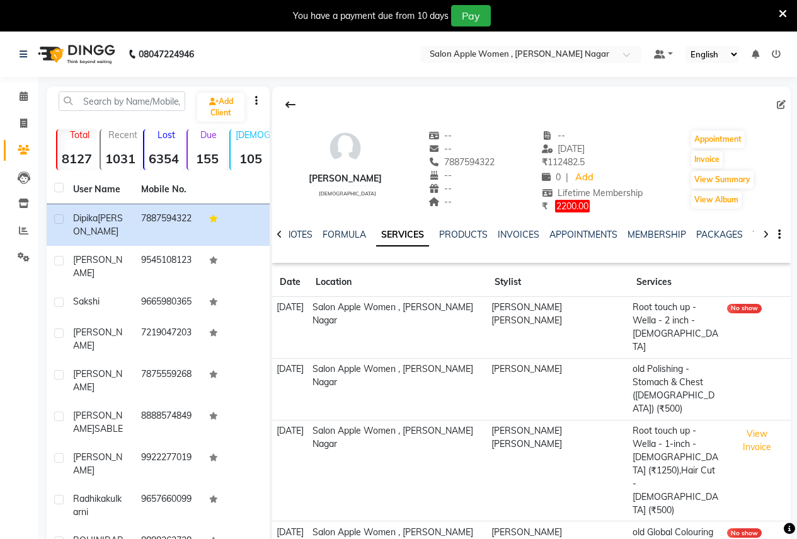
click at [729, 308] on div "No show" at bounding box center [744, 308] width 35 height 9
click at [23, 94] on icon at bounding box center [24, 95] width 8 height 9
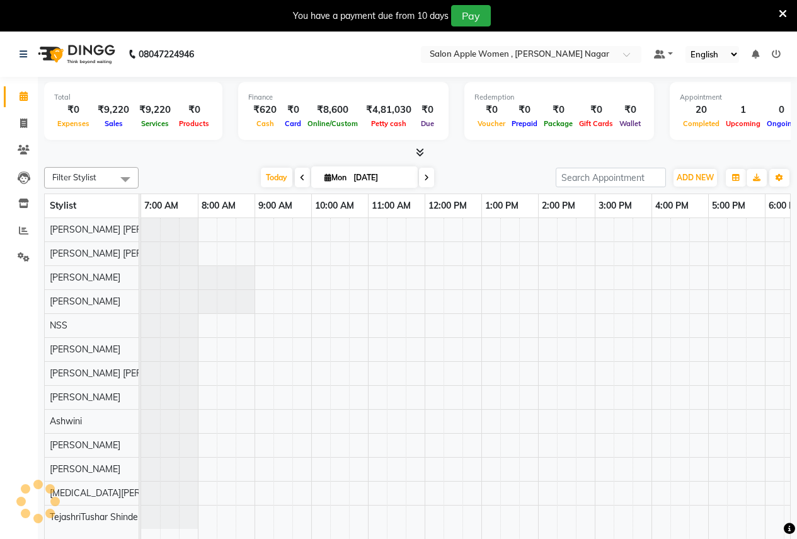
scroll to position [0, 258]
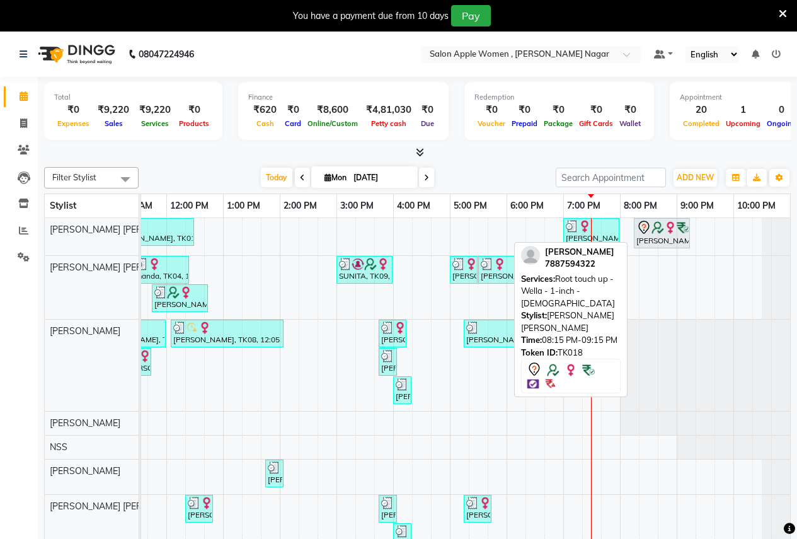
click at [659, 226] on img at bounding box center [658, 227] width 13 height 13
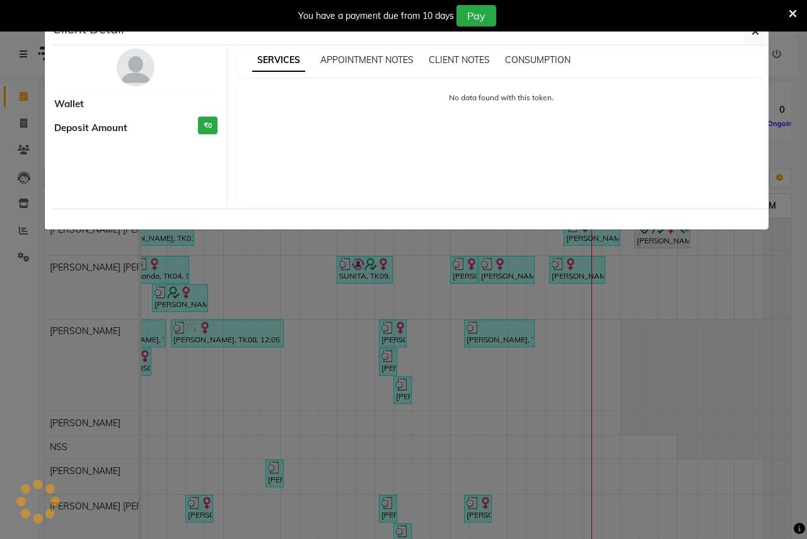
select select "7"
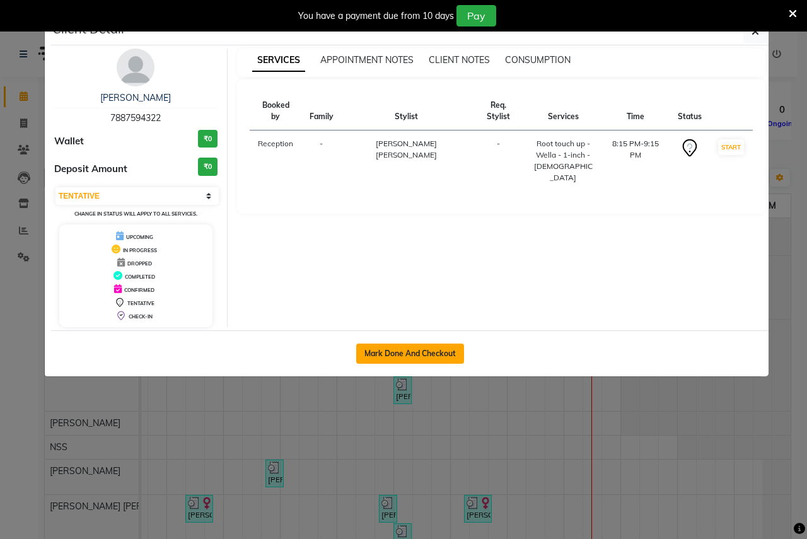
click at [388, 352] on button "Mark Done And Checkout" at bounding box center [410, 353] width 108 height 20
select select "96"
select select "service"
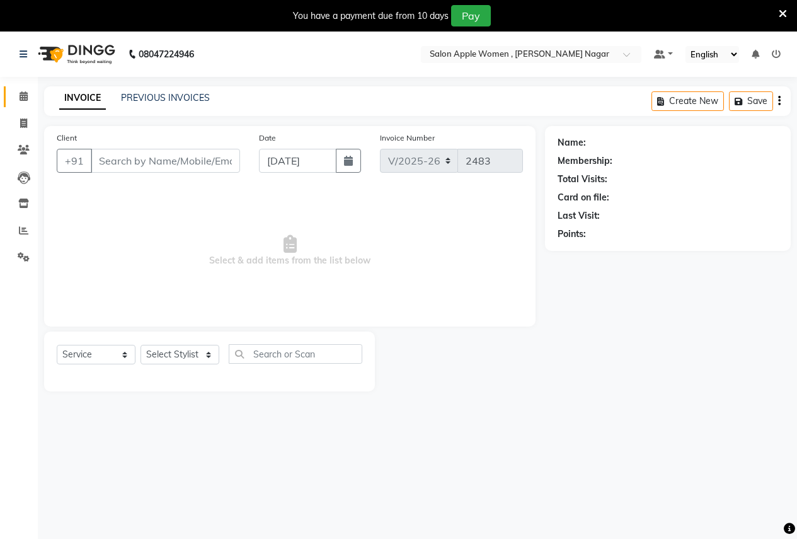
type input "7887594322"
select select "70309"
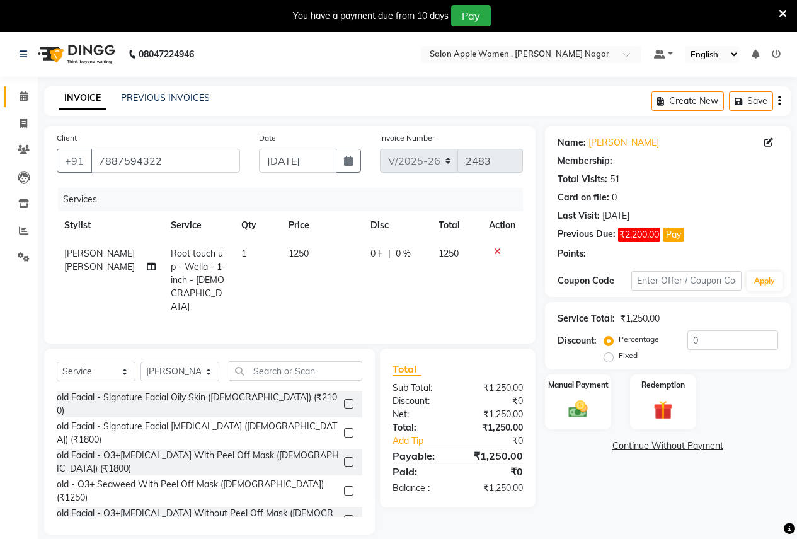
select select "1: Object"
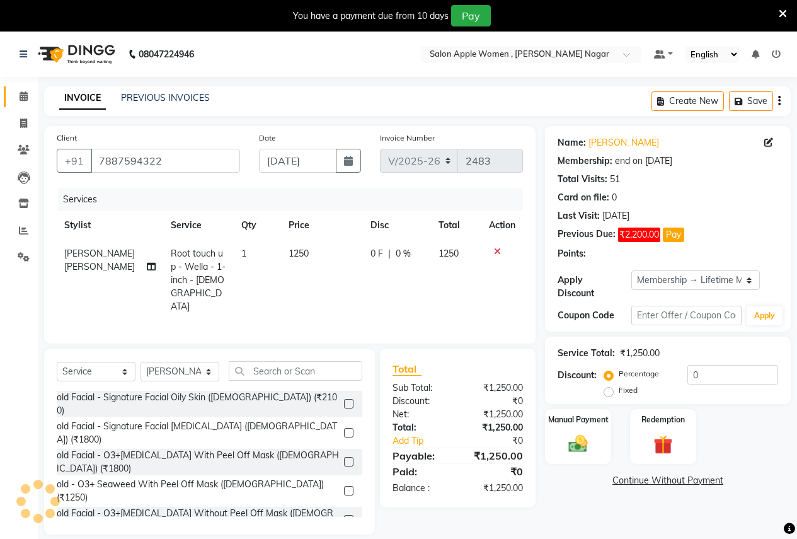
type input "10"
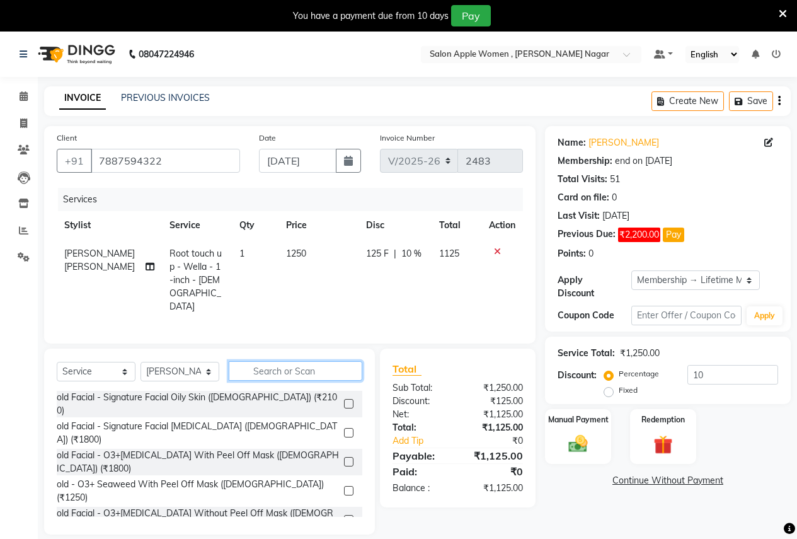
click at [248, 361] on input "text" at bounding box center [296, 371] width 134 height 20
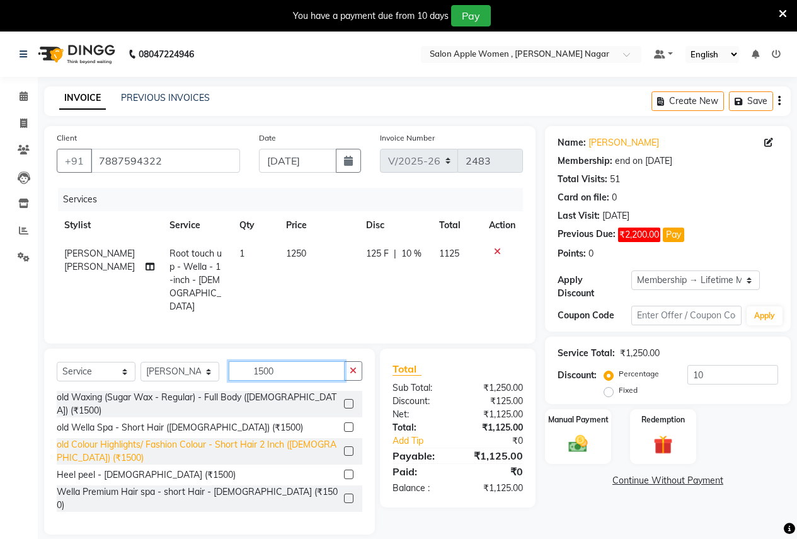
scroll to position [63, 0]
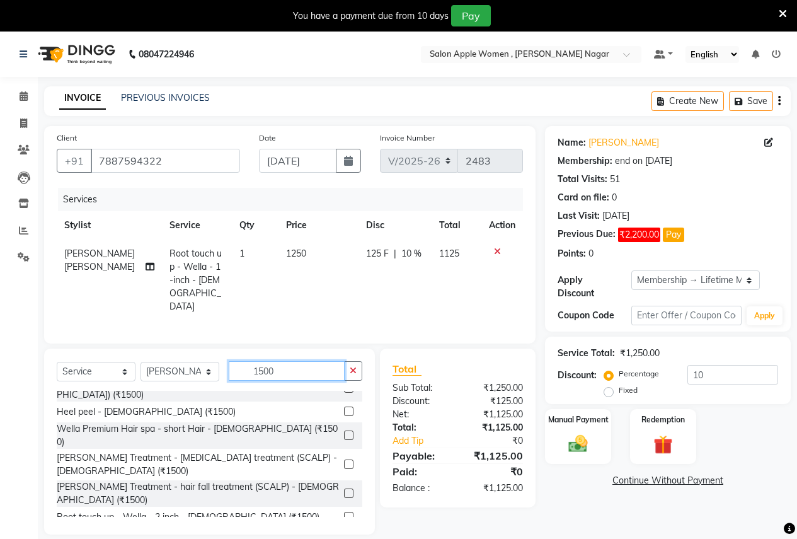
type input "1500"
click at [344, 512] on label at bounding box center [348, 516] width 9 height 9
click at [344, 513] on input "checkbox" at bounding box center [348, 517] width 8 height 8
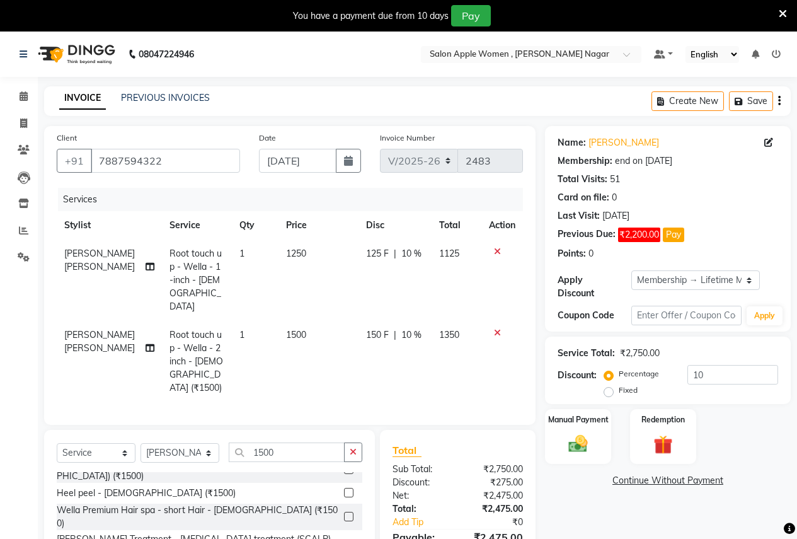
checkbox input "false"
click at [497, 251] on icon at bounding box center [497, 251] width 7 height 9
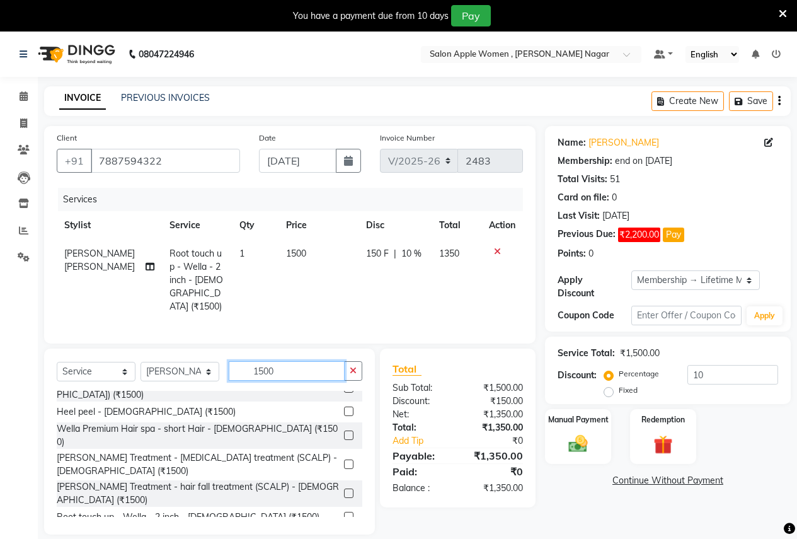
click at [289, 369] on input "1500" at bounding box center [287, 371] width 116 height 20
click at [181, 367] on select "Select Stylist Ajay Rajendra Sonawane Anjali Anil Patil Ashwini chaitrali Jyoti…" at bounding box center [180, 372] width 79 height 20
select select "3151"
click at [141, 362] on select "Select Stylist Ajay Rajendra Sonawane Anjali Anil Patil Ashwini chaitrali Jyoti…" at bounding box center [180, 372] width 79 height 20
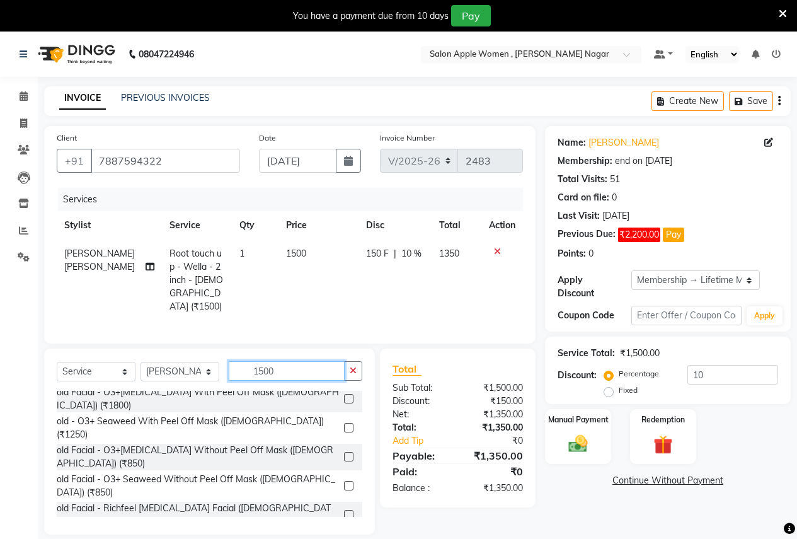
click at [289, 369] on input "1500" at bounding box center [287, 371] width 116 height 20
type input "1"
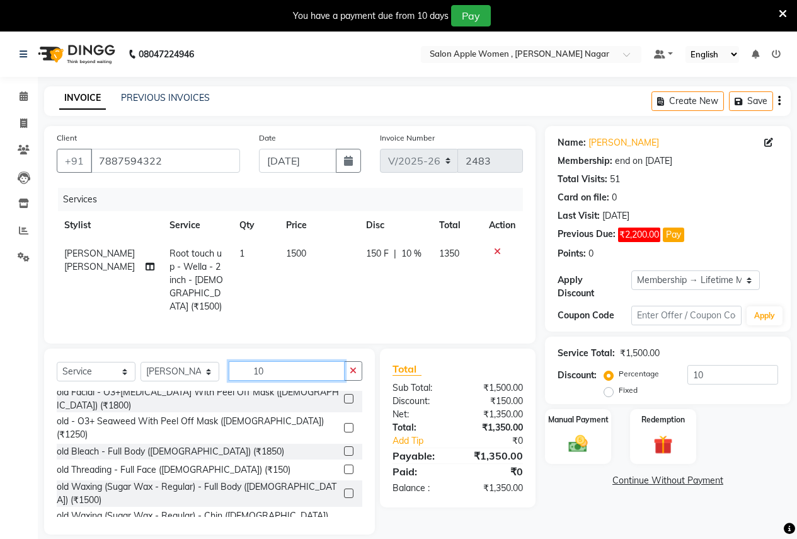
scroll to position [0, 0]
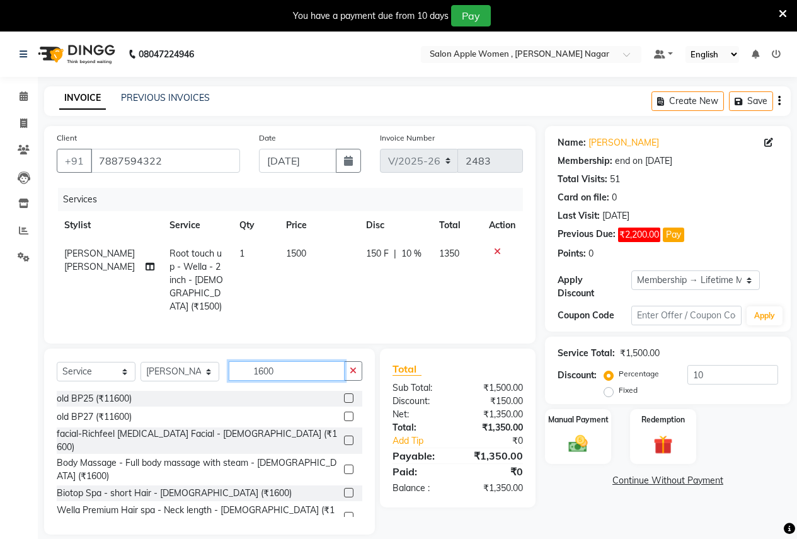
type input "1600"
click at [344, 464] on label at bounding box center [348, 468] width 9 height 9
click at [344, 466] on input "checkbox" at bounding box center [348, 470] width 8 height 8
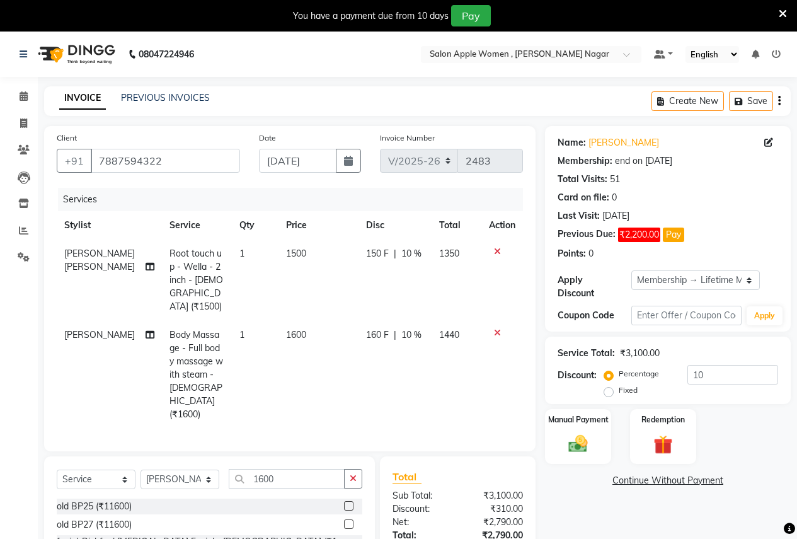
checkbox input "false"
click at [282, 469] on input "1600" at bounding box center [287, 479] width 116 height 20
type input "1"
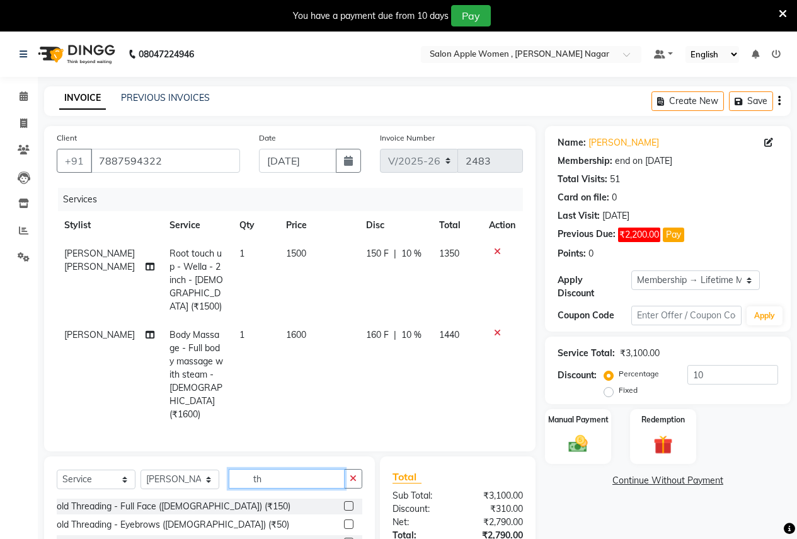
type input "t"
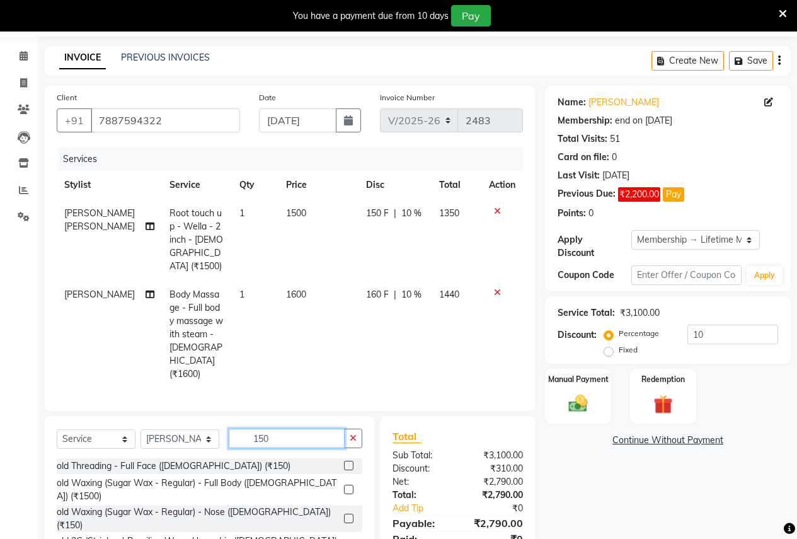
scroll to position [63, 0]
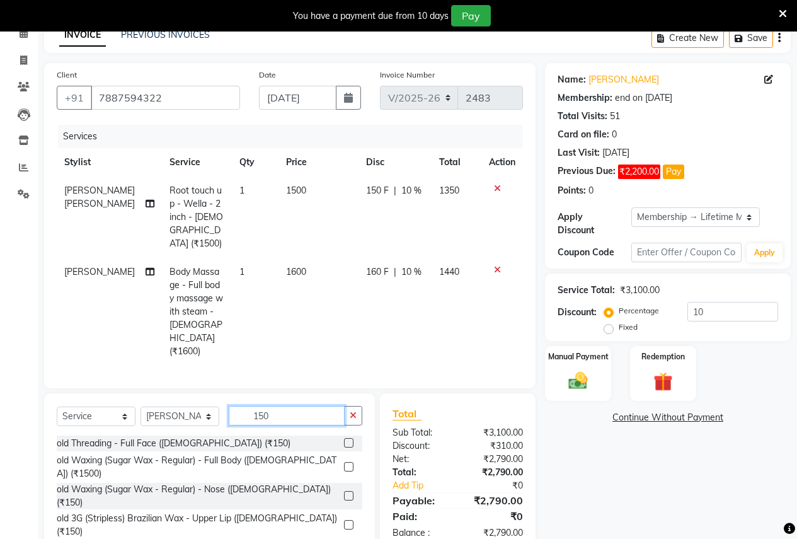
type input "150"
click at [344, 520] on label at bounding box center [348, 524] width 9 height 9
click at [344, 521] on input "checkbox" at bounding box center [348, 525] width 8 height 8
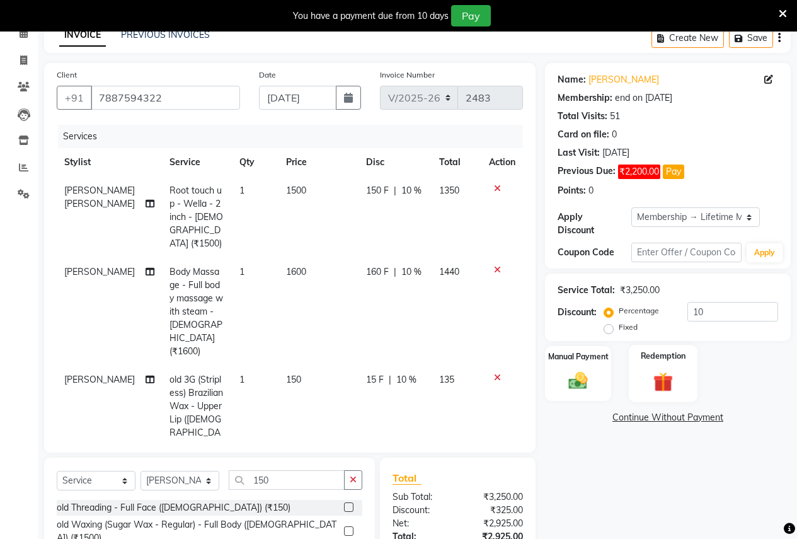
checkbox input "false"
click at [714, 302] on input "10" at bounding box center [732, 312] width 91 height 20
type input "1"
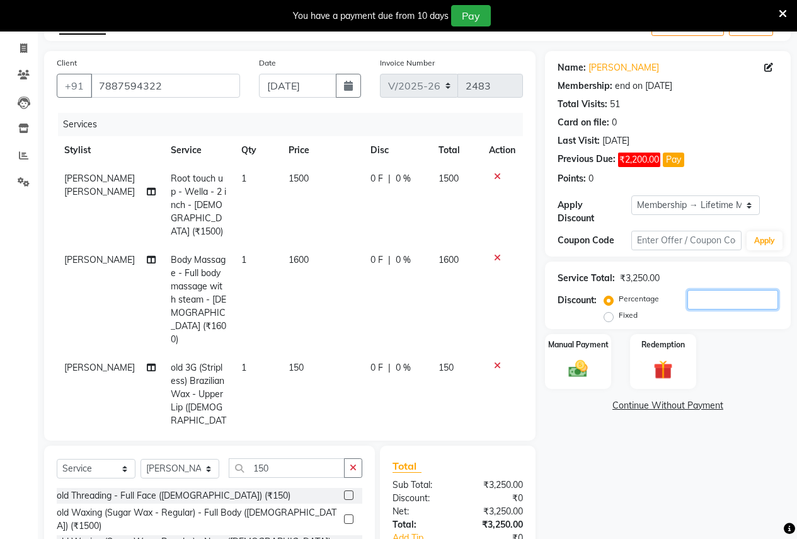
scroll to position [47, 0]
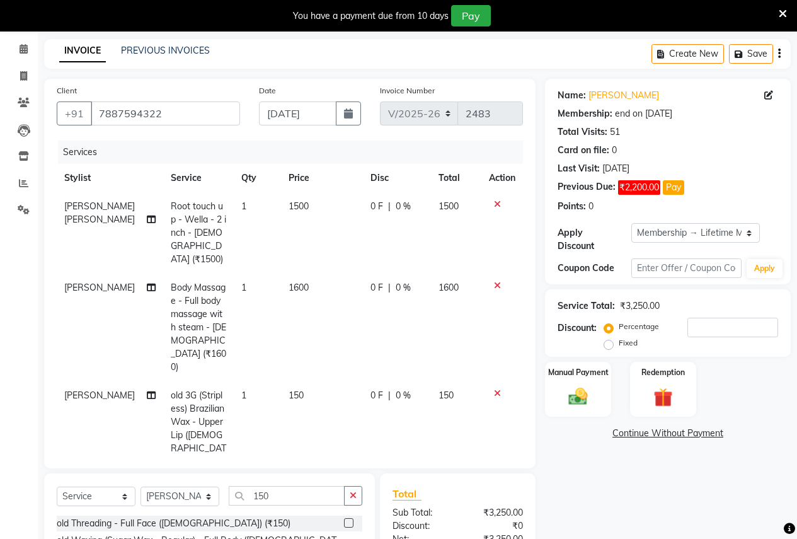
click at [619, 337] on label "Fixed" at bounding box center [628, 342] width 19 height 11
click at [607, 338] on input "Fixed" at bounding box center [611, 342] width 9 height 9
radio input "true"
click at [689, 325] on input "number" at bounding box center [732, 328] width 91 height 20
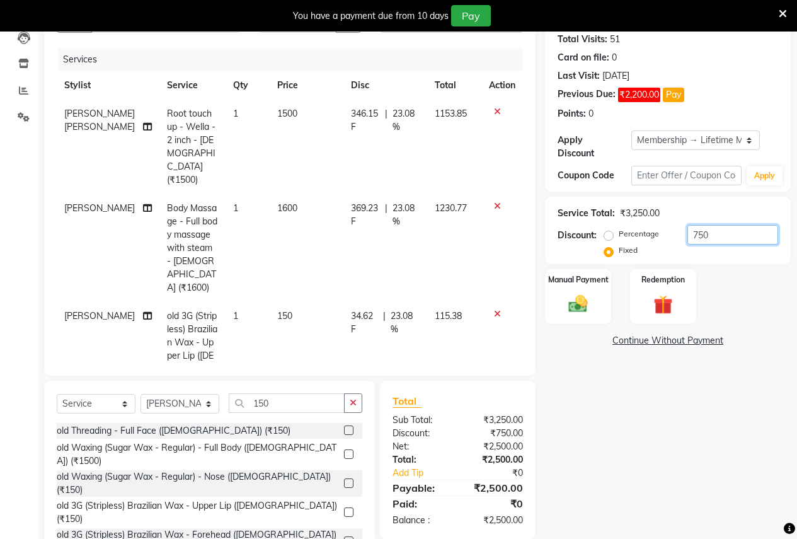
scroll to position [173, 0]
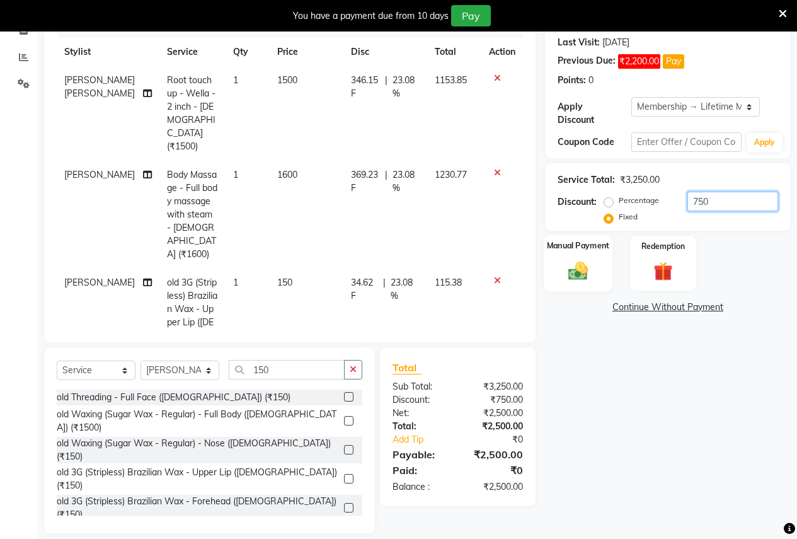
type input "750"
click at [552, 239] on label "Manual Payment" at bounding box center [578, 245] width 63 height 12
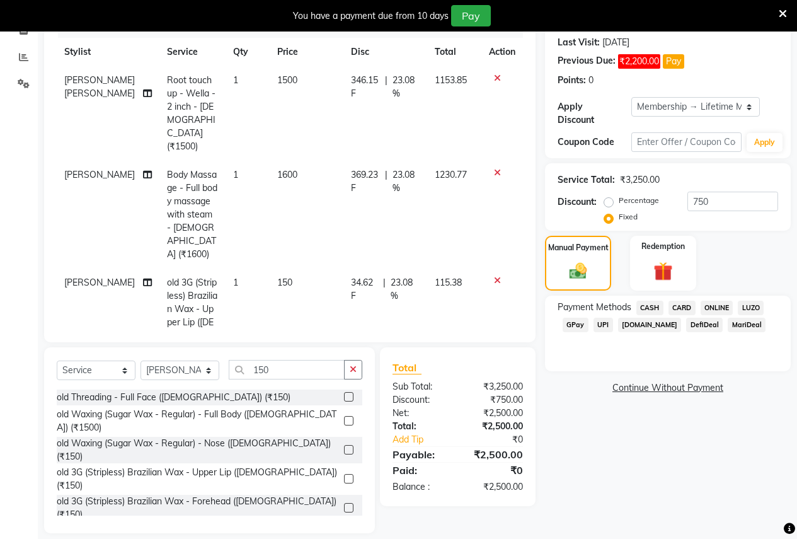
click at [641, 301] on span "CASH" at bounding box center [649, 308] width 27 height 14
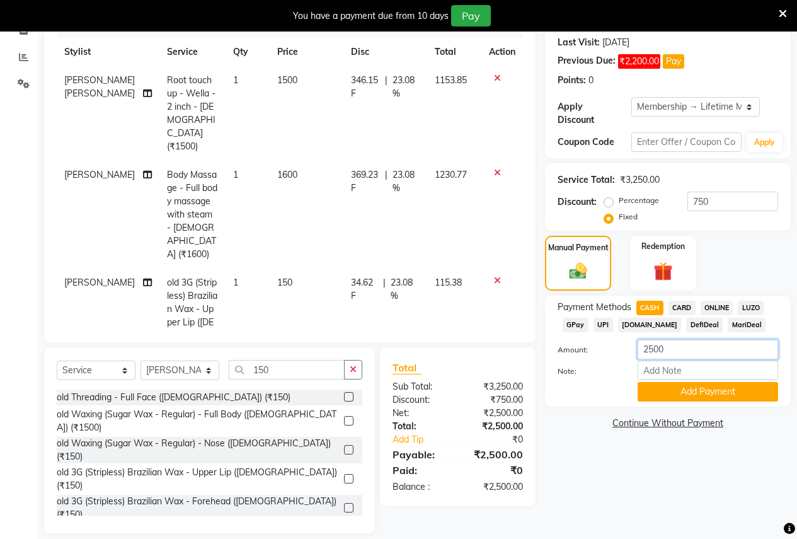
click at [670, 340] on input "2500" at bounding box center [708, 350] width 141 height 20
type input "2000"
click at [666, 382] on button "Add Payment" at bounding box center [708, 392] width 141 height 20
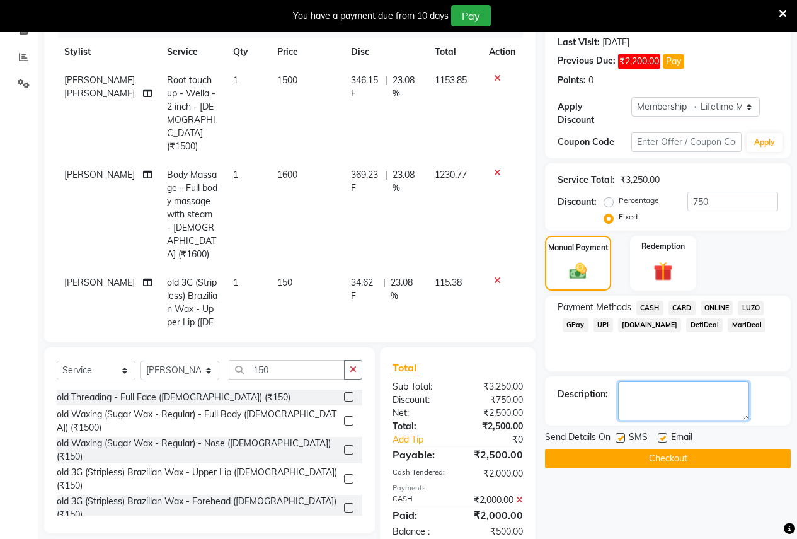
click at [638, 392] on textarea at bounding box center [683, 400] width 131 height 39
click at [718, 301] on span "ONLINE" at bounding box center [717, 308] width 33 height 14
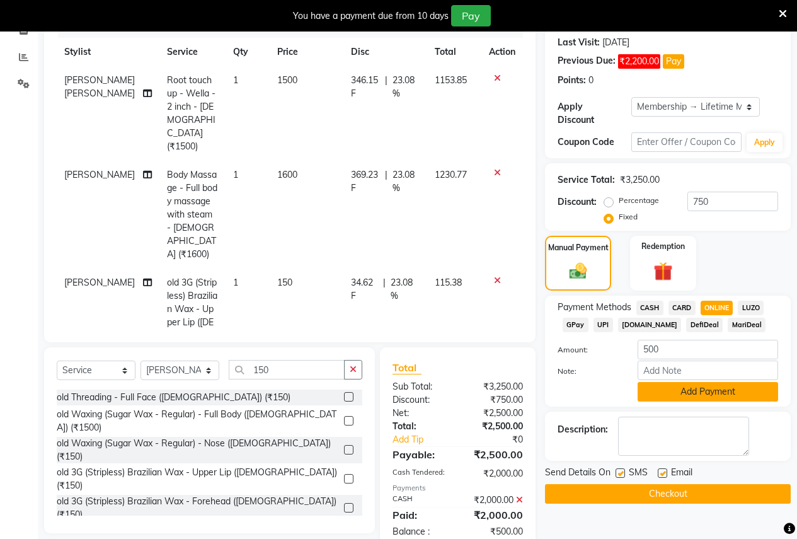
click at [651, 382] on button "Add Payment" at bounding box center [708, 392] width 141 height 20
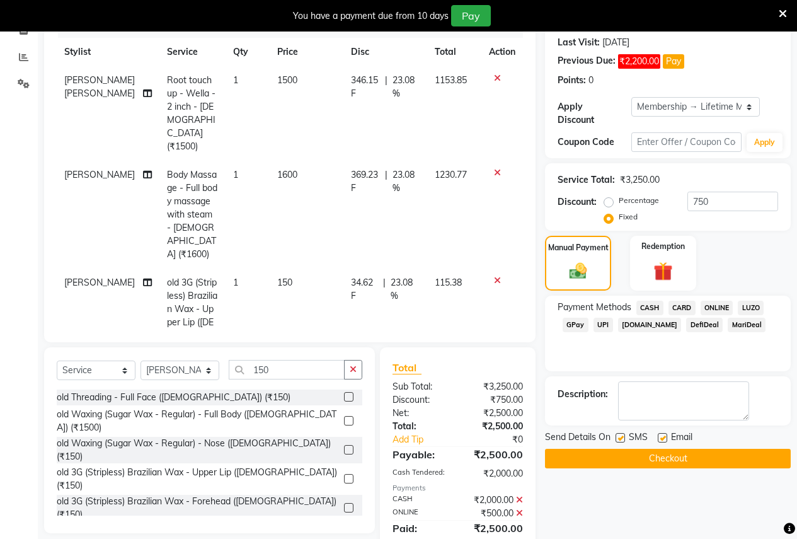
click at [622, 449] on button "Checkout" at bounding box center [668, 459] width 246 height 20
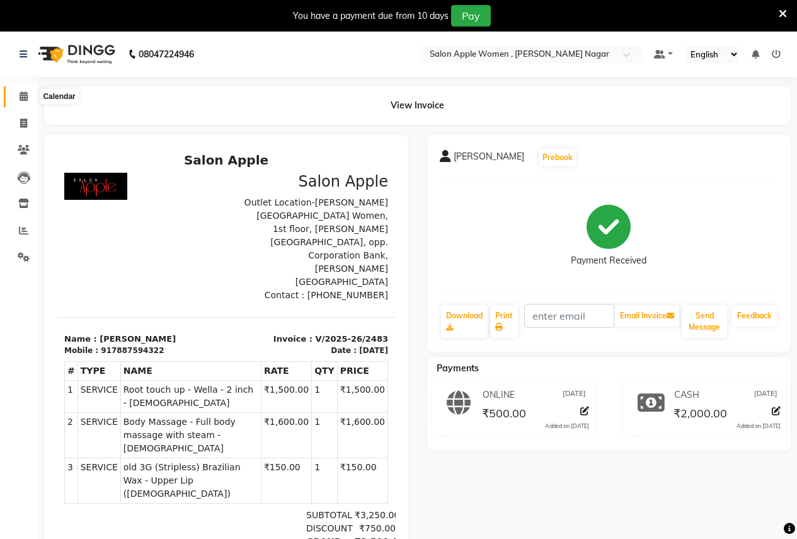
click at [23, 97] on icon at bounding box center [24, 95] width 8 height 9
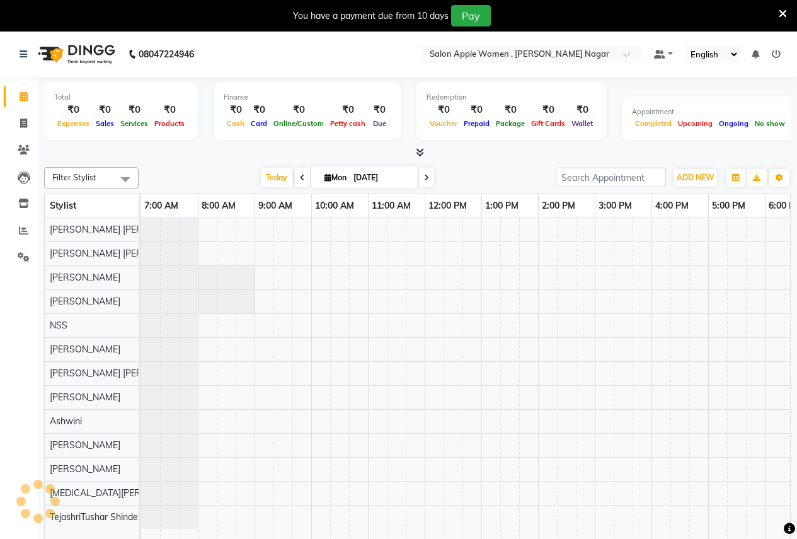
scroll to position [0, 258]
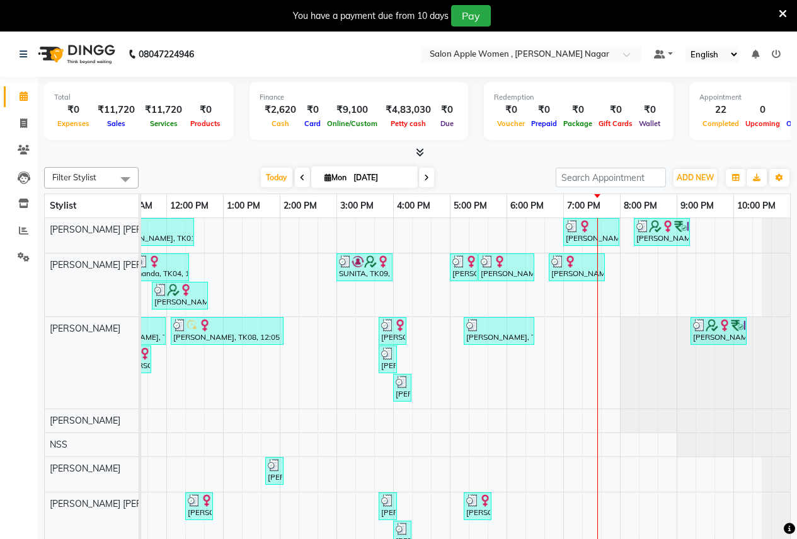
click at [559, 442] on div "Monika, TK01, 11:00 AM-12:30 PM, Root touch up - Wella Colour Touch Ammonia fre…" at bounding box center [336, 458] width 907 height 481
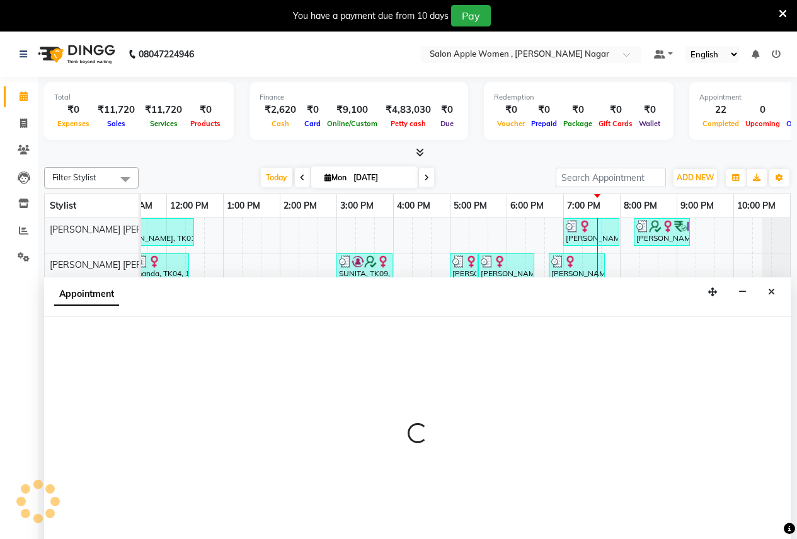
scroll to position [32, 0]
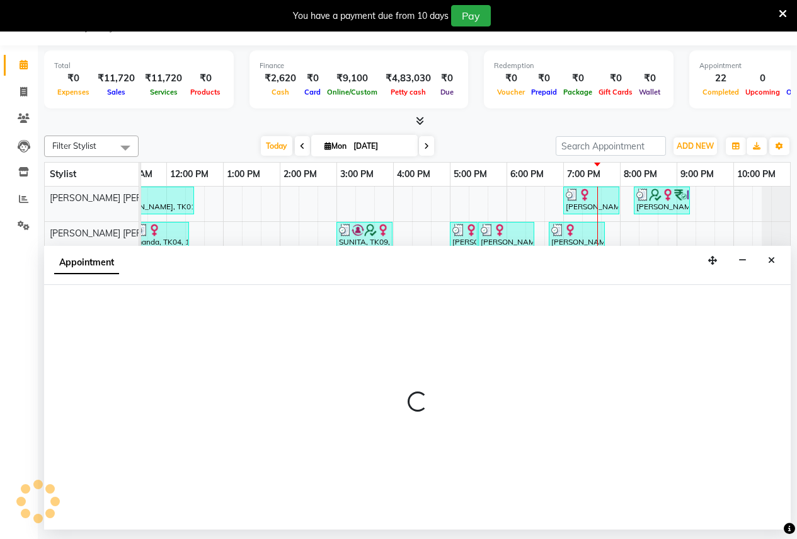
select select "7680"
select select "1125"
select select "tentative"
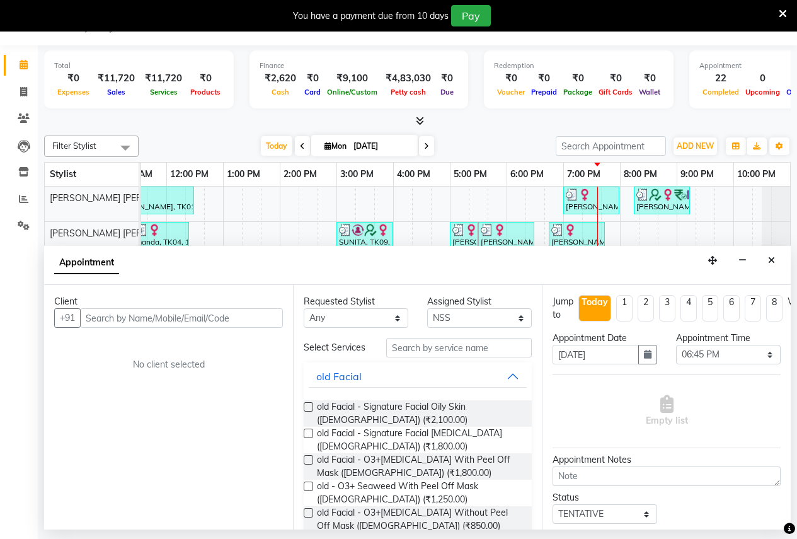
click at [97, 320] on input "text" at bounding box center [181, 318] width 203 height 20
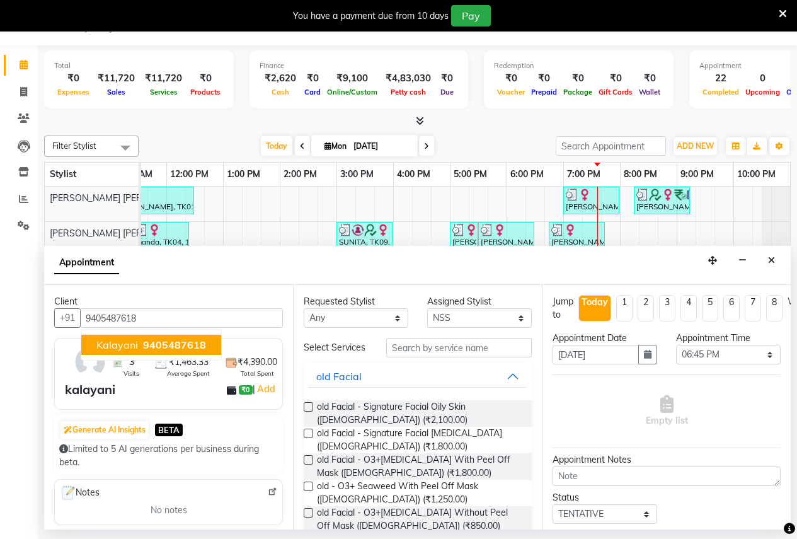
click at [166, 345] on span "9405487618" at bounding box center [174, 344] width 63 height 13
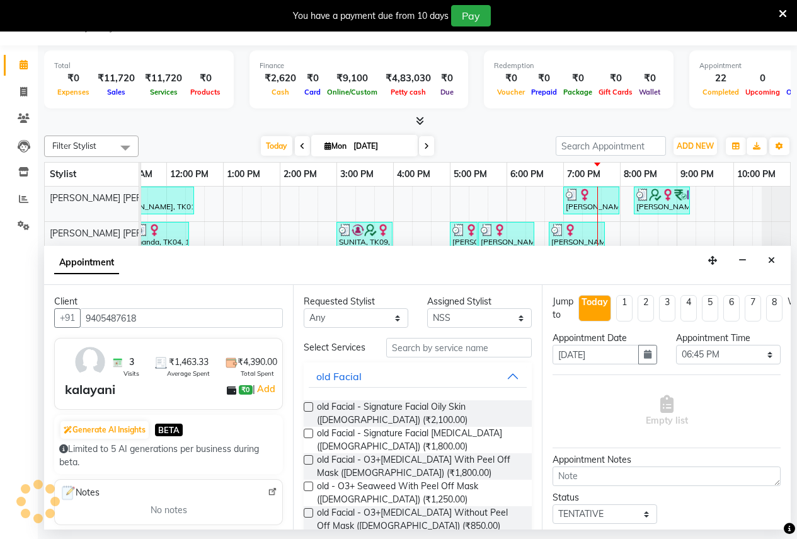
type input "9405487618"
click at [471, 317] on select "Select [PERSON_NAME] [PERSON_NAME] Anjali [PERSON_NAME] Ashwini [PERSON_NAME] […" at bounding box center [479, 318] width 105 height 20
select select "12123"
click at [427, 308] on select "Select [PERSON_NAME] [PERSON_NAME] Anjali [PERSON_NAME] Ashwini [PERSON_NAME] […" at bounding box center [479, 318] width 105 height 20
click at [403, 349] on input "text" at bounding box center [459, 348] width 146 height 20
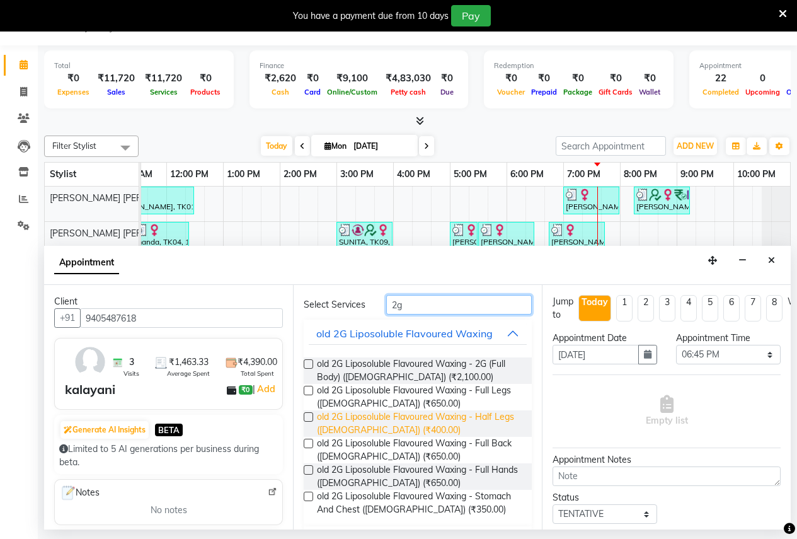
scroll to position [84, 0]
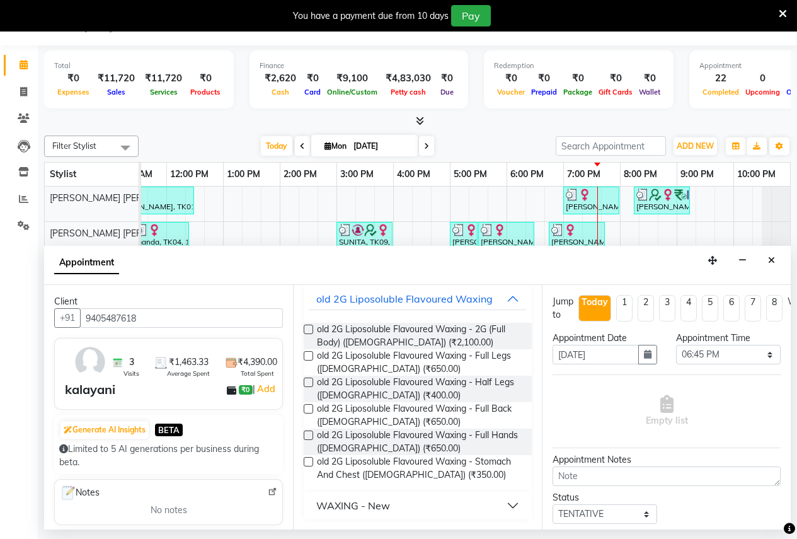
type input "2g"
click at [379, 500] on div "WAXING - New" at bounding box center [353, 505] width 74 height 15
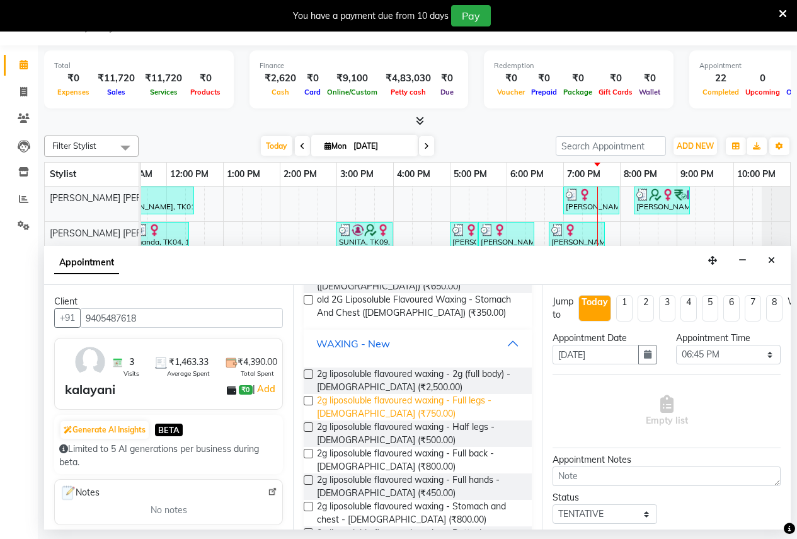
scroll to position [273, 0]
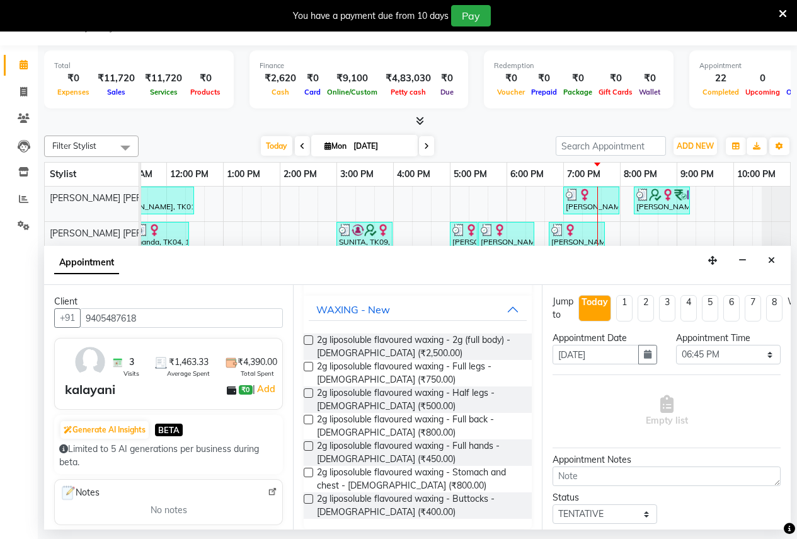
click at [308, 451] on label at bounding box center [308, 445] width 9 height 9
click at [308, 451] on input "checkbox" at bounding box center [308, 447] width 8 height 8
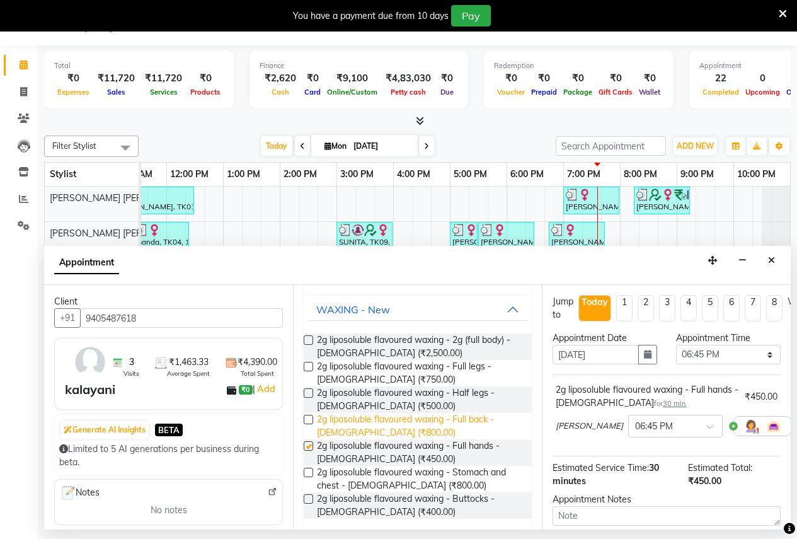
checkbox input "false"
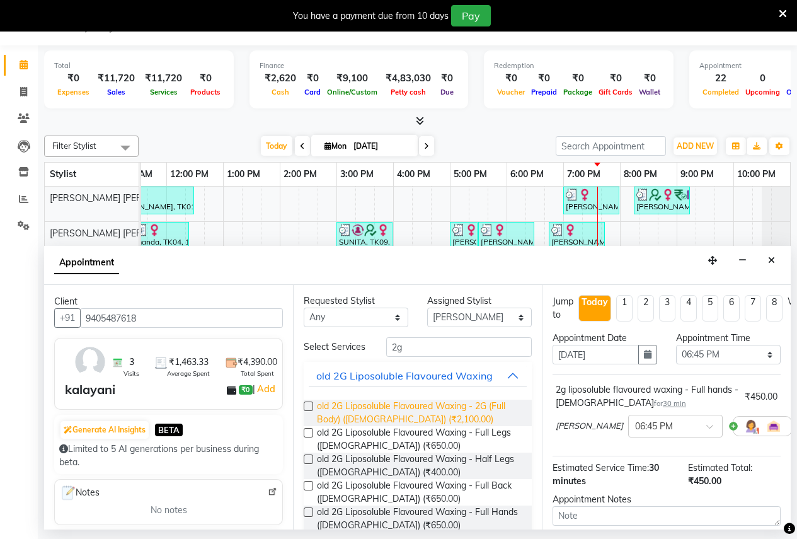
scroll to position [0, 0]
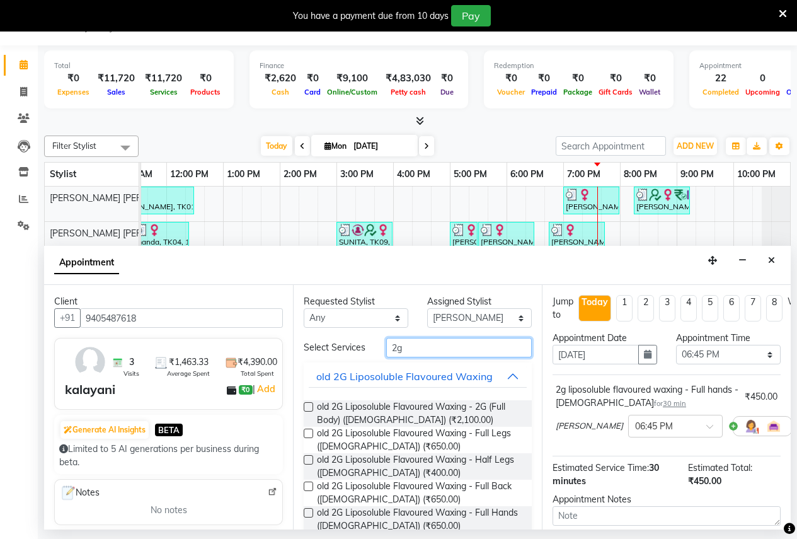
click at [420, 348] on input "2g" at bounding box center [459, 348] width 146 height 20
type input "2"
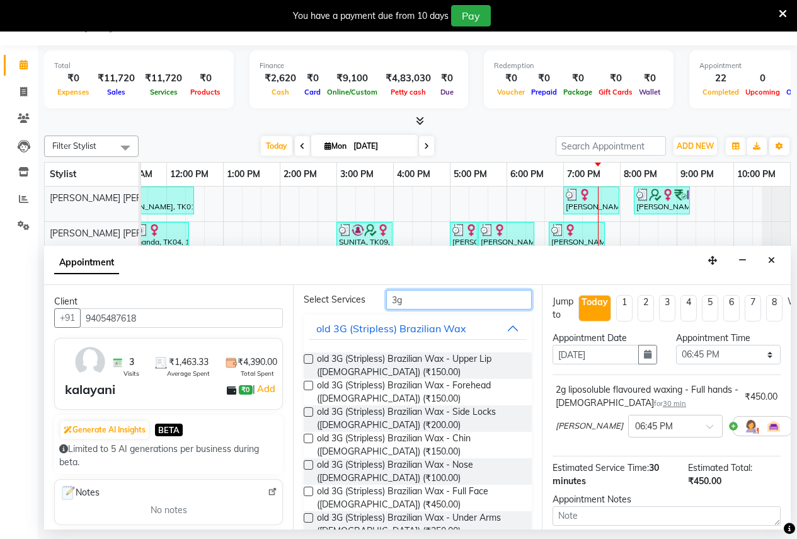
scroll to position [110, 0]
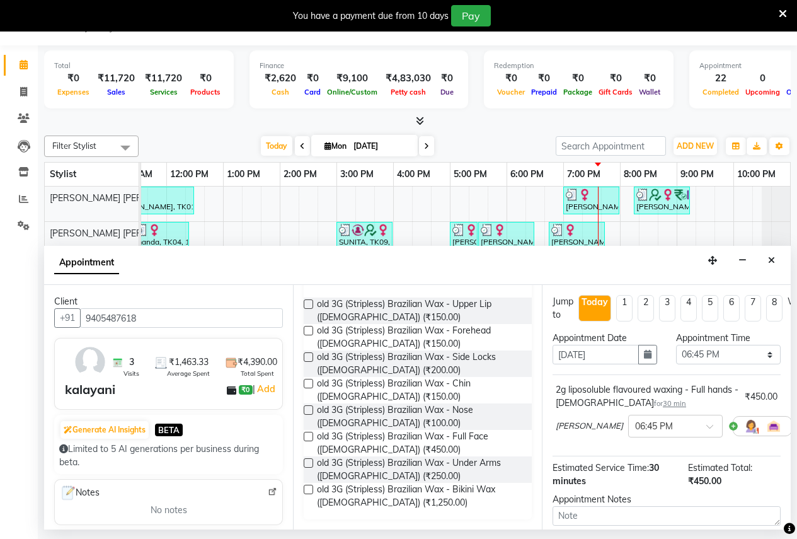
type input "3g"
click at [308, 464] on label at bounding box center [308, 462] width 9 height 9
click at [308, 464] on input "checkbox" at bounding box center [308, 464] width 8 height 8
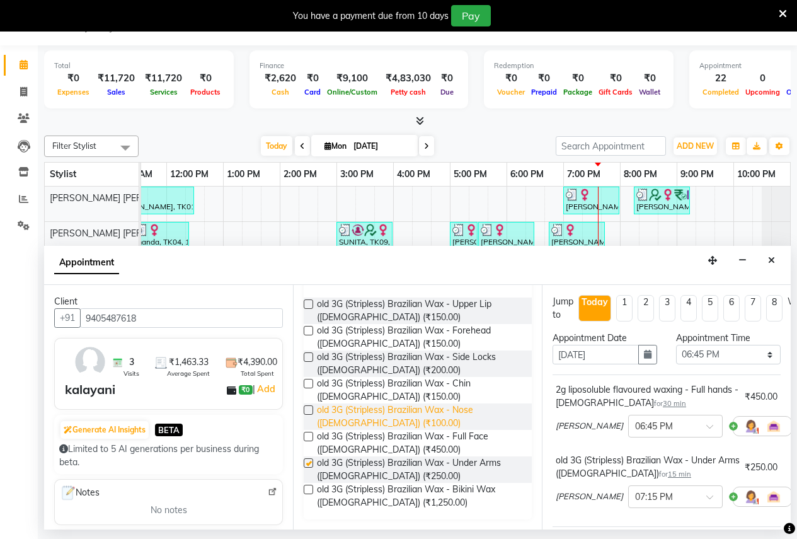
scroll to position [0, 0]
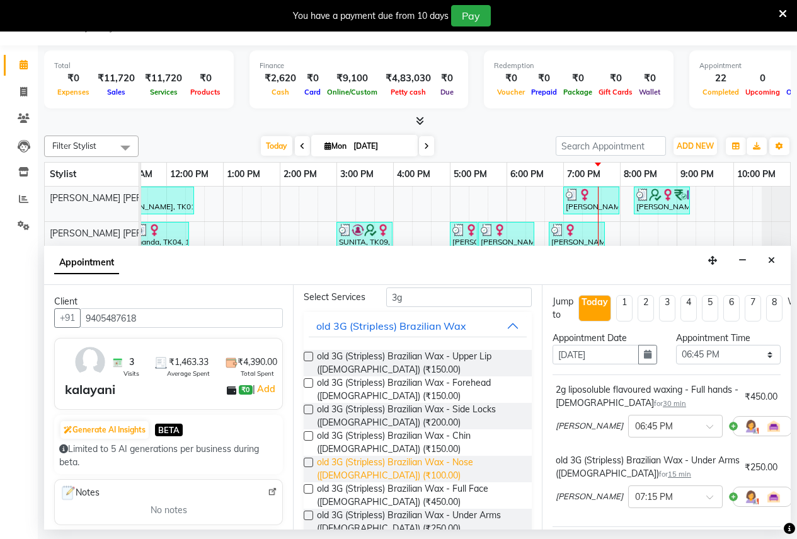
checkbox input "false"
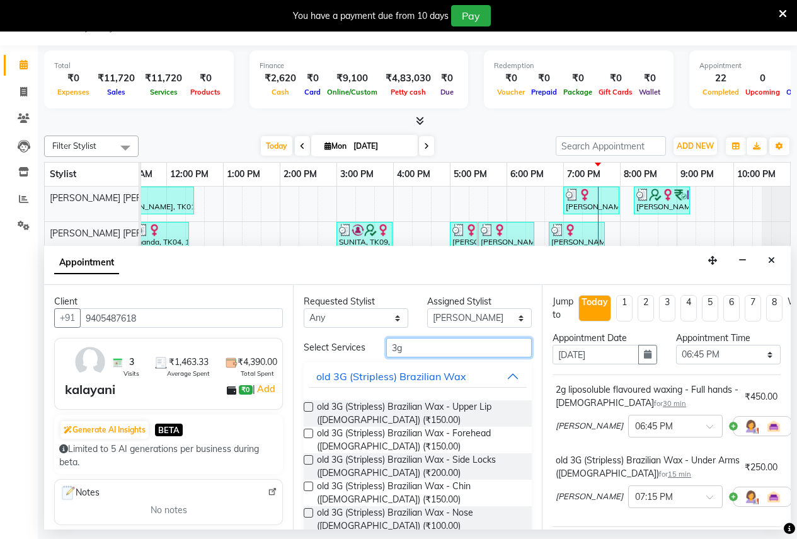
click at [409, 352] on input "3g" at bounding box center [459, 348] width 146 height 20
type input "3"
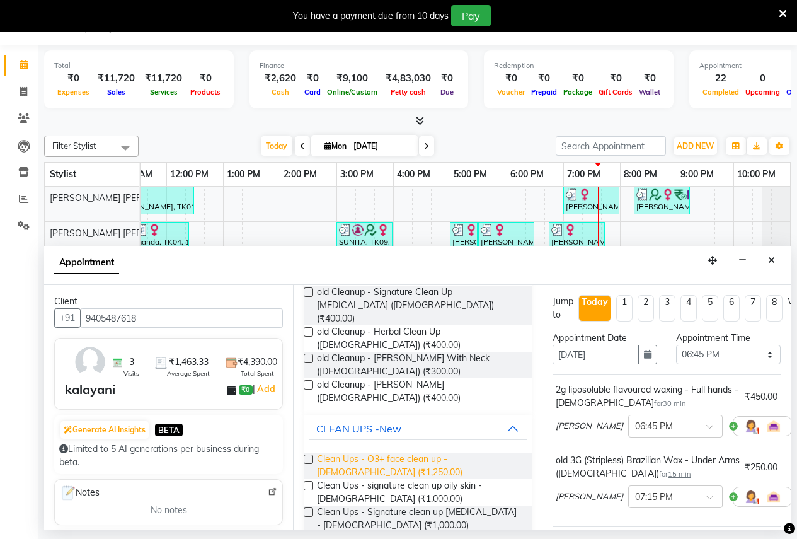
scroll to position [189, 0]
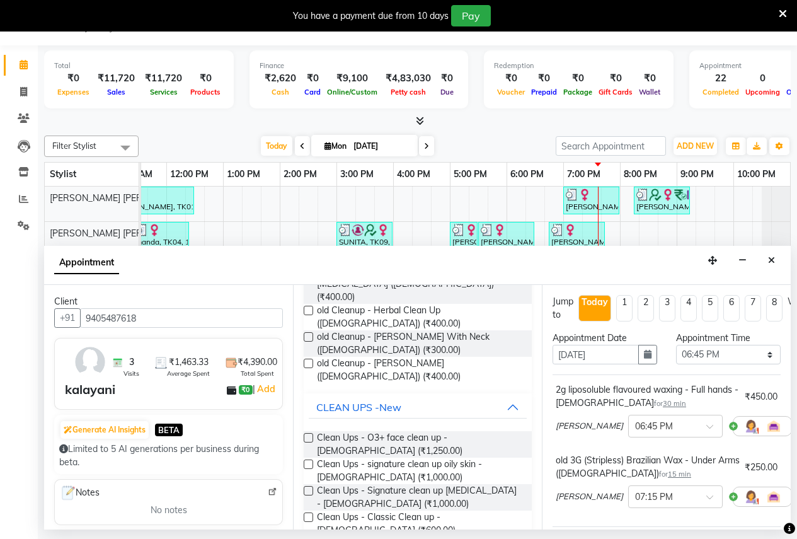
type input "cle"
click at [308, 486] on label at bounding box center [308, 490] width 9 height 9
click at [308, 488] on input "checkbox" at bounding box center [308, 492] width 8 height 8
checkbox input "false"
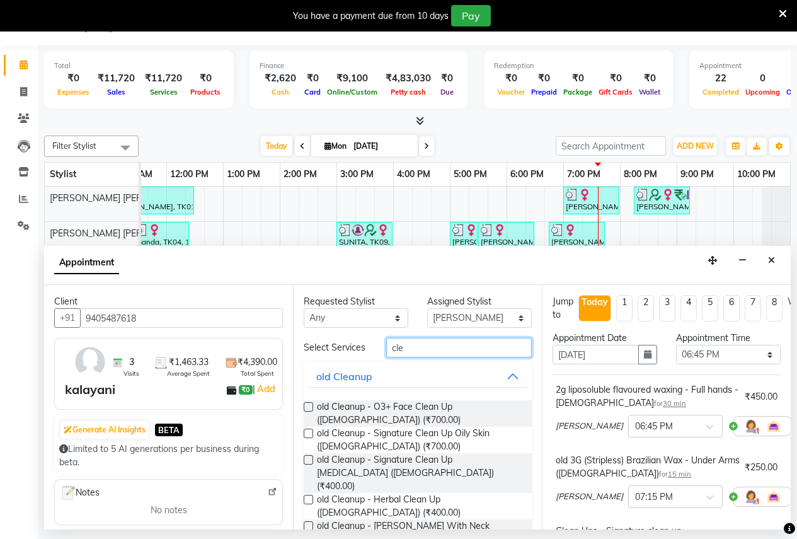
click at [413, 354] on input "cle" at bounding box center [459, 348] width 146 height 20
type input "c"
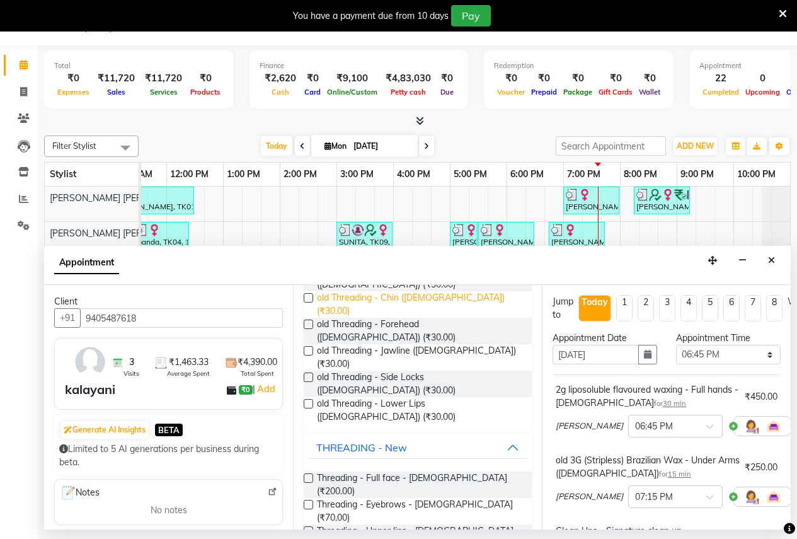
scroll to position [189, 0]
type input "thr"
click at [308, 499] on label at bounding box center [308, 503] width 9 height 9
click at [308, 501] on input "checkbox" at bounding box center [308, 505] width 8 height 8
checkbox input "false"
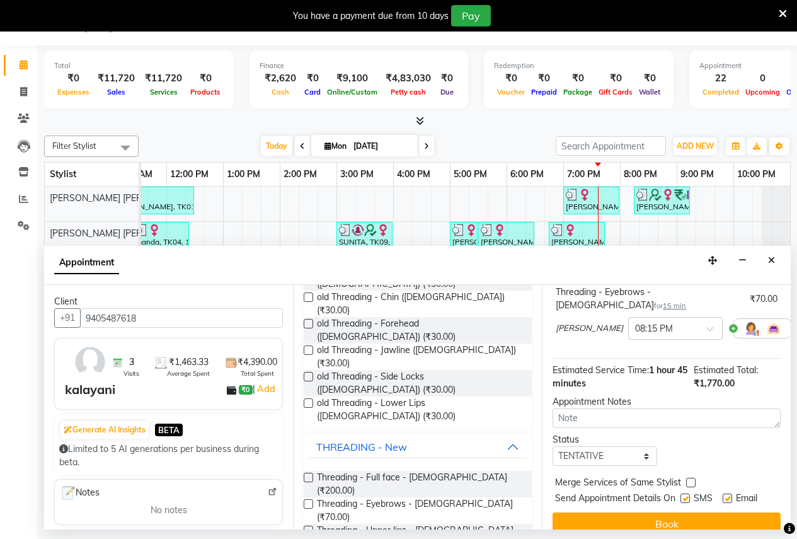
scroll to position [329, 0]
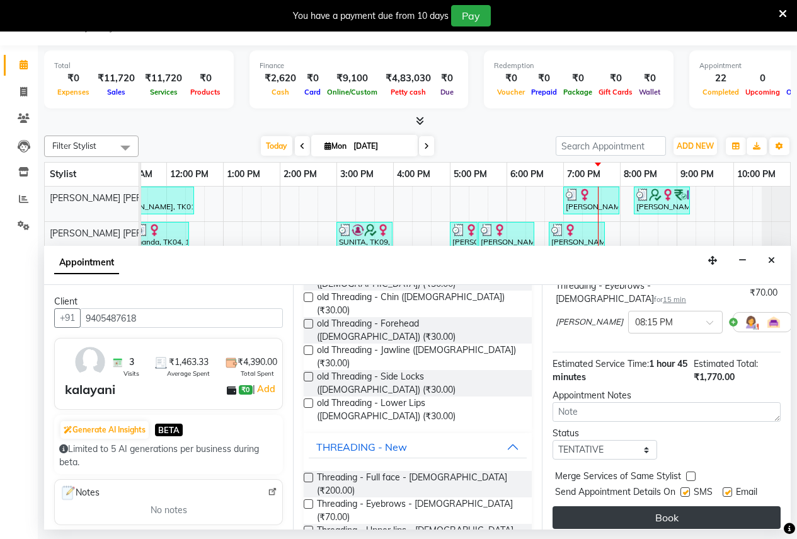
click at [635, 506] on button "Book" at bounding box center [667, 517] width 228 height 23
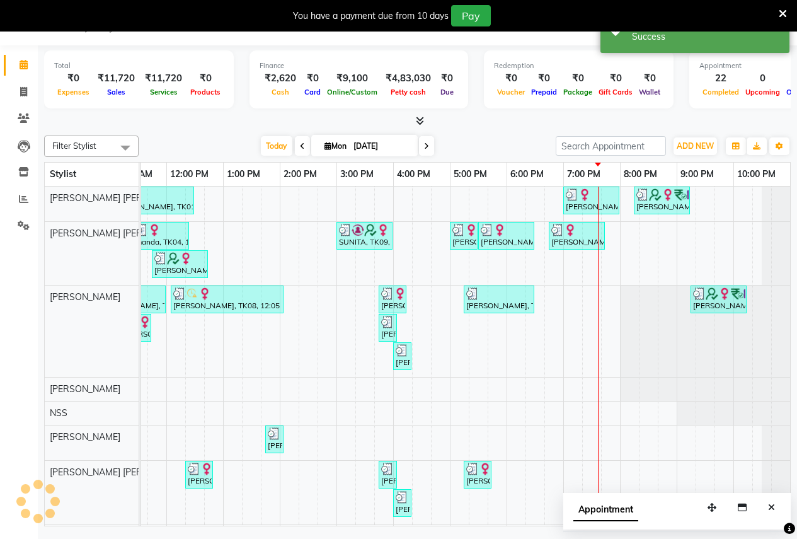
scroll to position [0, 0]
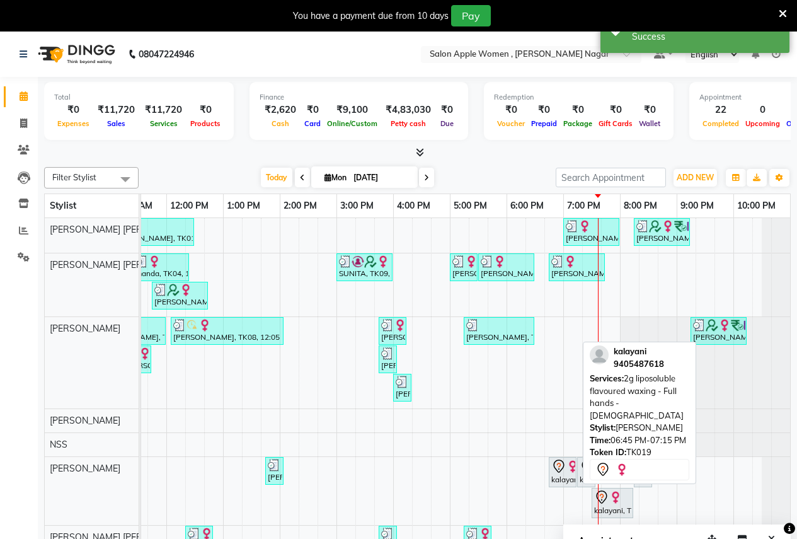
click at [575, 464] on div at bounding box center [575, 471] width 5 height 29
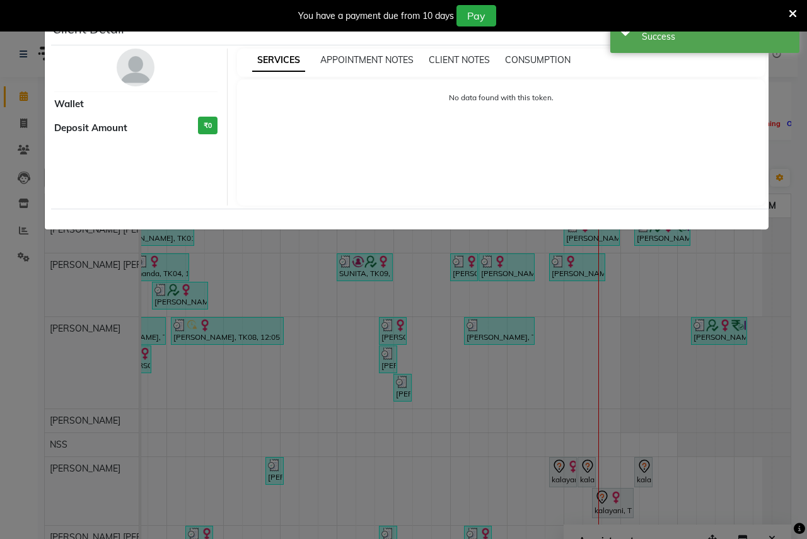
select select "7"
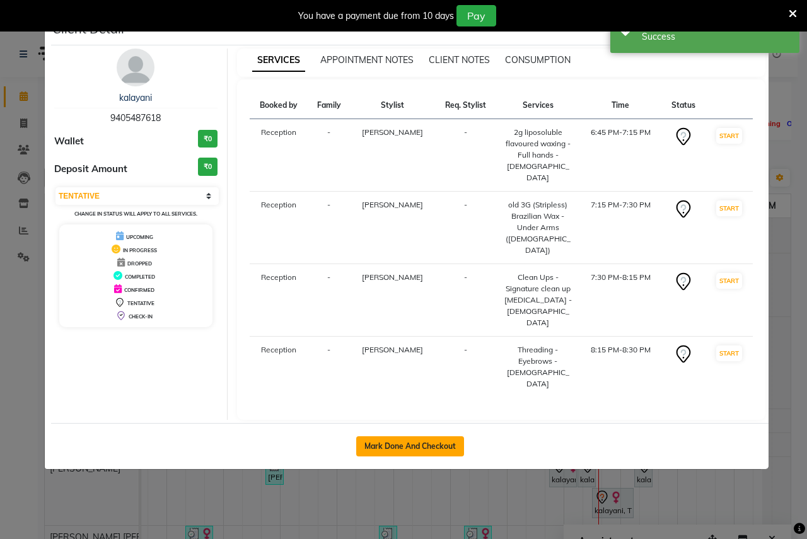
click at [427, 436] on button "Mark Done And Checkout" at bounding box center [410, 446] width 108 height 20
select select "96"
select select "service"
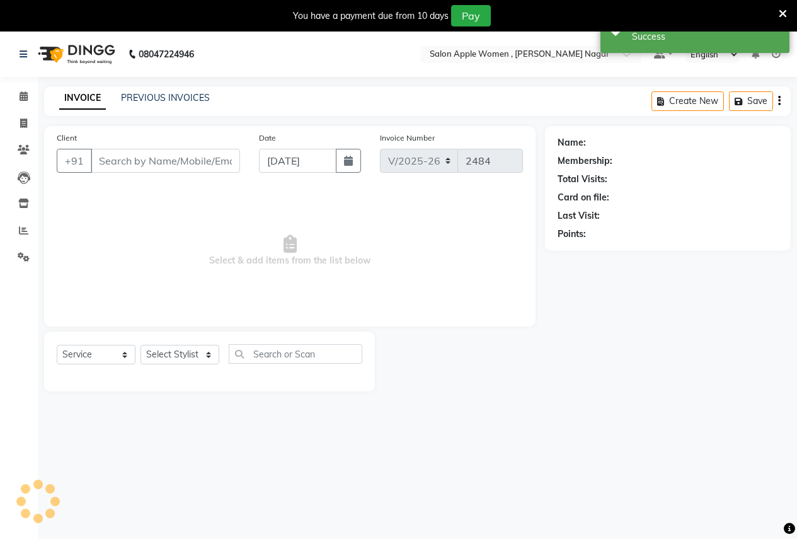
type input "9405487618"
select select "12123"
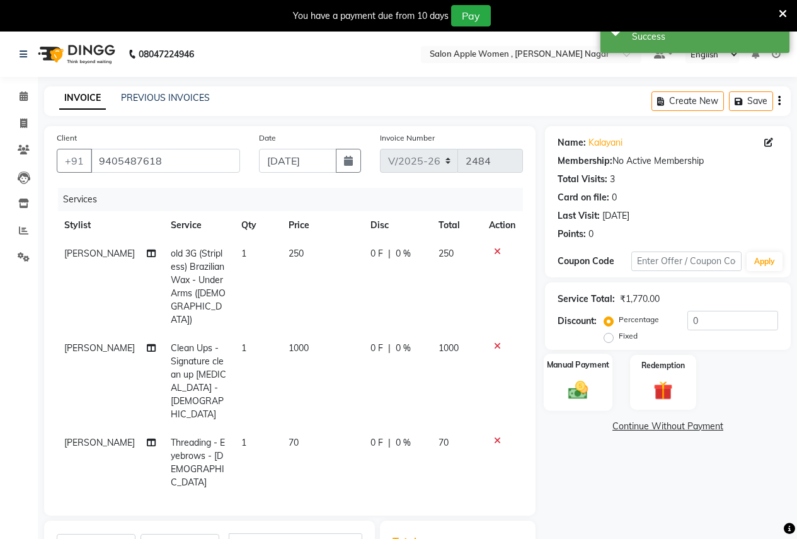
click at [556, 376] on div "Manual Payment" at bounding box center [578, 382] width 69 height 57
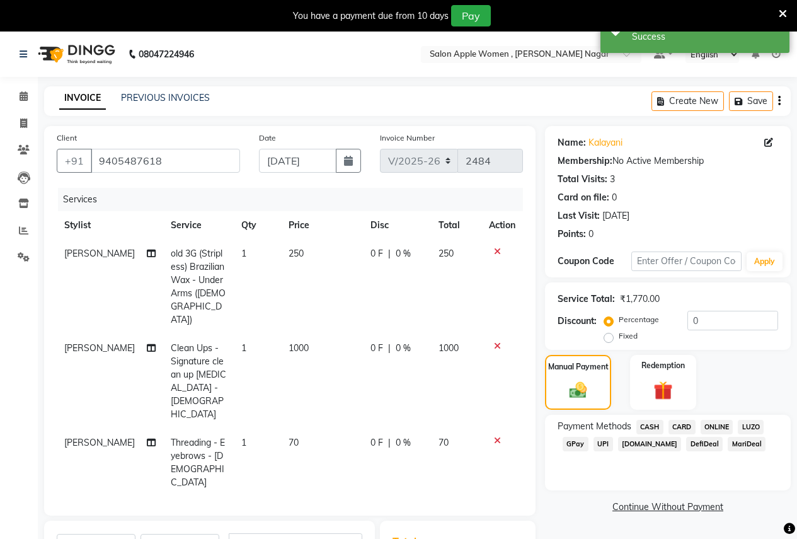
click at [716, 423] on span "ONLINE" at bounding box center [717, 427] width 33 height 14
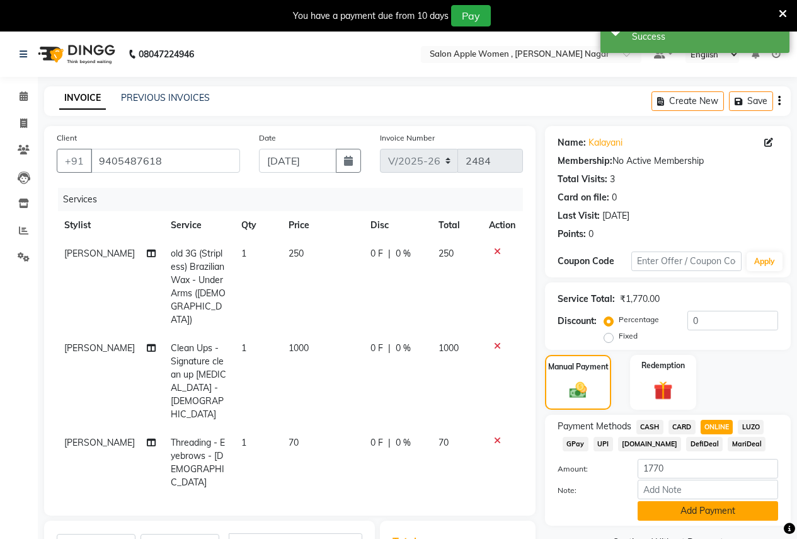
click at [687, 507] on button "Add Payment" at bounding box center [708, 511] width 141 height 20
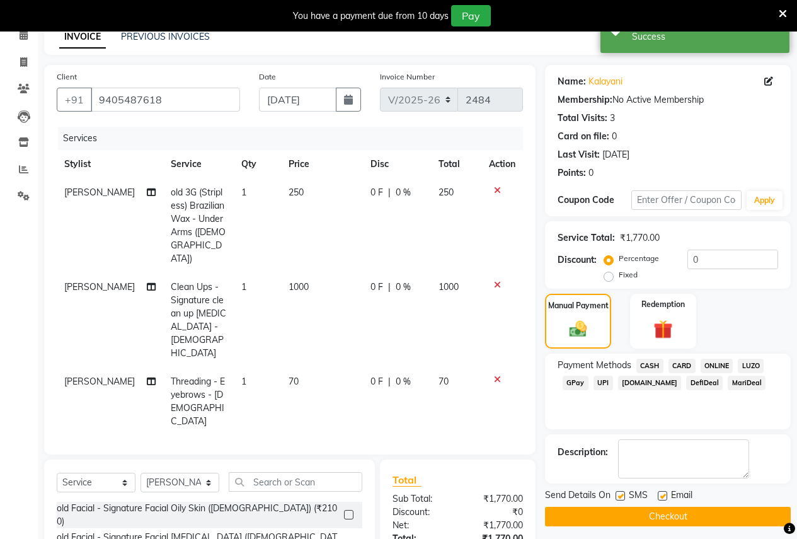
scroll to position [187, 0]
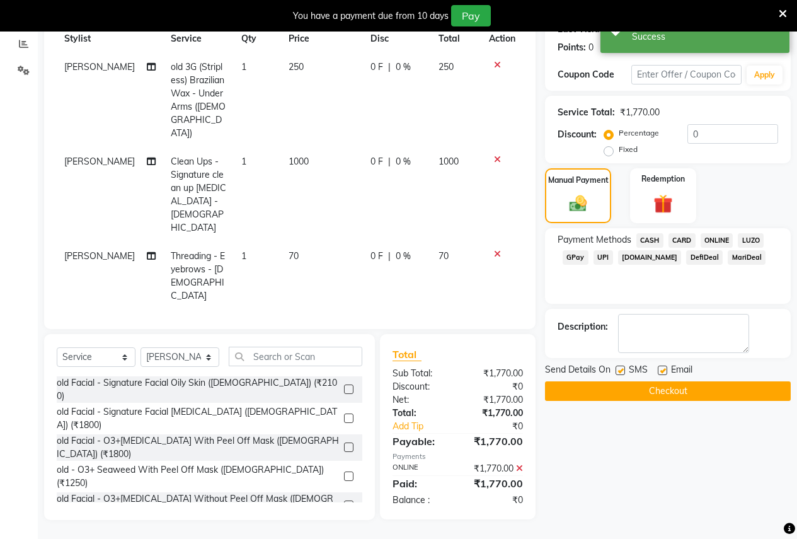
click at [650, 383] on button "Checkout" at bounding box center [668, 391] width 246 height 20
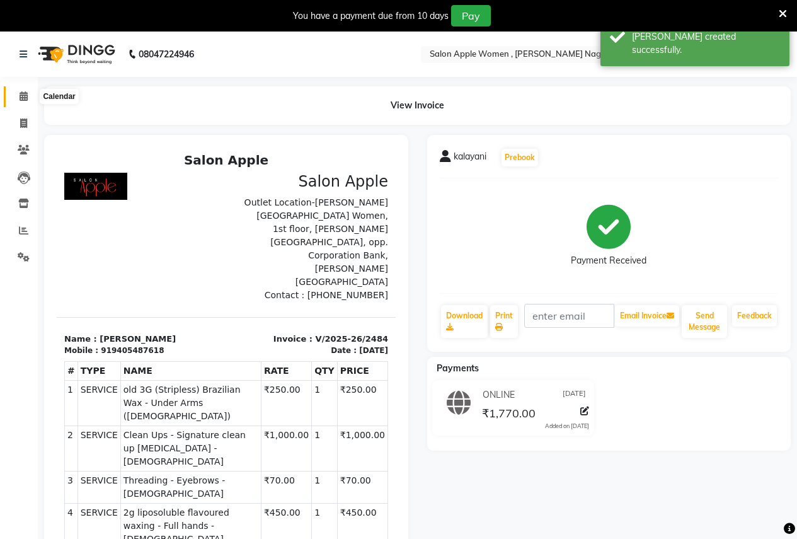
click at [21, 96] on icon at bounding box center [24, 95] width 8 height 9
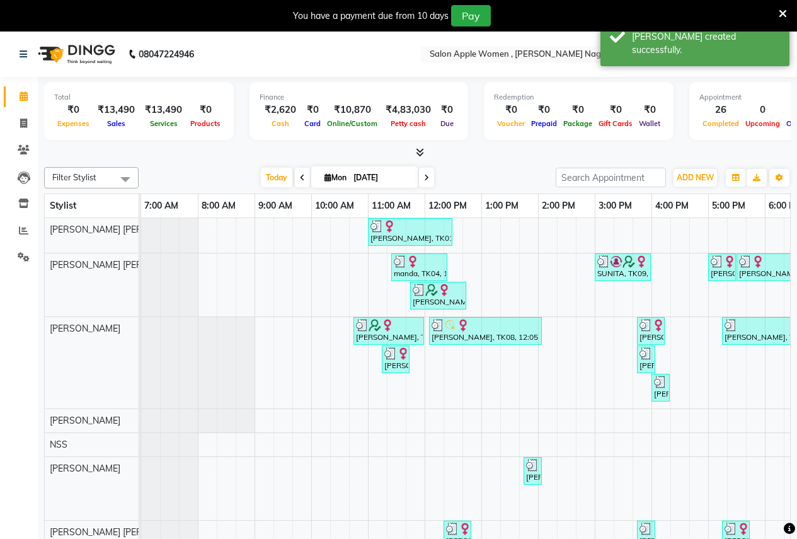
click at [686, 439] on div "Monika, TK01, 11:00 AM-12:30 PM, Root touch up - Wella Colour Touch Ammonia fre…" at bounding box center [594, 472] width 907 height 509
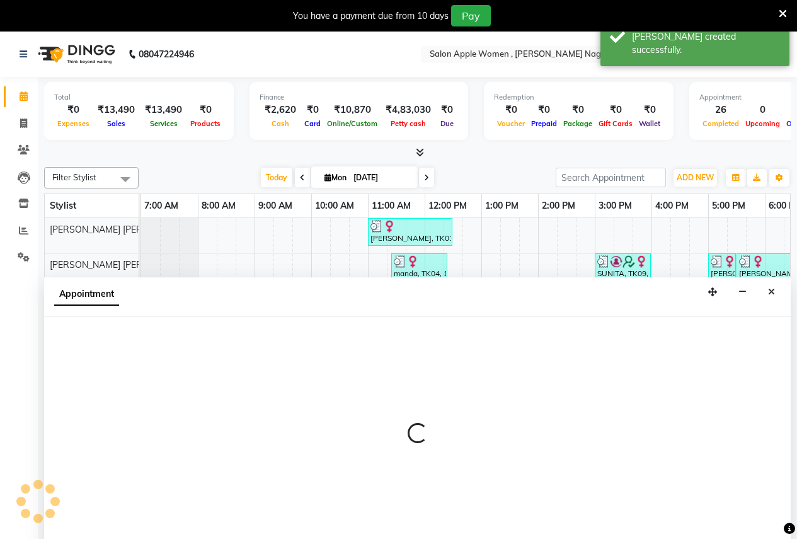
scroll to position [32, 0]
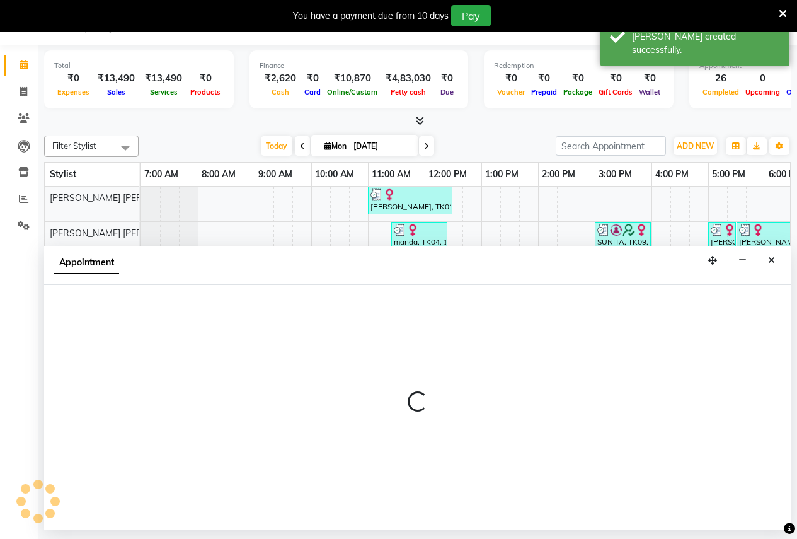
select select "7680"
select select "975"
select select "tentative"
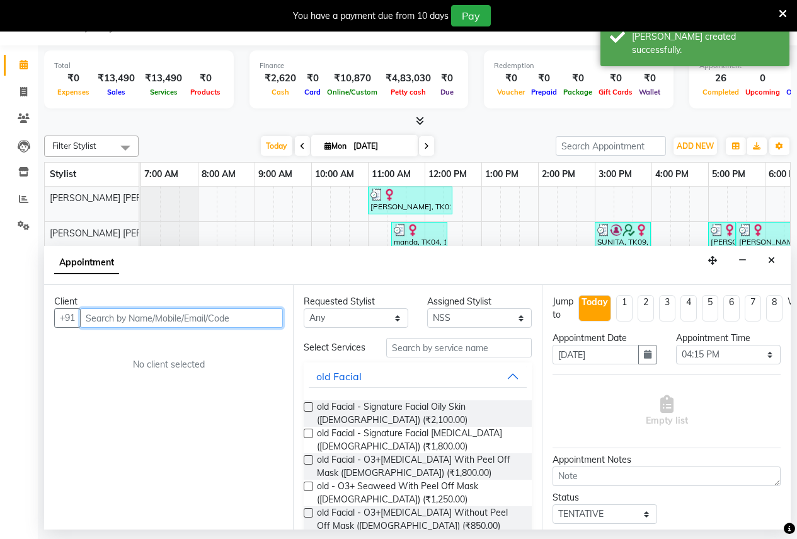
click at [93, 318] on input "text" at bounding box center [181, 318] width 203 height 20
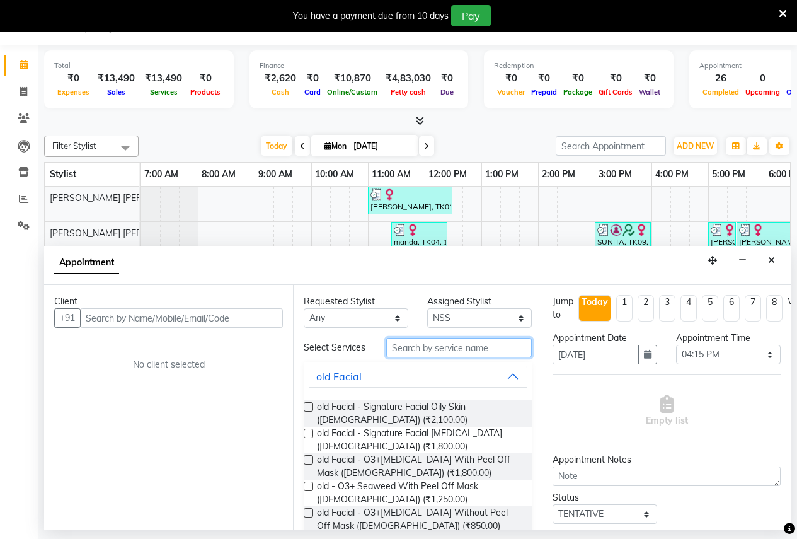
click at [410, 351] on input "text" at bounding box center [459, 348] width 146 height 20
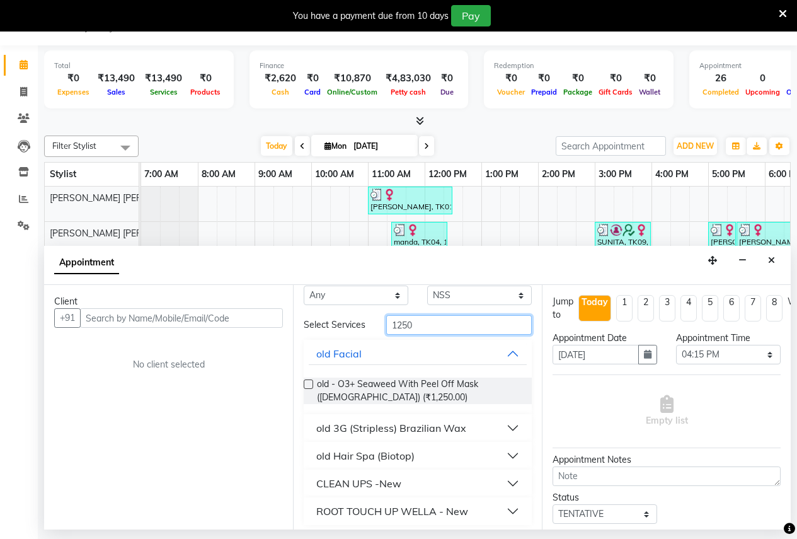
scroll to position [35, 0]
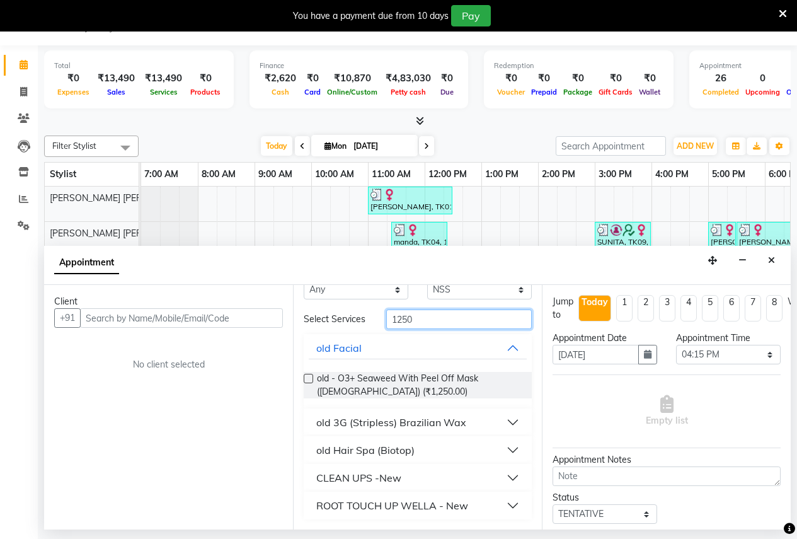
type input "1250"
click at [388, 481] on div "CLEAN UPS -New" at bounding box center [358, 477] width 85 height 15
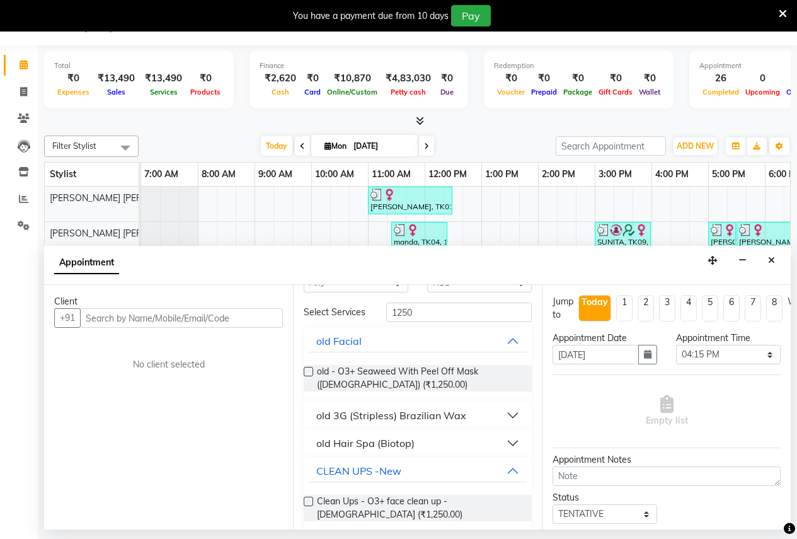
click at [304, 506] on label at bounding box center [308, 501] width 9 height 9
click at [304, 506] on input "checkbox" at bounding box center [308, 502] width 8 height 8
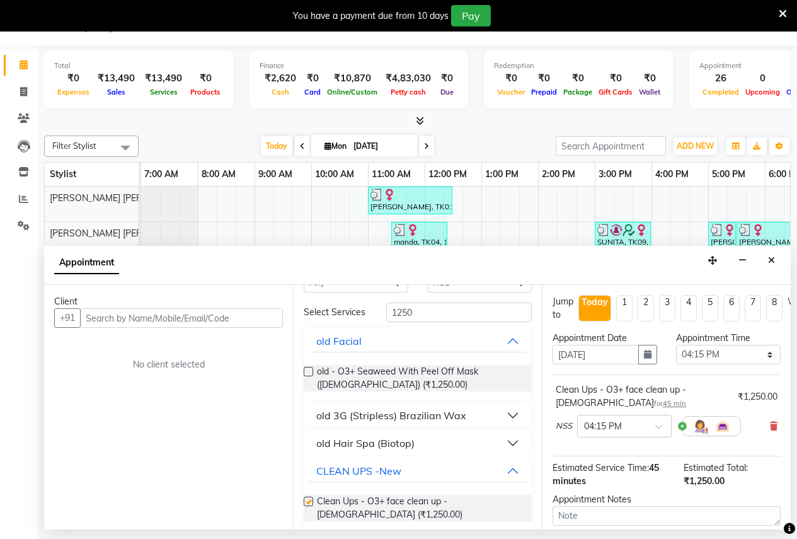
checkbox input "false"
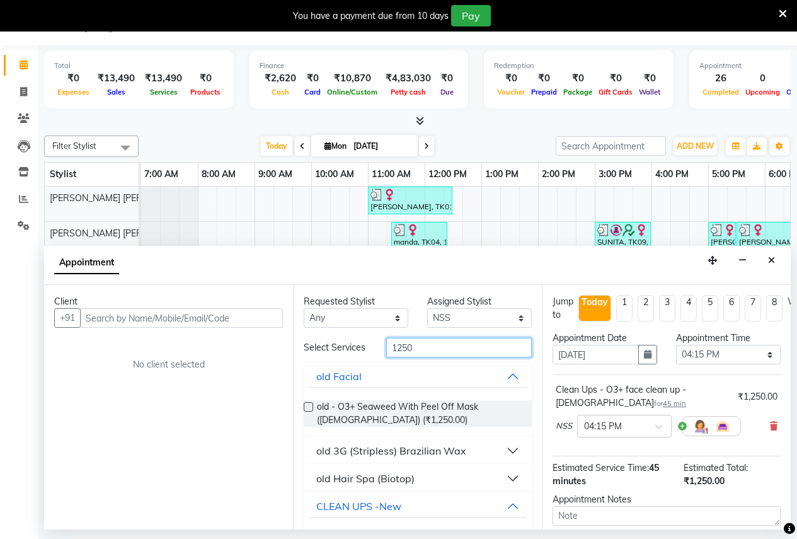
click at [433, 356] on input "1250" at bounding box center [459, 348] width 146 height 20
type input "1"
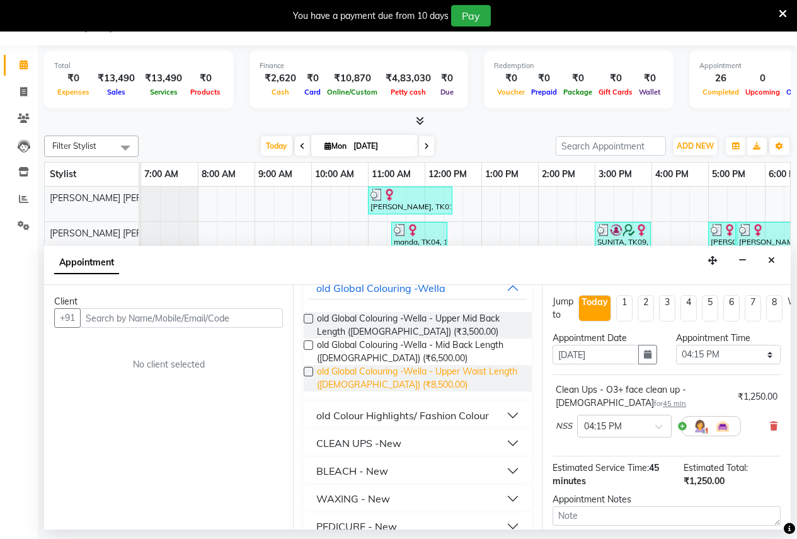
scroll to position [252, 0]
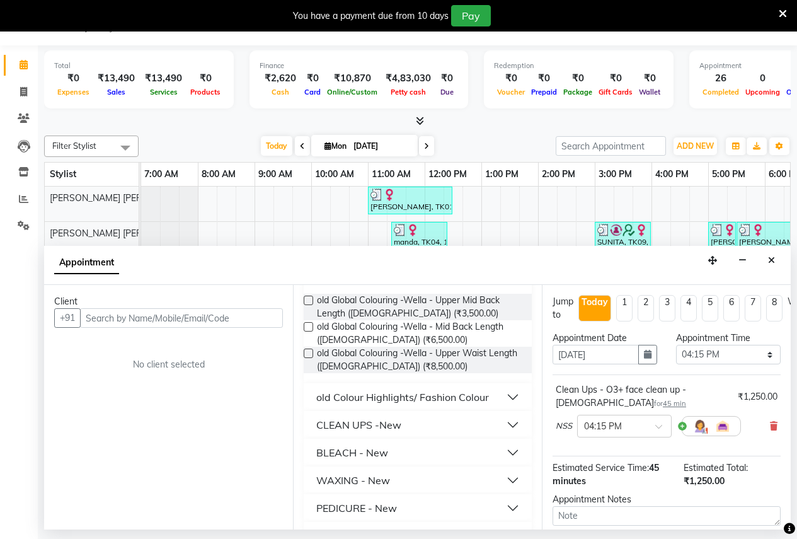
type input "500"
click at [357, 431] on div "CLEAN UPS -New" at bounding box center [358, 424] width 85 height 15
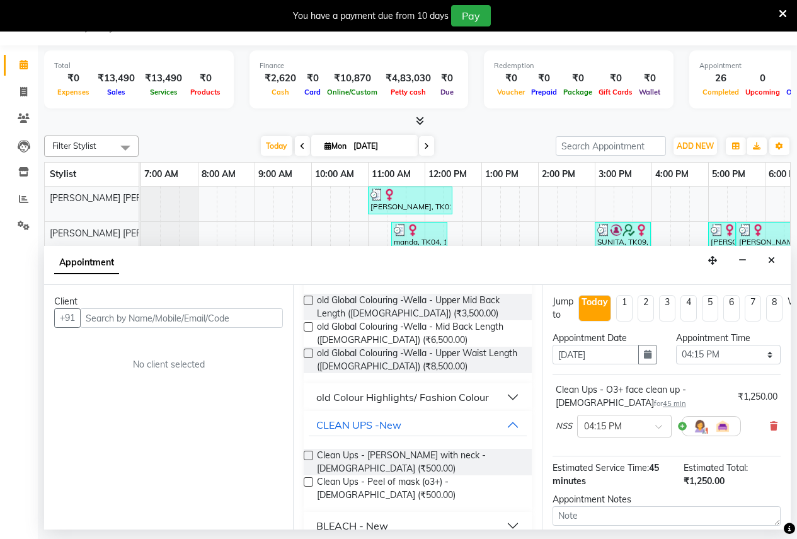
click at [309, 460] on label at bounding box center [308, 455] width 9 height 9
click at [309, 461] on input "checkbox" at bounding box center [308, 456] width 8 height 8
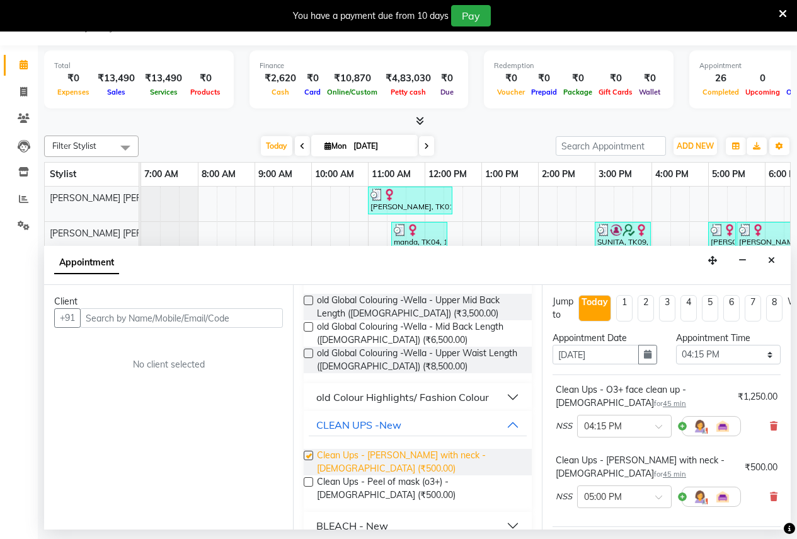
checkbox input "false"
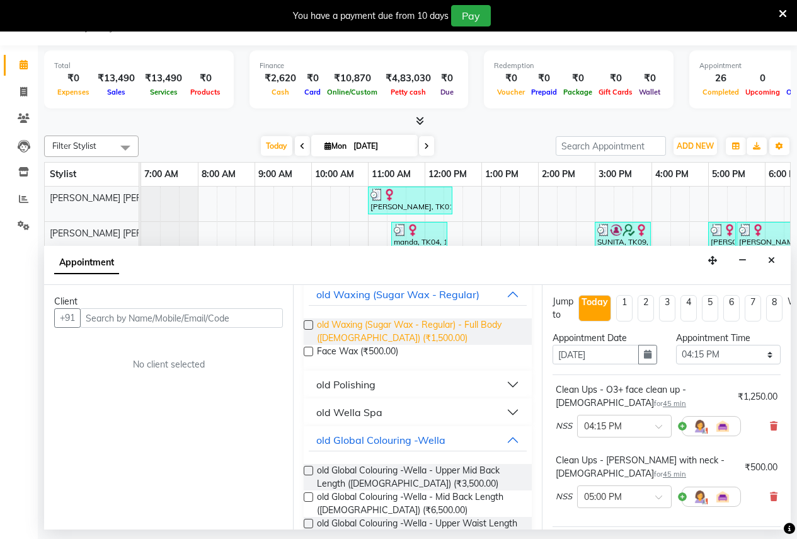
scroll to position [0, 0]
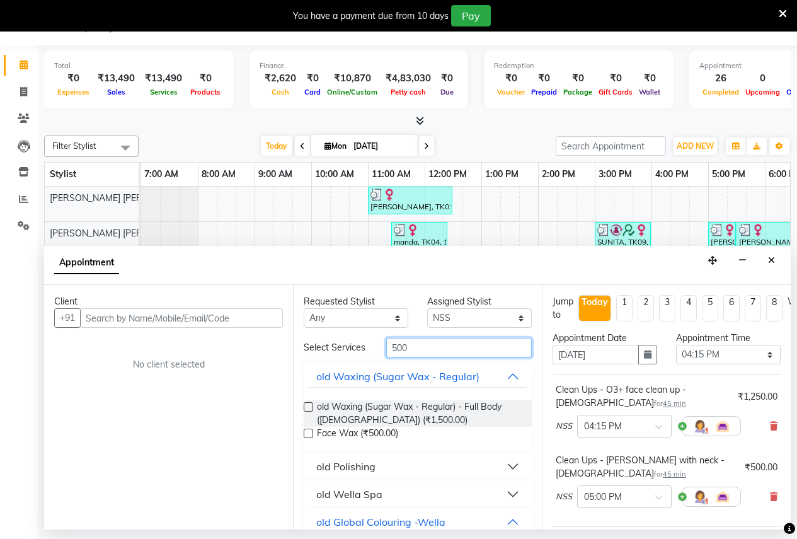
click at [433, 350] on input "500" at bounding box center [459, 348] width 146 height 20
type input "5"
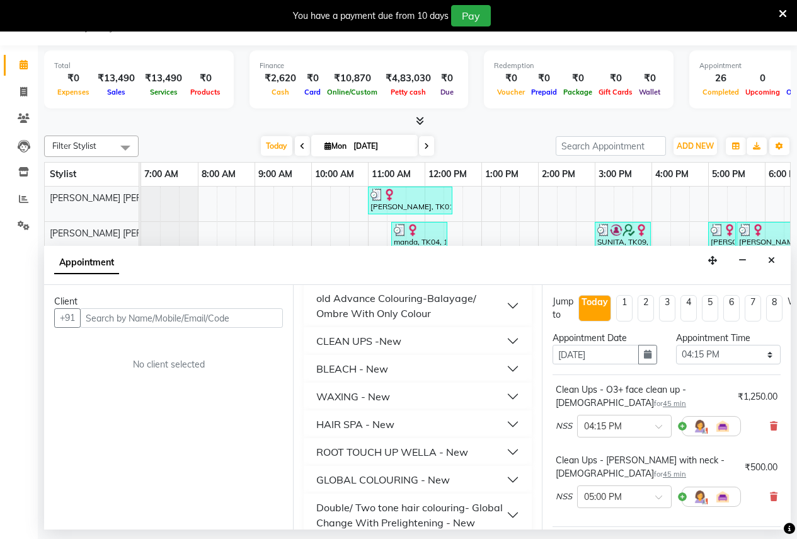
scroll to position [441, 0]
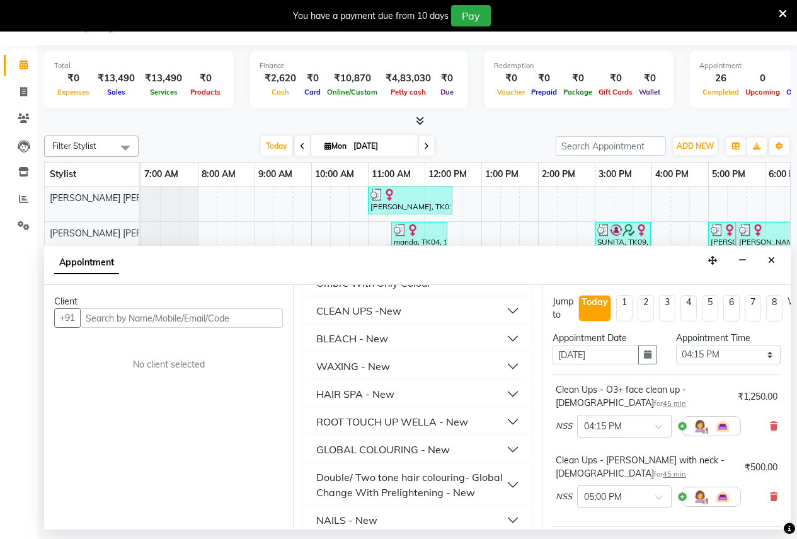
type input "250"
click at [329, 373] on div "WAXING - New" at bounding box center [353, 366] width 74 height 15
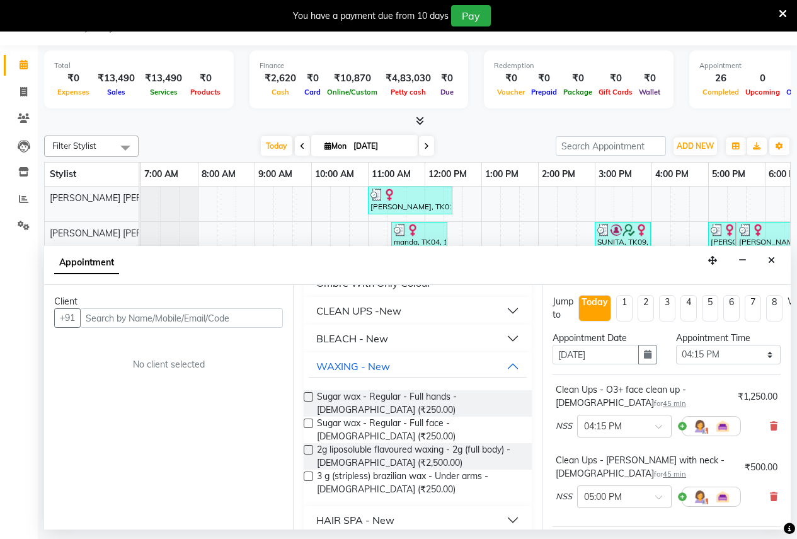
click at [309, 401] on label at bounding box center [308, 396] width 9 height 9
click at [309, 401] on input "checkbox" at bounding box center [308, 398] width 8 height 8
checkbox input "false"
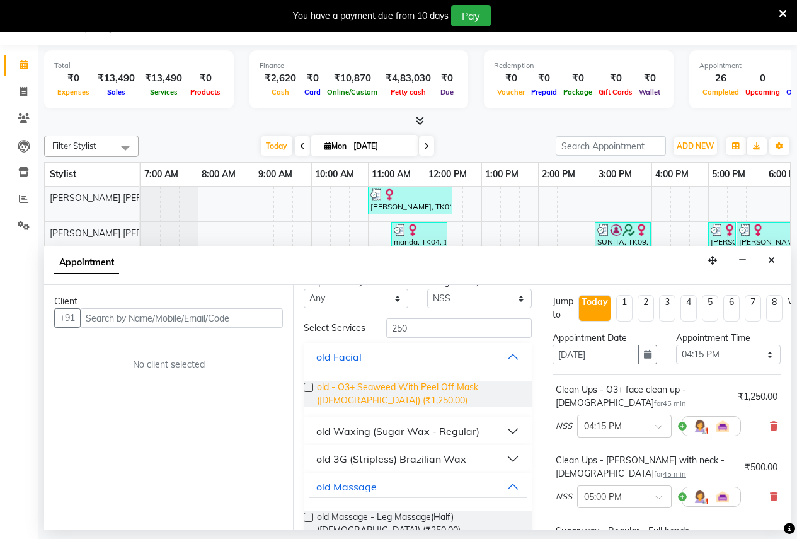
scroll to position [0, 0]
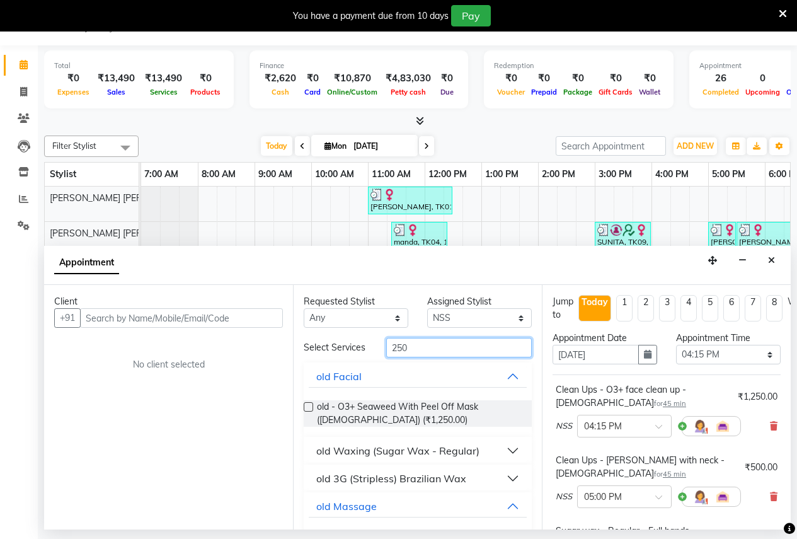
click at [415, 357] on input "250" at bounding box center [459, 348] width 146 height 20
type input "2"
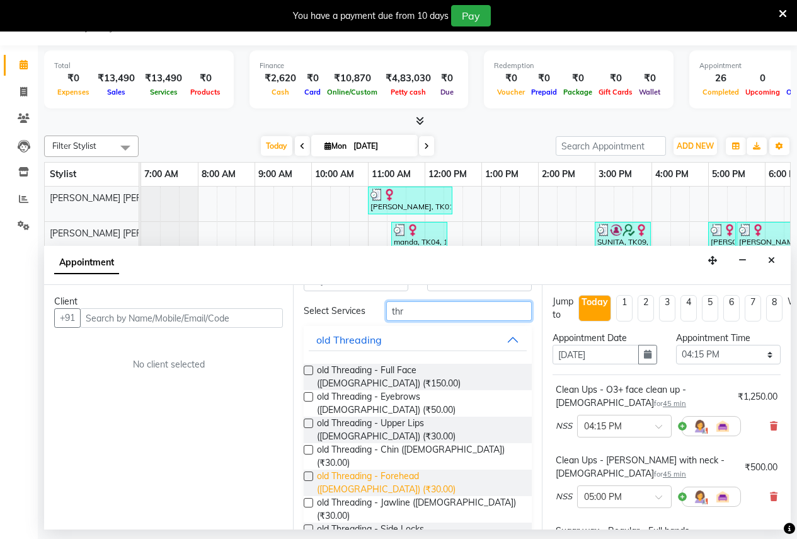
scroll to position [52, 0]
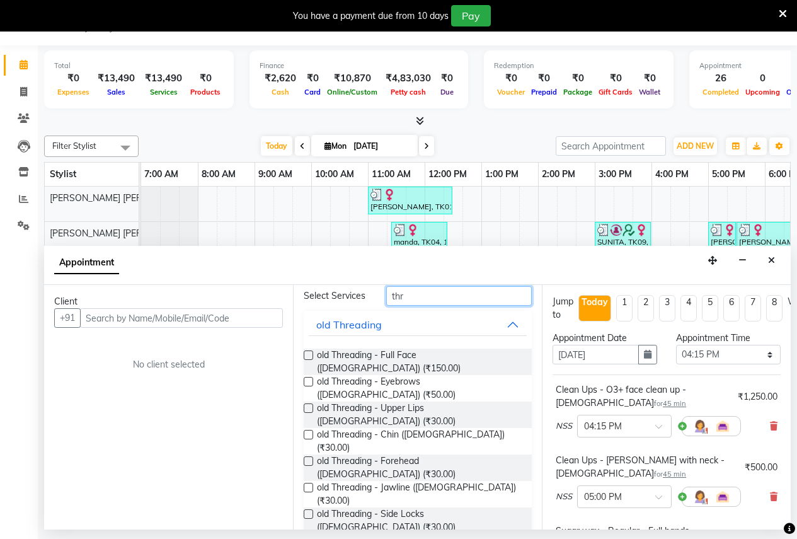
type input "thr"
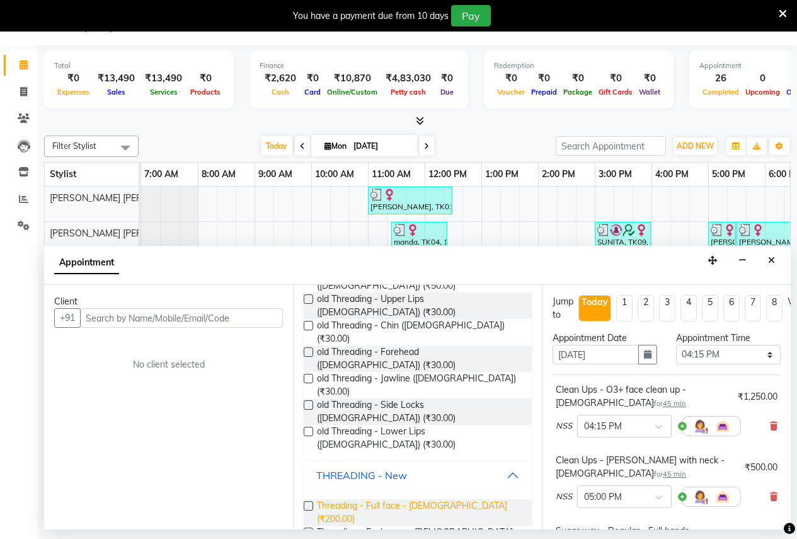
scroll to position [178, 0]
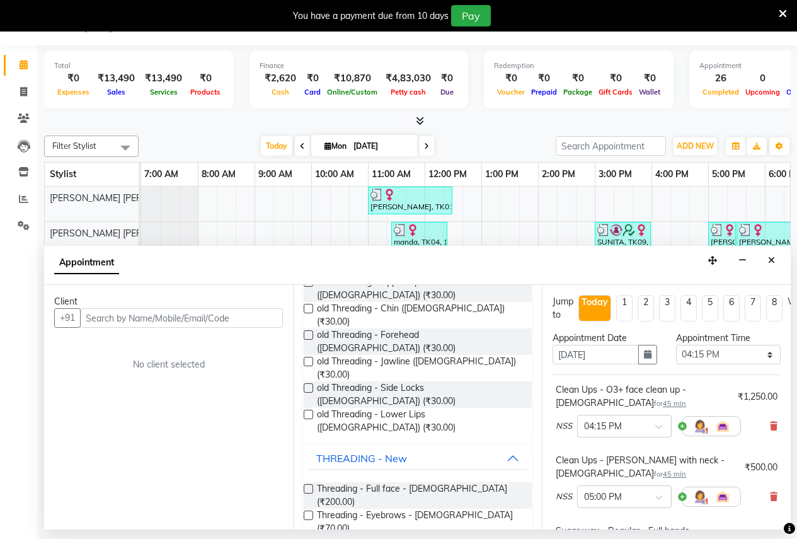
click at [309, 510] on label at bounding box center [308, 514] width 9 height 9
click at [309, 512] on input "checkbox" at bounding box center [308, 516] width 8 height 8
checkbox input "false"
click at [309, 537] on label at bounding box center [308, 541] width 9 height 9
click at [309, 538] on input "checkbox" at bounding box center [308, 543] width 8 height 8
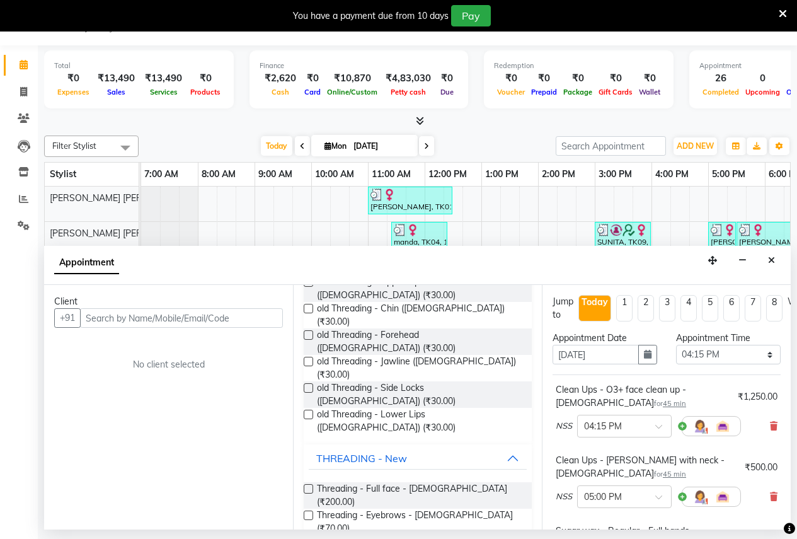
checkbox input "false"
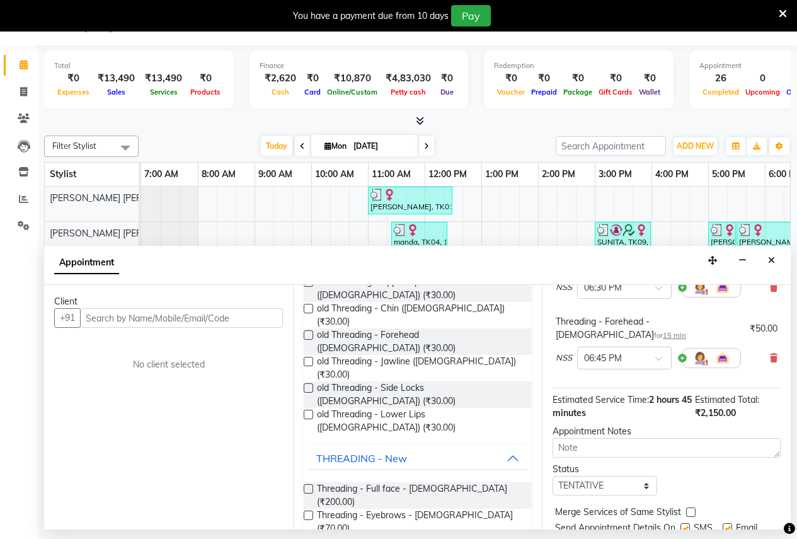
scroll to position [437, 0]
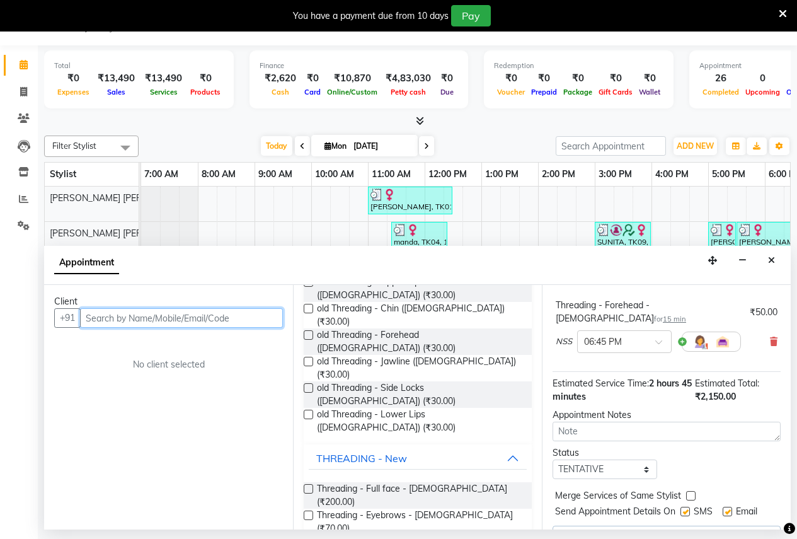
click at [98, 323] on input "text" at bounding box center [181, 318] width 203 height 20
click at [92, 320] on input "text" at bounding box center [181, 318] width 203 height 20
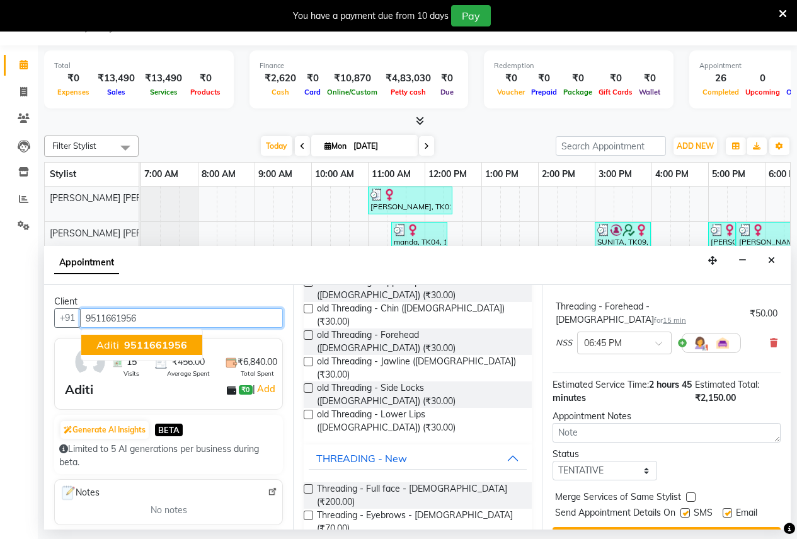
click at [131, 347] on span "9511661956" at bounding box center [155, 344] width 63 height 13
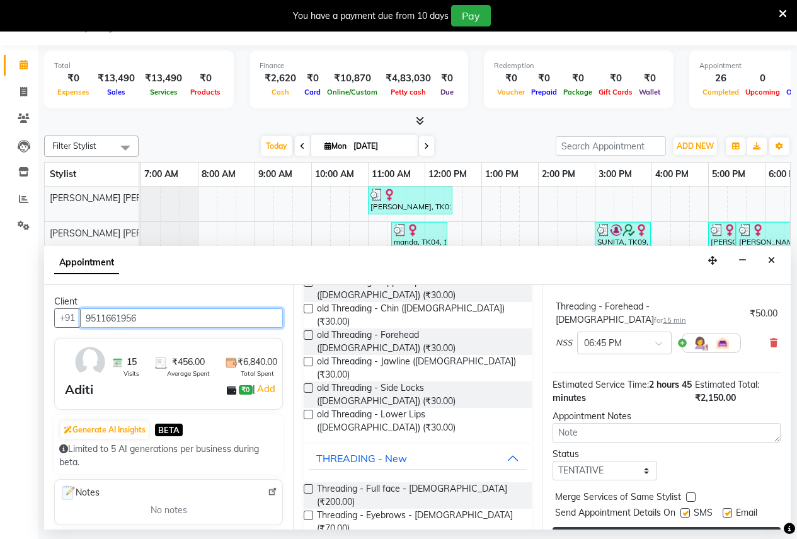
type input "9511661956"
click at [657, 527] on button "Book" at bounding box center [667, 538] width 228 height 23
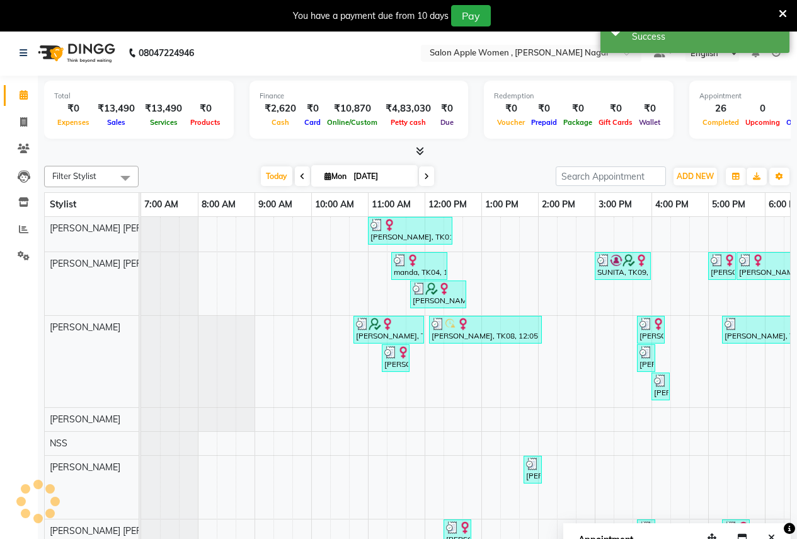
scroll to position [0, 0]
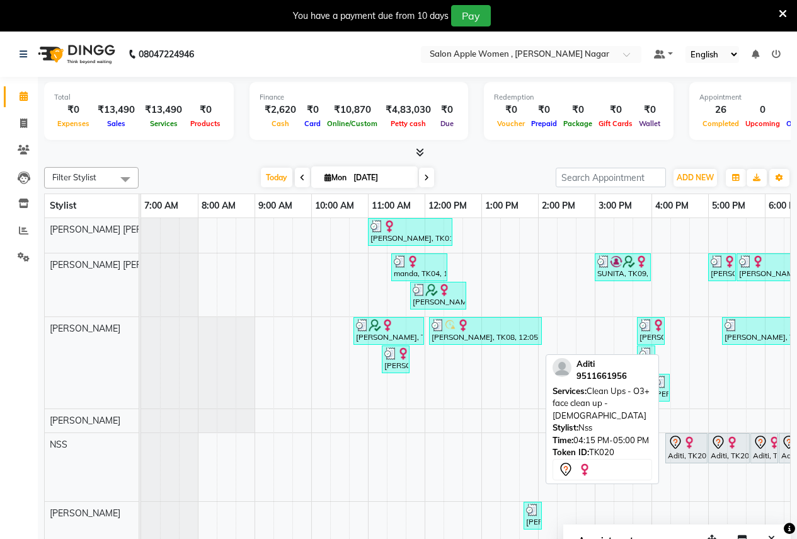
click at [703, 452] on div "Aditi, TK20, 04:15 PM-05:00 PM, Clean Ups - O3+ face clean up - Female" at bounding box center [687, 448] width 40 height 26
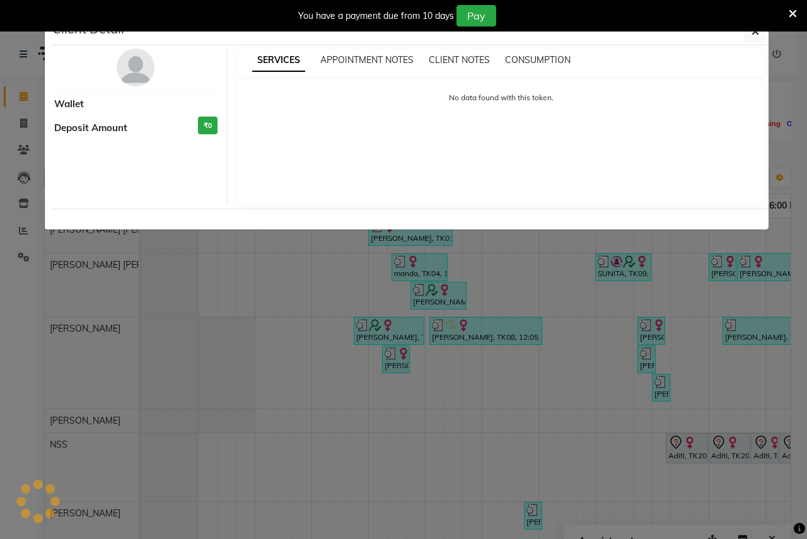
select select "7"
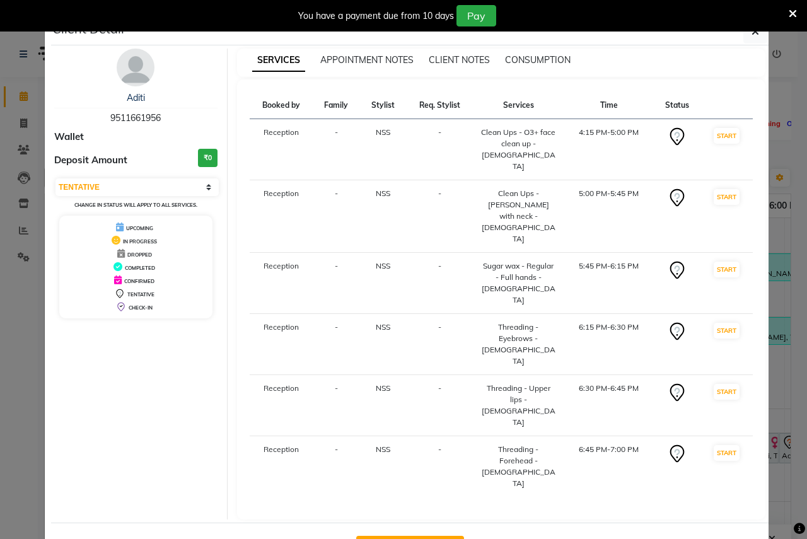
click at [406, 536] on button "Mark Done And Checkout" at bounding box center [410, 546] width 108 height 20
select select "96"
select select "service"
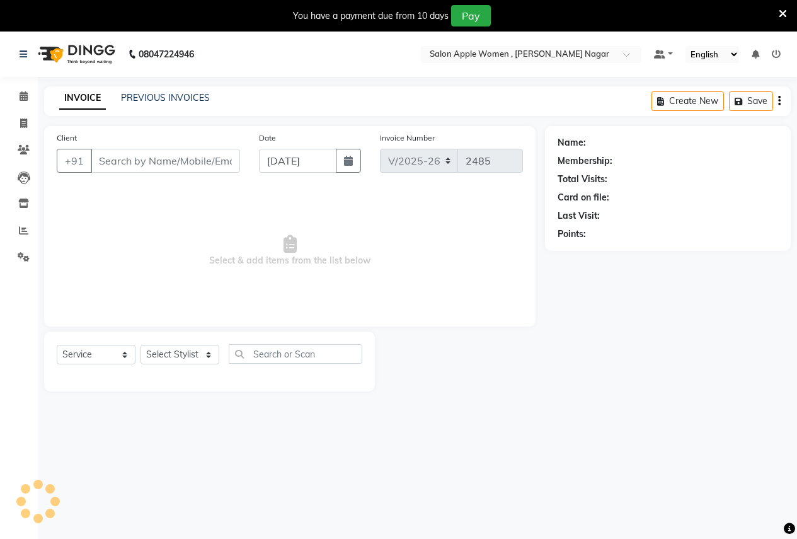
type input "9511661956"
select select "7680"
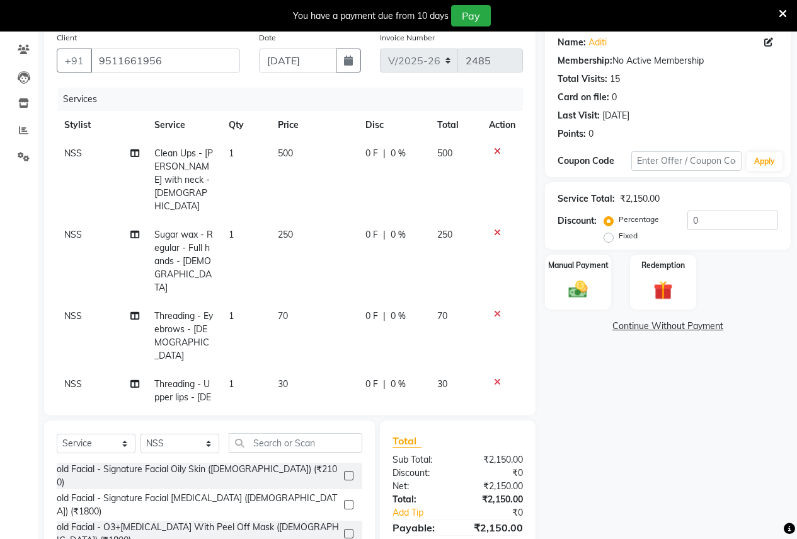
scroll to position [187, 0]
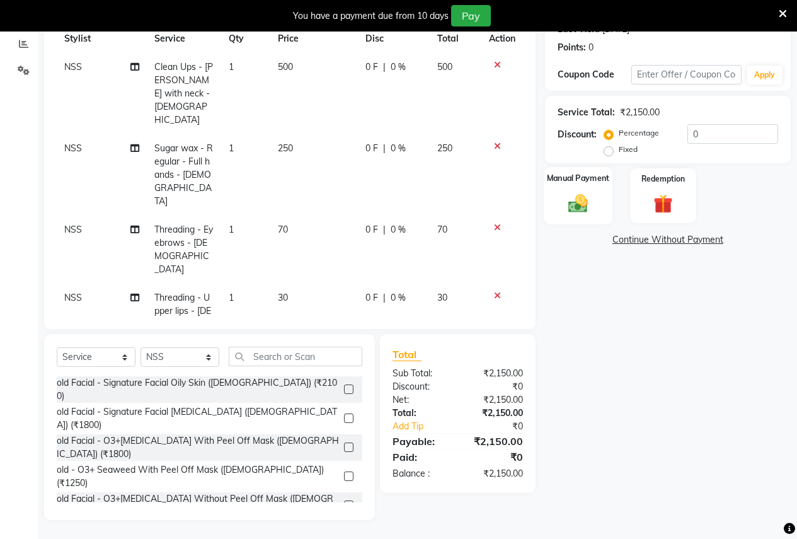
click at [575, 191] on div "Manual Payment" at bounding box center [578, 195] width 69 height 57
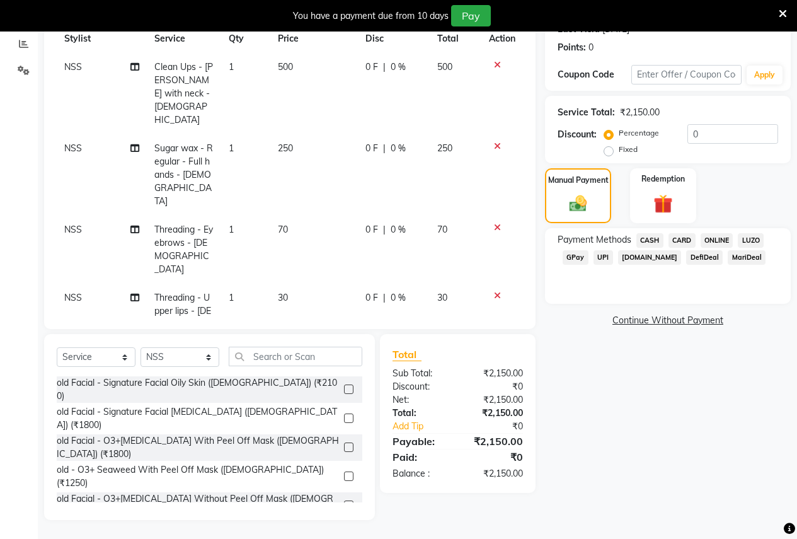
click at [723, 238] on span "ONLINE" at bounding box center [717, 240] width 33 height 14
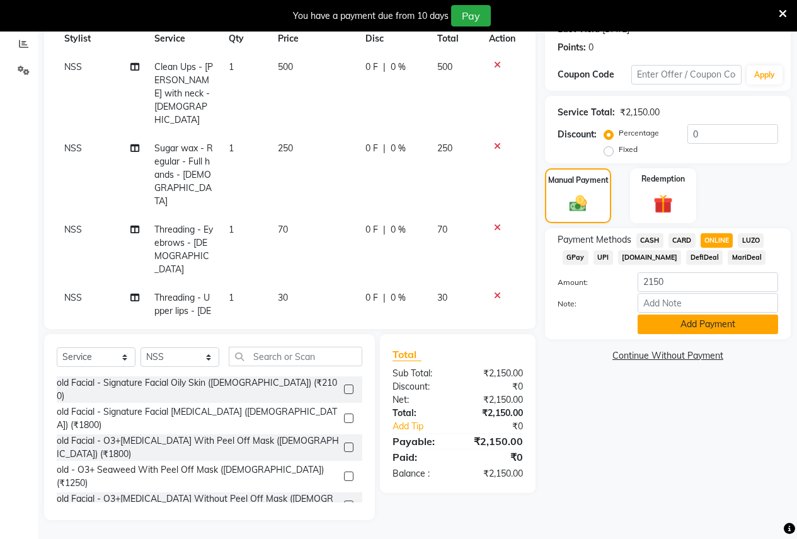
click at [701, 330] on button "Add Payment" at bounding box center [708, 324] width 141 height 20
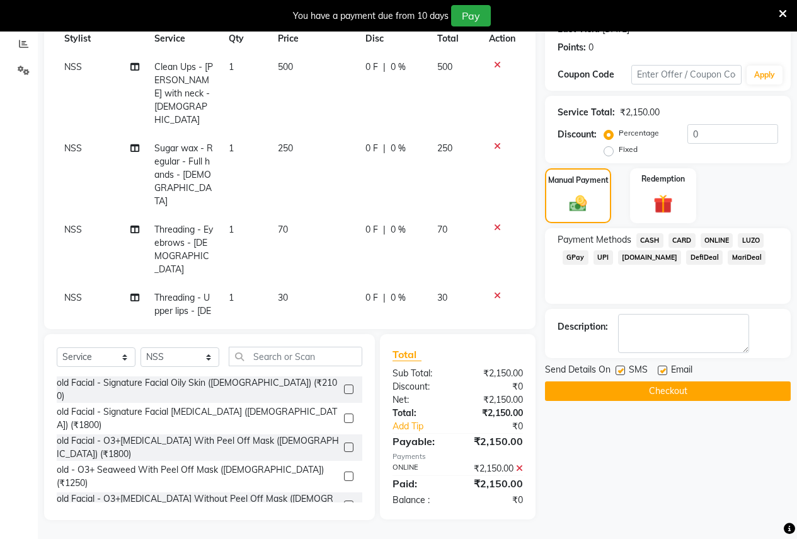
click at [693, 387] on button "Checkout" at bounding box center [668, 391] width 246 height 20
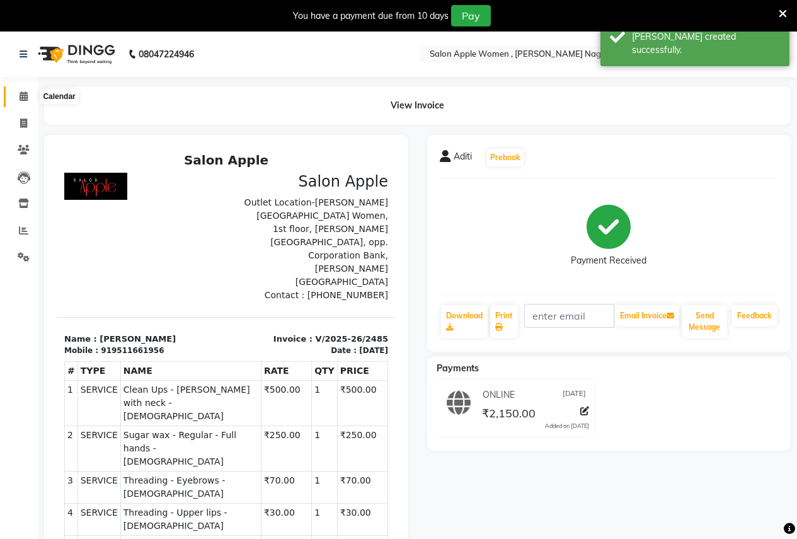
click at [17, 94] on span at bounding box center [24, 96] width 22 height 14
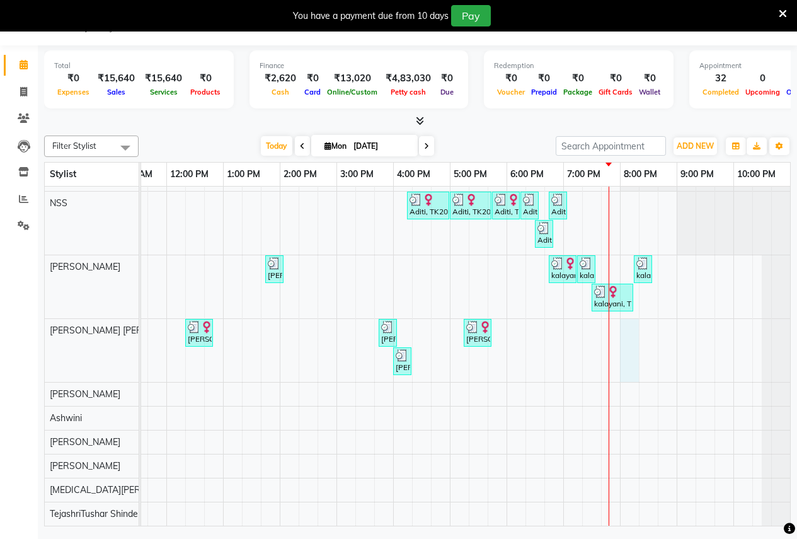
click at [623, 321] on div "Monika, TK01, 11:00 AM-12:30 PM, Root touch up - Wella Colour Touch Ammonia fre…" at bounding box center [336, 251] width 907 height 549
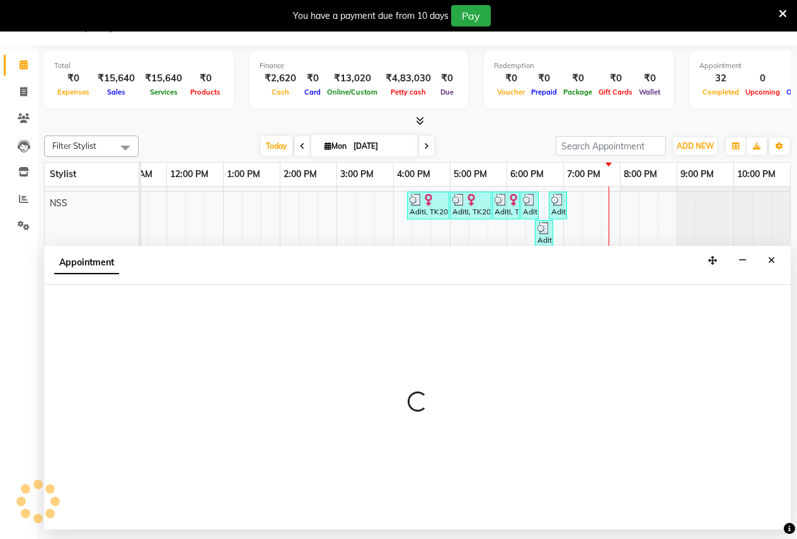
select select "21394"
select select "tentative"
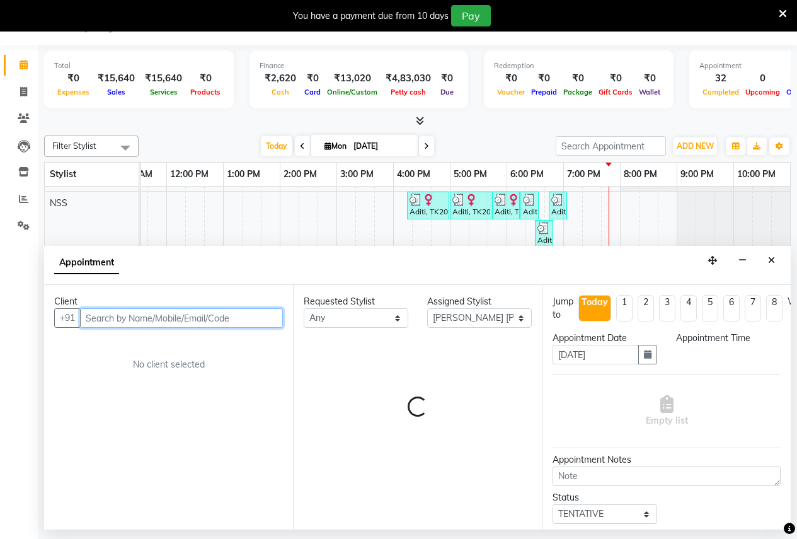
select select "1200"
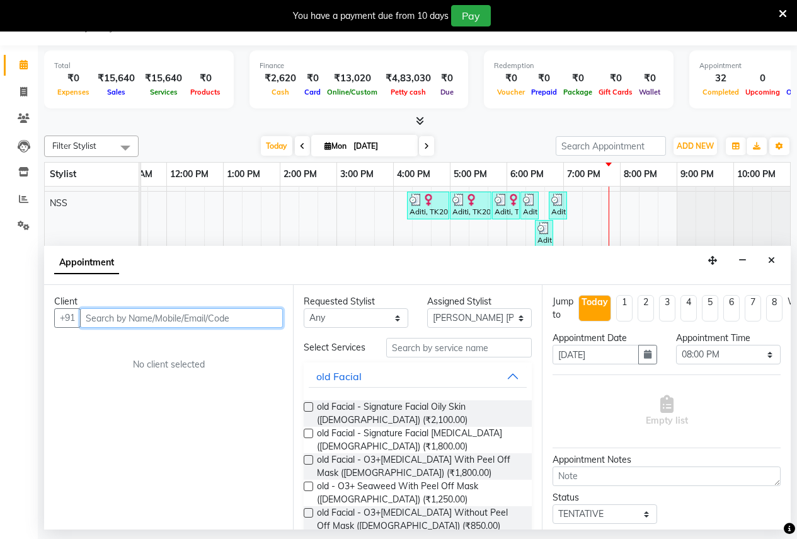
click at [95, 318] on input "text" at bounding box center [181, 318] width 203 height 20
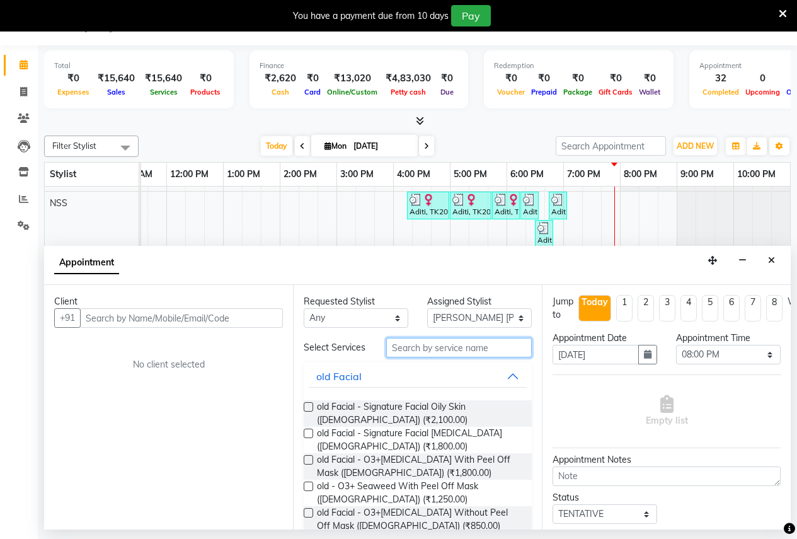
click at [391, 354] on input "text" at bounding box center [459, 348] width 146 height 20
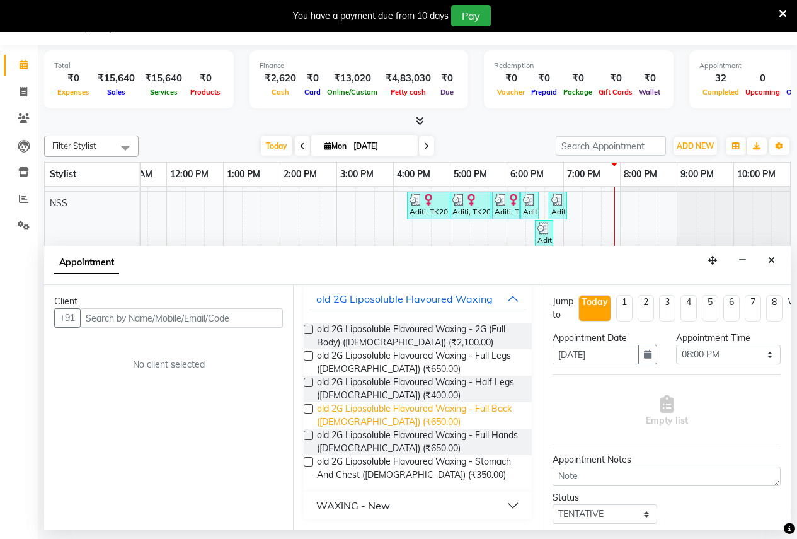
scroll to position [84, 0]
type input "2g"
click at [364, 505] on div "WAXING - New" at bounding box center [353, 505] width 74 height 15
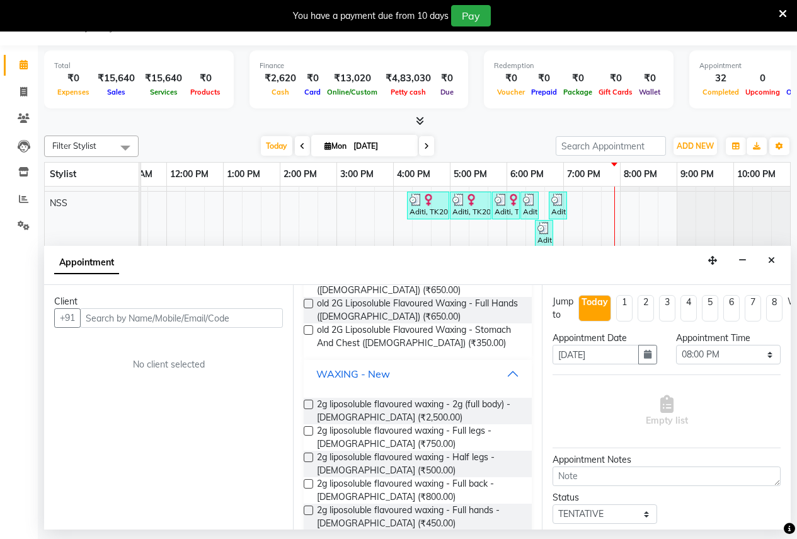
scroll to position [210, 0]
click at [309, 461] on label at bounding box center [308, 455] width 9 height 9
click at [309, 461] on input "checkbox" at bounding box center [308, 457] width 8 height 8
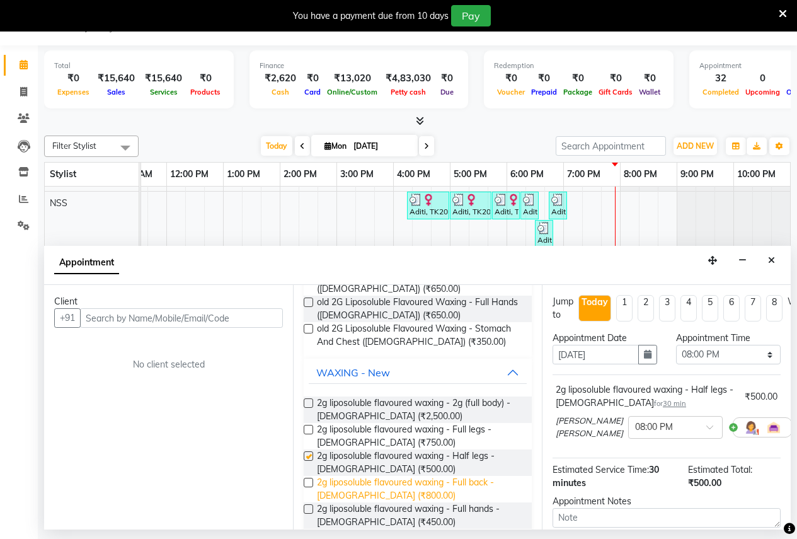
checkbox input "false"
click at [310, 514] on label at bounding box center [308, 508] width 9 height 9
click at [310, 514] on input "checkbox" at bounding box center [308, 510] width 8 height 8
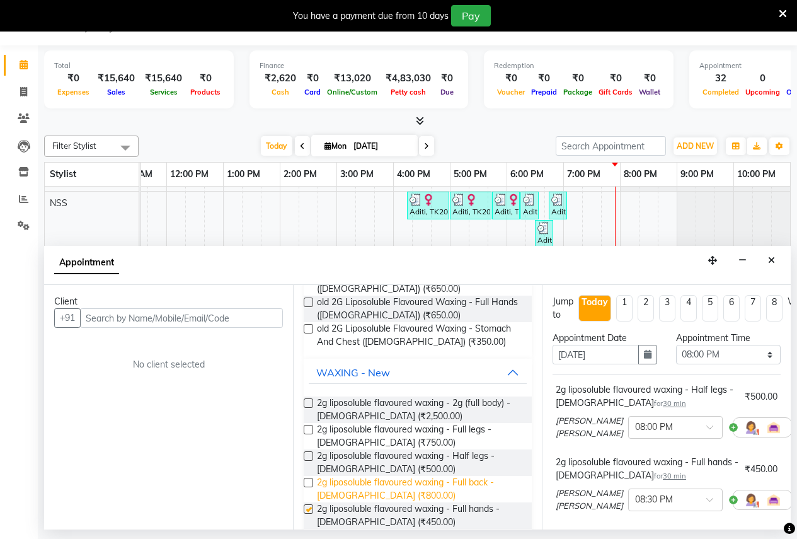
checkbox input "false"
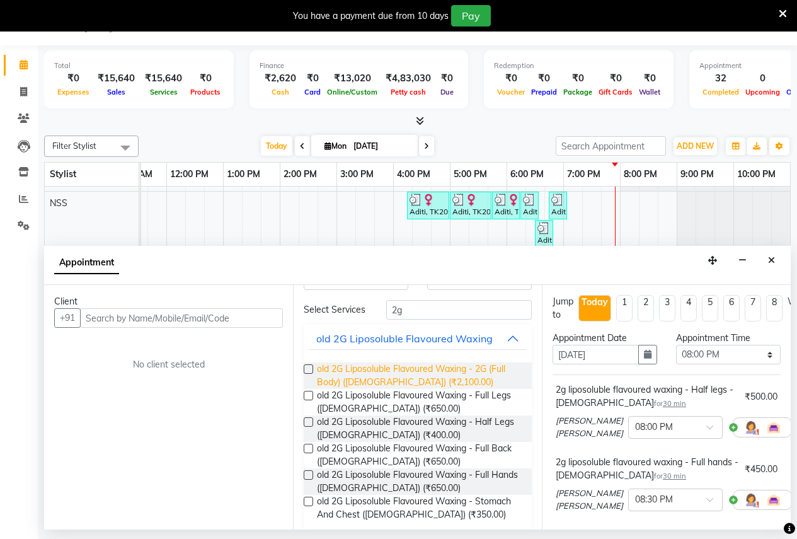
scroll to position [0, 0]
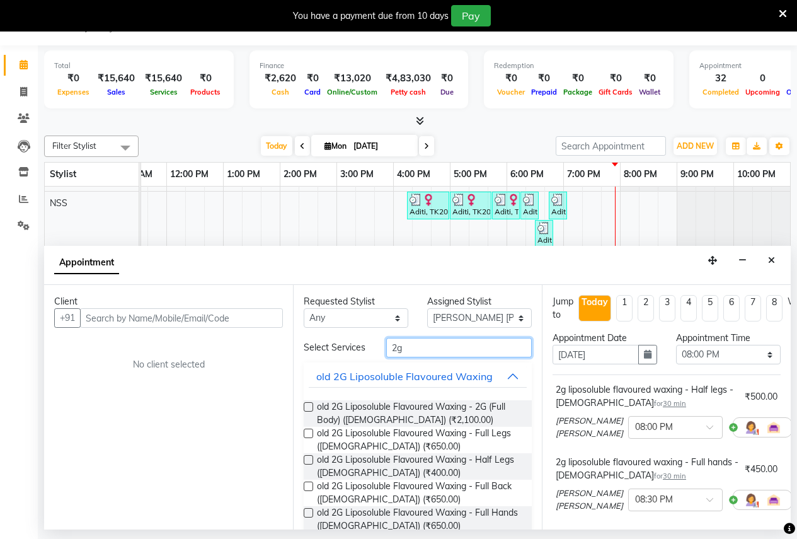
click at [409, 350] on input "2g" at bounding box center [459, 348] width 146 height 20
type input "2"
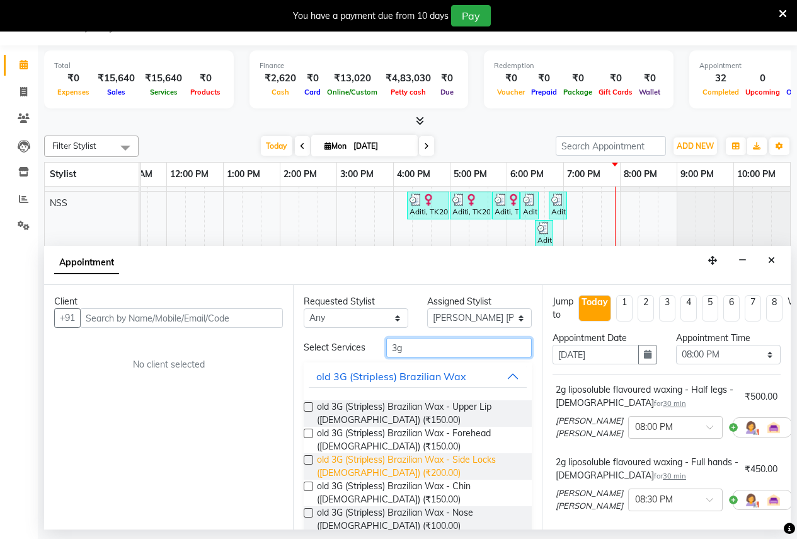
scroll to position [63, 0]
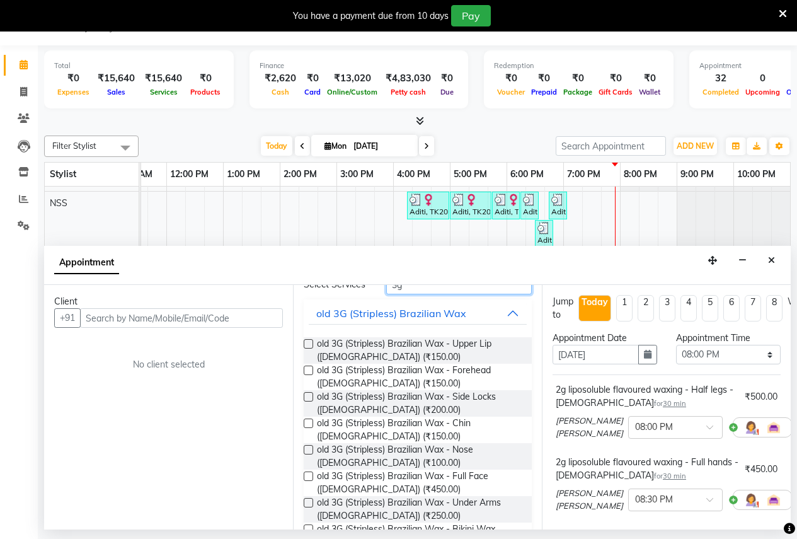
type input "3g"
click at [308, 507] on label at bounding box center [308, 502] width 9 height 9
click at [308, 508] on input "checkbox" at bounding box center [308, 504] width 8 height 8
checkbox input "false"
click at [87, 323] on input "text" at bounding box center [181, 318] width 203 height 20
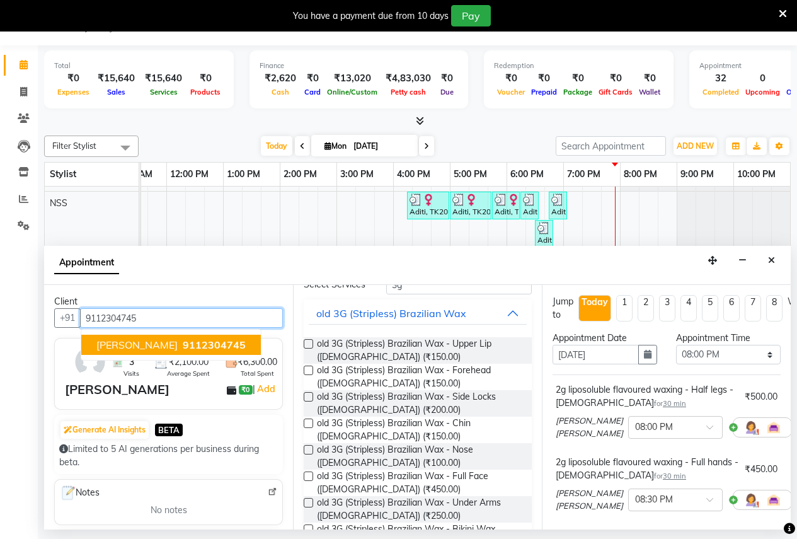
click at [134, 346] on span "shital gaikwad" at bounding box center [136, 344] width 81 height 13
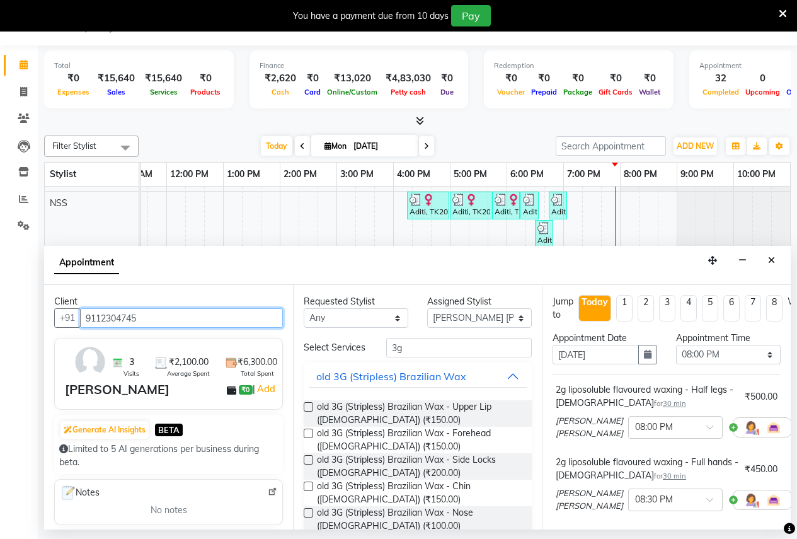
type input "9112304745"
click at [311, 411] on label at bounding box center [308, 406] width 9 height 9
click at [311, 412] on input "checkbox" at bounding box center [308, 408] width 8 height 8
checkbox input "false"
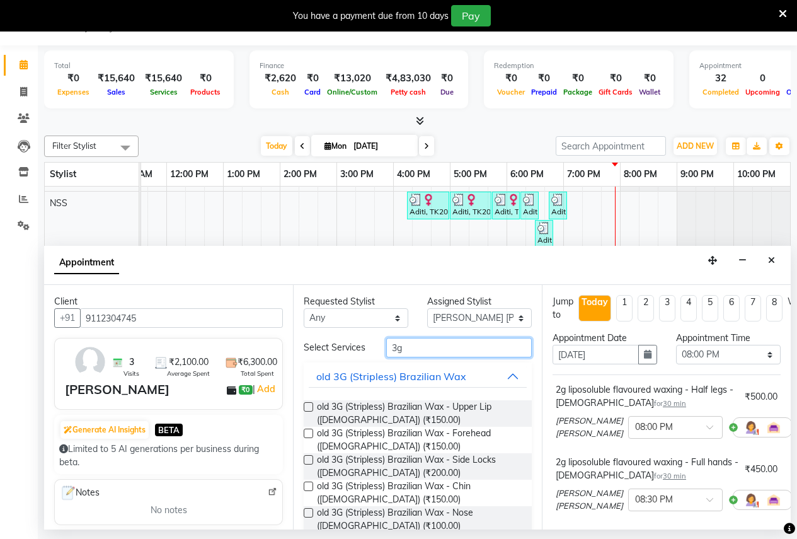
click at [404, 351] on input "3g" at bounding box center [459, 348] width 146 height 20
type input "3"
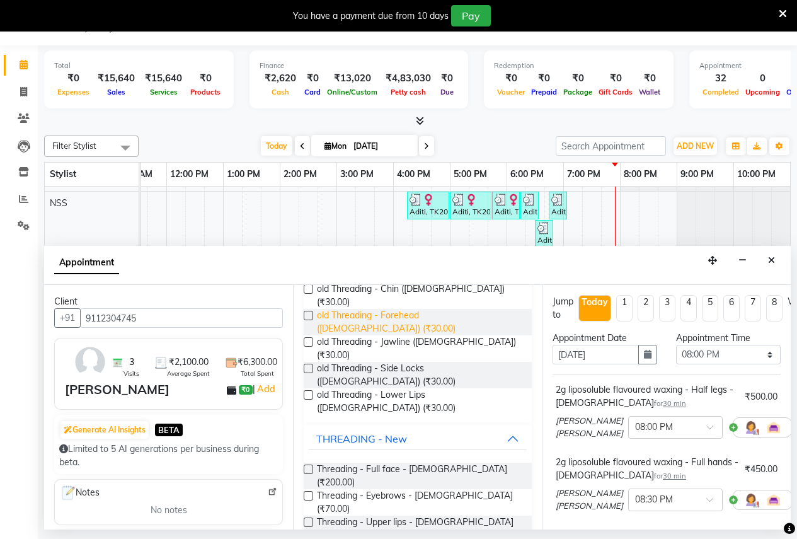
scroll to position [198, 0]
type input "thr"
click at [308, 490] on label at bounding box center [308, 494] width 9 height 9
click at [308, 492] on input "checkbox" at bounding box center [308, 496] width 8 height 8
checkbox input "false"
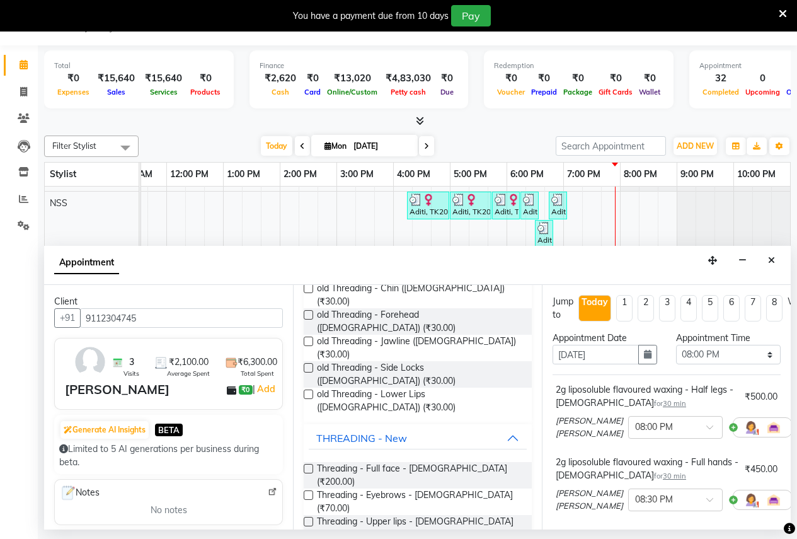
checkbox input "false"
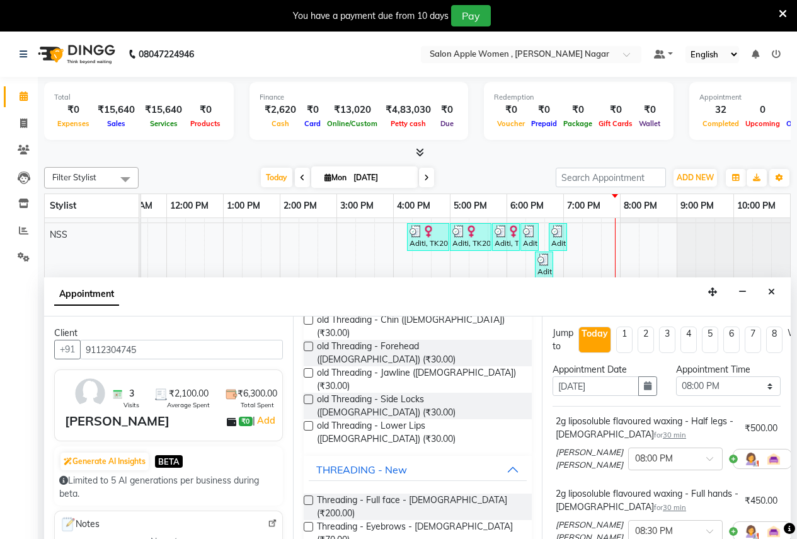
scroll to position [0, 0]
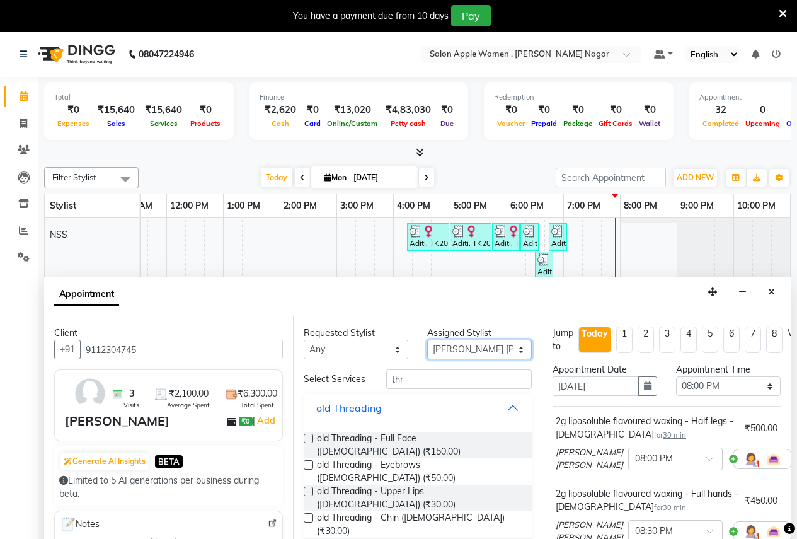
click at [442, 348] on select "Select [PERSON_NAME] [PERSON_NAME] Anjali [PERSON_NAME] Ashwini [PERSON_NAME] […" at bounding box center [479, 350] width 105 height 20
select select "70309"
click at [427, 340] on select "Select [PERSON_NAME] [PERSON_NAME] Anjali [PERSON_NAME] Ashwini [PERSON_NAME] […" at bounding box center [479, 350] width 105 height 20
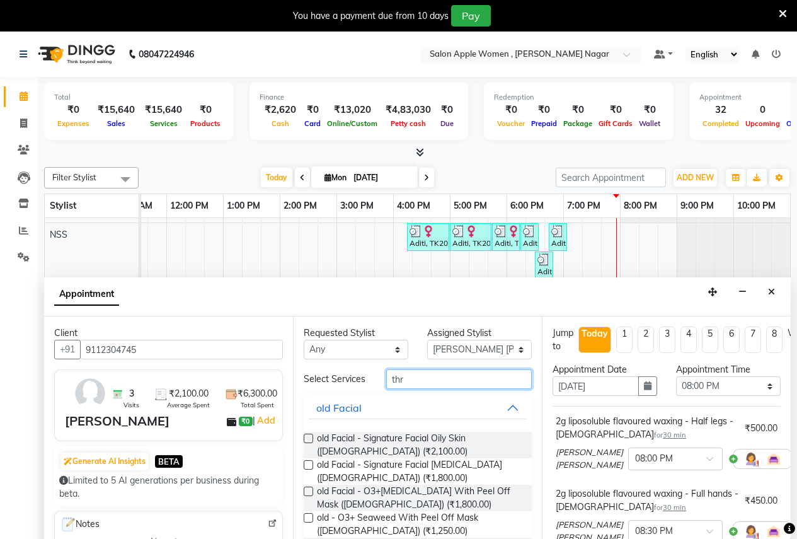
click at [403, 383] on input "thr" at bounding box center [459, 379] width 146 height 20
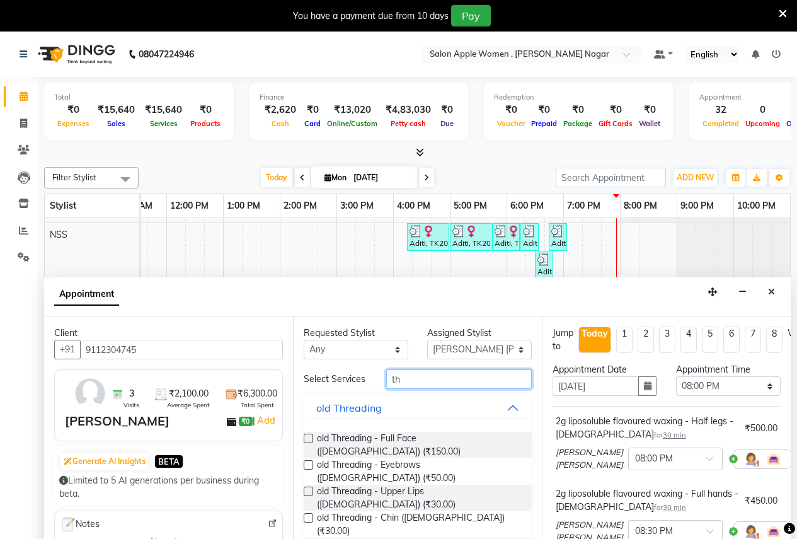
type input "t"
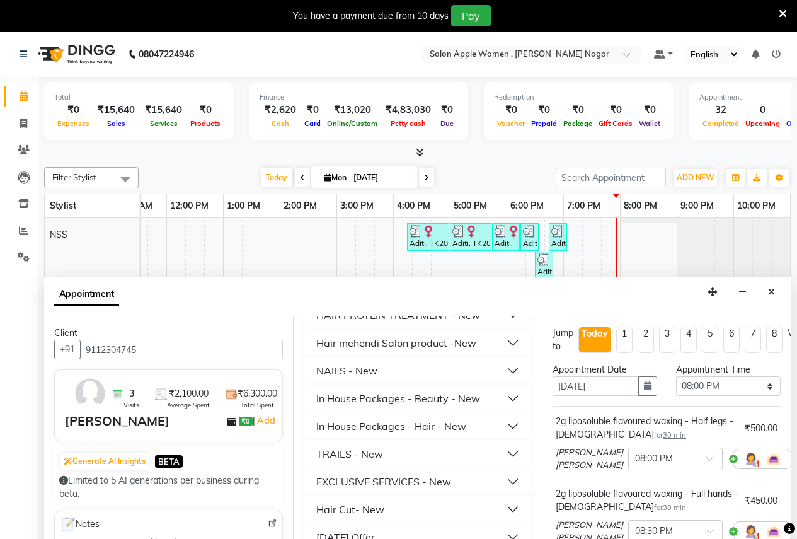
scroll to position [832, 0]
type input "500"
click at [362, 506] on div "Hair Cut- New" at bounding box center [350, 509] width 68 height 15
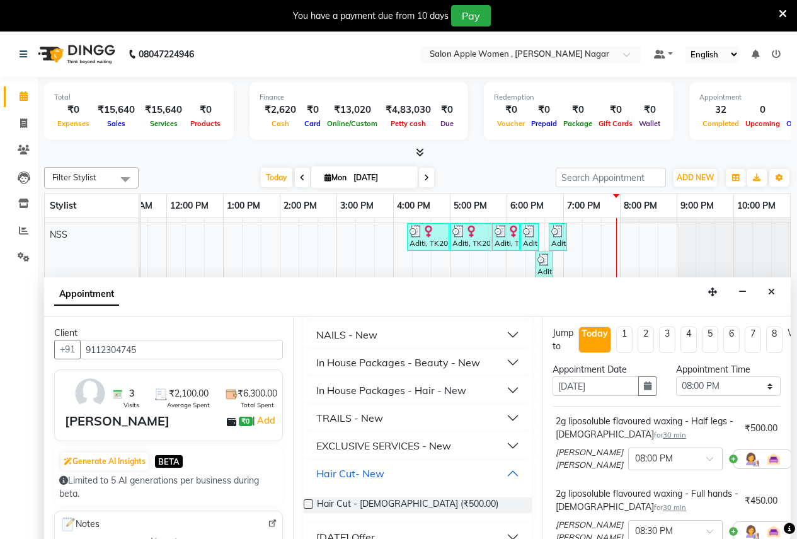
scroll to position [868, 0]
click at [308, 504] on label at bounding box center [308, 503] width 9 height 9
click at [308, 504] on input "checkbox" at bounding box center [308, 505] width 8 height 8
checkbox input "false"
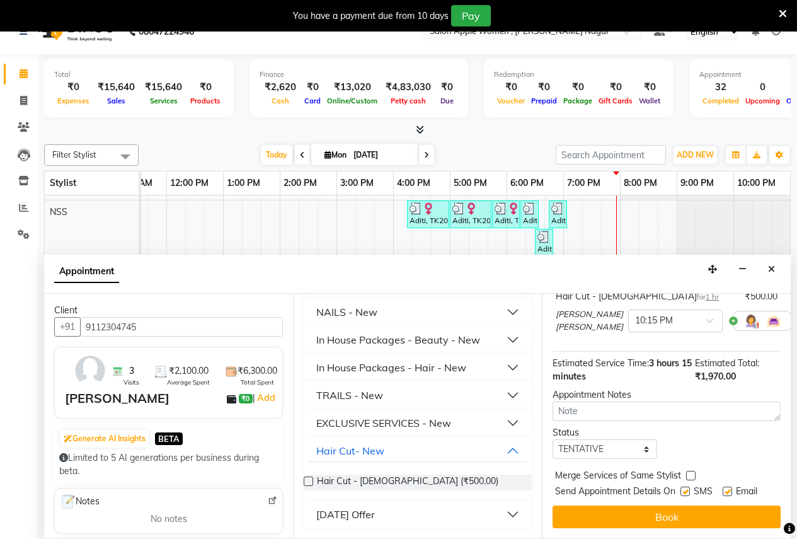
scroll to position [32, 0]
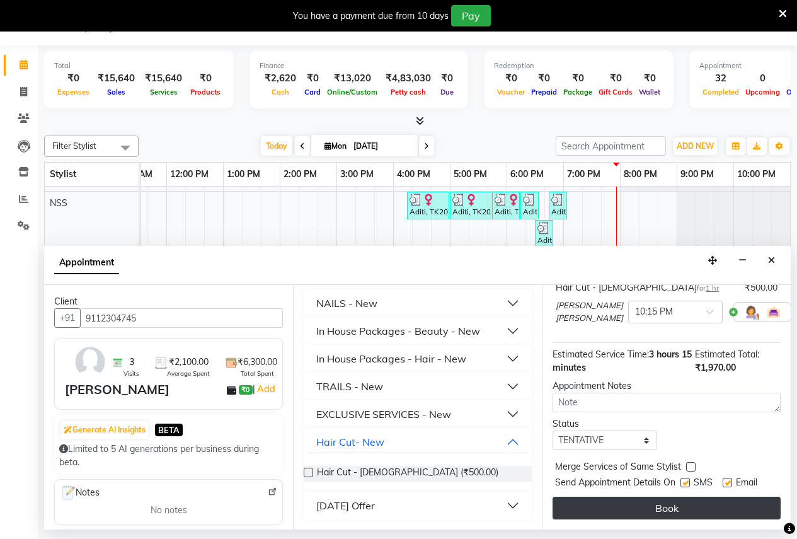
click at [699, 498] on button "Book" at bounding box center [667, 508] width 228 height 23
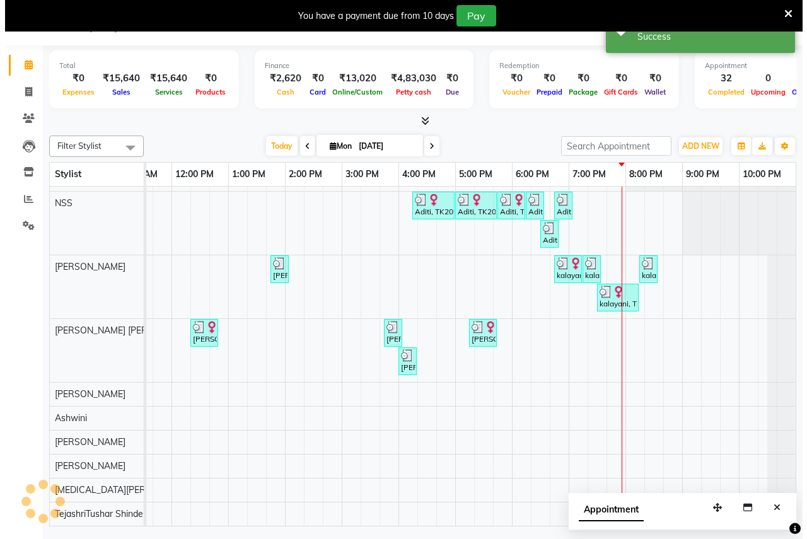
scroll to position [0, 0]
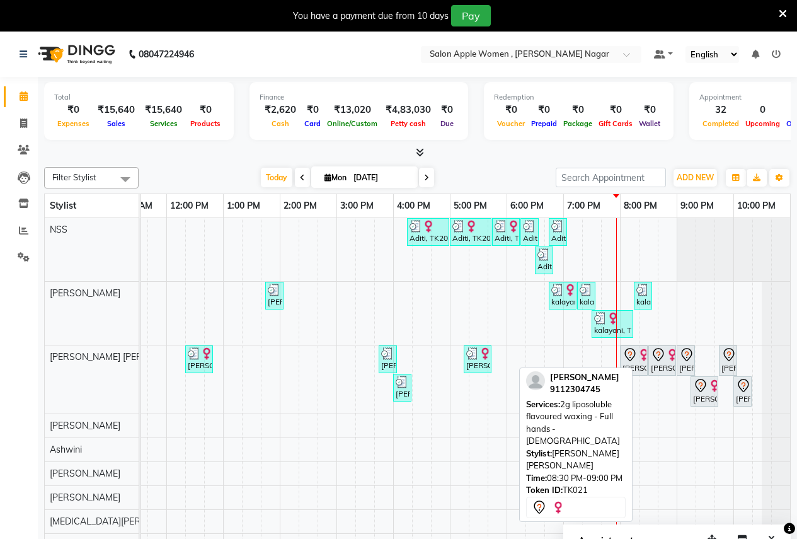
click at [653, 357] on icon at bounding box center [658, 354] width 15 height 15
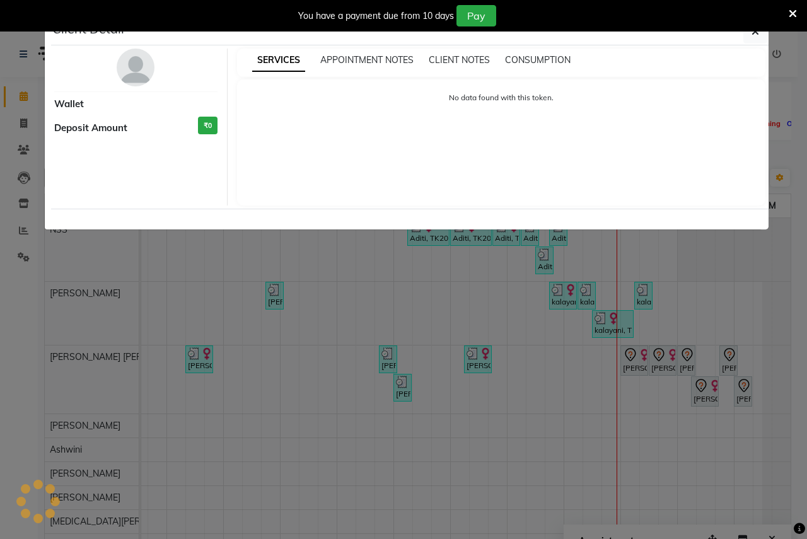
select select "7"
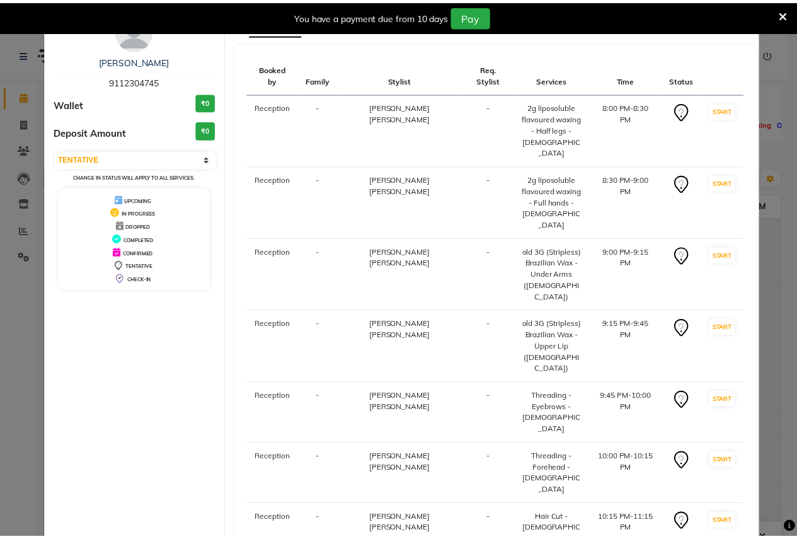
scroll to position [52, 0]
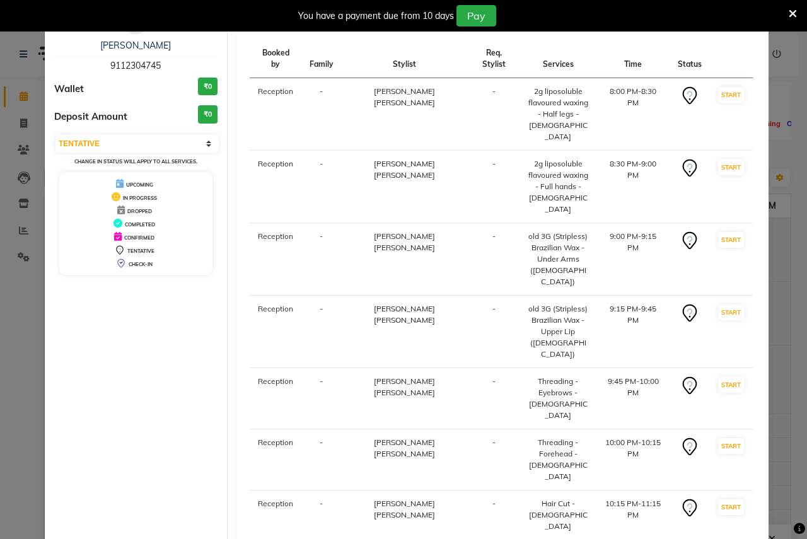
select select "service"
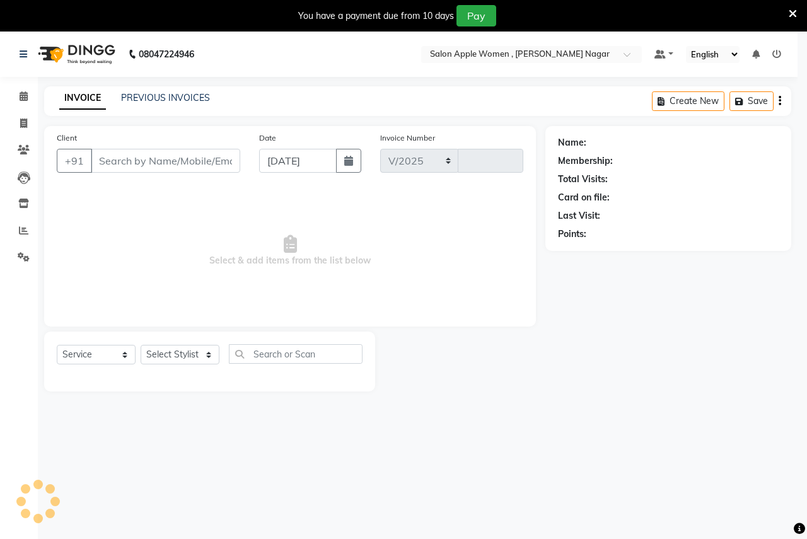
select select "96"
type input "2486"
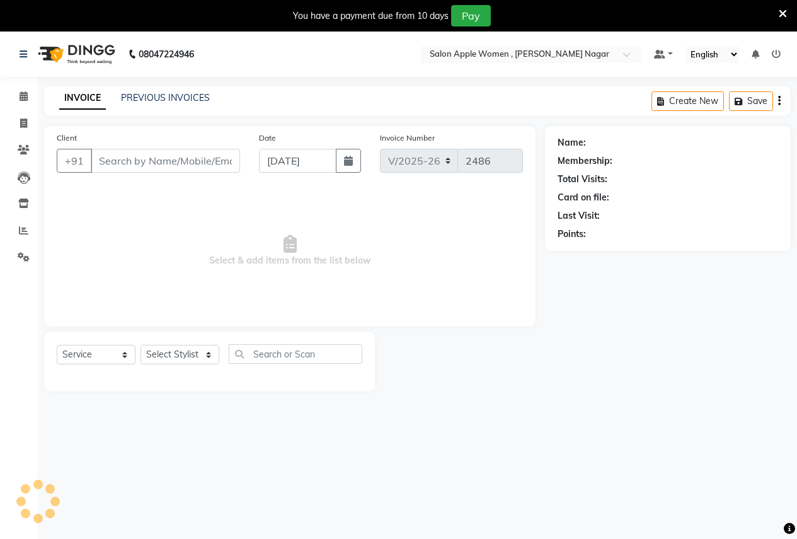
type input "9112304745"
select select "70309"
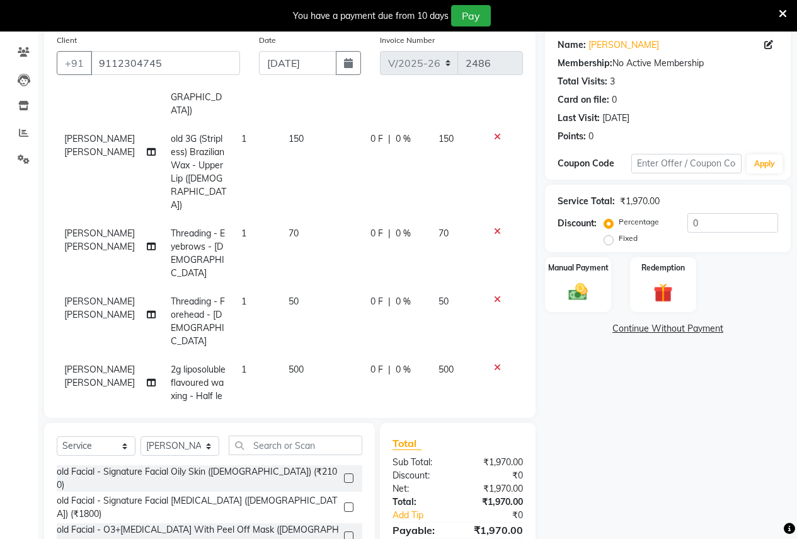
scroll to position [187, 0]
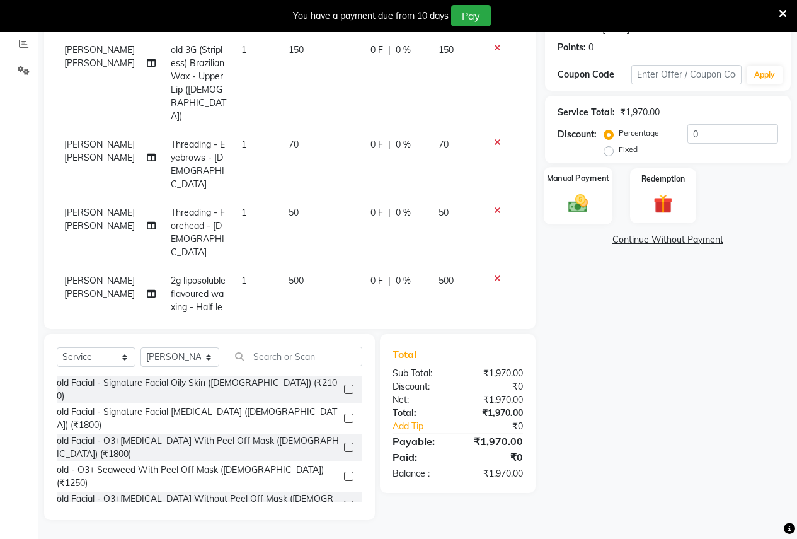
click at [563, 194] on img at bounding box center [578, 203] width 32 height 23
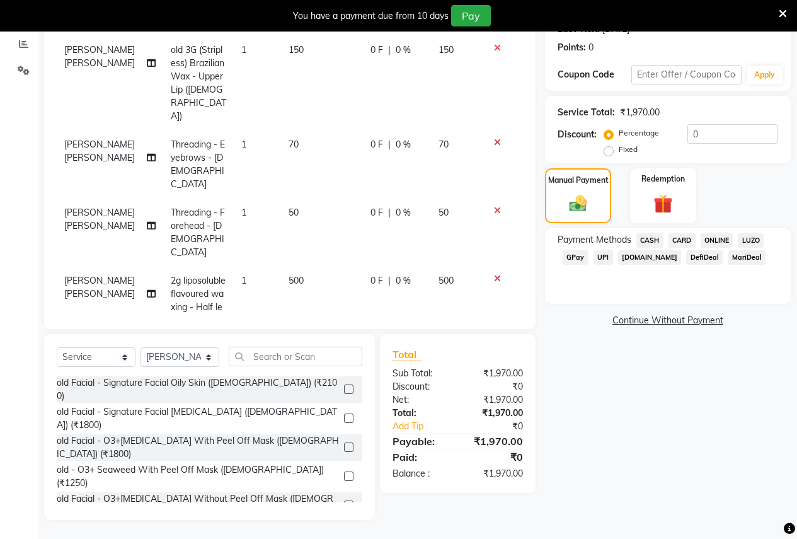
click at [723, 238] on span "ONLINE" at bounding box center [717, 240] width 33 height 14
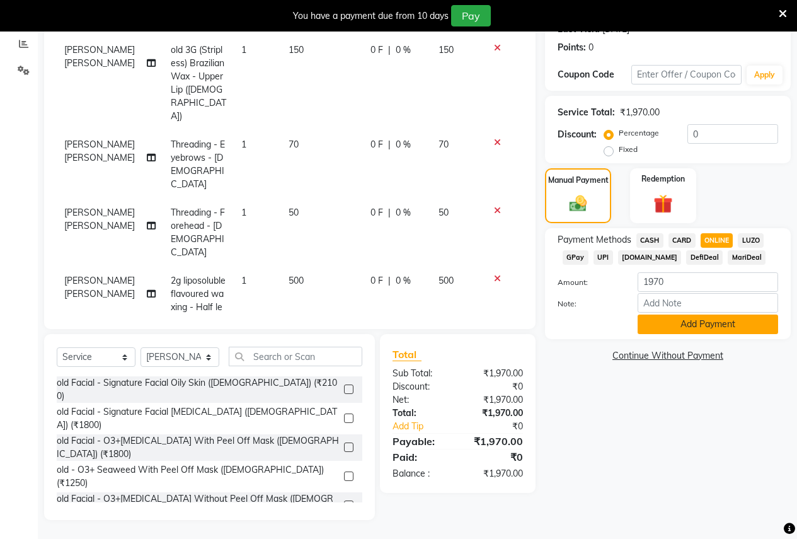
click at [670, 320] on button "Add Payment" at bounding box center [708, 324] width 141 height 20
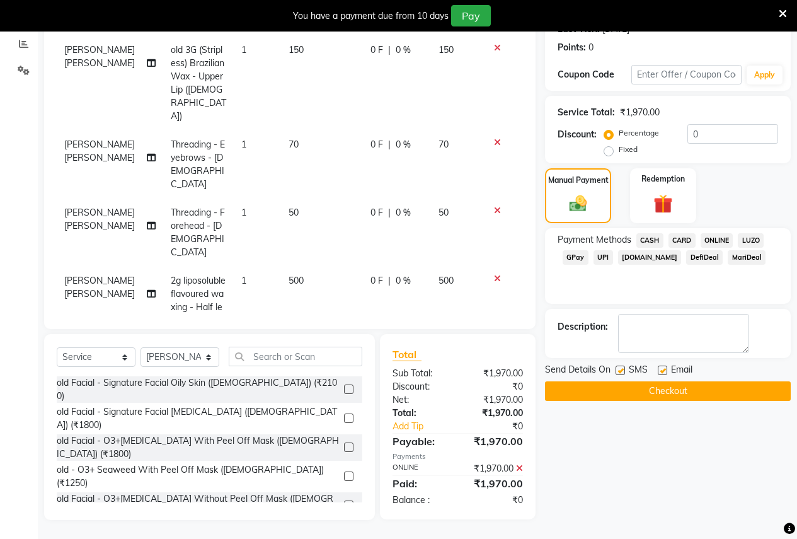
click at [564, 394] on button "Checkout" at bounding box center [668, 391] width 246 height 20
